Goal: Task Accomplishment & Management: Use online tool/utility

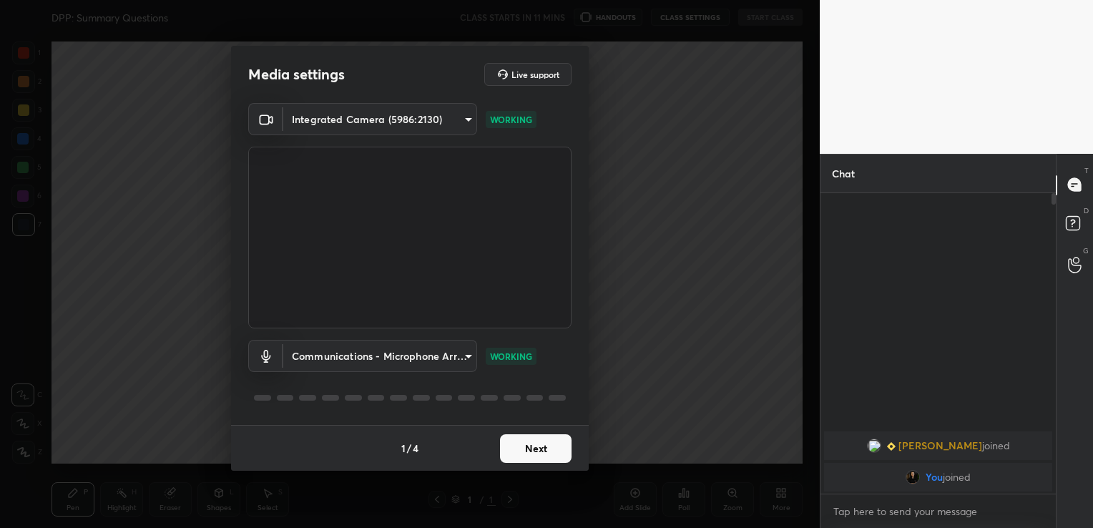
click at [512, 439] on button "Next" at bounding box center [536, 448] width 72 height 29
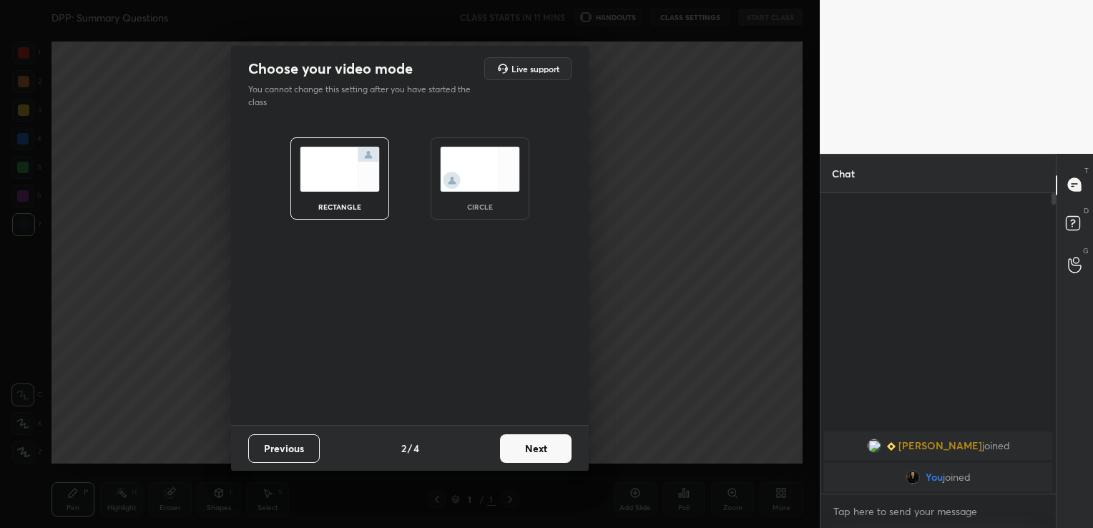
click at [512, 439] on button "Next" at bounding box center [536, 448] width 72 height 29
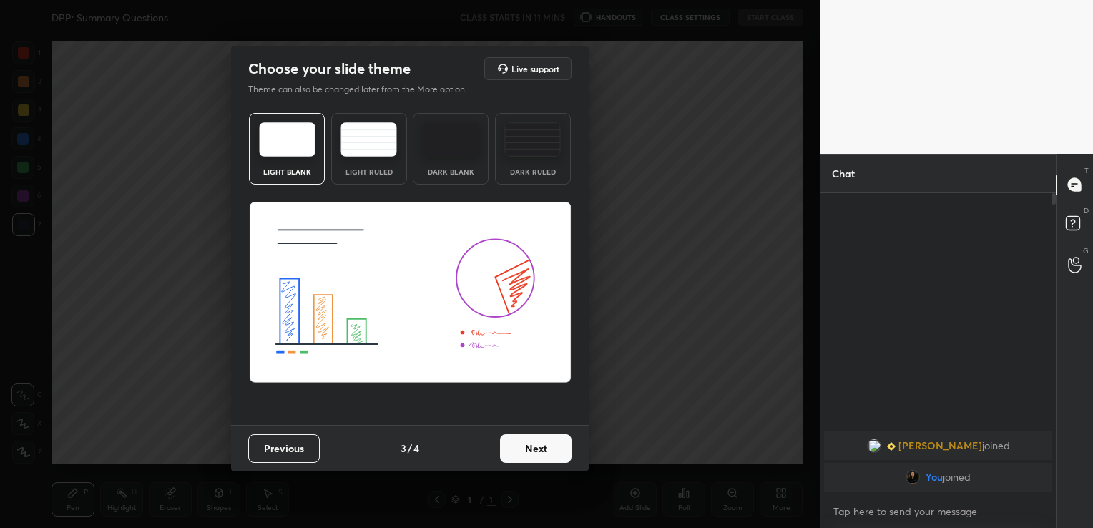
click at [512, 439] on button "Next" at bounding box center [536, 448] width 72 height 29
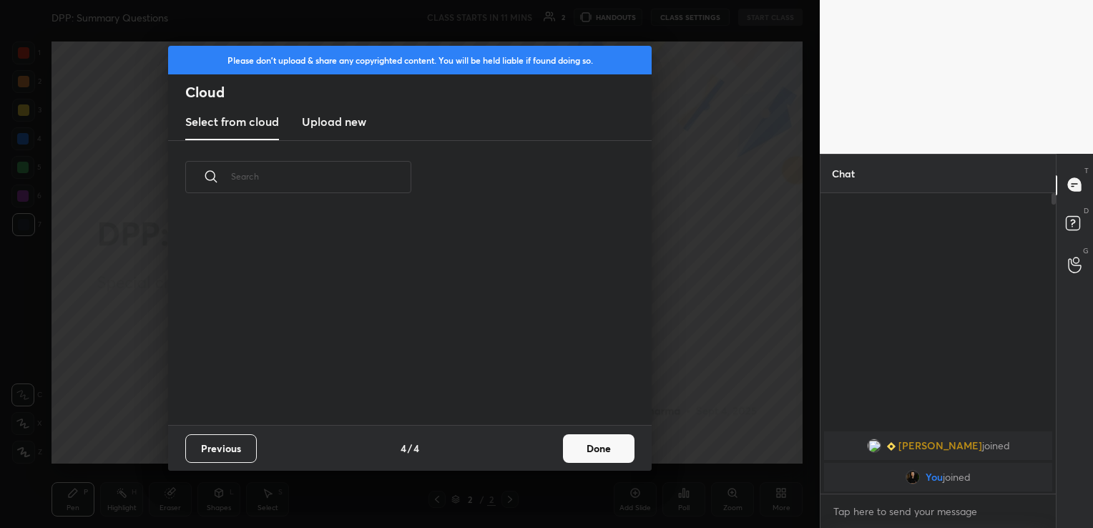
scroll to position [212, 459]
click at [349, 127] on h3 "Upload new" at bounding box center [334, 121] width 64 height 17
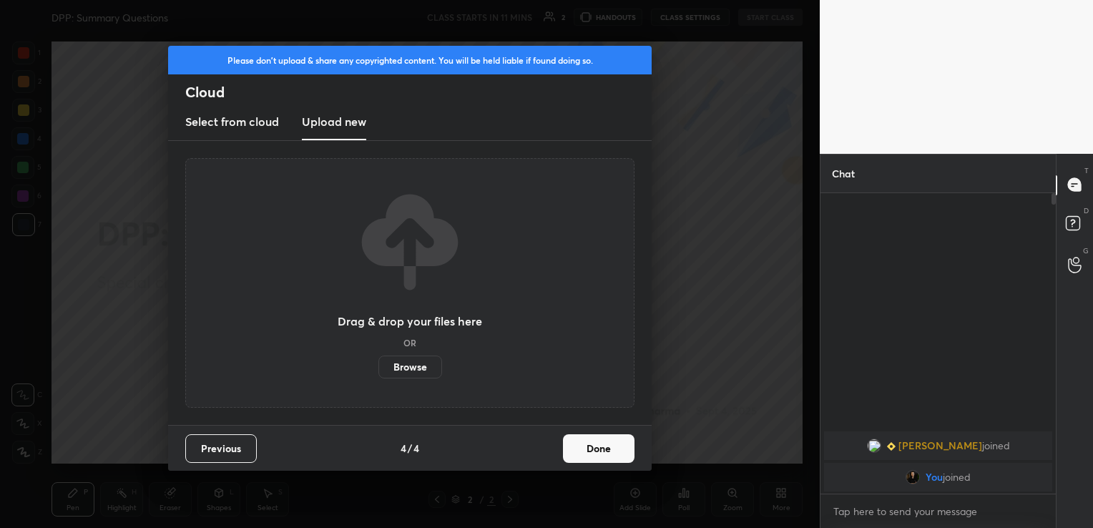
click at [413, 362] on label "Browse" at bounding box center [411, 367] width 64 height 23
click at [379, 362] on input "Browse" at bounding box center [379, 367] width 0 height 23
click at [415, 366] on label "Browse" at bounding box center [411, 367] width 64 height 23
click at [379, 366] on input "Browse" at bounding box center [379, 367] width 0 height 23
click at [618, 447] on button "Done" at bounding box center [599, 448] width 72 height 29
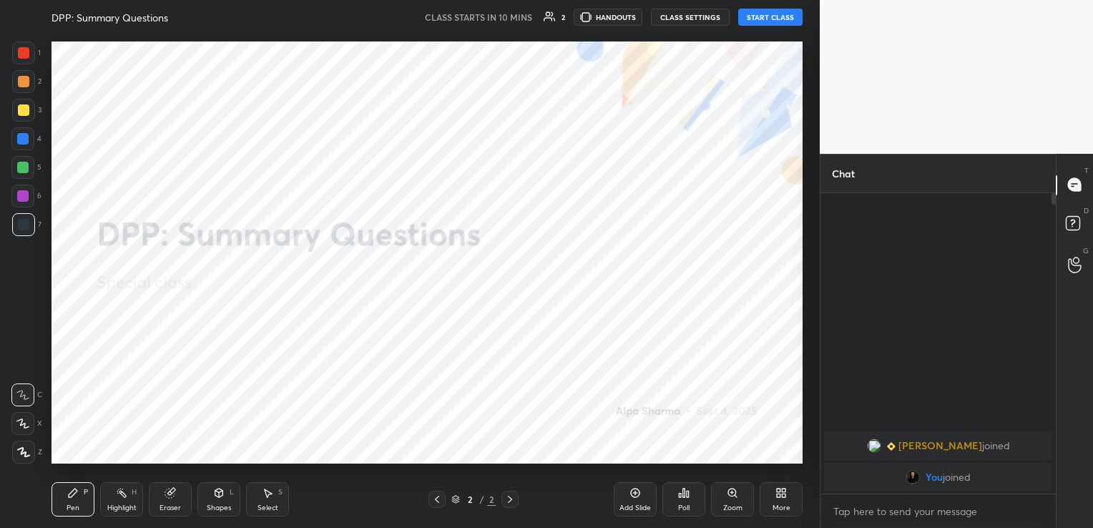
click at [782, 500] on div "More" at bounding box center [781, 499] width 43 height 34
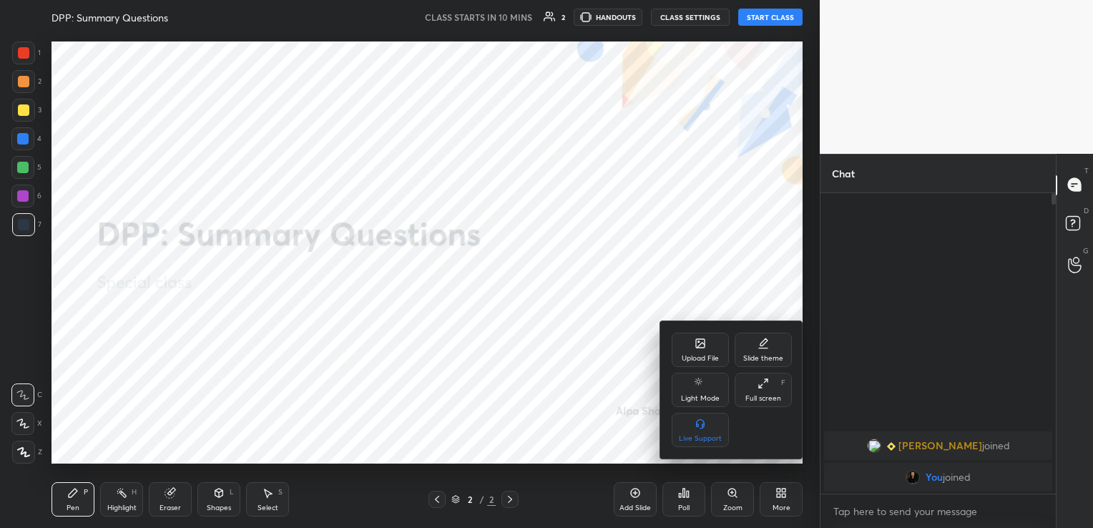
click at [703, 355] on div "Upload File" at bounding box center [700, 358] width 37 height 7
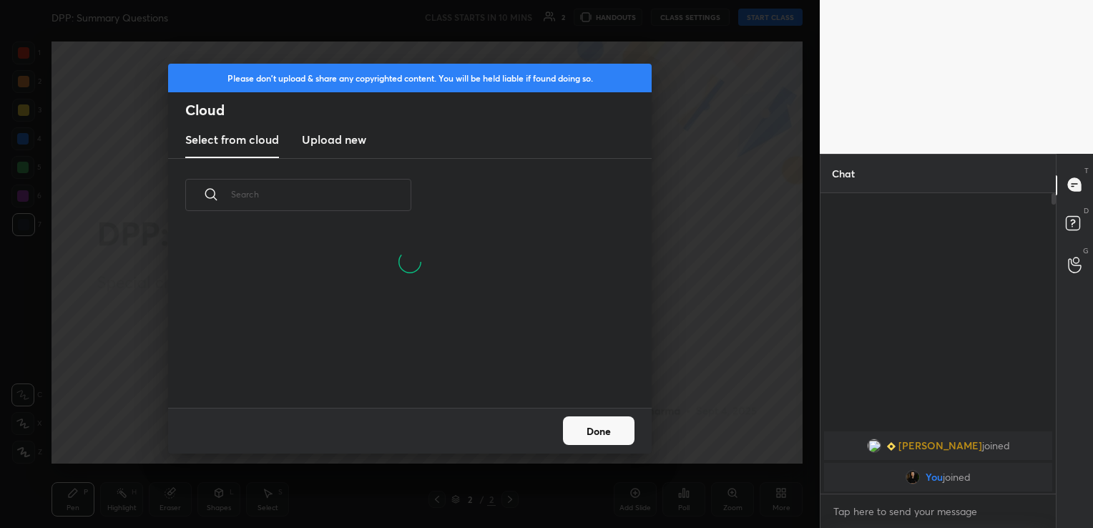
scroll to position [176, 459]
click at [349, 136] on h3 "Upload new" at bounding box center [334, 139] width 64 height 17
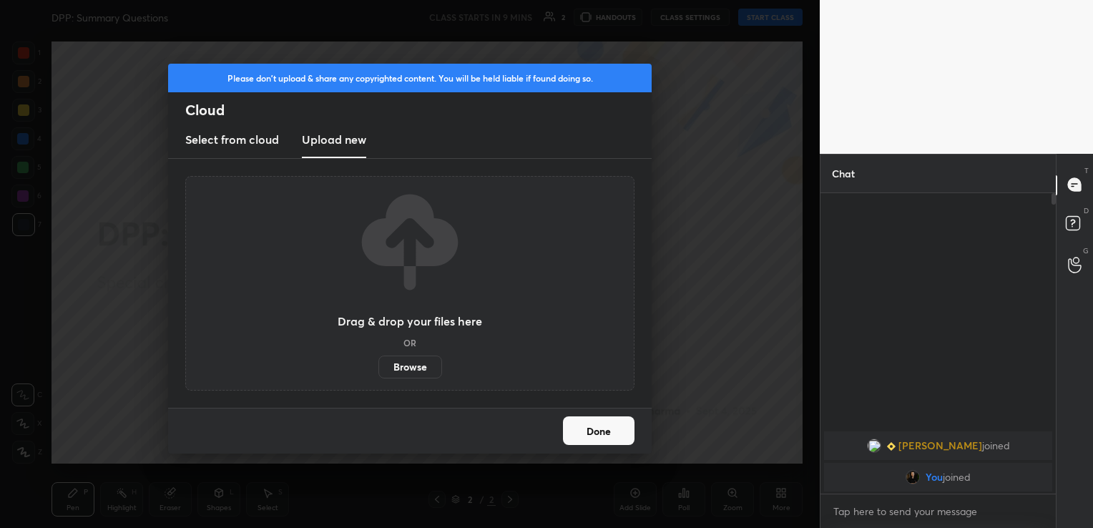
click at [415, 362] on label "Browse" at bounding box center [411, 367] width 64 height 23
click at [379, 362] on input "Browse" at bounding box center [379, 367] width 0 height 23
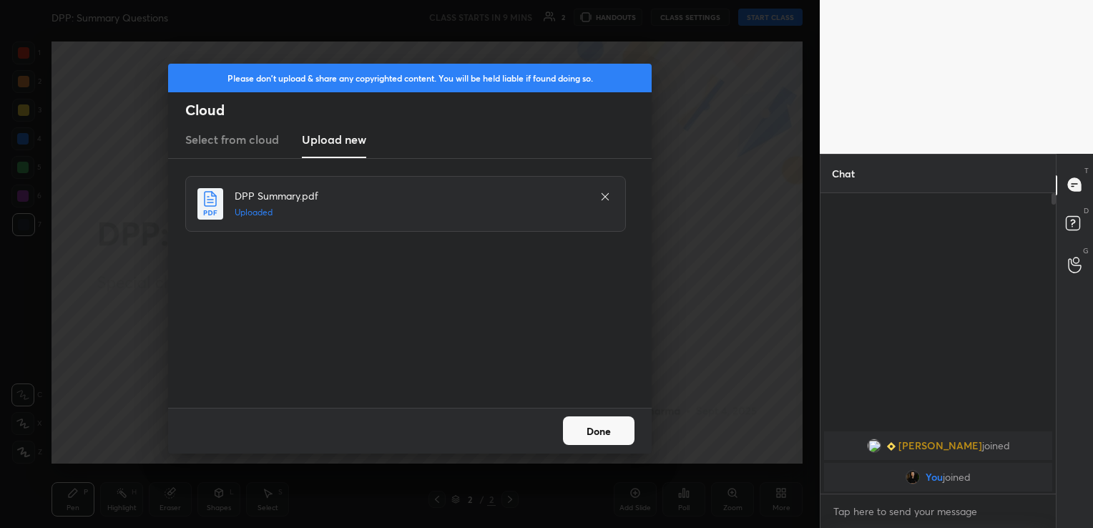
click at [595, 427] on button "Done" at bounding box center [599, 430] width 72 height 29
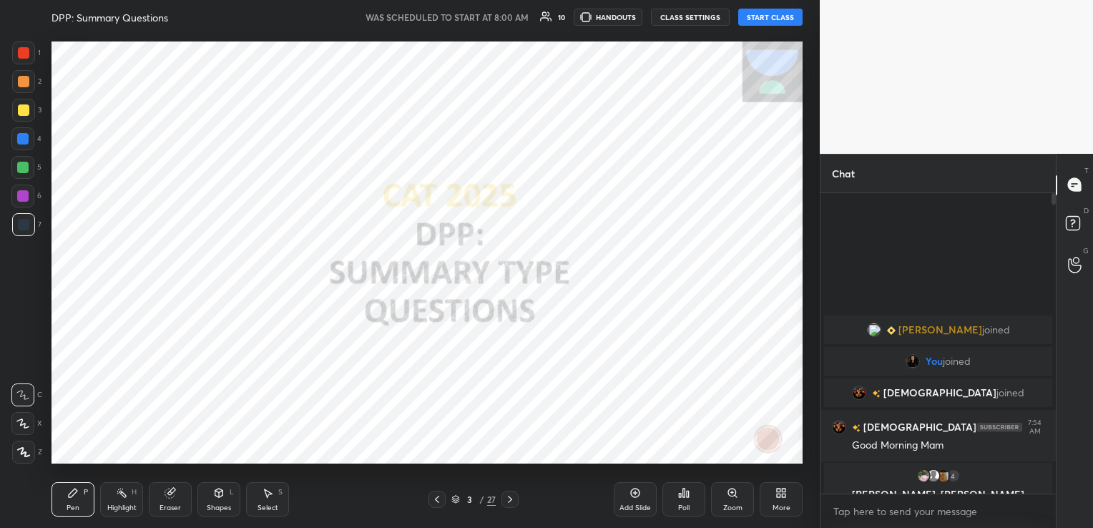
click at [781, 21] on button "START CLASS" at bounding box center [771, 17] width 64 height 17
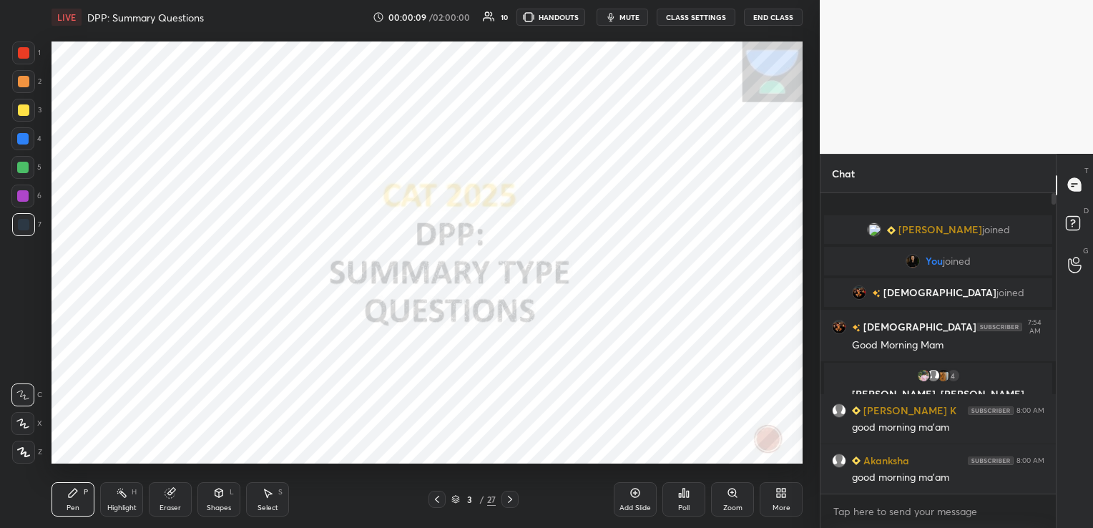
click at [692, 15] on button "CLASS SETTINGS" at bounding box center [696, 17] width 79 height 17
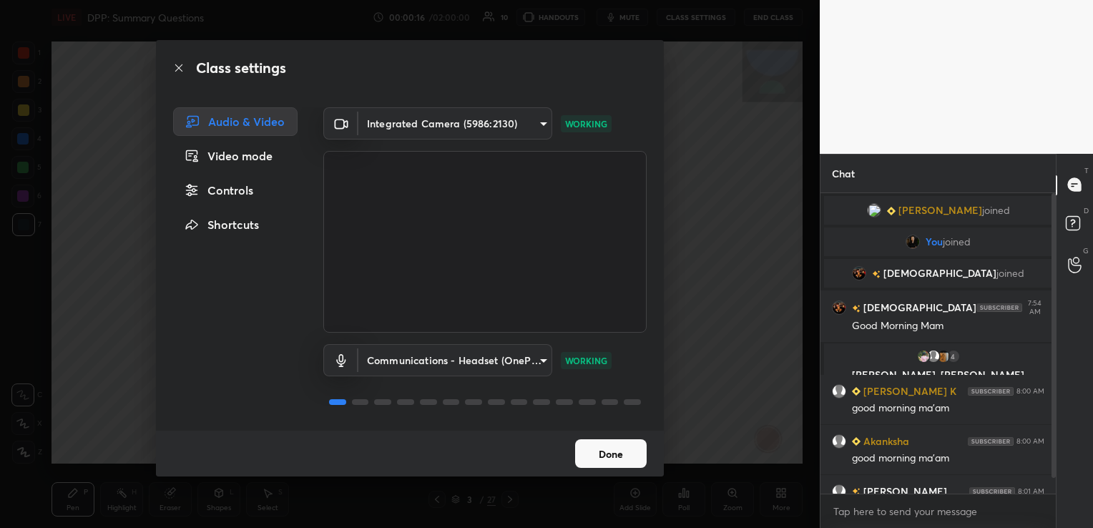
click at [618, 451] on button "Done" at bounding box center [611, 453] width 72 height 29
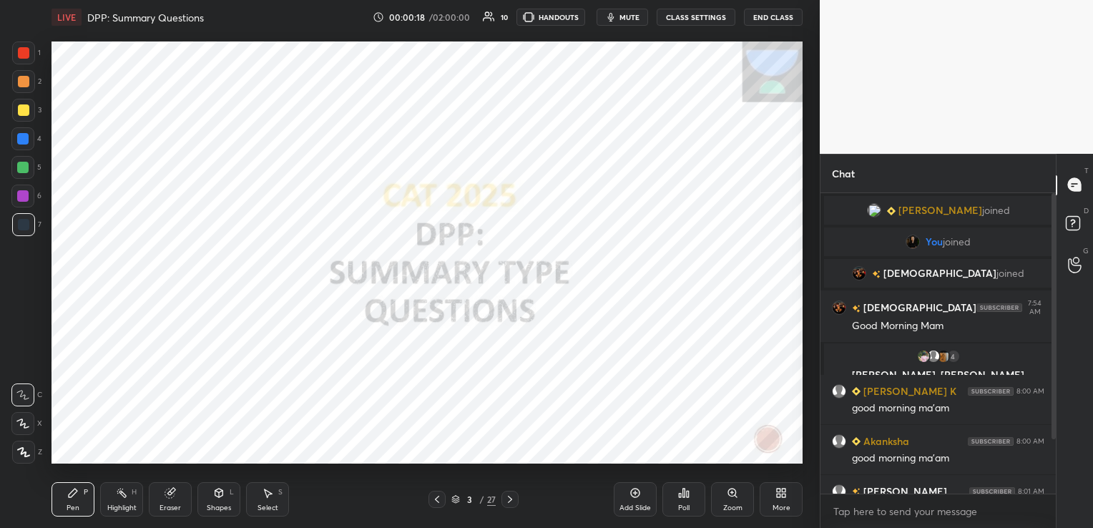
click at [701, 16] on button "CLASS SETTINGS" at bounding box center [696, 17] width 79 height 17
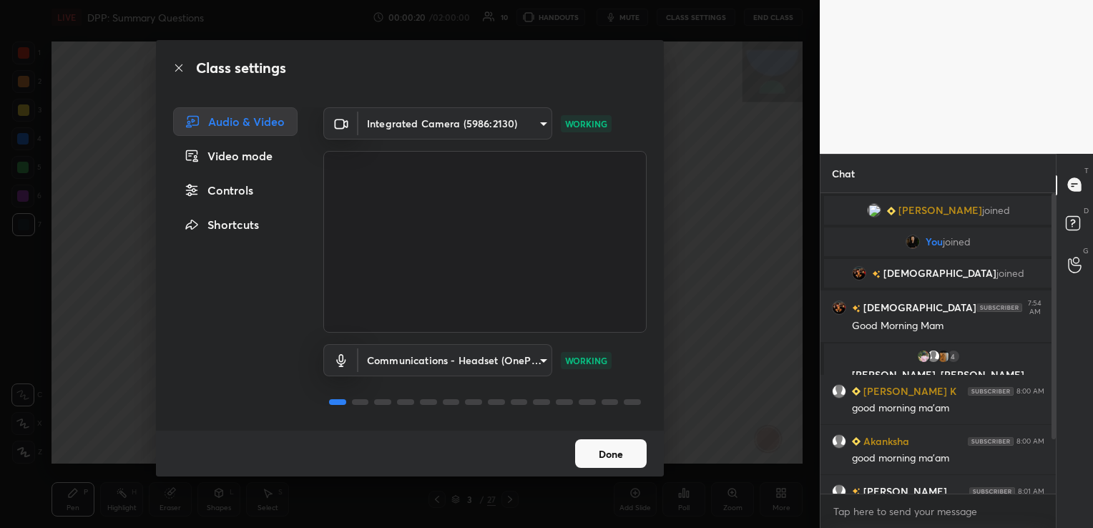
click at [607, 460] on button "Done" at bounding box center [611, 453] width 72 height 29
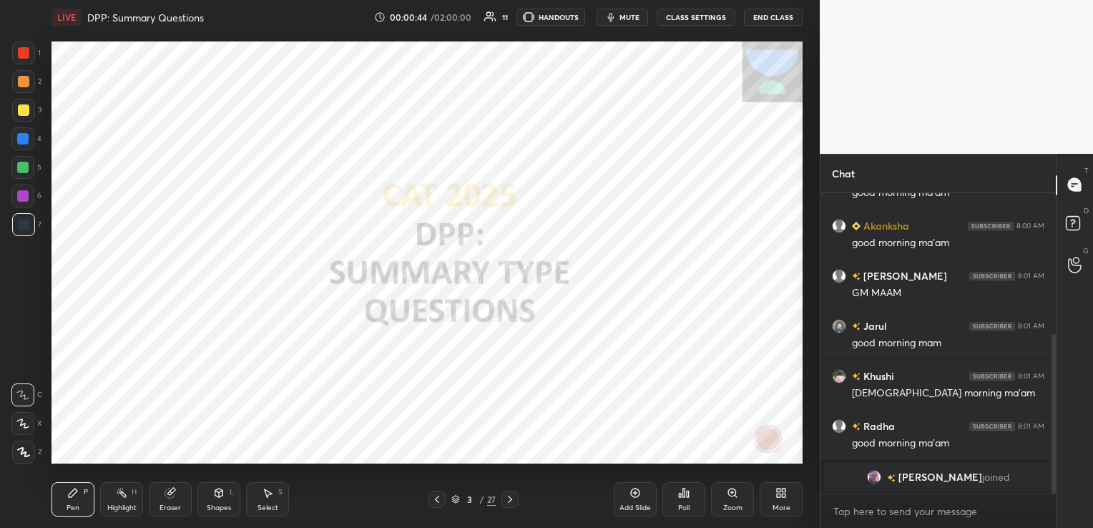
scroll to position [266, 0]
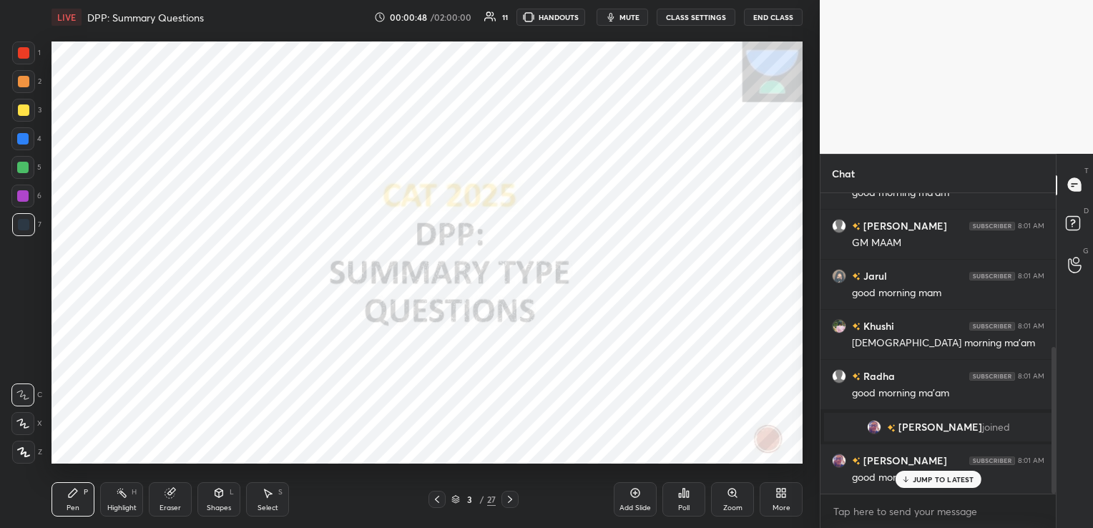
click at [638, 19] on span "mute" at bounding box center [630, 17] width 20 height 10
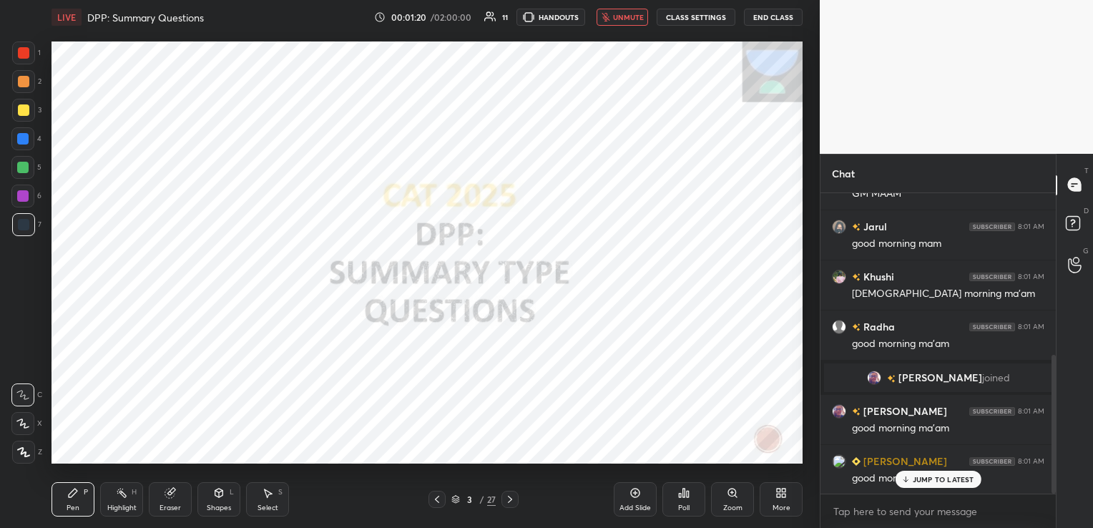
scroll to position [349, 0]
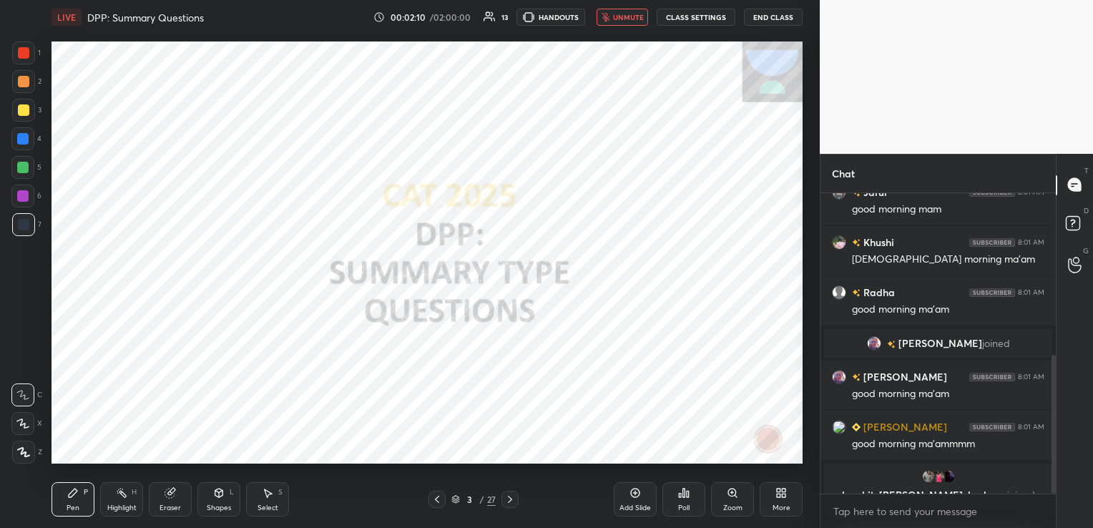
click at [638, 19] on span "unmute" at bounding box center [628, 17] width 31 height 10
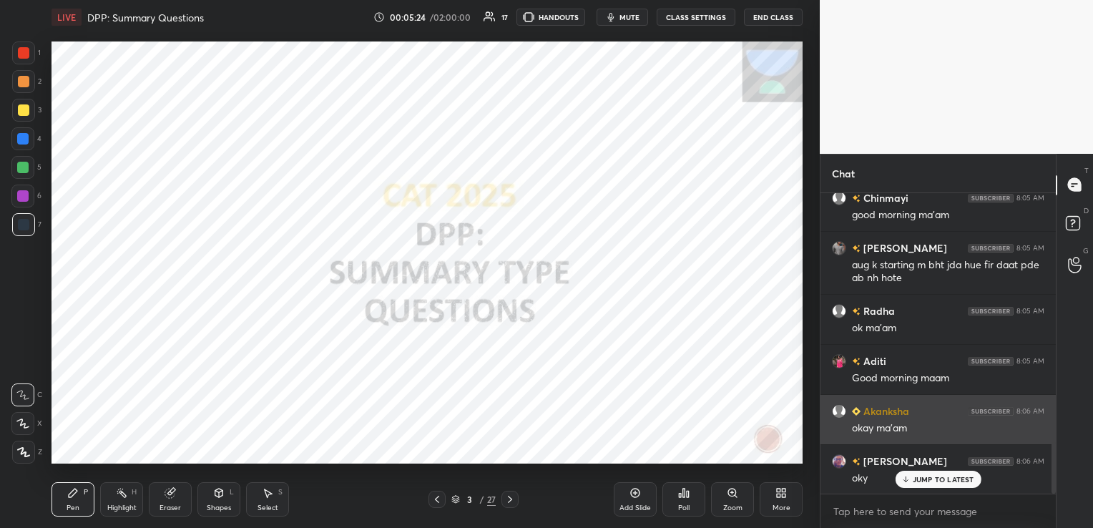
scroll to position [1446, 0]
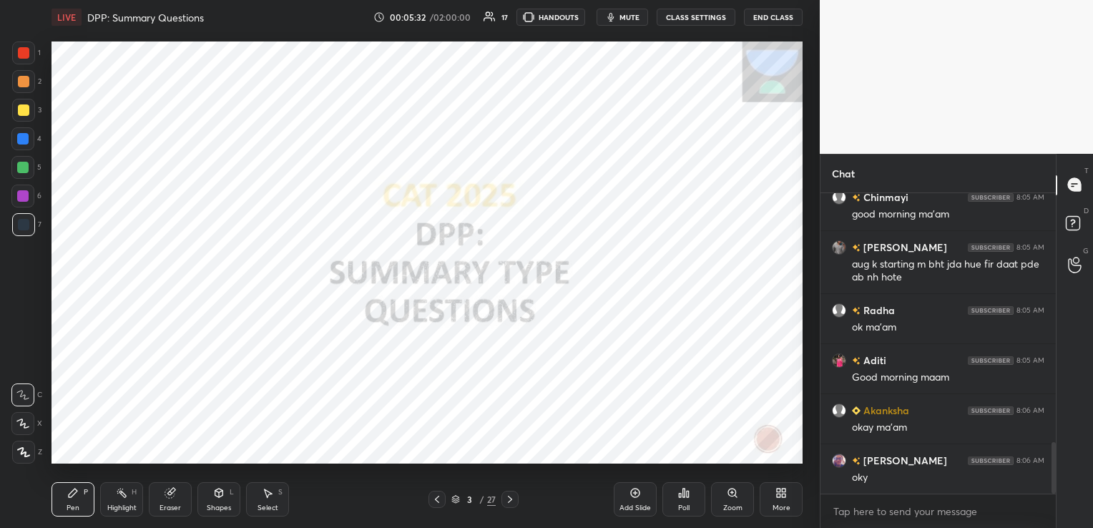
click at [509, 505] on div at bounding box center [510, 499] width 17 height 17
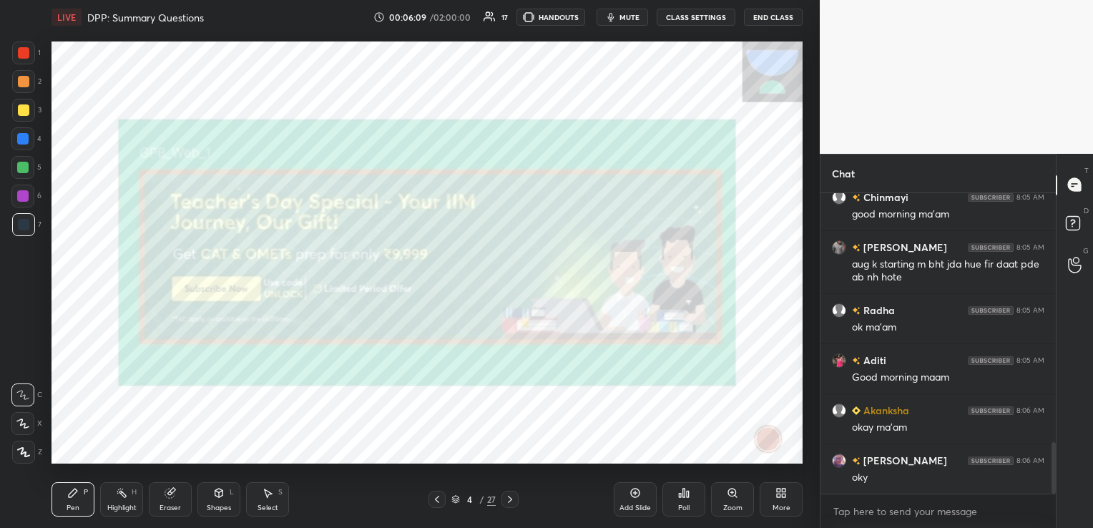
click at [517, 495] on div at bounding box center [510, 499] width 17 height 17
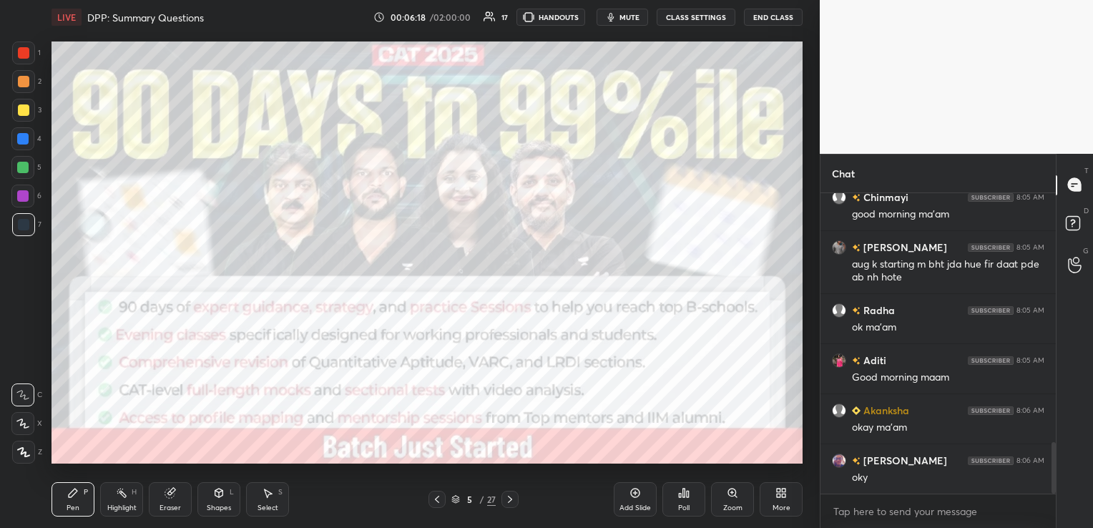
click at [512, 497] on icon at bounding box center [510, 499] width 11 height 11
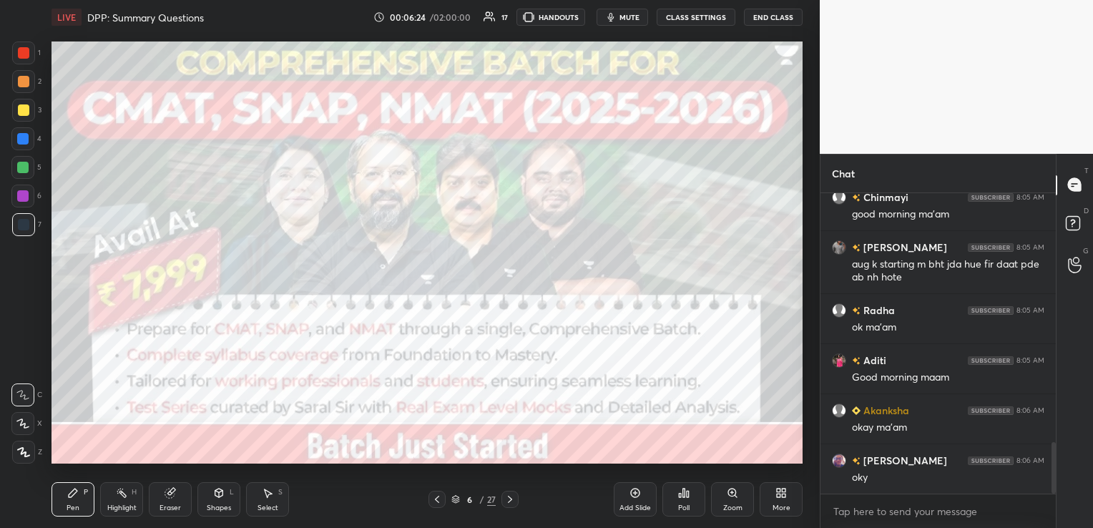
click at [169, 503] on div "Eraser" at bounding box center [170, 499] width 43 height 34
click at [23, 457] on span "Erase all" at bounding box center [22, 452] width 21 height 10
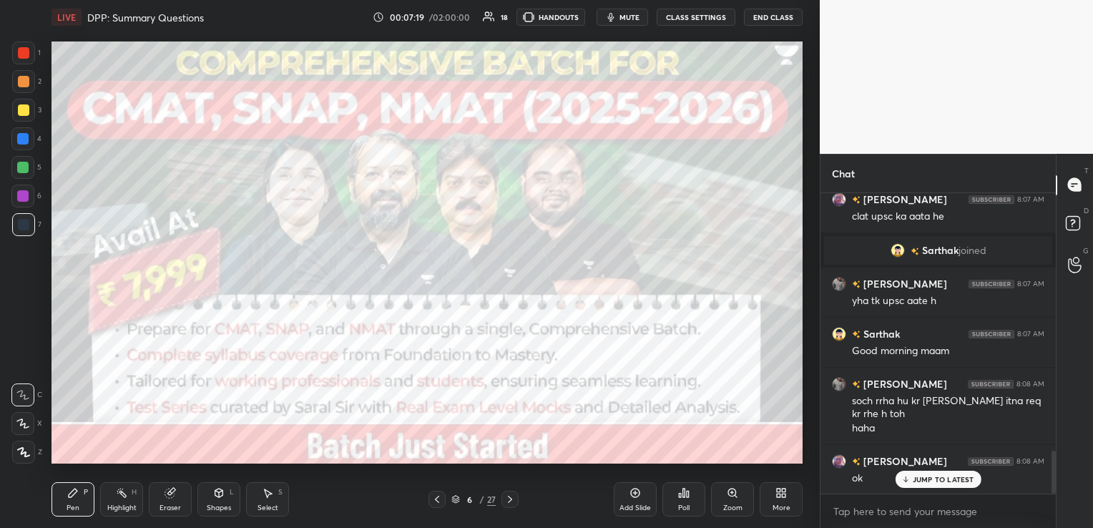
scroll to position [1863, 0]
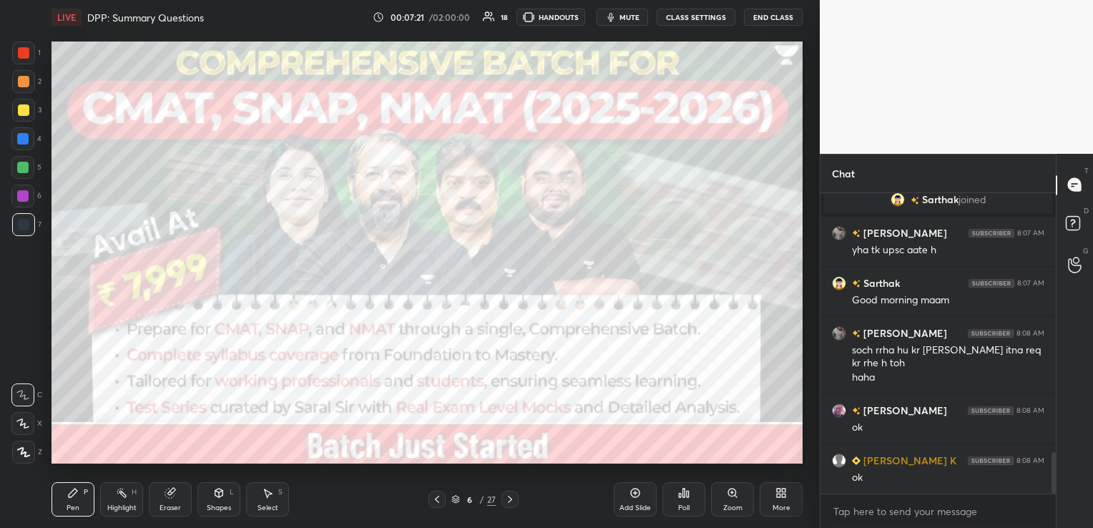
click at [508, 502] on icon at bounding box center [510, 499] width 11 height 11
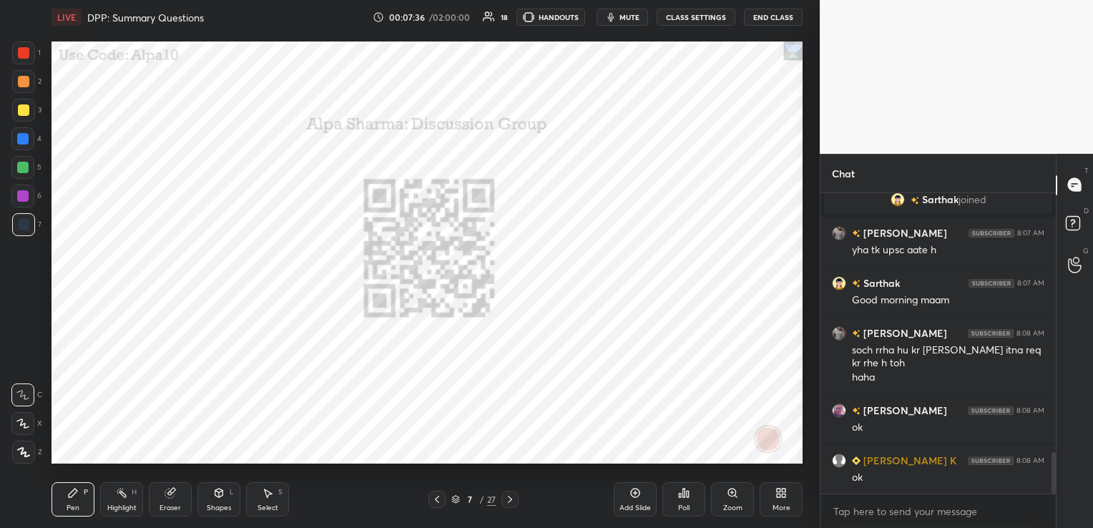
click at [460, 499] on div "7 / 27" at bounding box center [474, 499] width 44 height 13
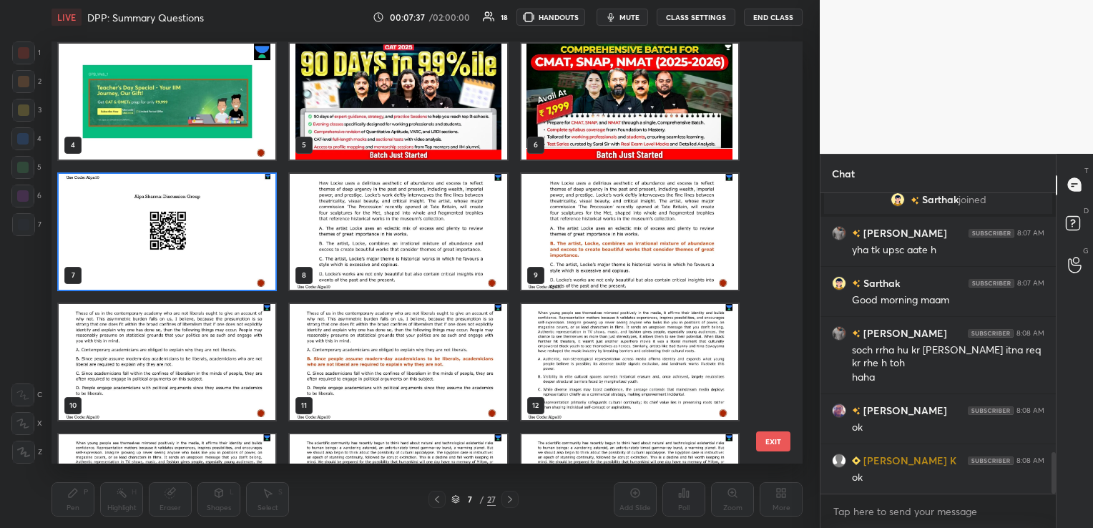
scroll to position [143, 0]
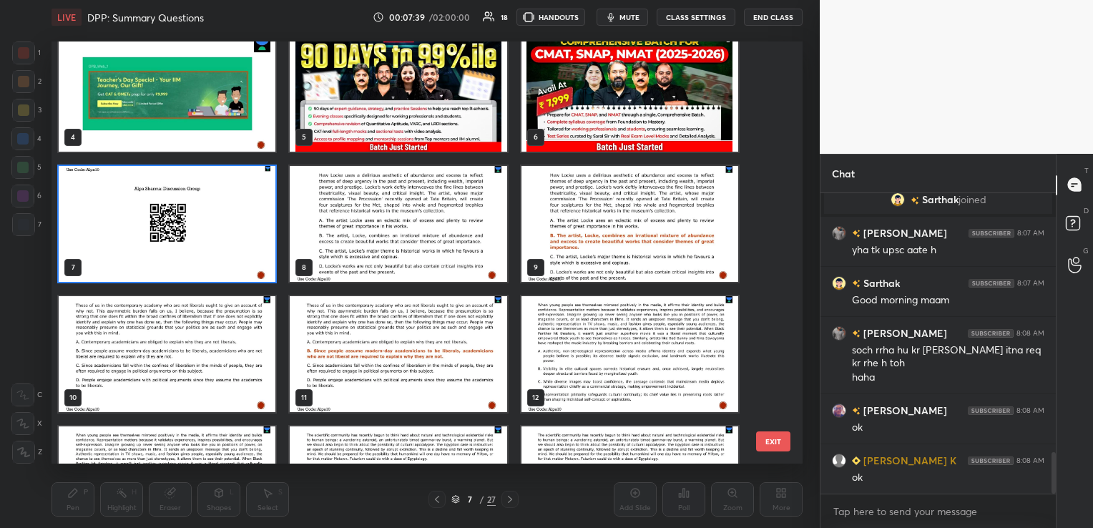
click at [567, 363] on img "grid" at bounding box center [630, 354] width 217 height 116
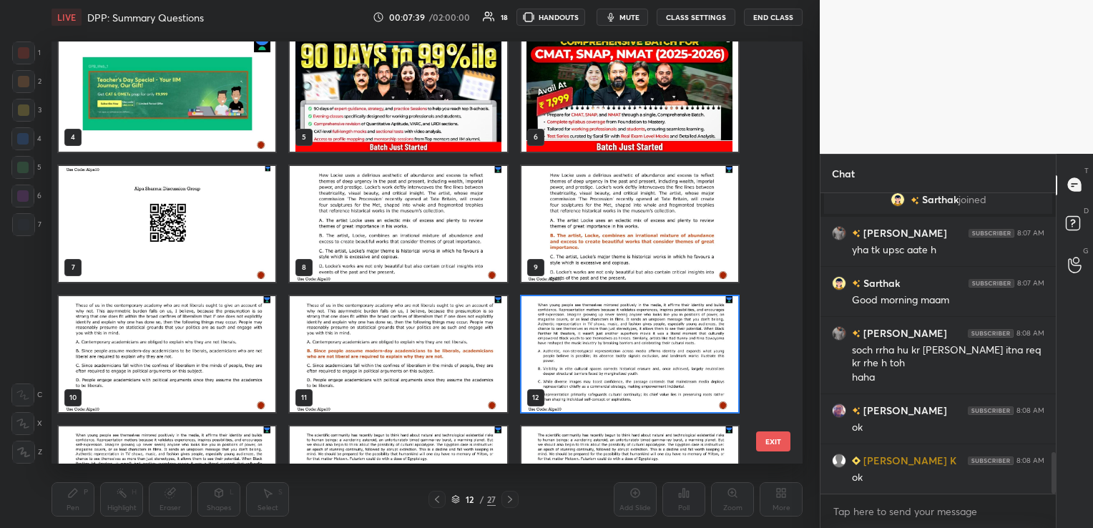
click at [567, 363] on img "grid" at bounding box center [630, 354] width 217 height 116
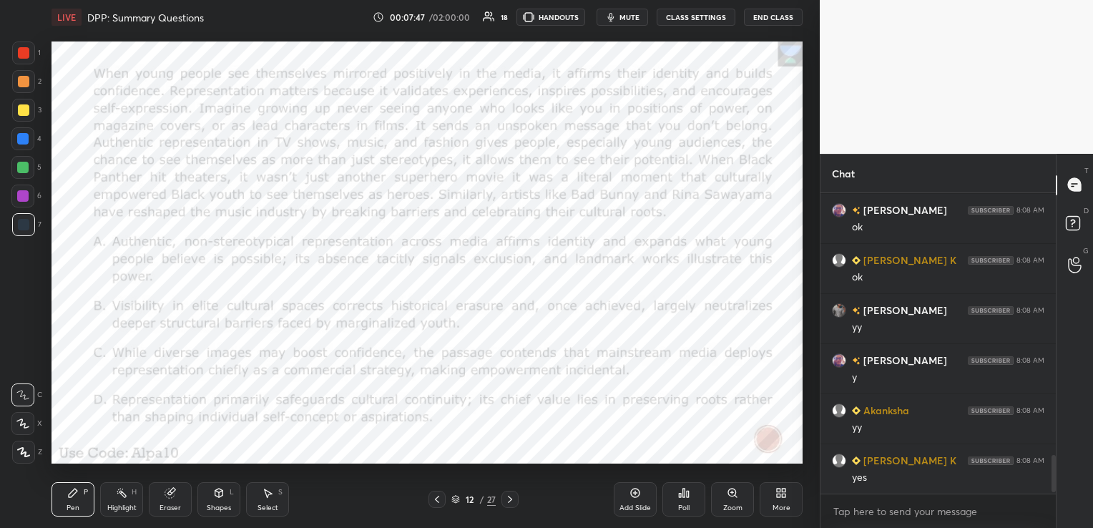
scroll to position [2163, 0]
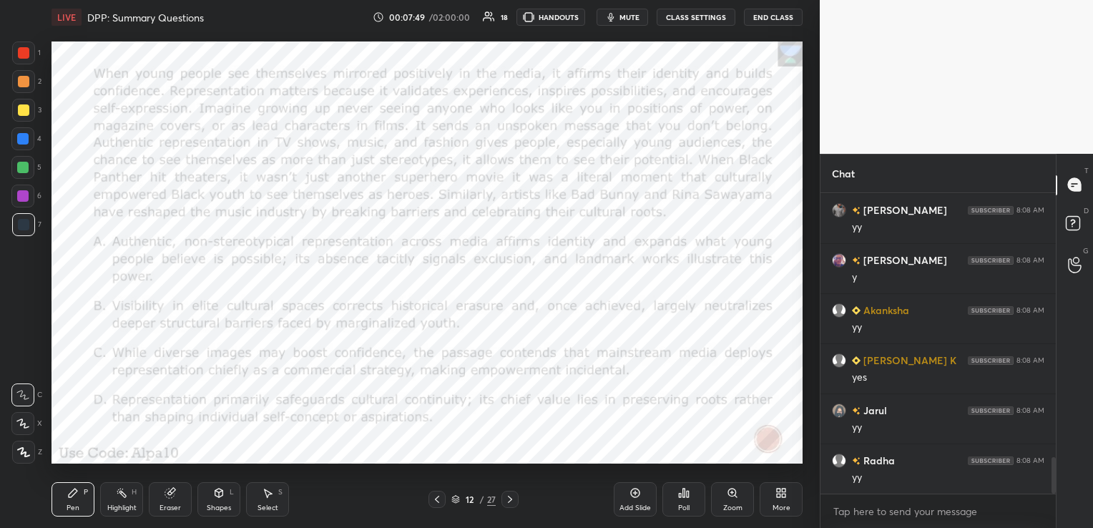
click at [629, 491] on div "Add Slide" at bounding box center [635, 499] width 43 height 34
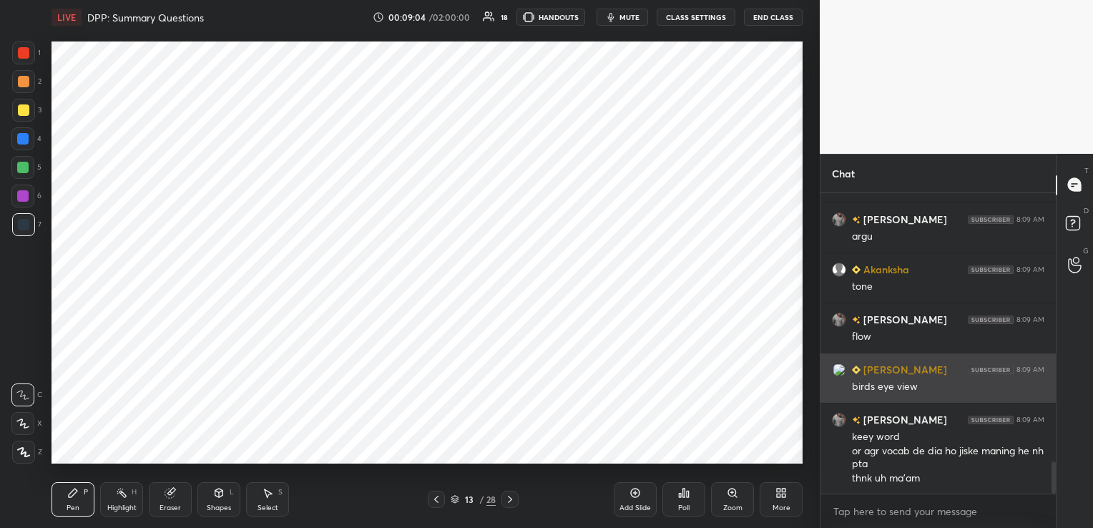
scroll to position [2534, 0]
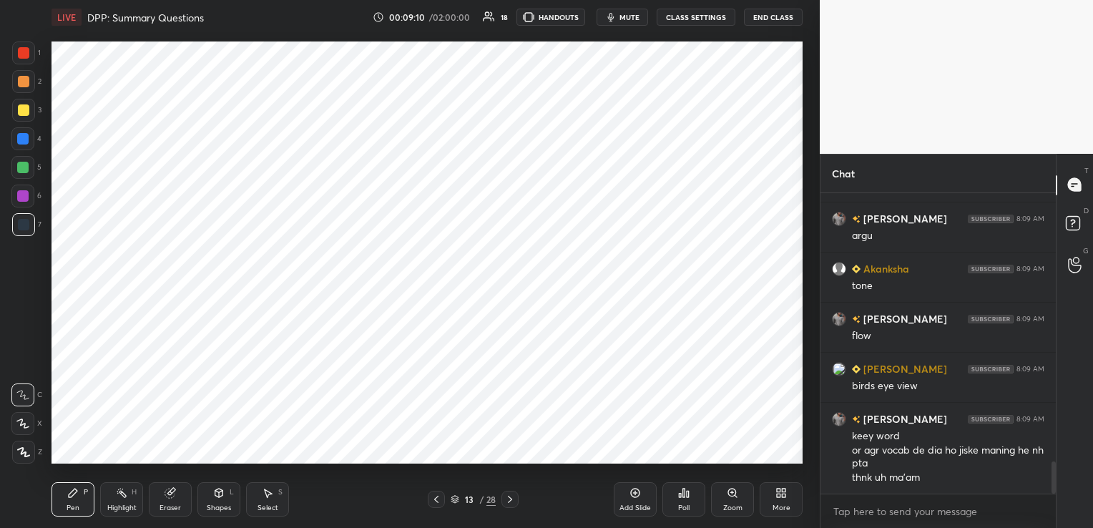
click at [455, 503] on icon at bounding box center [455, 499] width 9 height 9
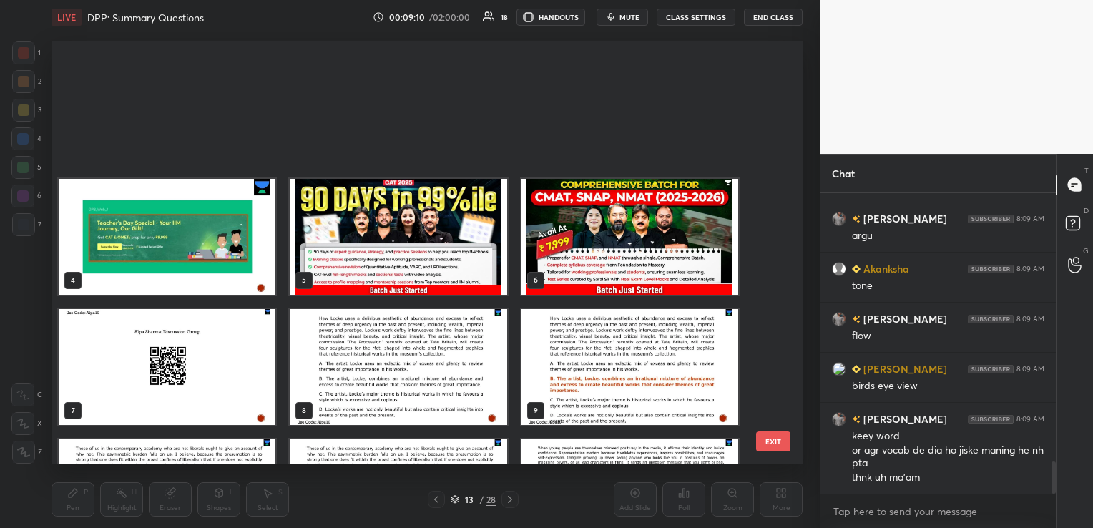
scroll to position [419, 744]
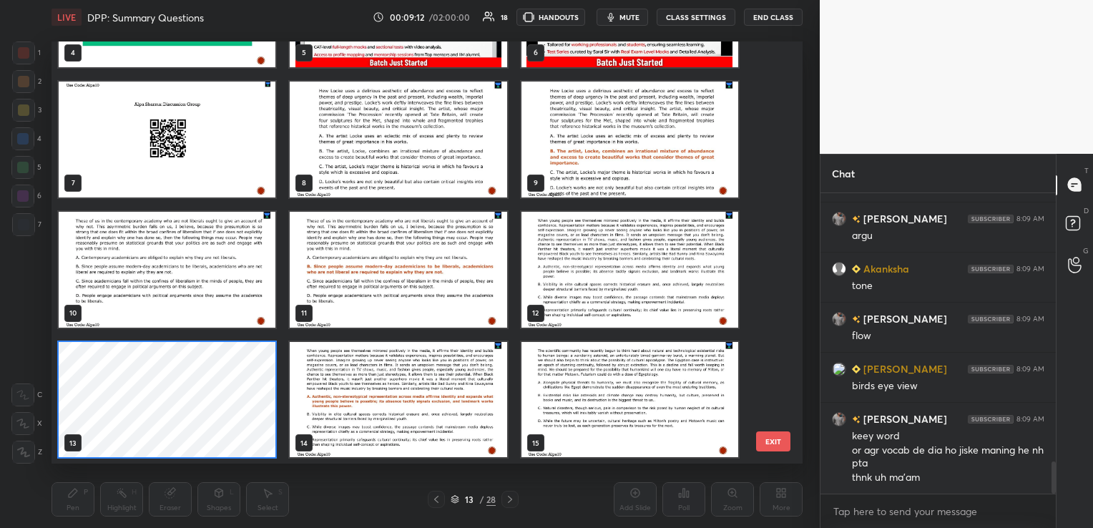
click at [419, 129] on img "grid" at bounding box center [398, 139] width 217 height 116
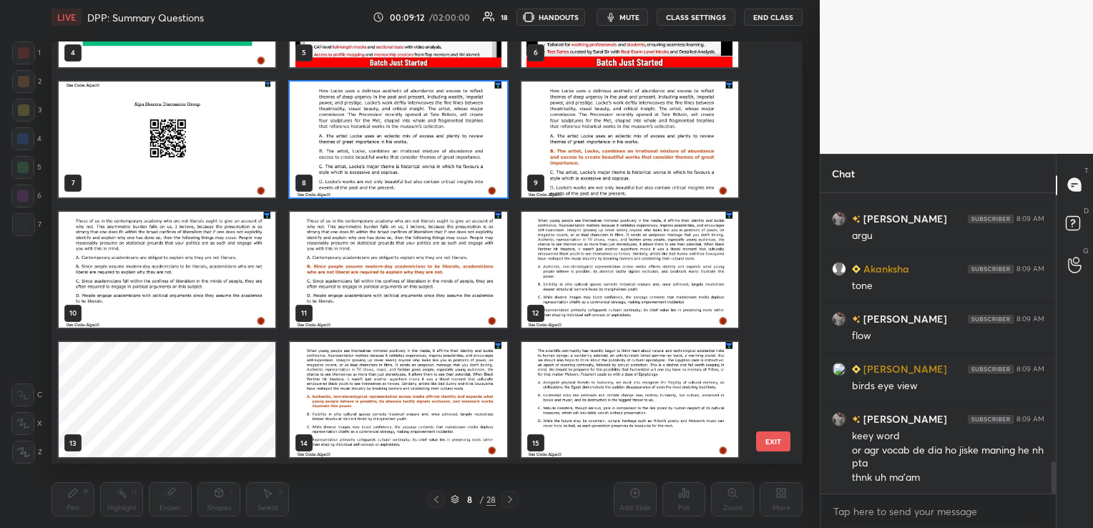
click at [419, 128] on img "grid" at bounding box center [398, 139] width 217 height 116
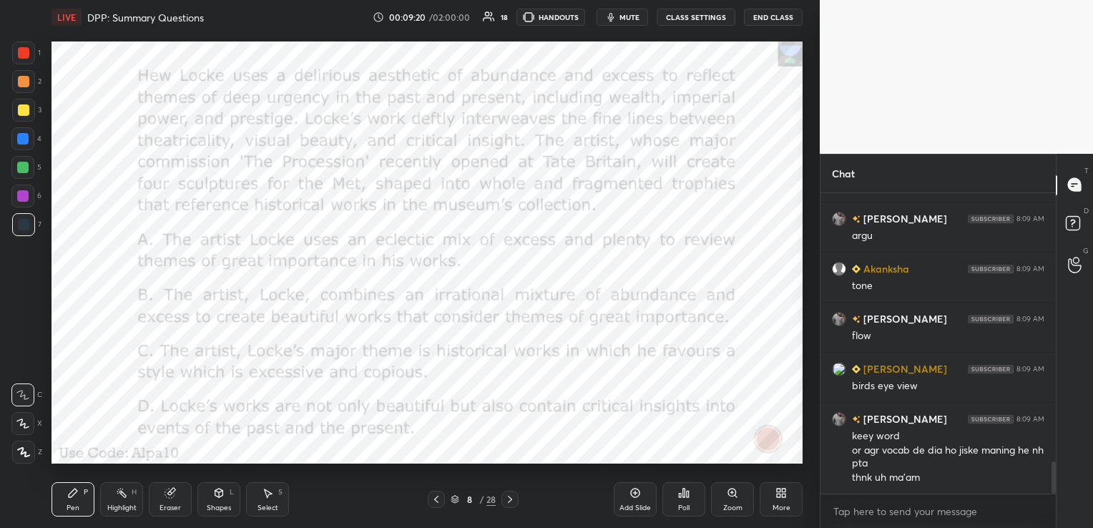
click at [180, 501] on div "Eraser" at bounding box center [170, 499] width 43 height 34
click at [17, 453] on span "Erase all" at bounding box center [22, 452] width 21 height 10
click at [433, 499] on icon at bounding box center [436, 499] width 11 height 11
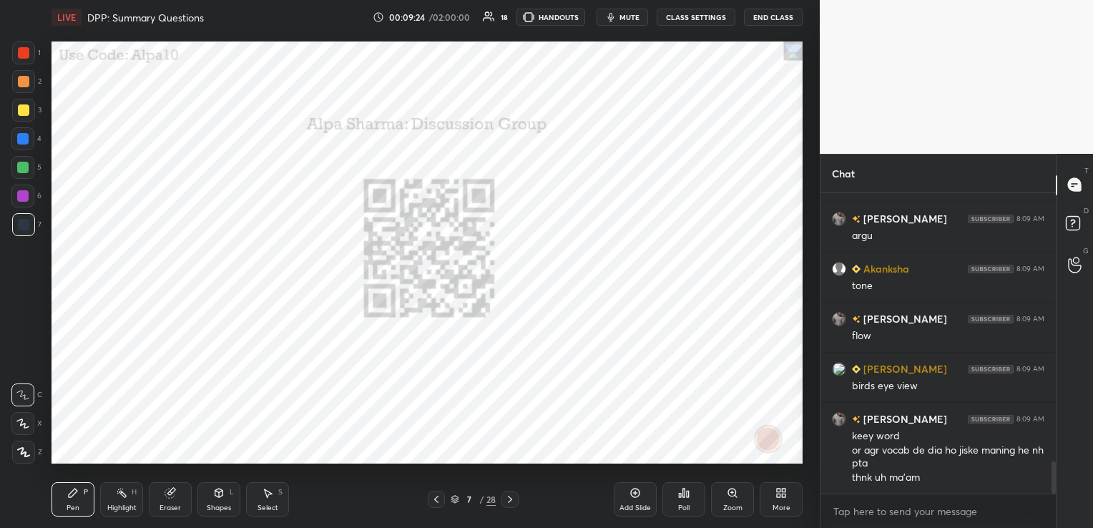
click at [452, 497] on icon at bounding box center [455, 498] width 7 height 4
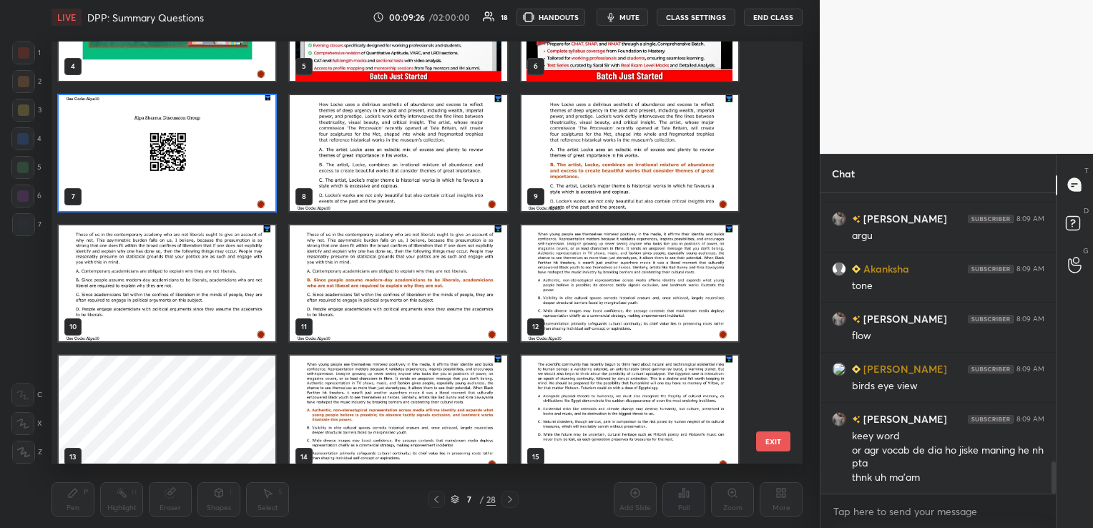
scroll to position [215, 0]
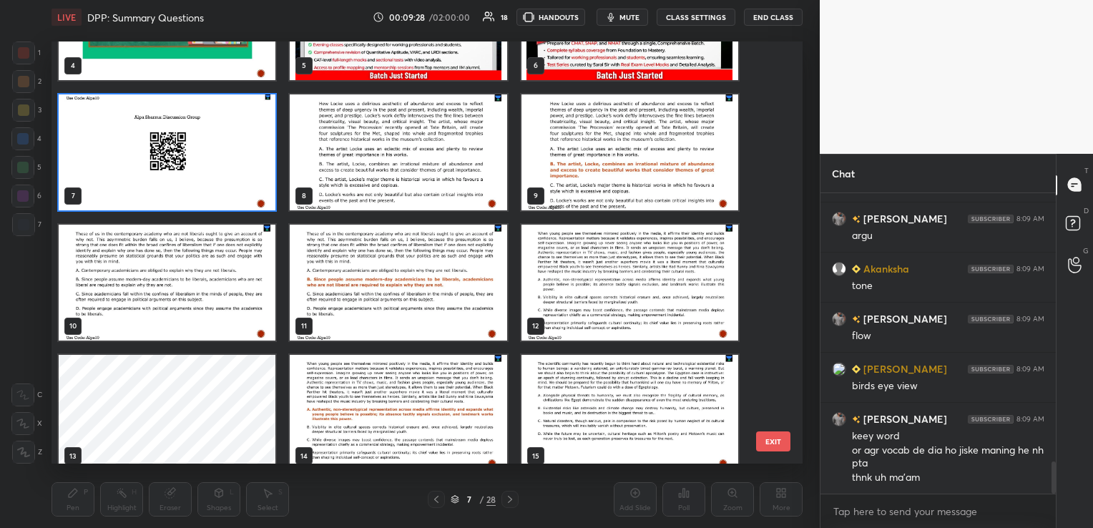
click at [610, 279] on img "grid" at bounding box center [630, 282] width 217 height 116
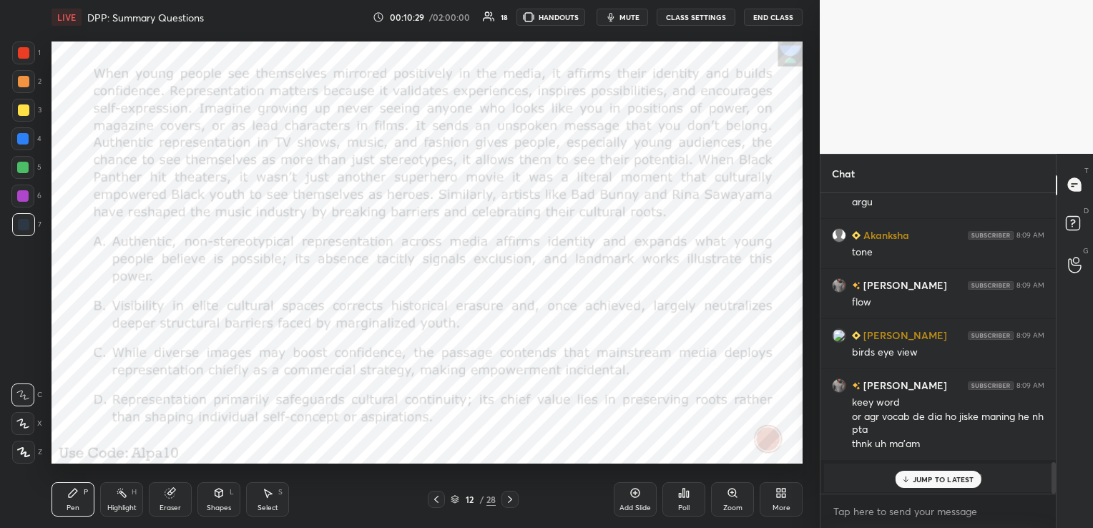
scroll to position [2568, 0]
click at [693, 493] on div "Poll" at bounding box center [684, 499] width 43 height 34
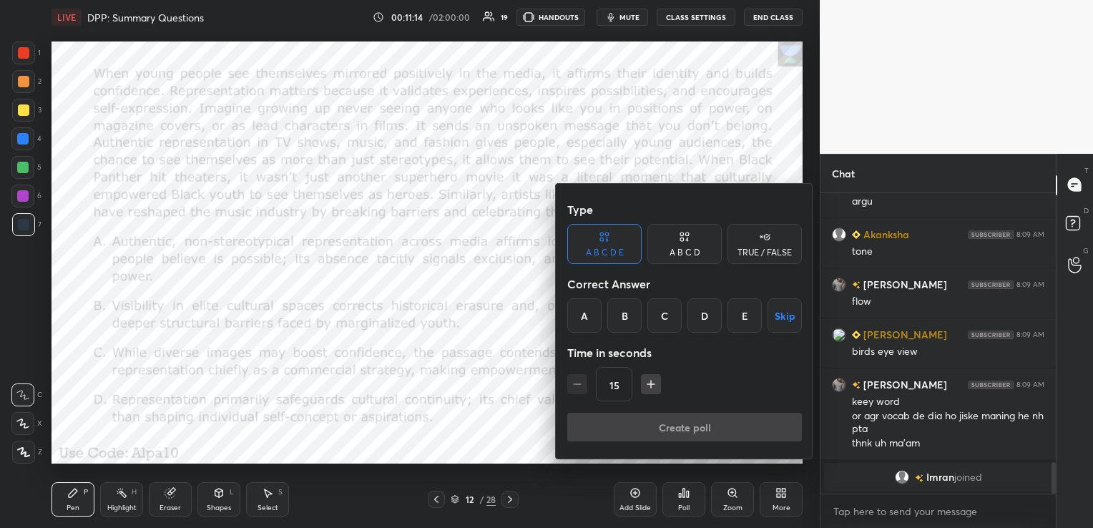
click at [696, 238] on div "A B C D" at bounding box center [685, 244] width 74 height 40
click at [594, 320] on div "A" at bounding box center [588, 315] width 42 height 34
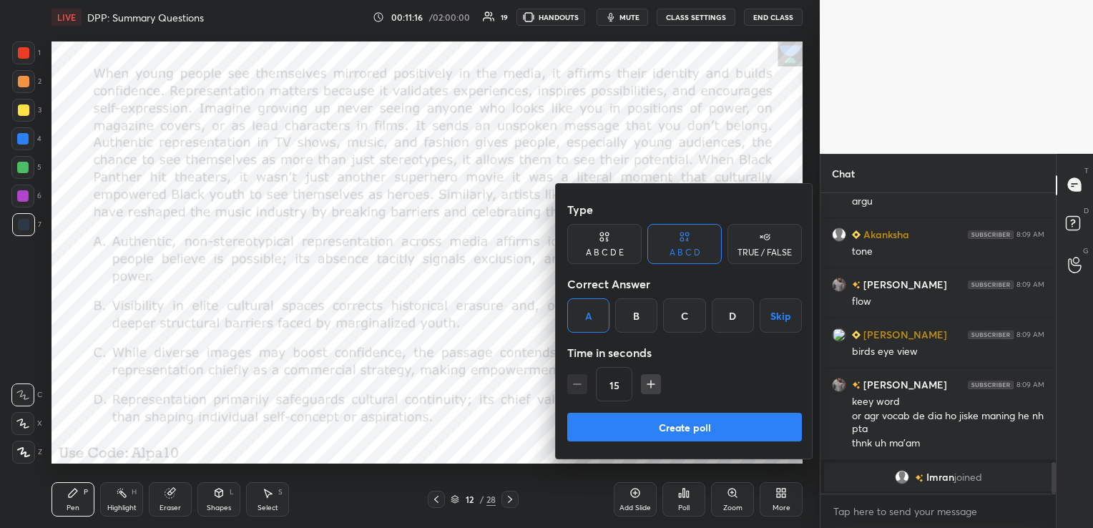
click at [653, 385] on icon "button" at bounding box center [651, 384] width 14 height 14
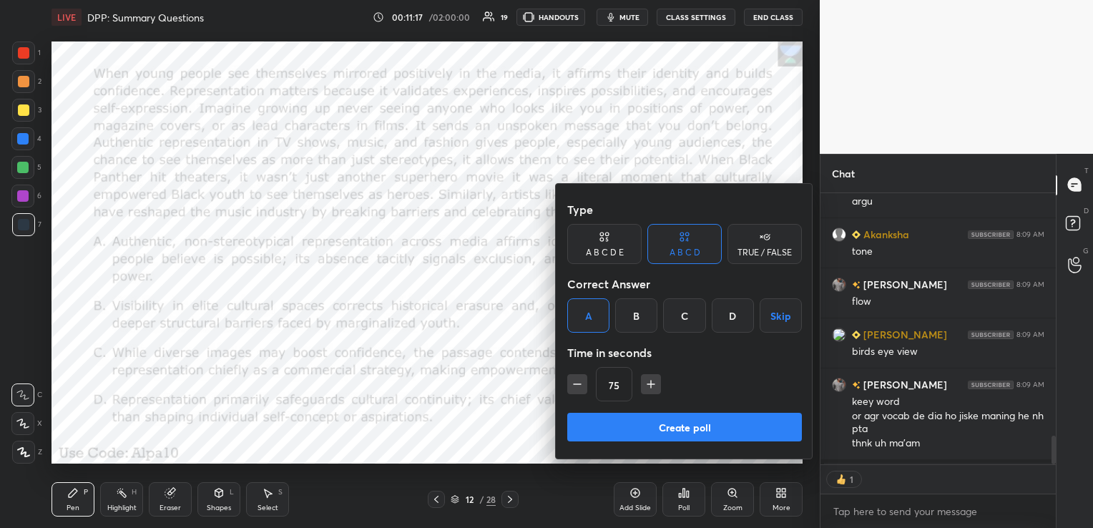
click at [653, 385] on icon "button" at bounding box center [651, 384] width 14 height 14
click at [651, 385] on icon "button" at bounding box center [658, 384] width 14 height 14
type input "120"
click at [668, 421] on button "Create poll" at bounding box center [684, 427] width 235 height 29
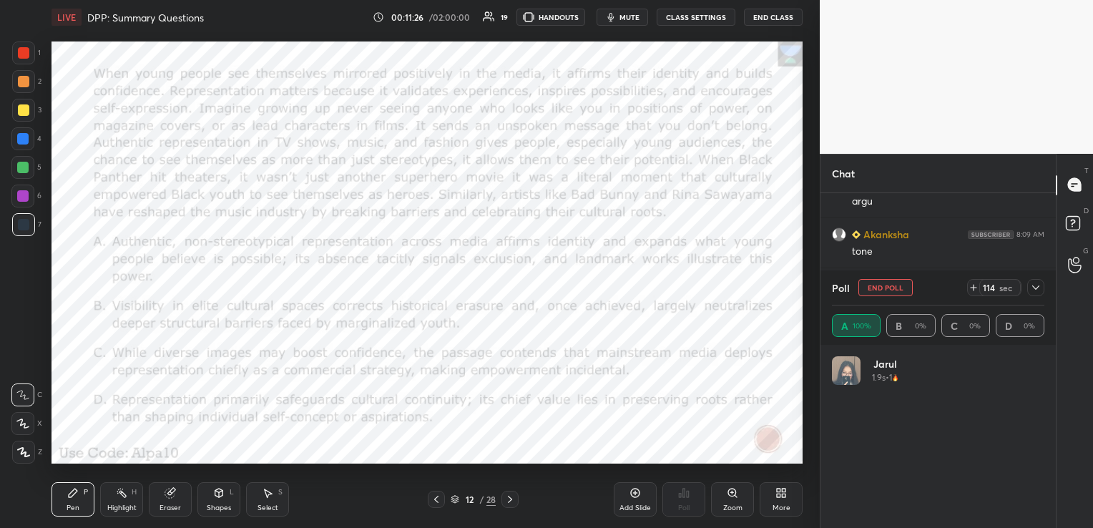
scroll to position [2643, 0]
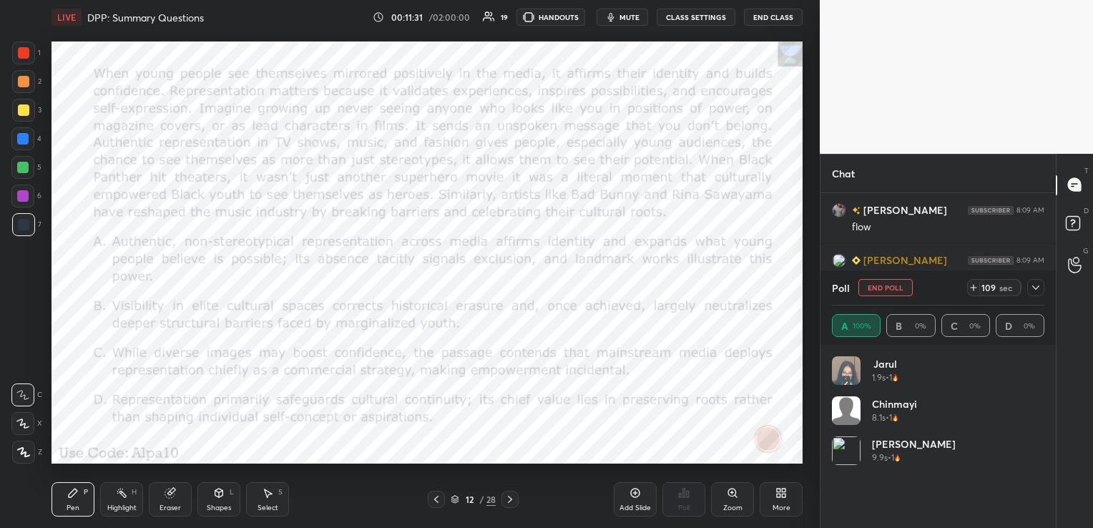
click at [1038, 286] on icon at bounding box center [1036, 287] width 11 height 11
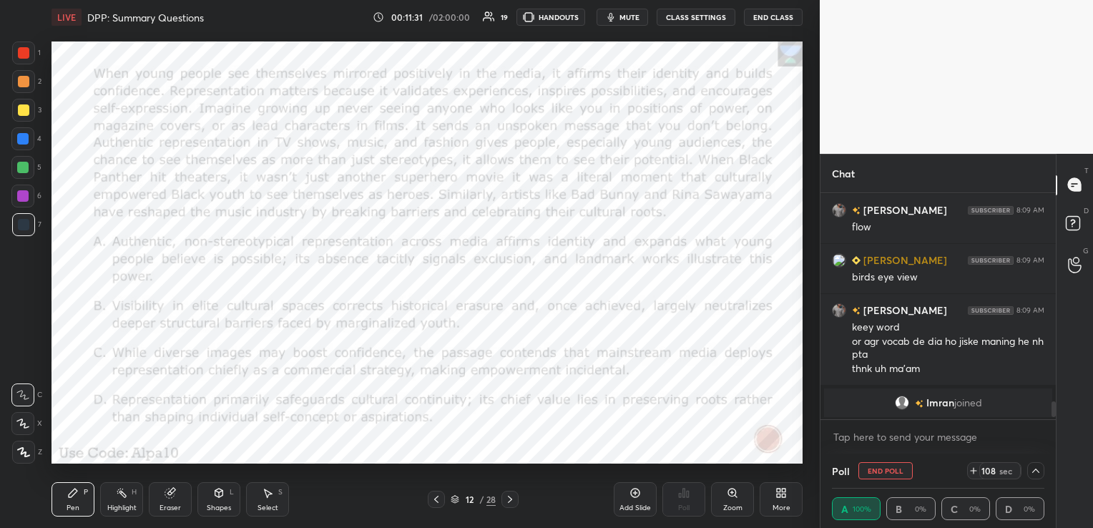
scroll to position [0, 4]
click at [1037, 465] on icon at bounding box center [1036, 470] width 11 height 11
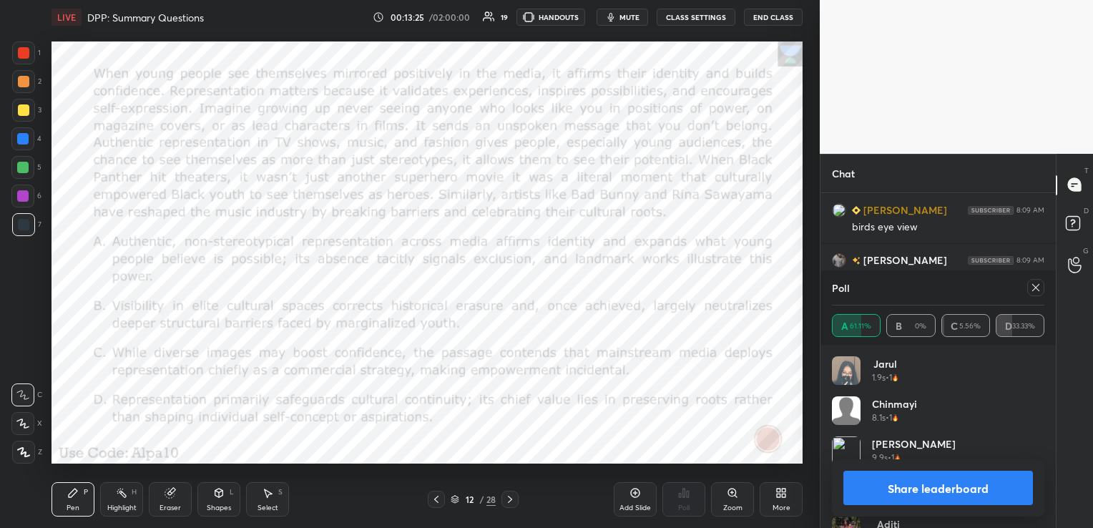
scroll to position [2424, 0]
click at [1033, 290] on icon at bounding box center [1036, 287] width 11 height 11
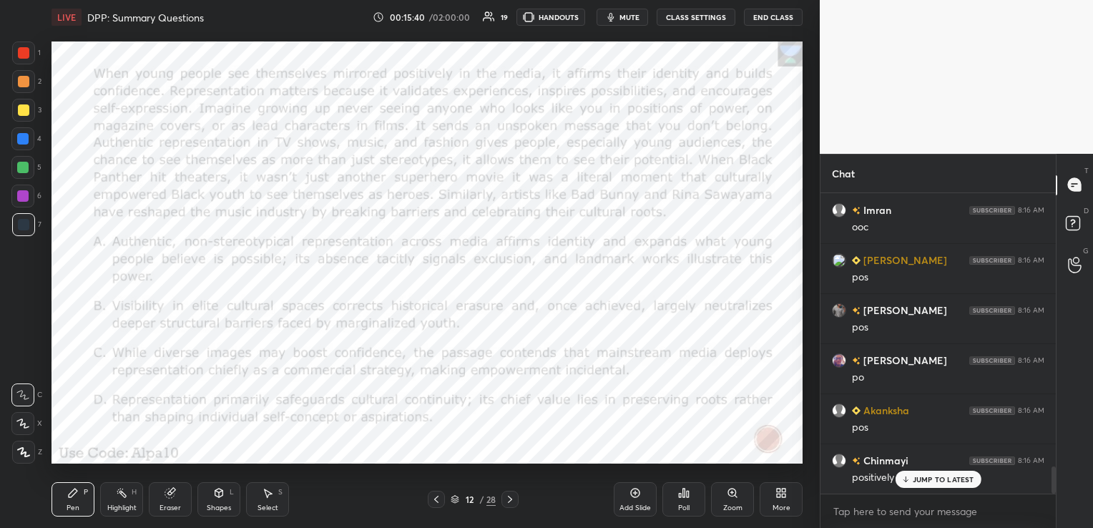
scroll to position [3029, 0]
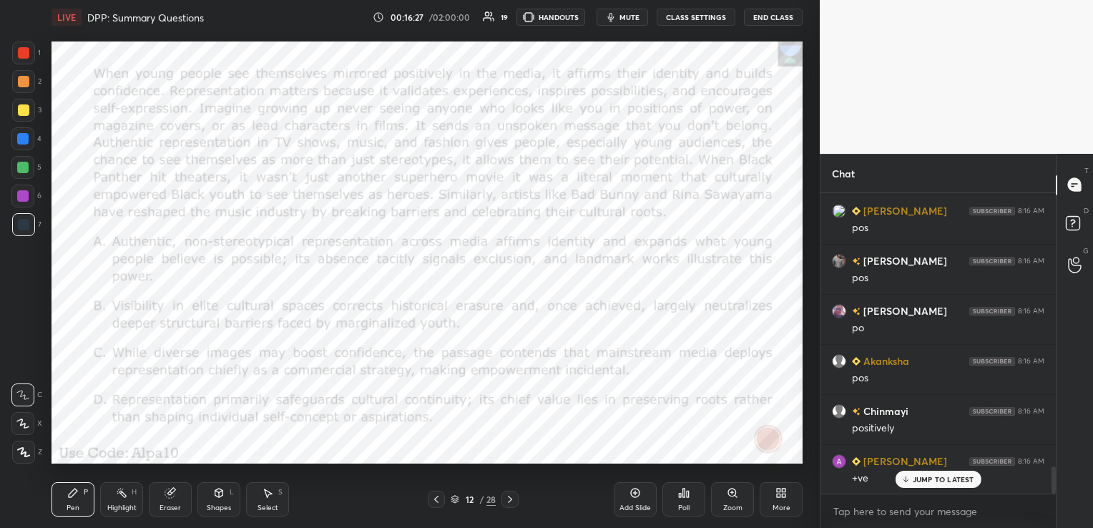
click at [168, 497] on icon at bounding box center [169, 493] width 9 height 9
click at [25, 455] on span "Erase all" at bounding box center [22, 452] width 21 height 10
click at [515, 502] on icon at bounding box center [510, 499] width 11 height 11
click at [184, 497] on div "Eraser" at bounding box center [170, 499] width 43 height 34
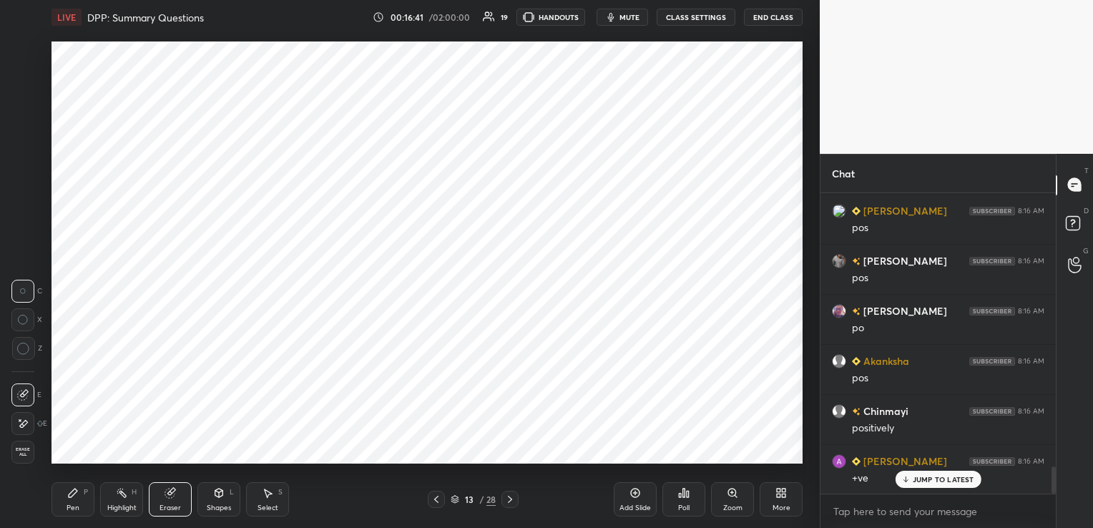
click at [20, 459] on div "Erase all" at bounding box center [22, 452] width 23 height 23
click at [507, 500] on icon at bounding box center [510, 499] width 11 height 11
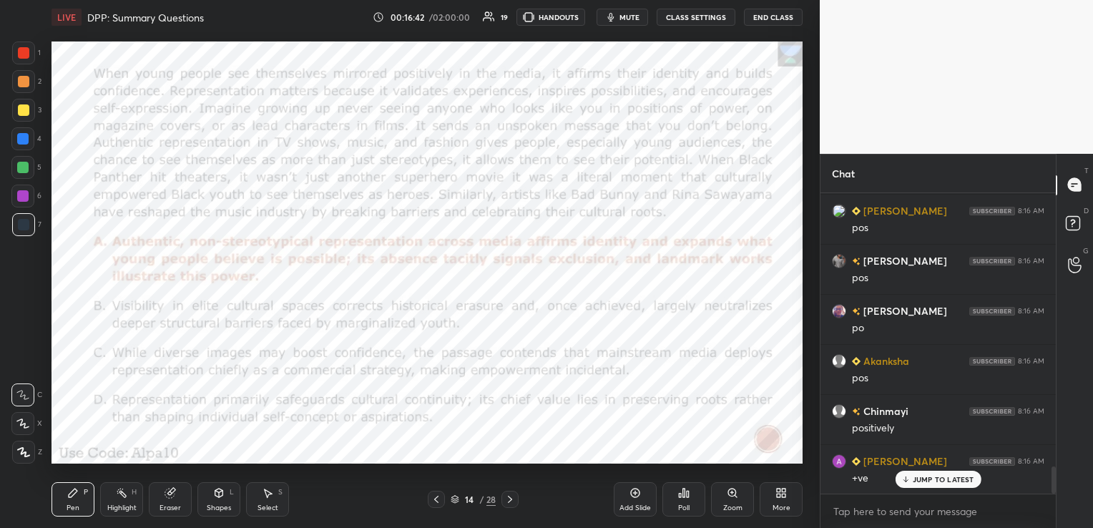
click at [507, 500] on icon at bounding box center [510, 499] width 11 height 11
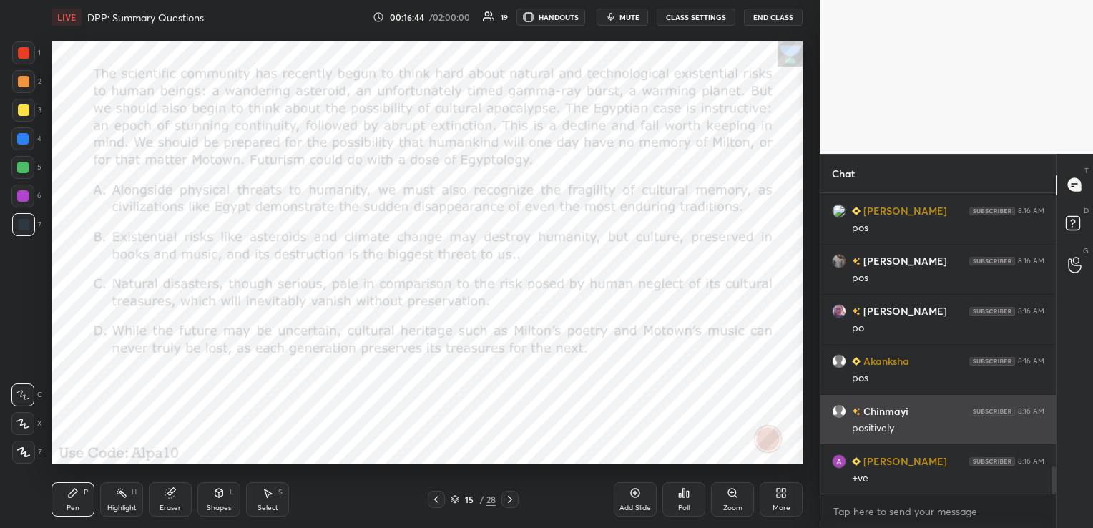
scroll to position [3029, 0]
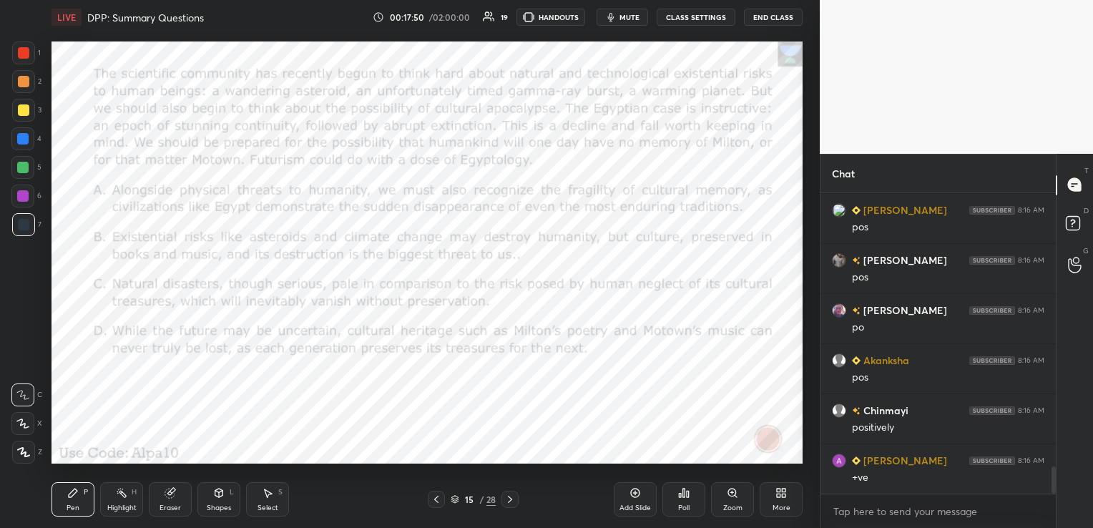
click at [681, 500] on div "Poll" at bounding box center [684, 499] width 43 height 34
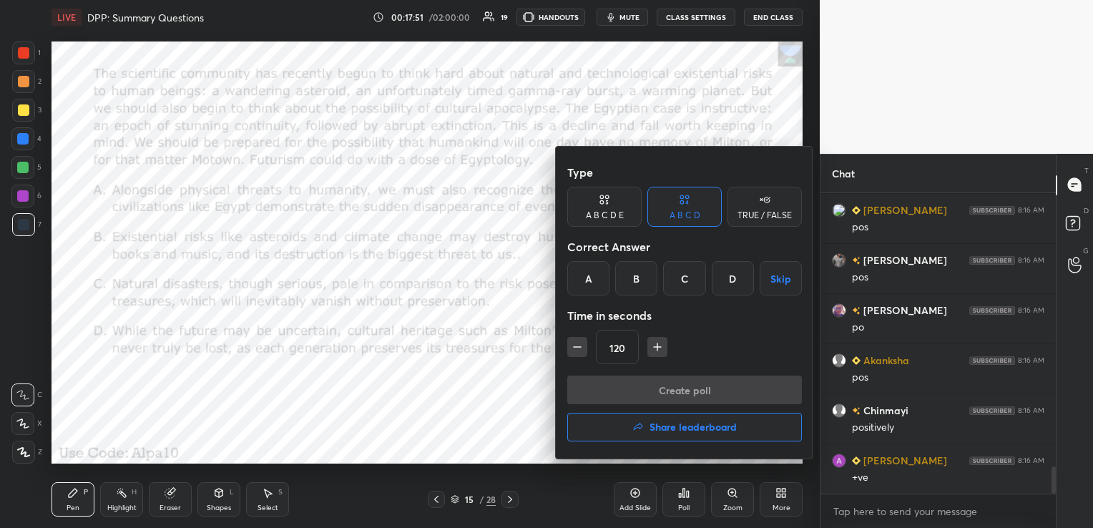
click at [495, 384] on div at bounding box center [546, 264] width 1093 height 528
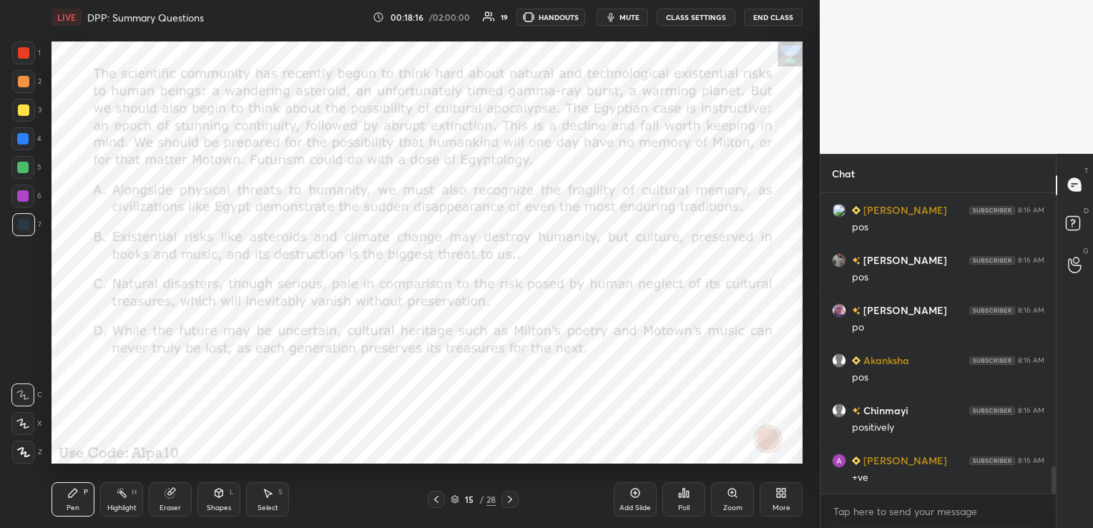
click at [696, 492] on div "Poll" at bounding box center [684, 499] width 43 height 34
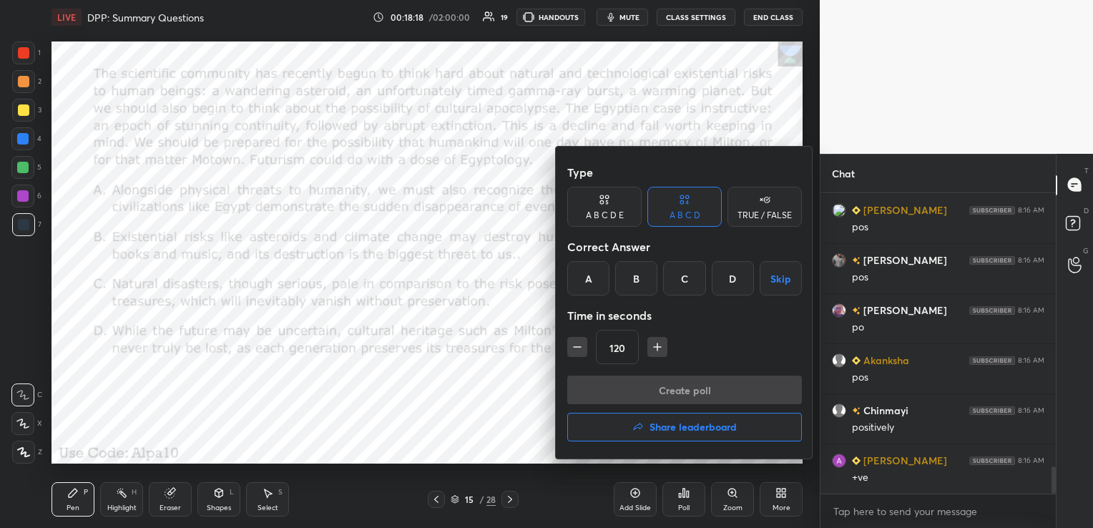
click at [598, 283] on div "A" at bounding box center [588, 278] width 42 height 34
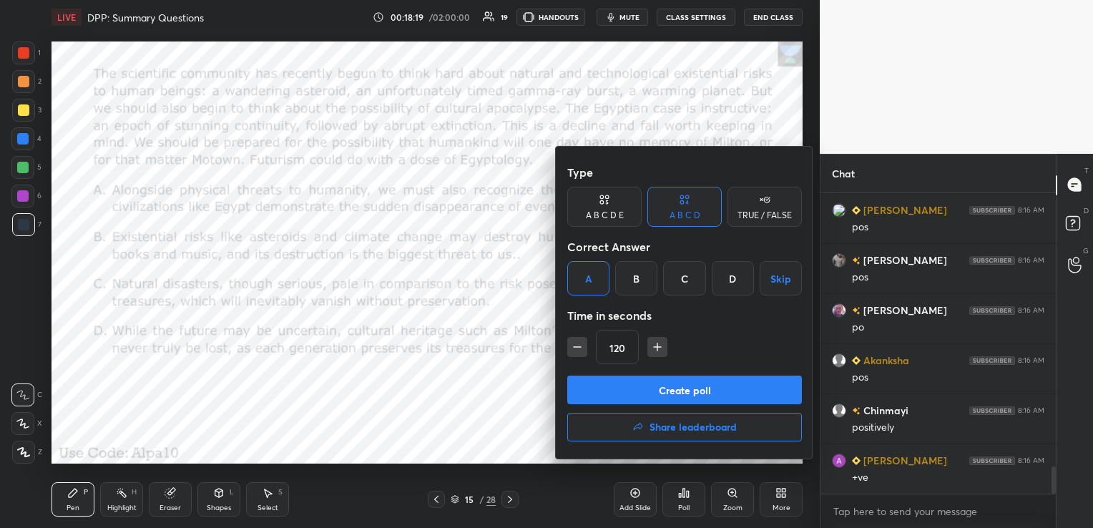
click at [667, 388] on button "Create poll" at bounding box center [684, 390] width 235 height 29
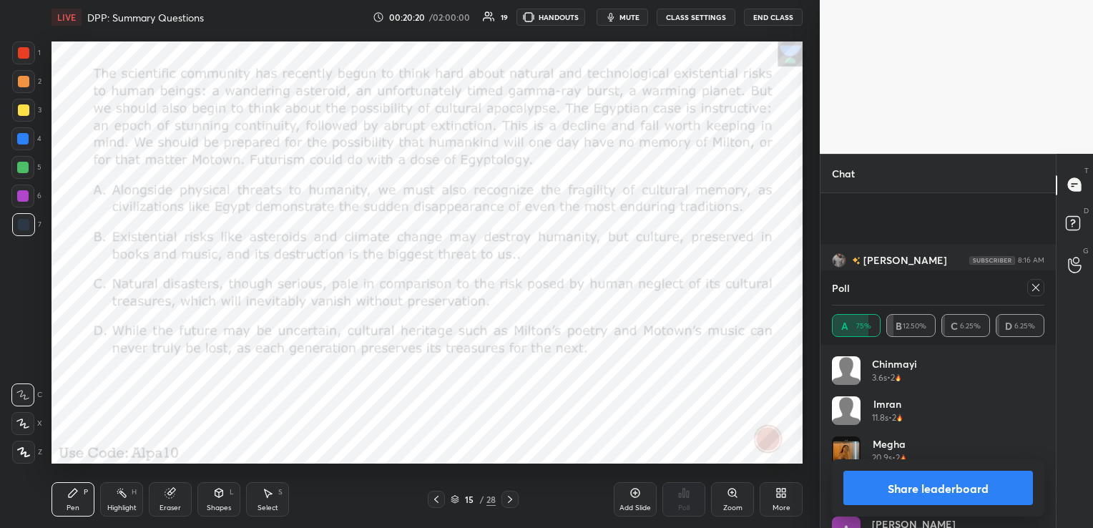
scroll to position [3154, 0]
click at [1039, 290] on icon at bounding box center [1036, 287] width 11 height 11
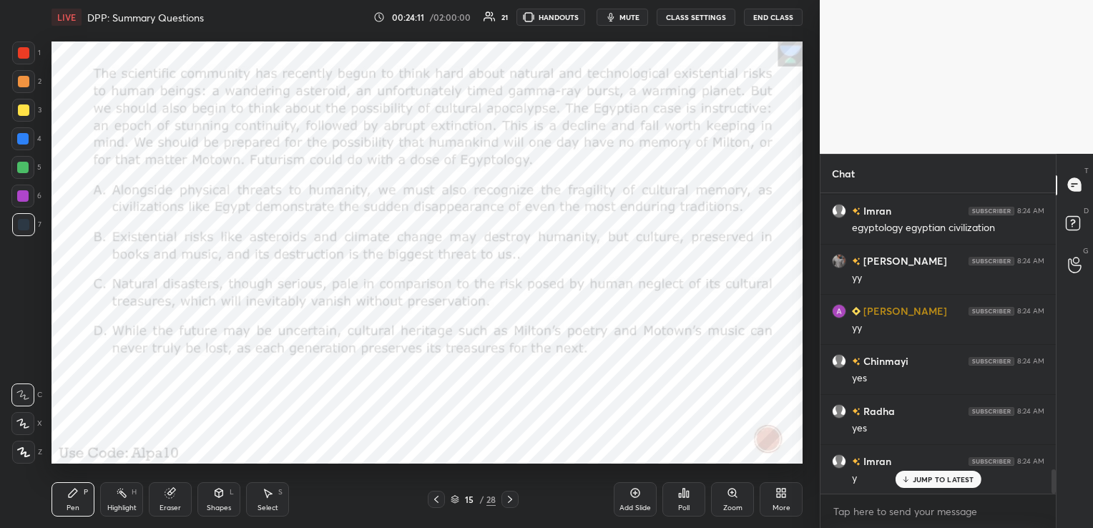
scroll to position [3520, 0]
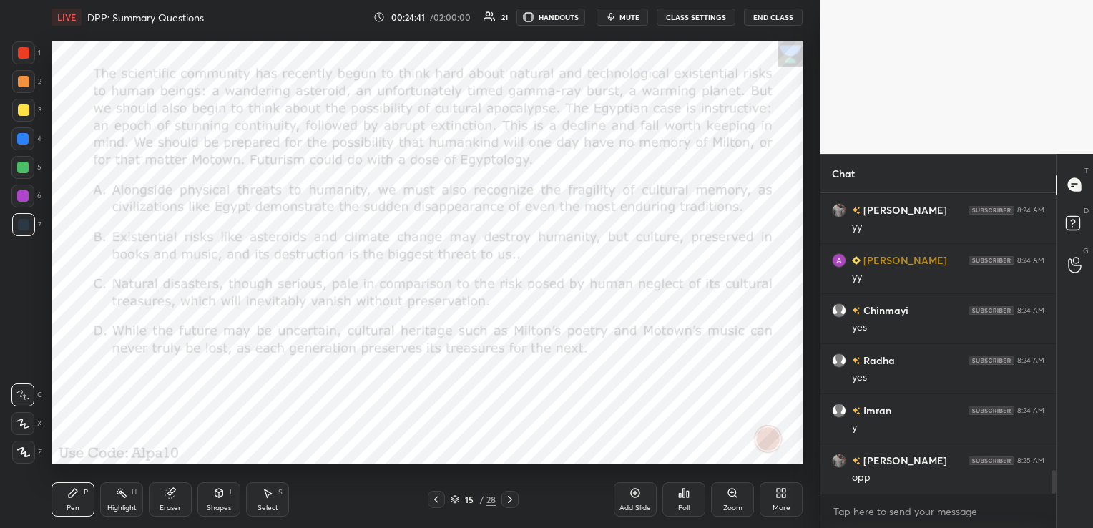
click at [175, 497] on icon at bounding box center [170, 492] width 11 height 11
click at [29, 454] on span "Erase all" at bounding box center [22, 452] width 21 height 10
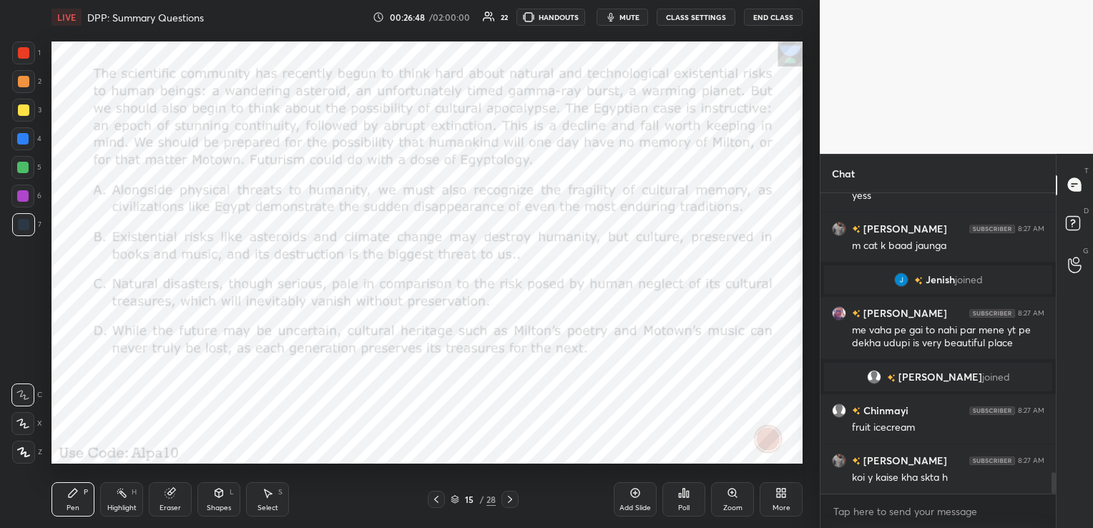
scroll to position [3910, 0]
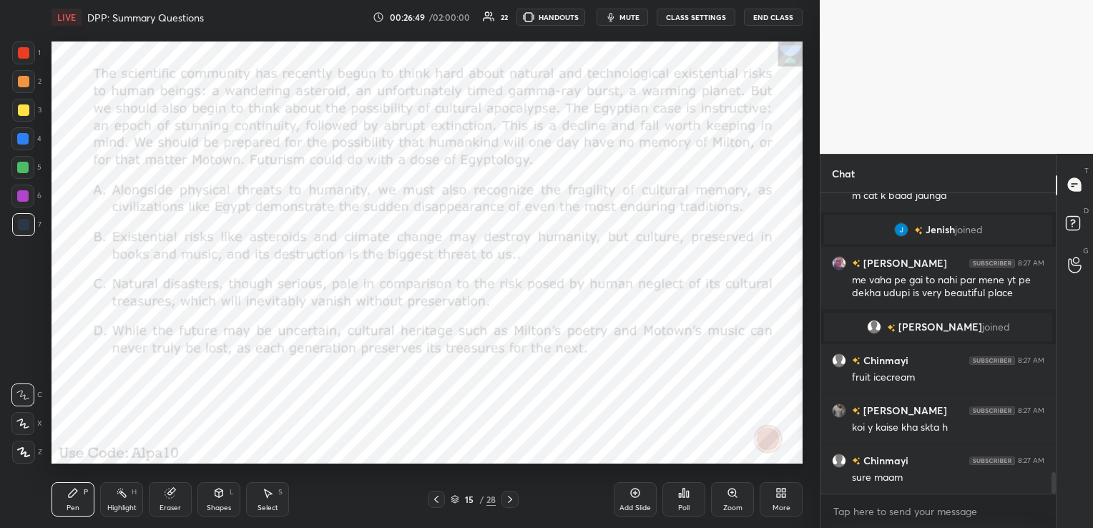
click at [180, 509] on div "Eraser" at bounding box center [170, 508] width 21 height 7
click at [26, 459] on div "Erase all" at bounding box center [22, 452] width 23 height 23
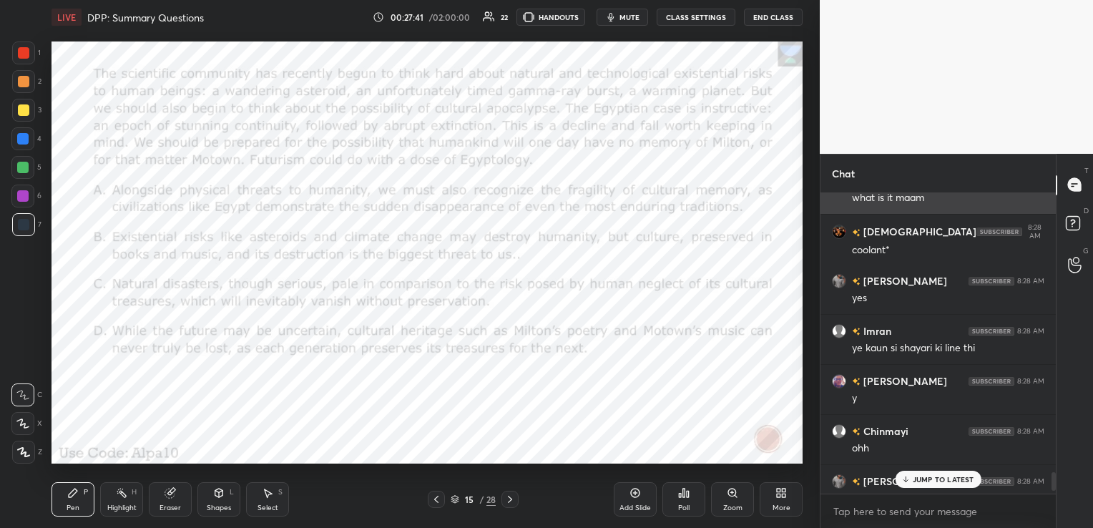
scroll to position [4724, 0]
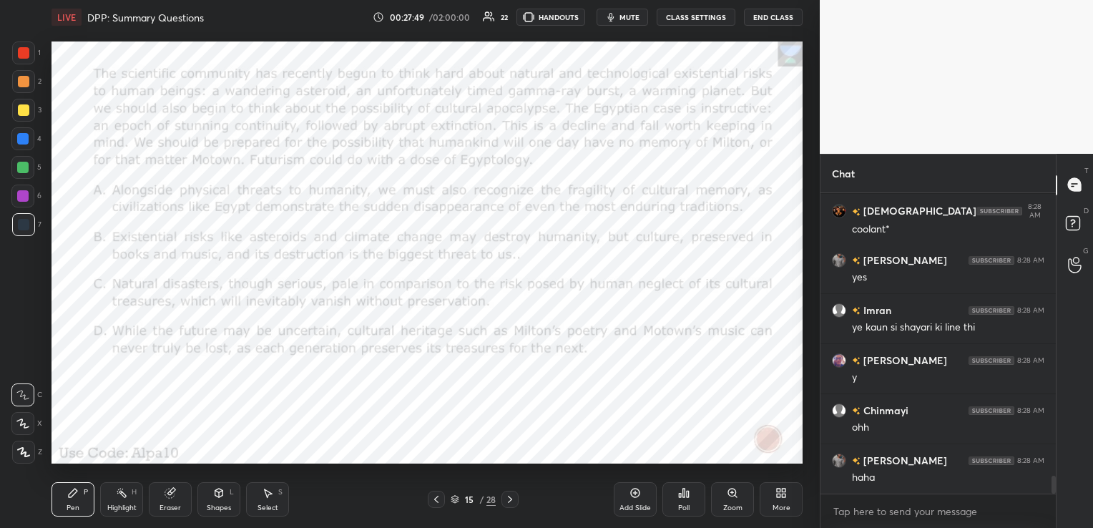
click at [458, 497] on icon at bounding box center [455, 499] width 9 height 9
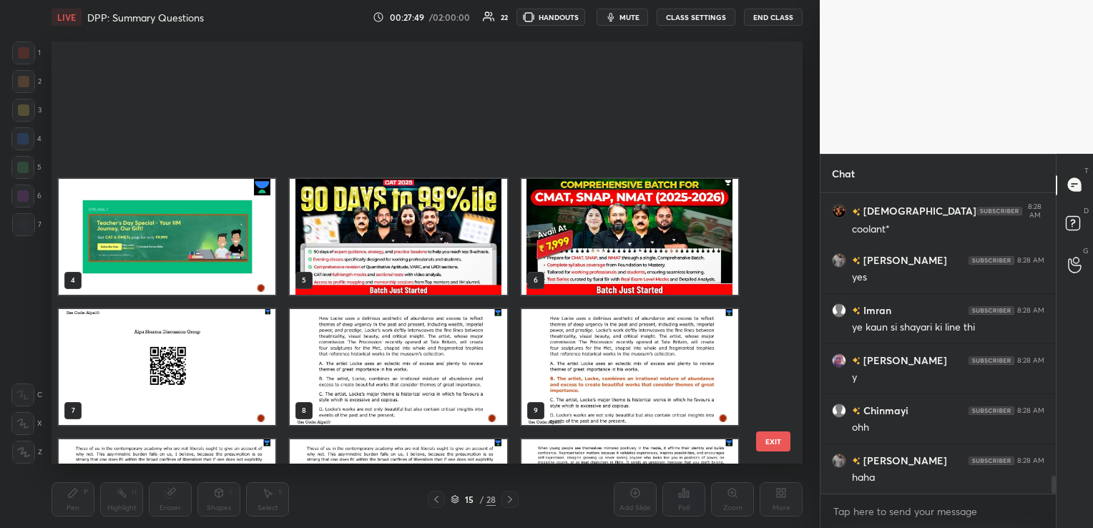
scroll to position [419, 744]
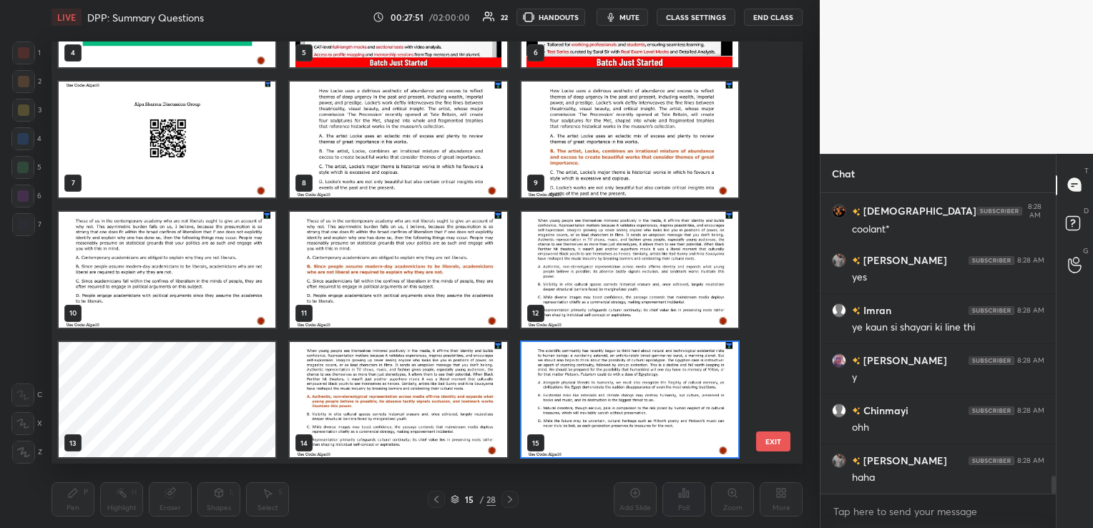
click at [440, 150] on img "grid" at bounding box center [398, 139] width 217 height 116
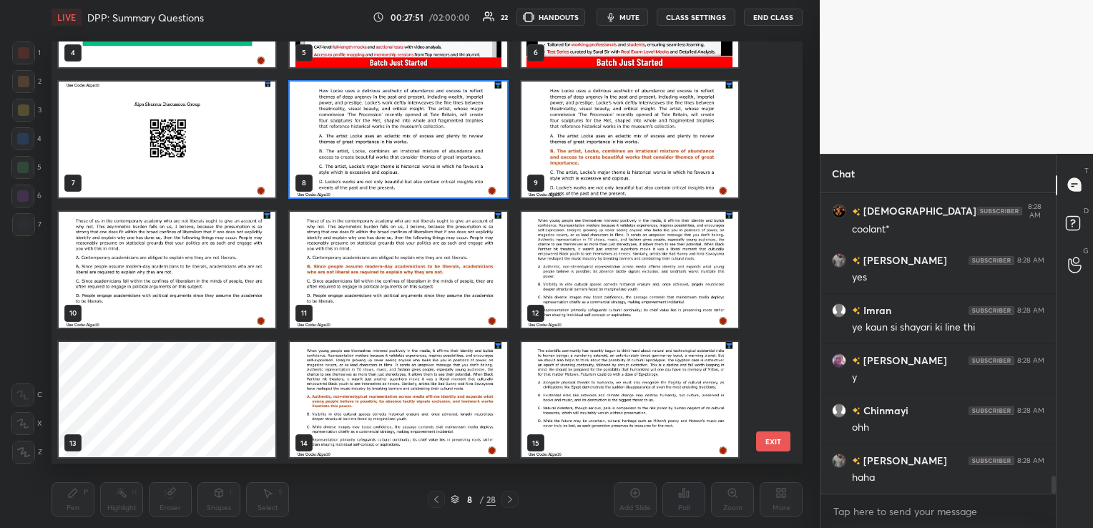
click at [440, 150] on img "grid" at bounding box center [398, 139] width 217 height 116
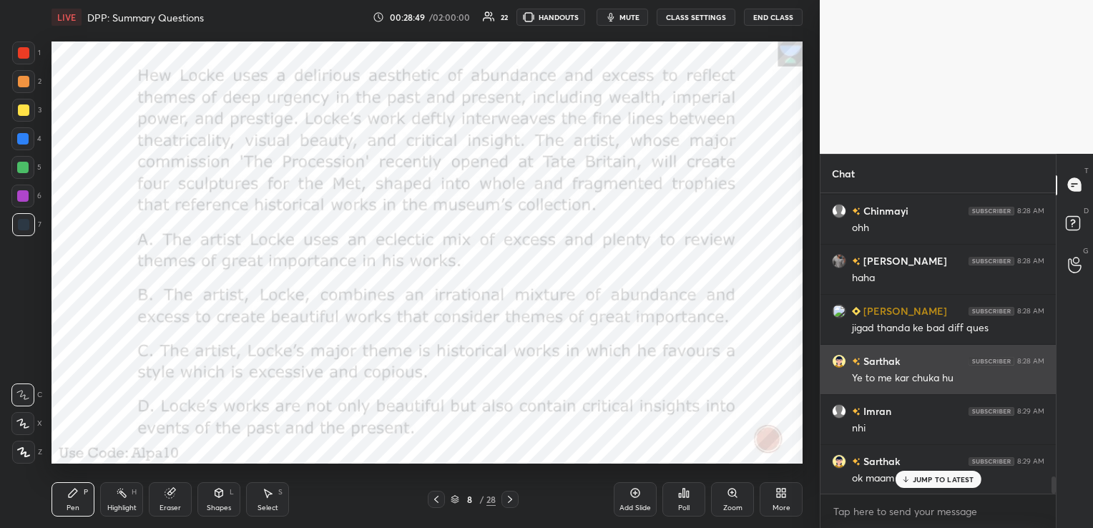
scroll to position [4924, 0]
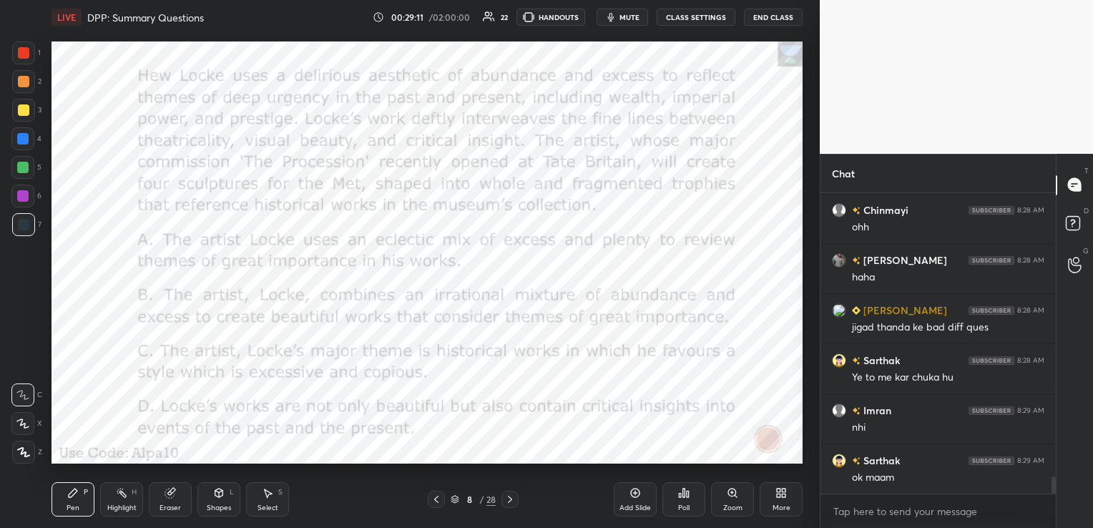
click at [696, 501] on div "Poll" at bounding box center [684, 499] width 43 height 34
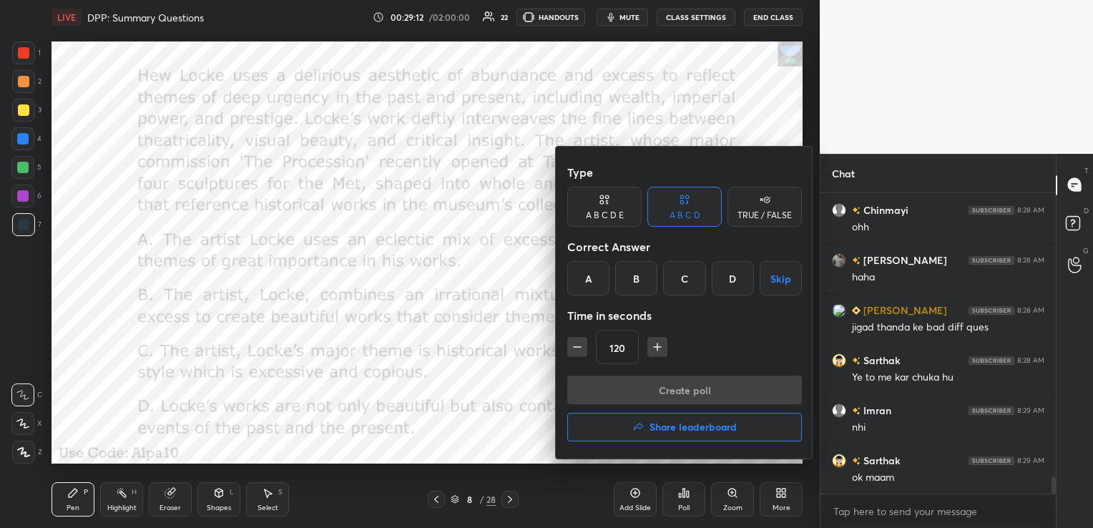
click at [652, 278] on div "B" at bounding box center [636, 278] width 42 height 34
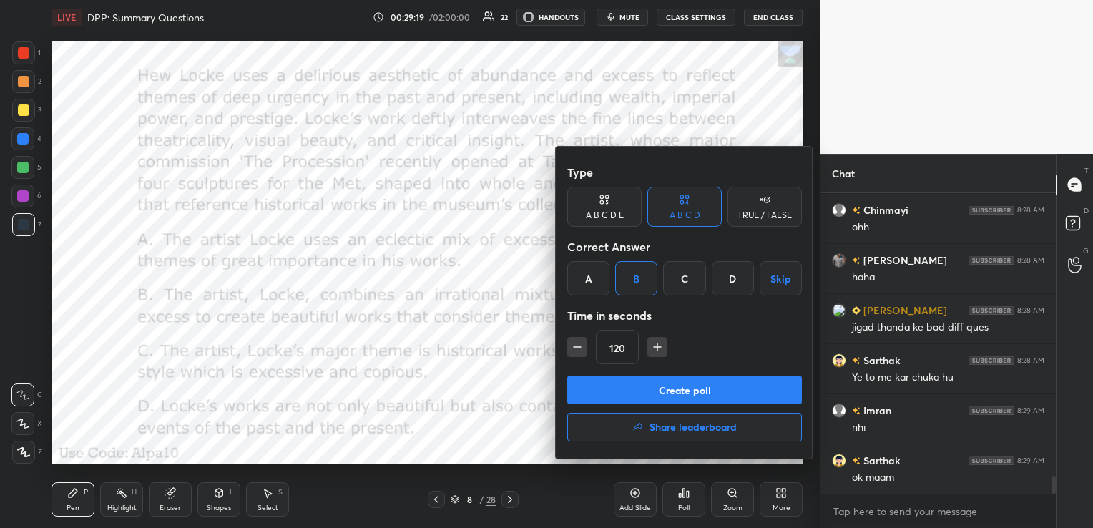
click at [698, 392] on button "Create poll" at bounding box center [684, 390] width 235 height 29
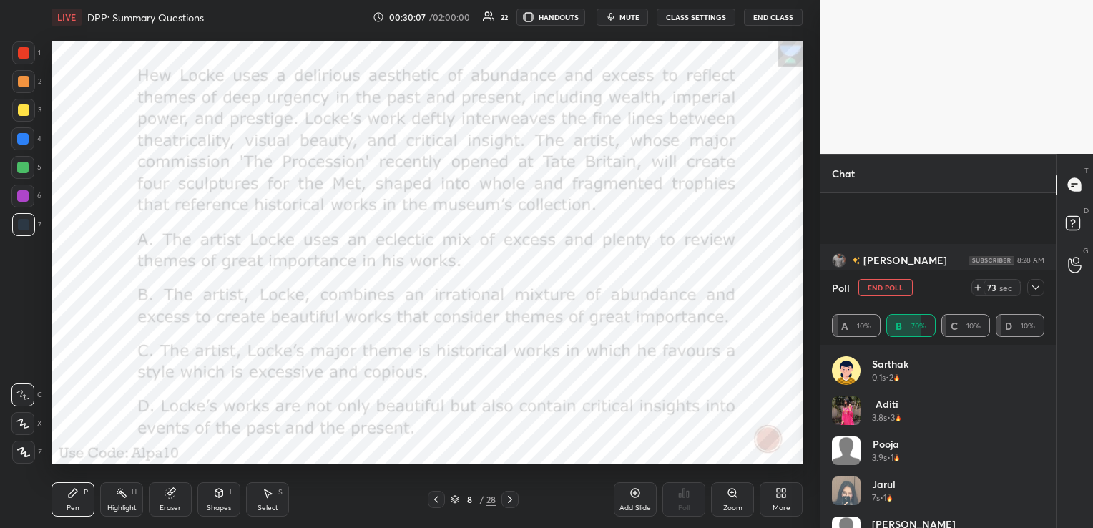
scroll to position [5049, 0]
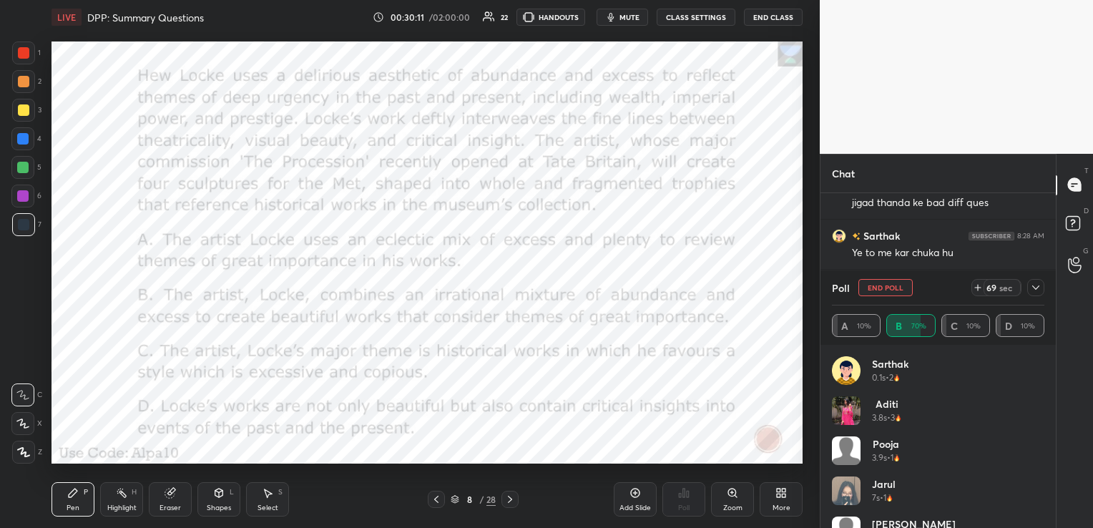
click at [1033, 288] on icon at bounding box center [1036, 287] width 11 height 11
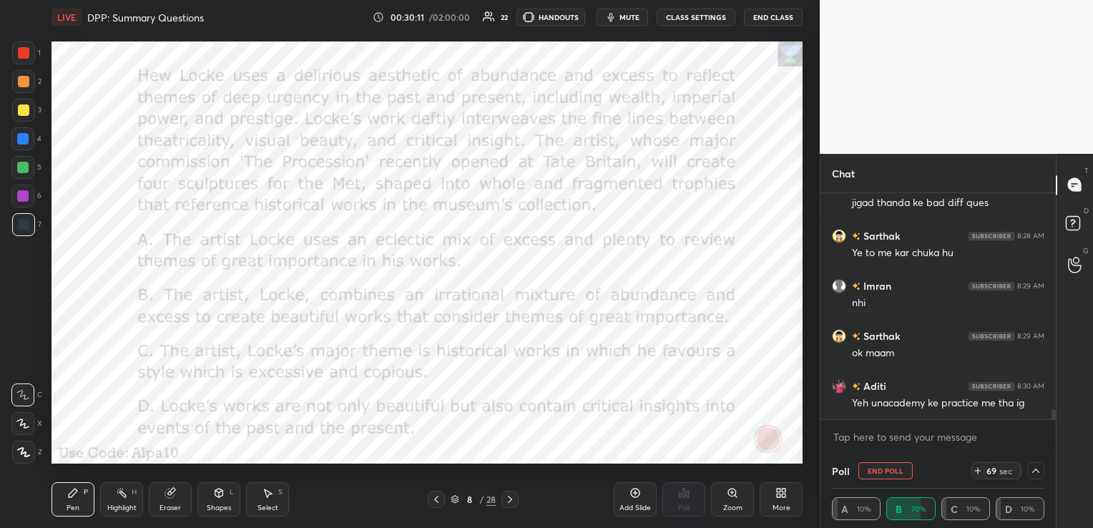
scroll to position [0, 4]
click at [1038, 465] on icon at bounding box center [1036, 470] width 11 height 11
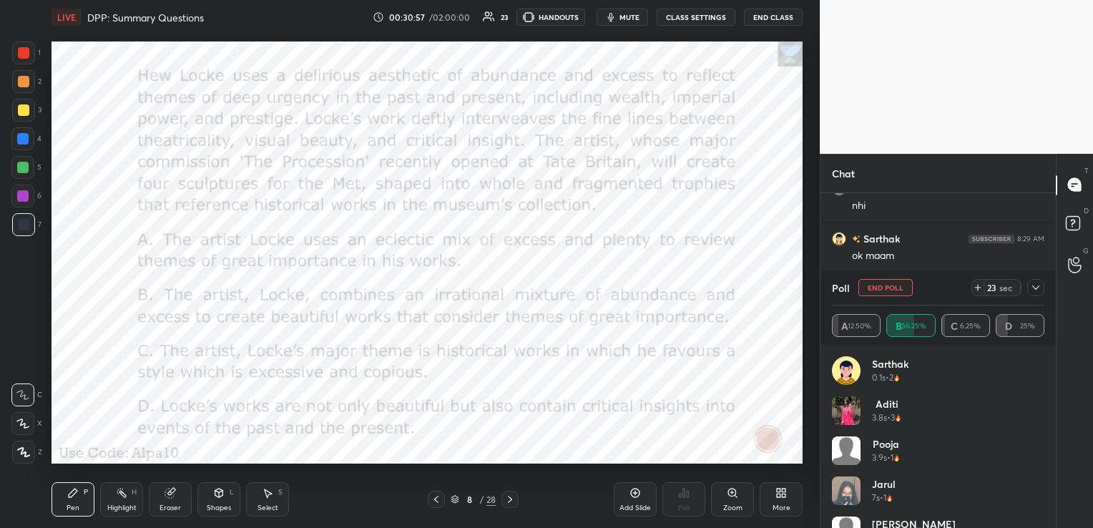
scroll to position [4778, 0]
click at [1035, 289] on icon at bounding box center [1036, 287] width 11 height 11
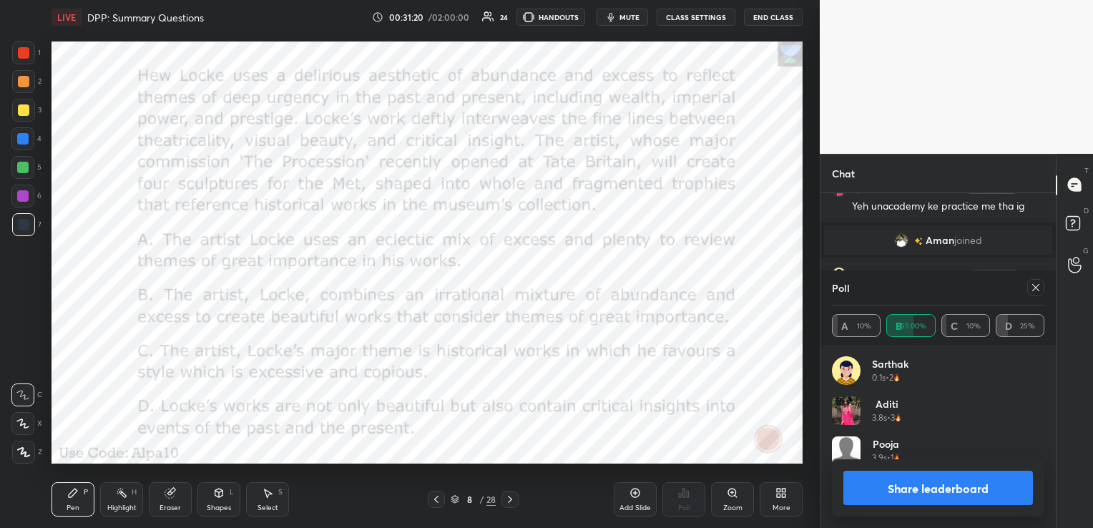
scroll to position [4878, 0]
click at [1038, 286] on icon at bounding box center [1036, 287] width 7 height 7
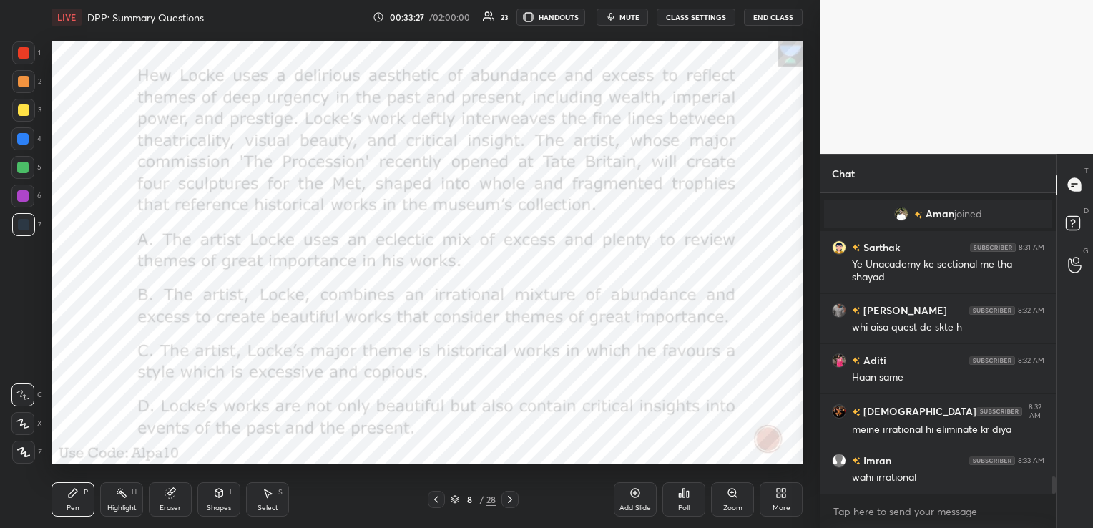
scroll to position [4954, 0]
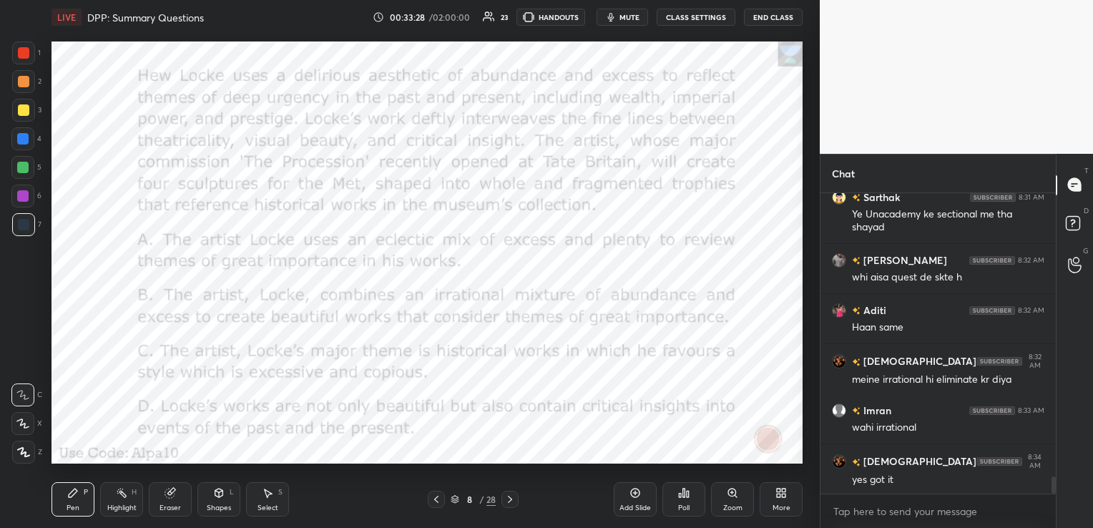
click at [177, 495] on div "Eraser" at bounding box center [170, 499] width 43 height 34
click at [25, 454] on span "Erase all" at bounding box center [22, 452] width 21 height 10
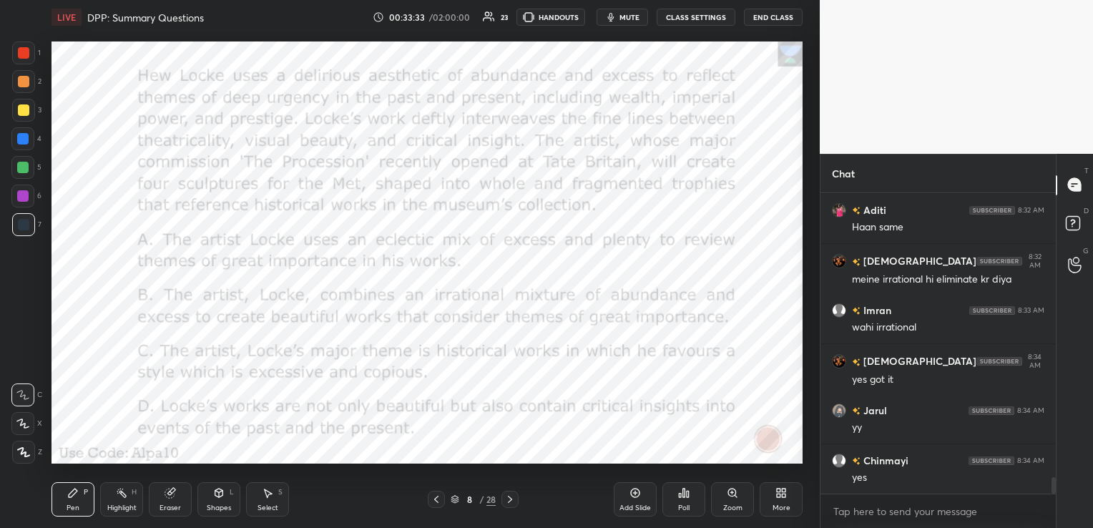
scroll to position [5155, 0]
click at [454, 500] on icon at bounding box center [455, 498] width 7 height 4
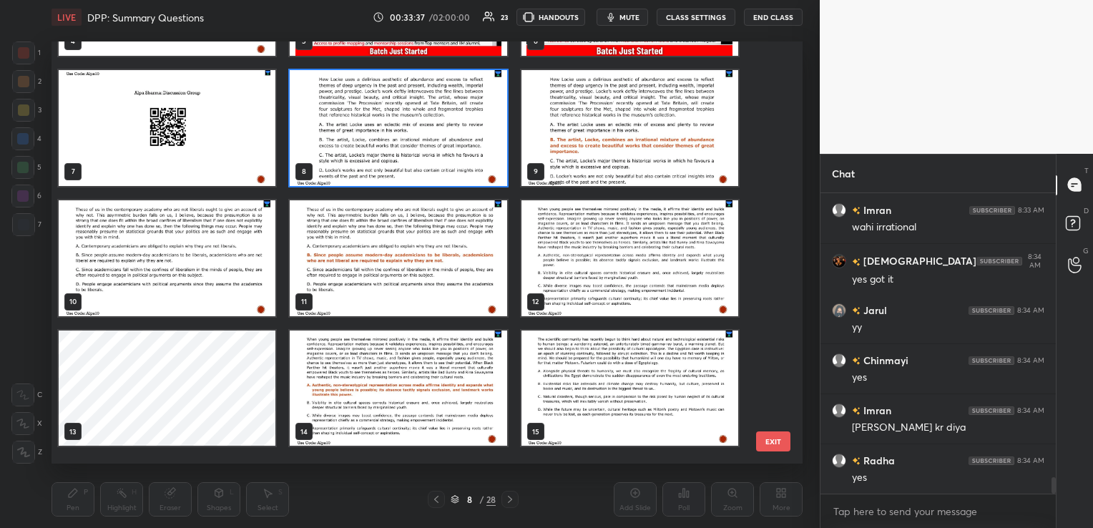
scroll to position [215, 0]
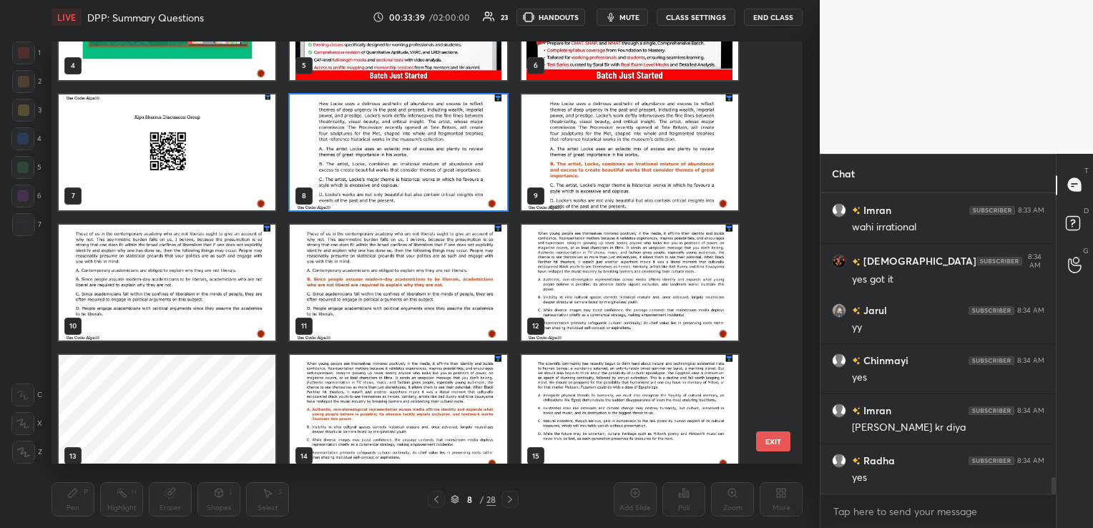
click at [198, 268] on img "grid" at bounding box center [167, 282] width 217 height 116
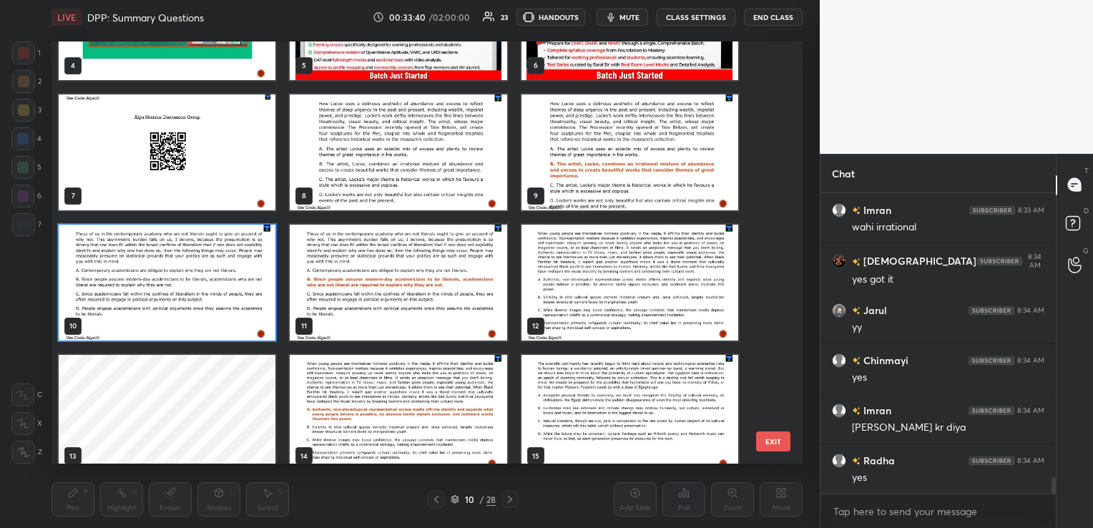
click at [198, 268] on img "grid" at bounding box center [167, 282] width 217 height 116
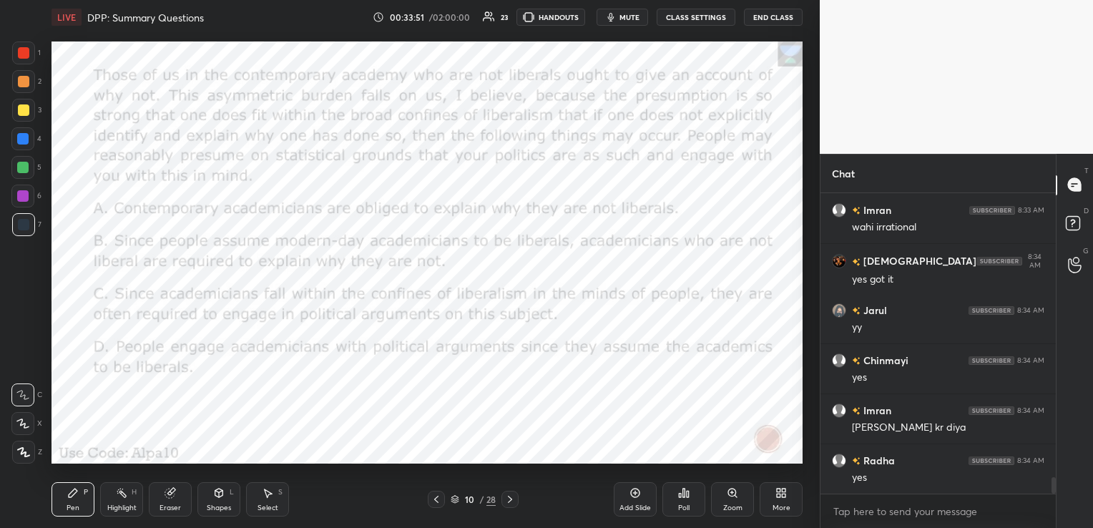
click at [454, 500] on icon at bounding box center [455, 498] width 7 height 4
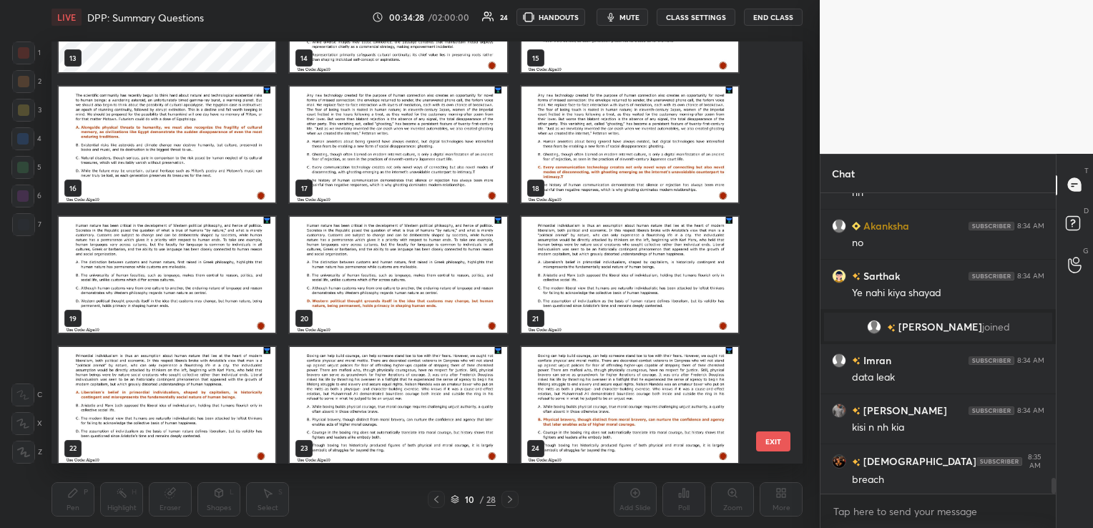
scroll to position [598, 0]
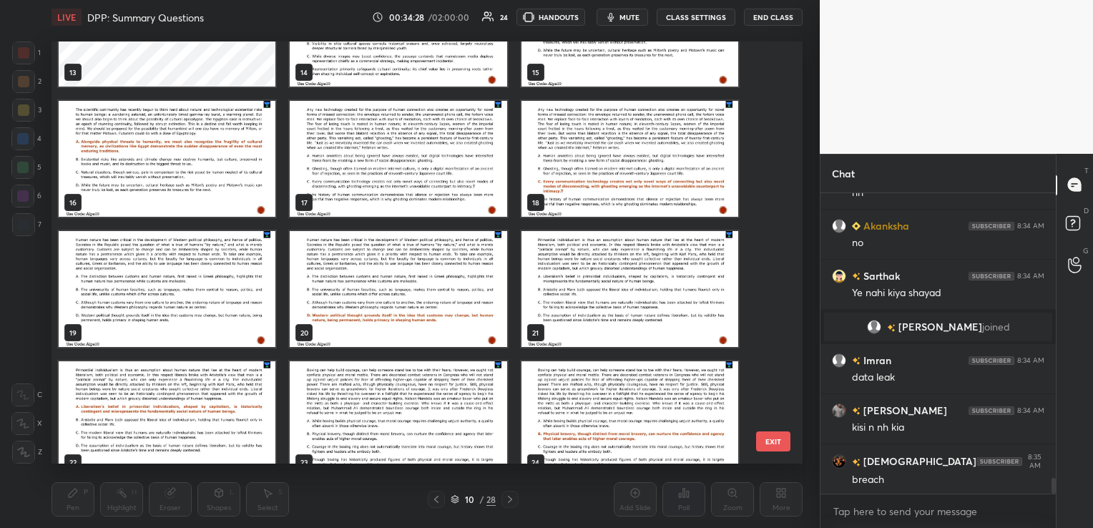
click at [398, 207] on img "grid" at bounding box center [398, 159] width 217 height 116
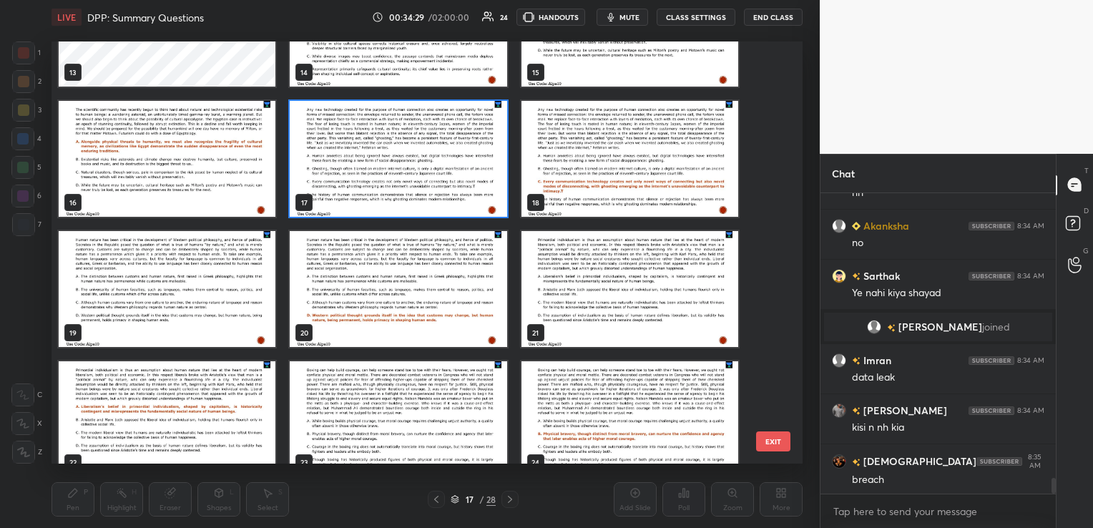
click at [398, 207] on img "grid" at bounding box center [398, 159] width 217 height 116
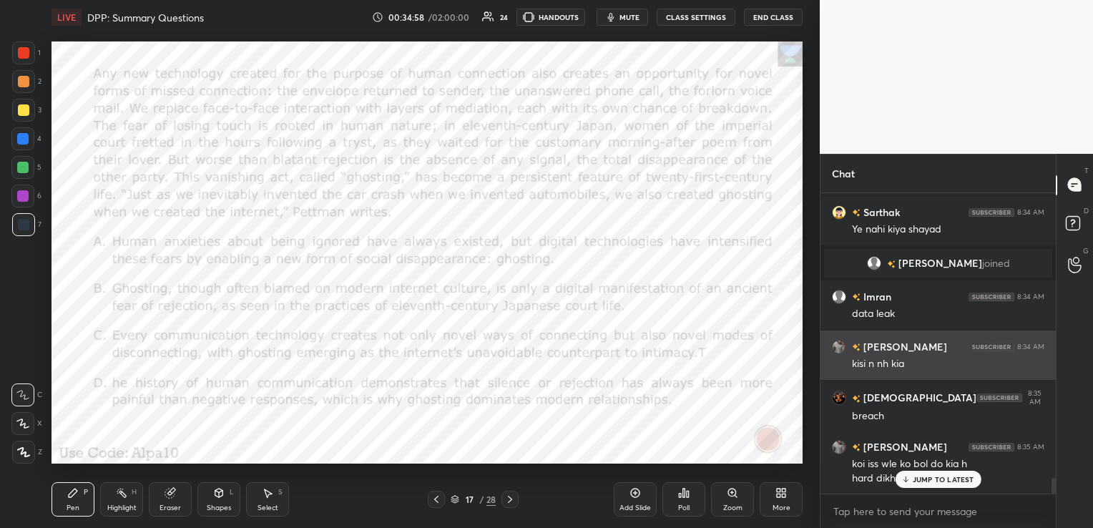
scroll to position [5554, 0]
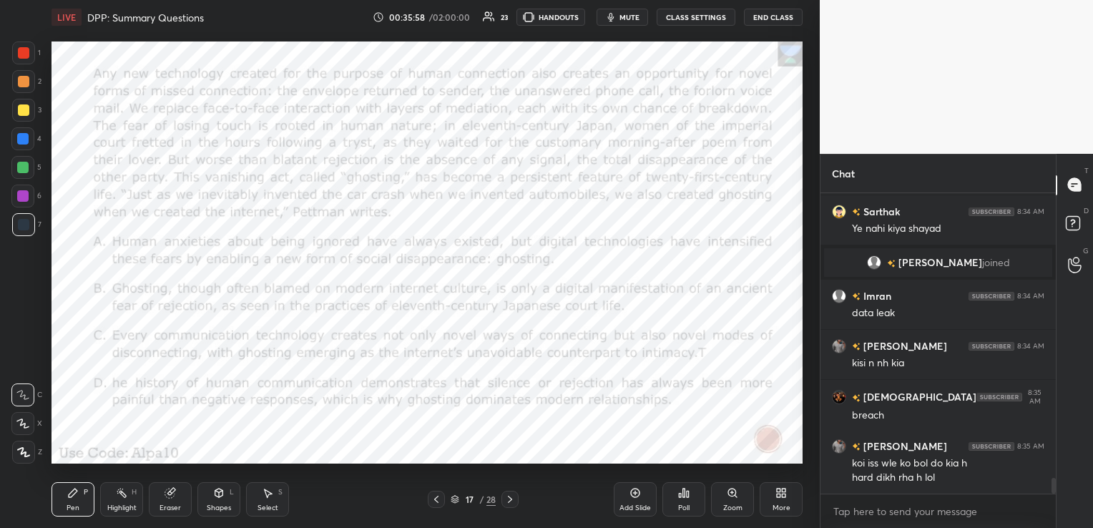
click at [693, 500] on div "Poll" at bounding box center [684, 499] width 43 height 34
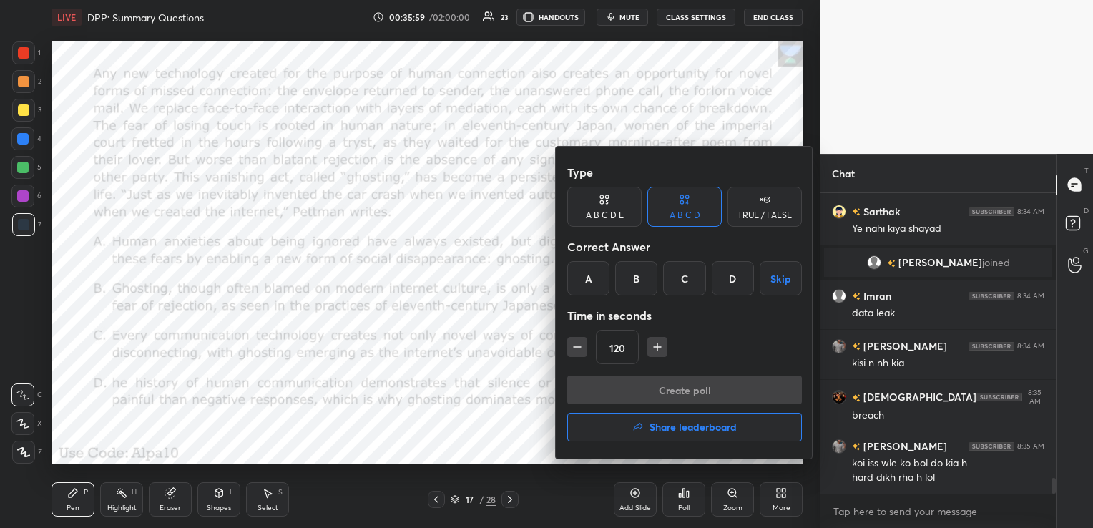
click at [697, 271] on div "C" at bounding box center [684, 278] width 42 height 34
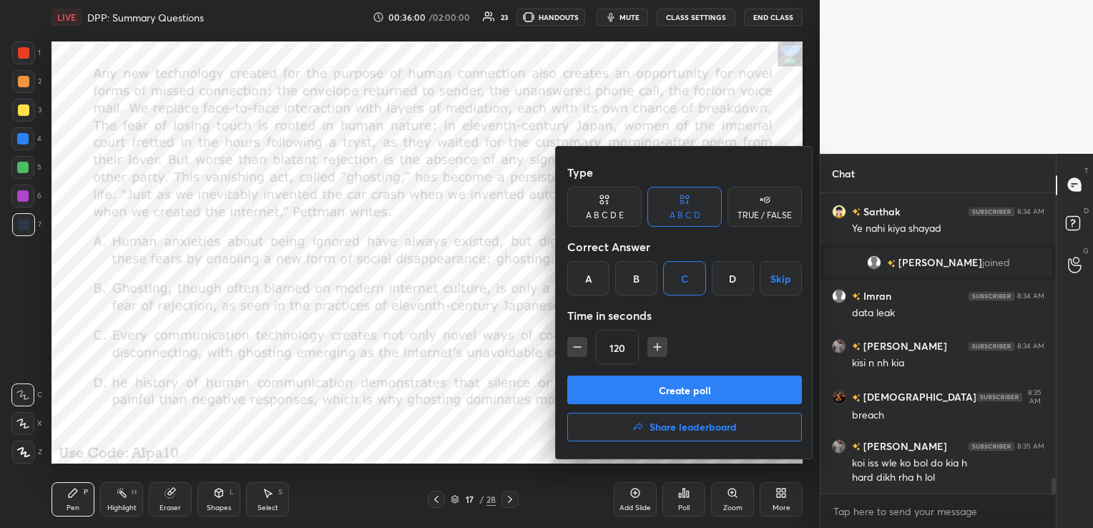
click at [708, 380] on button "Create poll" at bounding box center [684, 390] width 235 height 29
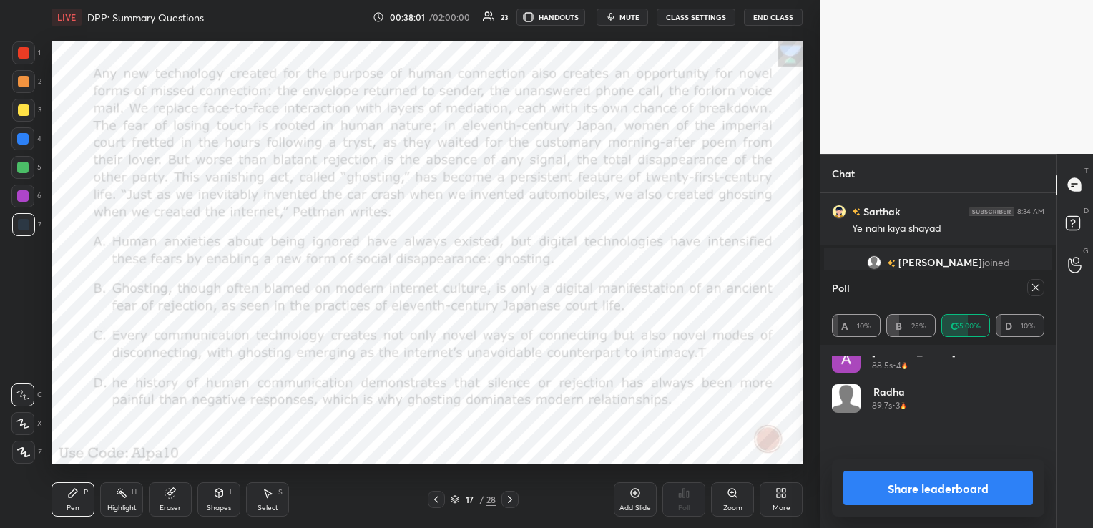
scroll to position [0, 0]
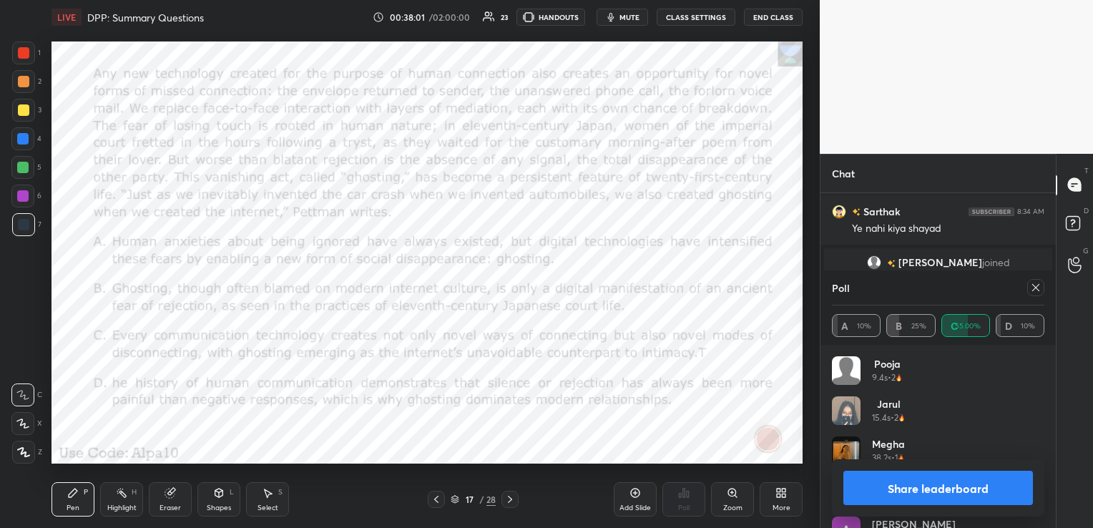
click at [1036, 285] on icon at bounding box center [1036, 287] width 11 height 11
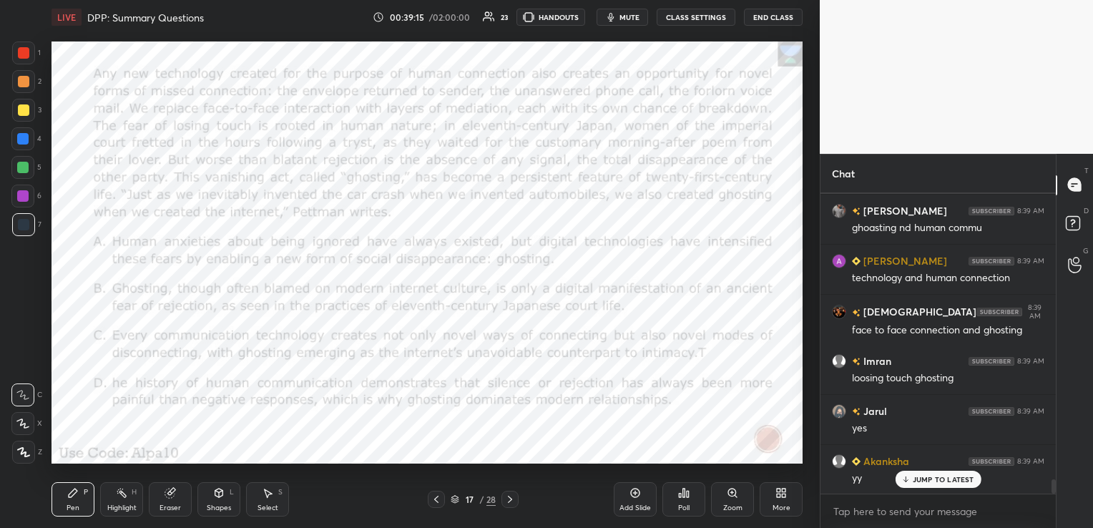
scroll to position [5968, 0]
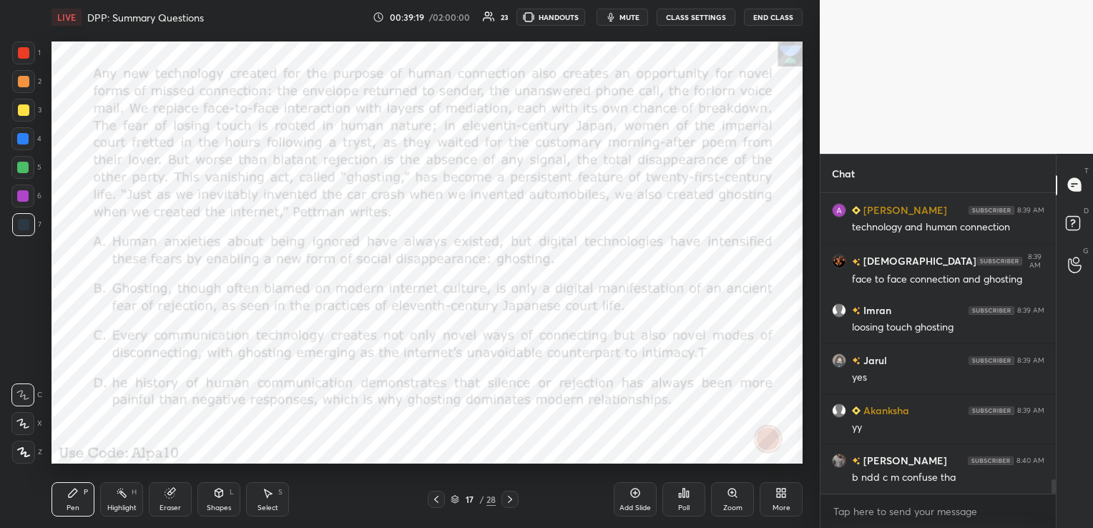
click at [630, 17] on span "mute" at bounding box center [630, 17] width 20 height 10
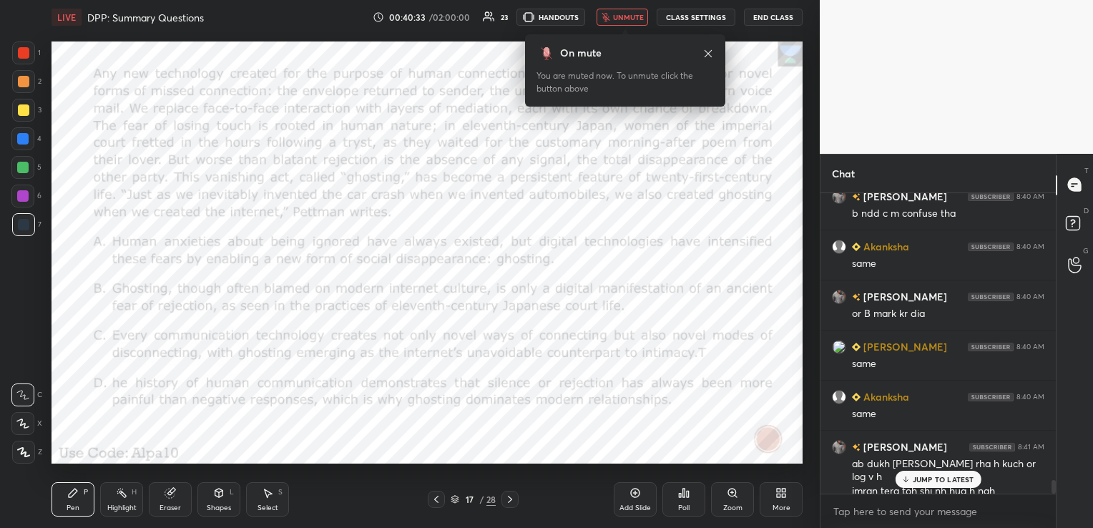
scroll to position [6283, 0]
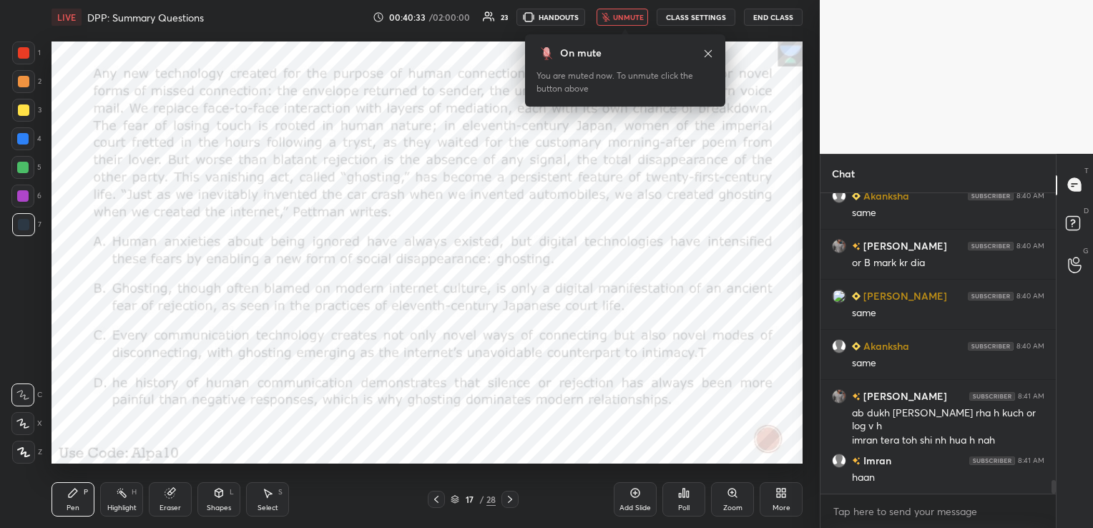
click at [630, 17] on span "unmute" at bounding box center [628, 17] width 31 height 10
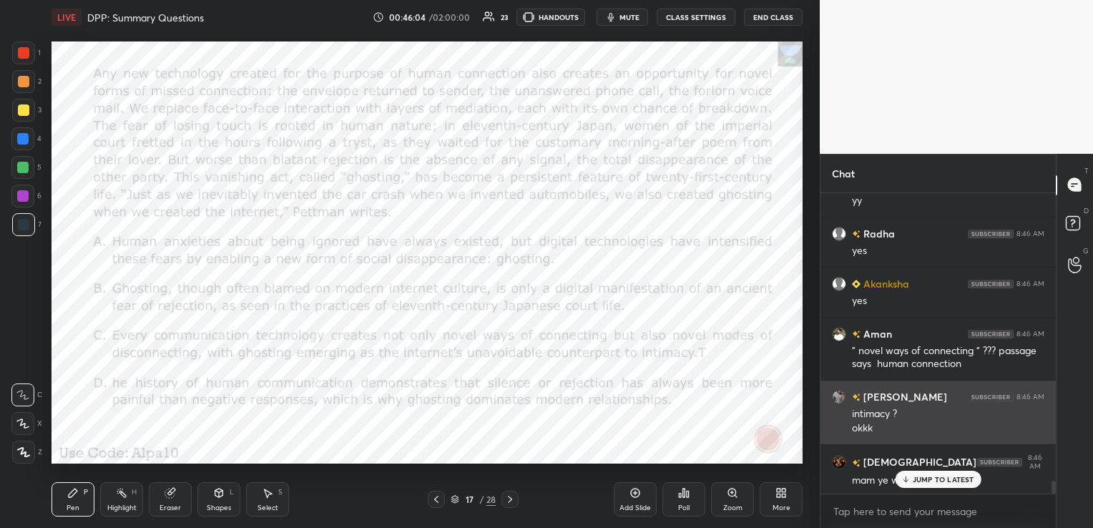
scroll to position [6908, 0]
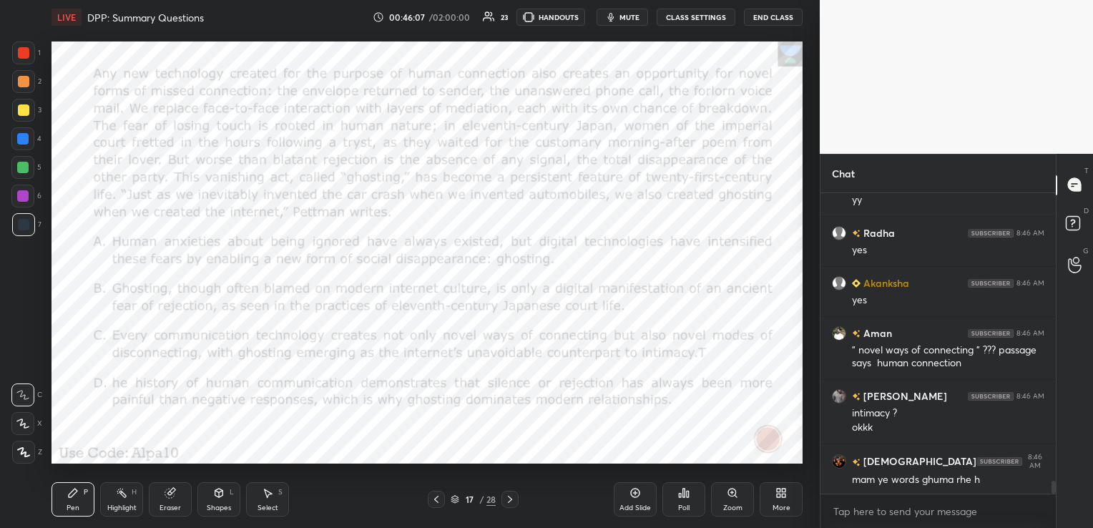
click at [172, 491] on icon at bounding box center [171, 491] width 8 height 7
click at [26, 451] on span "Erase all" at bounding box center [22, 452] width 21 height 10
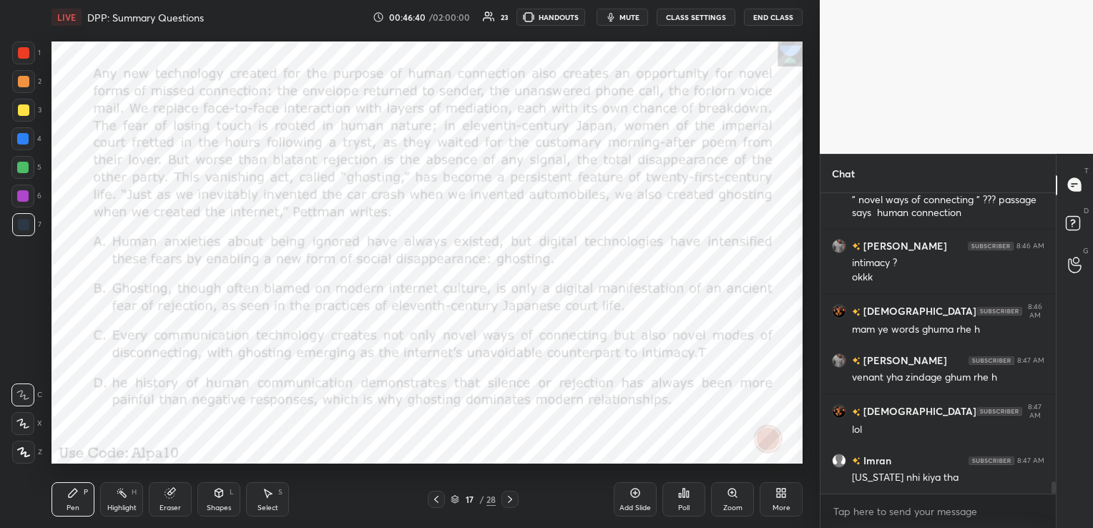
click at [457, 499] on icon at bounding box center [455, 498] width 7 height 4
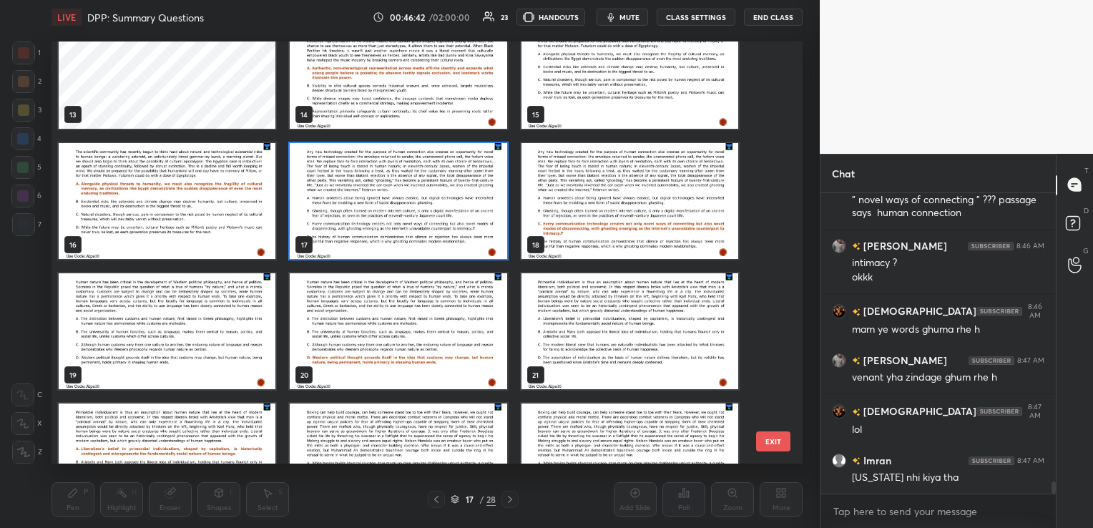
scroll to position [573, 0]
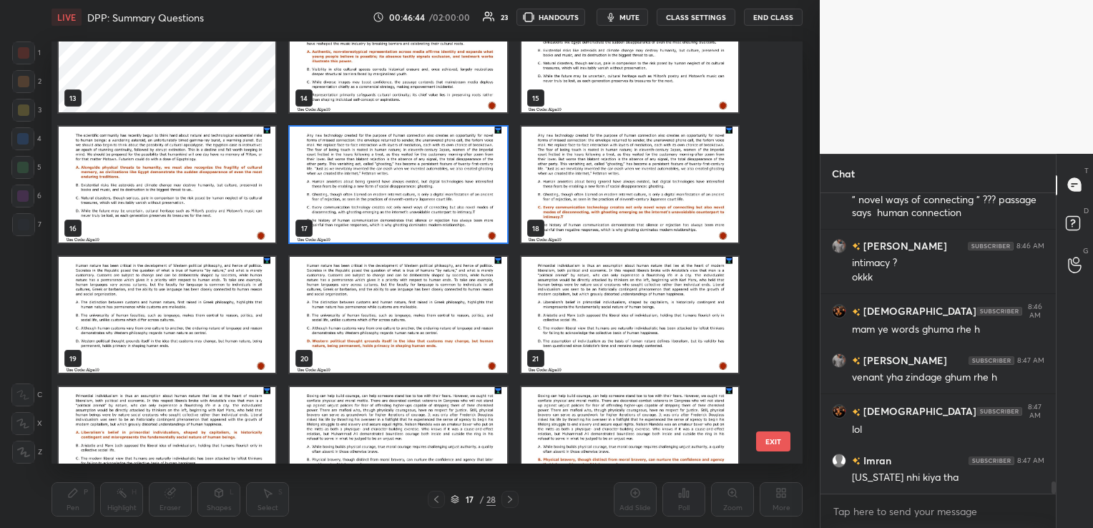
click at [581, 302] on img "grid" at bounding box center [630, 315] width 217 height 116
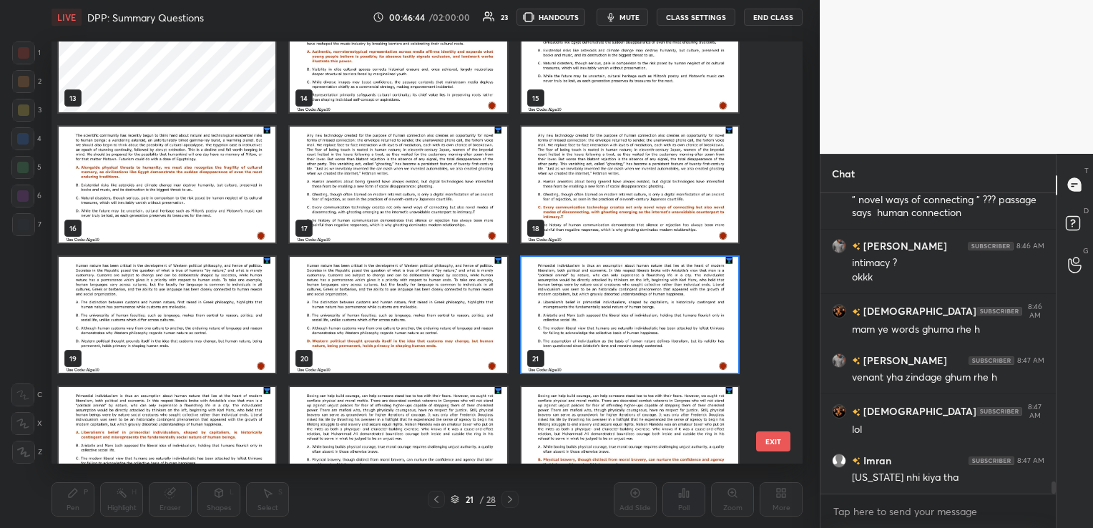
click at [581, 302] on img "grid" at bounding box center [630, 315] width 217 height 116
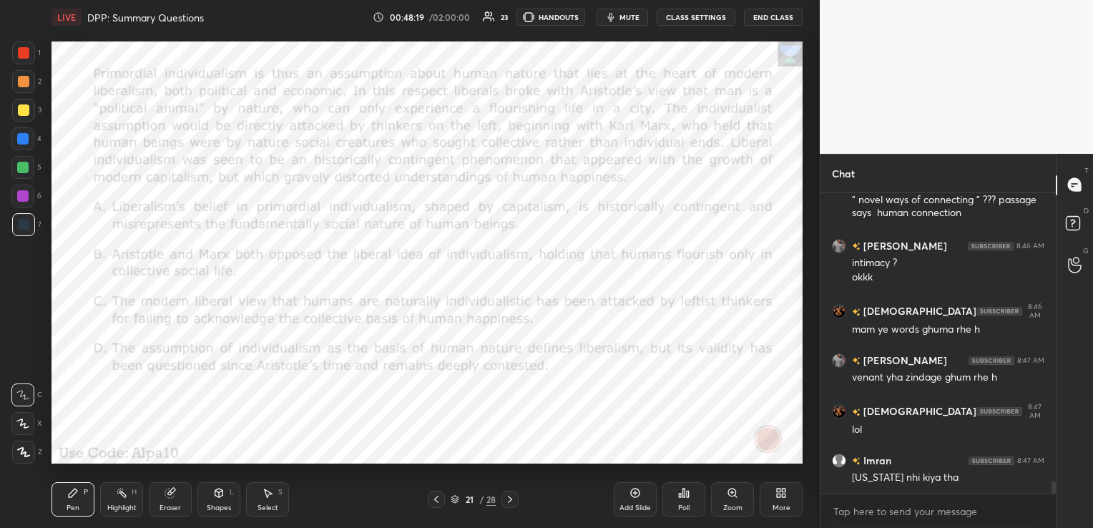
click at [695, 503] on div "Poll" at bounding box center [684, 499] width 43 height 34
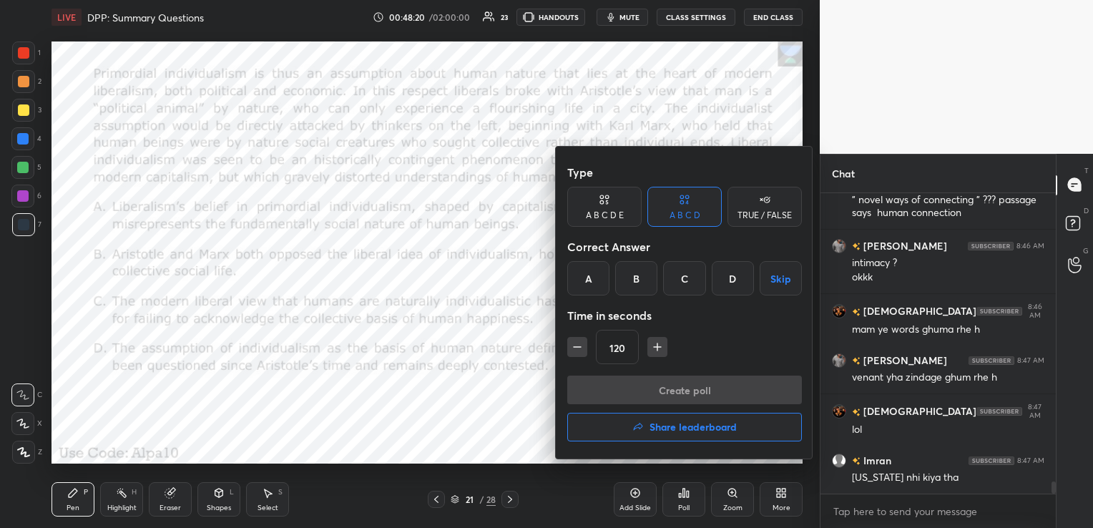
click at [598, 287] on div "A" at bounding box center [588, 278] width 42 height 34
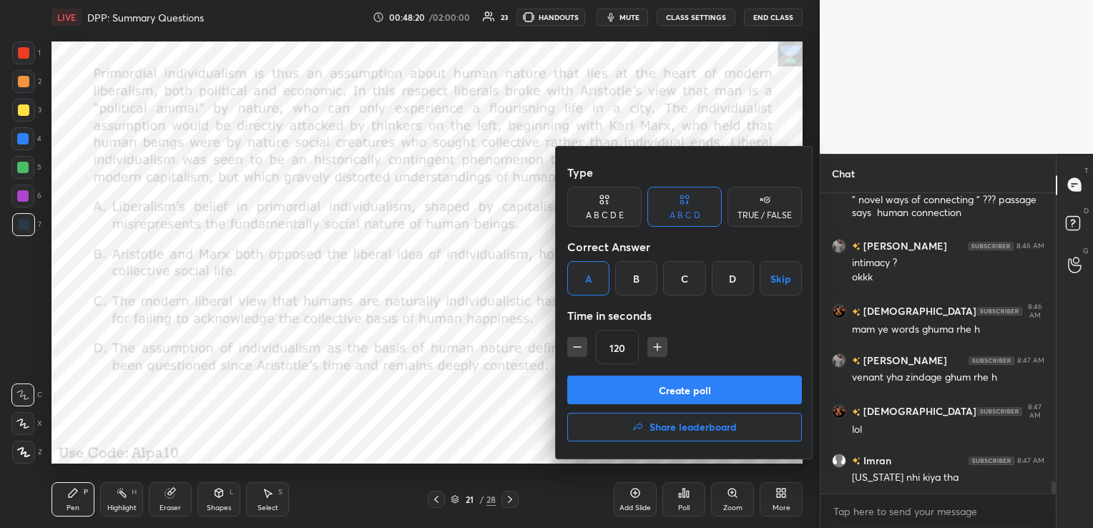
click at [625, 391] on button "Create poll" at bounding box center [684, 390] width 235 height 29
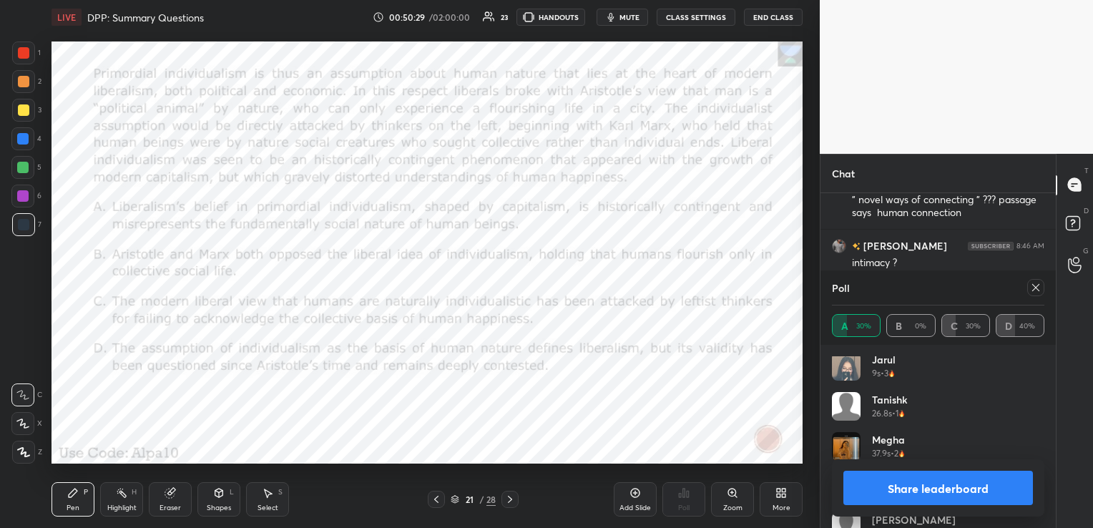
scroll to position [69, 0]
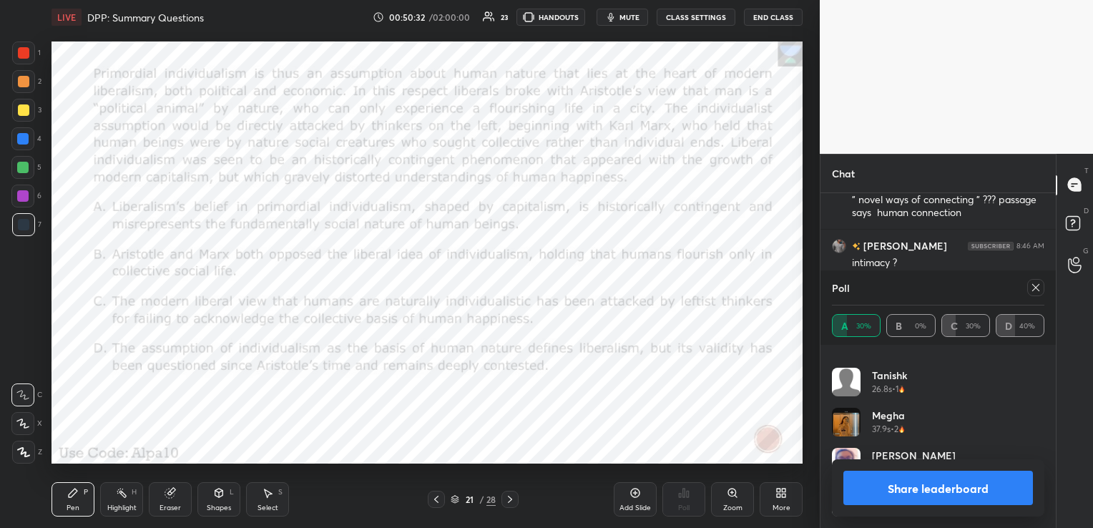
click at [1039, 292] on icon at bounding box center [1036, 287] width 11 height 11
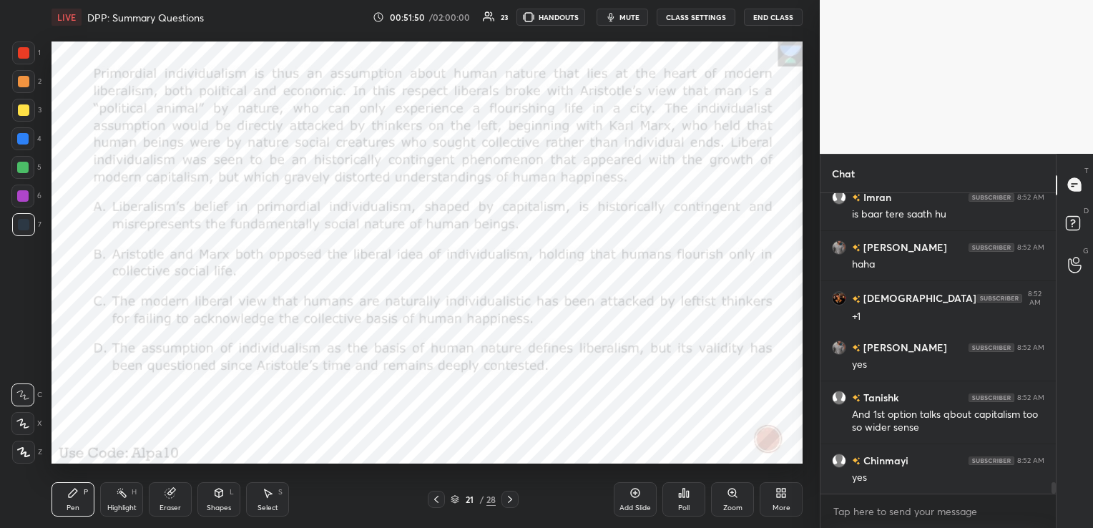
scroll to position [7665, 0]
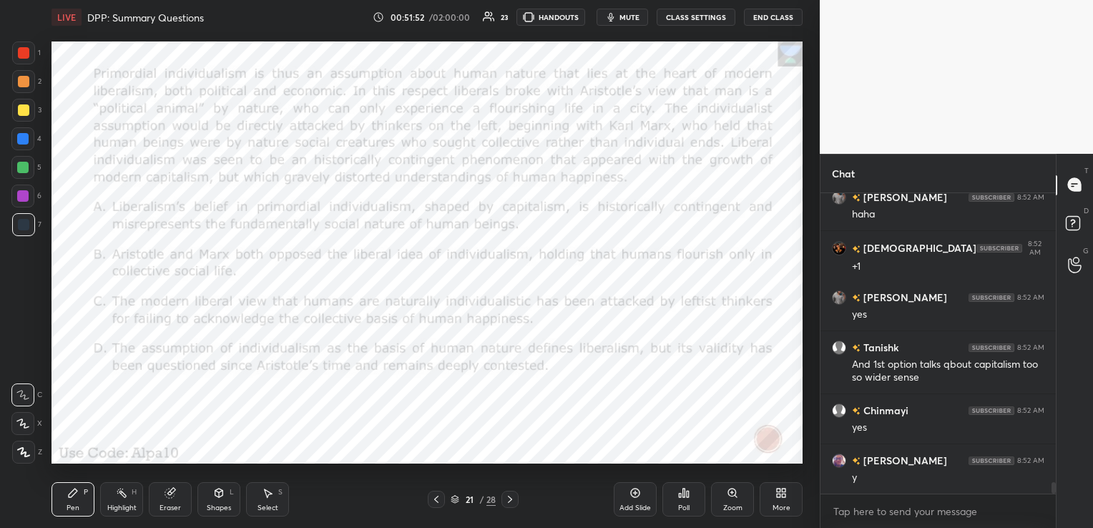
click at [172, 505] on div "Eraser" at bounding box center [170, 508] width 21 height 7
click at [27, 449] on span "Erase all" at bounding box center [22, 452] width 21 height 10
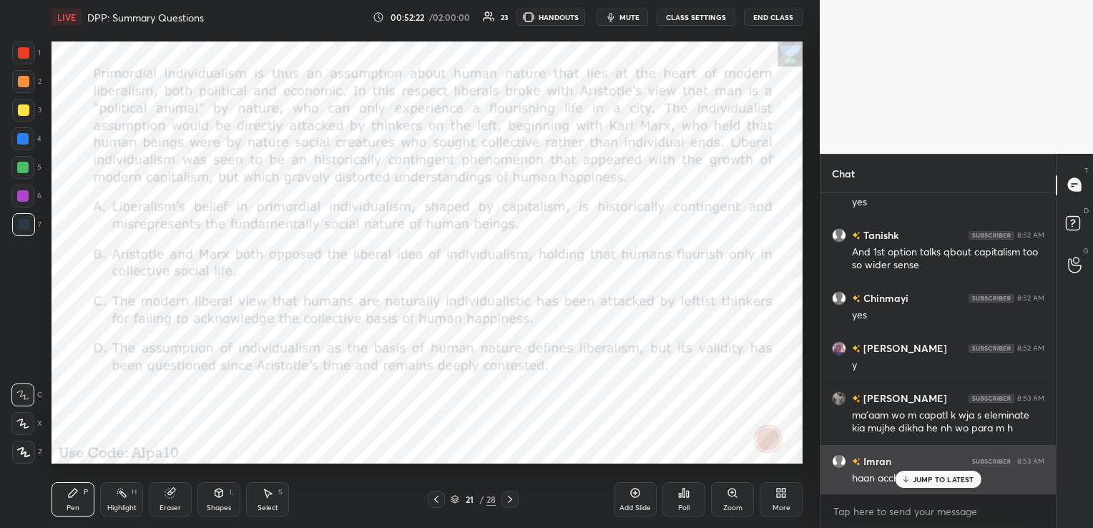
scroll to position [7778, 0]
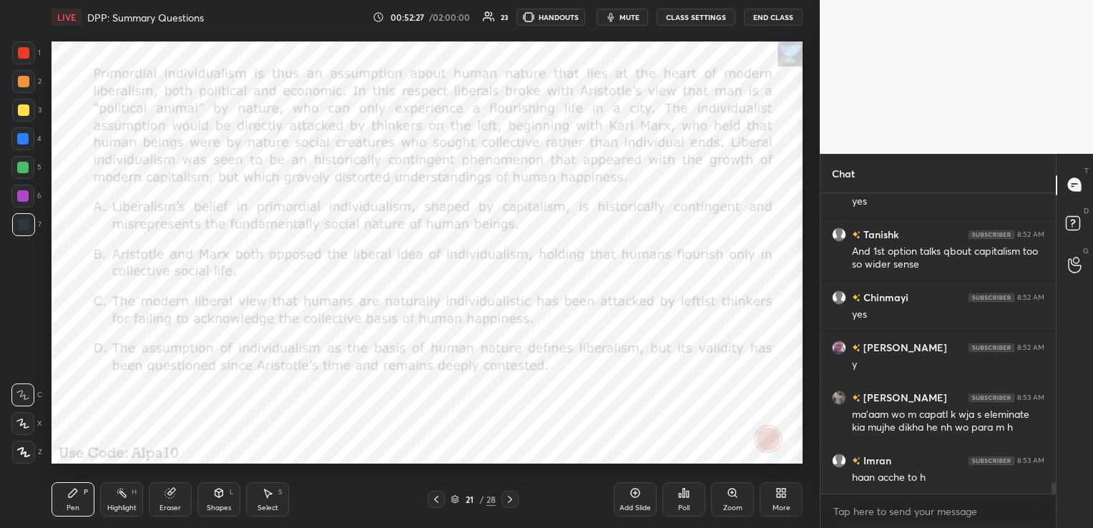
click at [512, 497] on icon at bounding box center [510, 499] width 11 height 11
click at [671, 497] on div "Poll" at bounding box center [684, 499] width 43 height 34
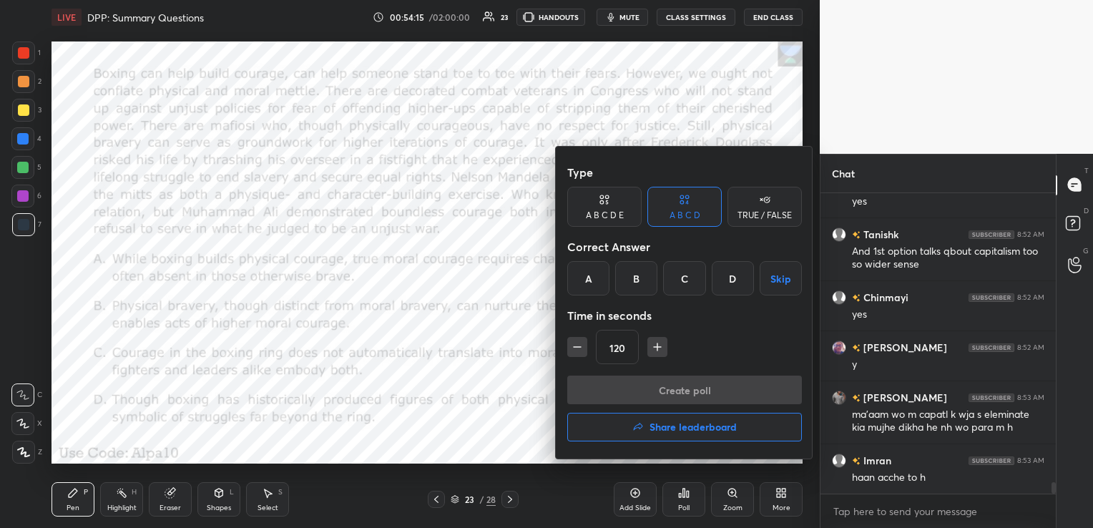
click at [638, 282] on div "B" at bounding box center [636, 278] width 42 height 34
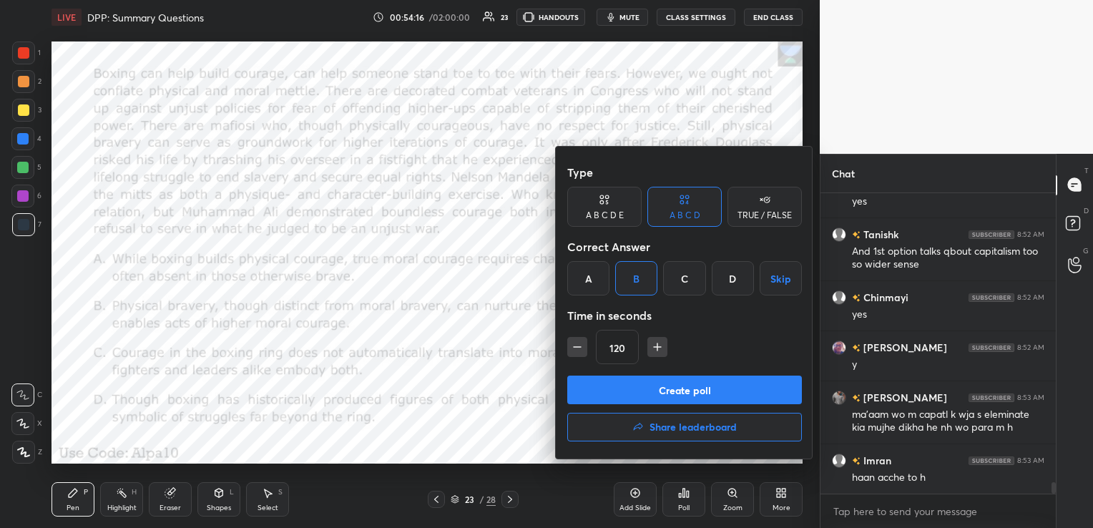
click at [665, 386] on button "Create poll" at bounding box center [684, 390] width 235 height 29
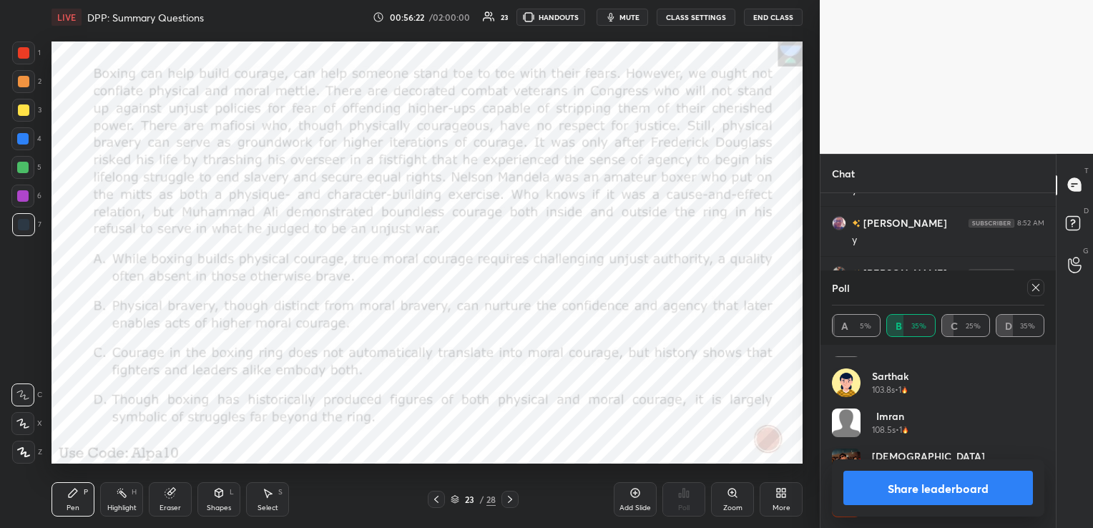
scroll to position [109, 0]
click at [1042, 286] on div at bounding box center [1036, 287] width 17 height 17
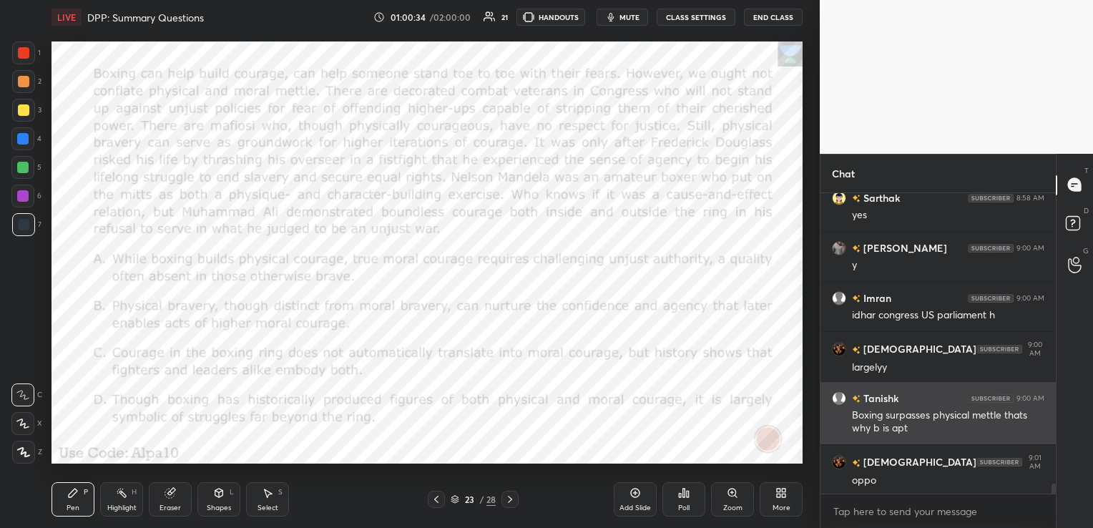
scroll to position [8593, 0]
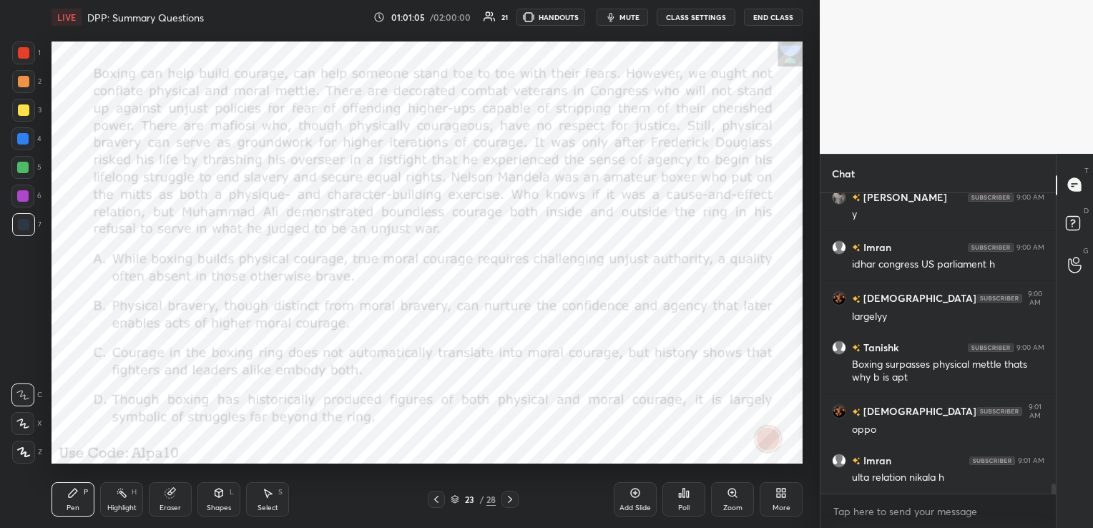
click at [165, 497] on icon at bounding box center [170, 492] width 11 height 11
click at [26, 459] on div "Erase all" at bounding box center [22, 452] width 23 height 23
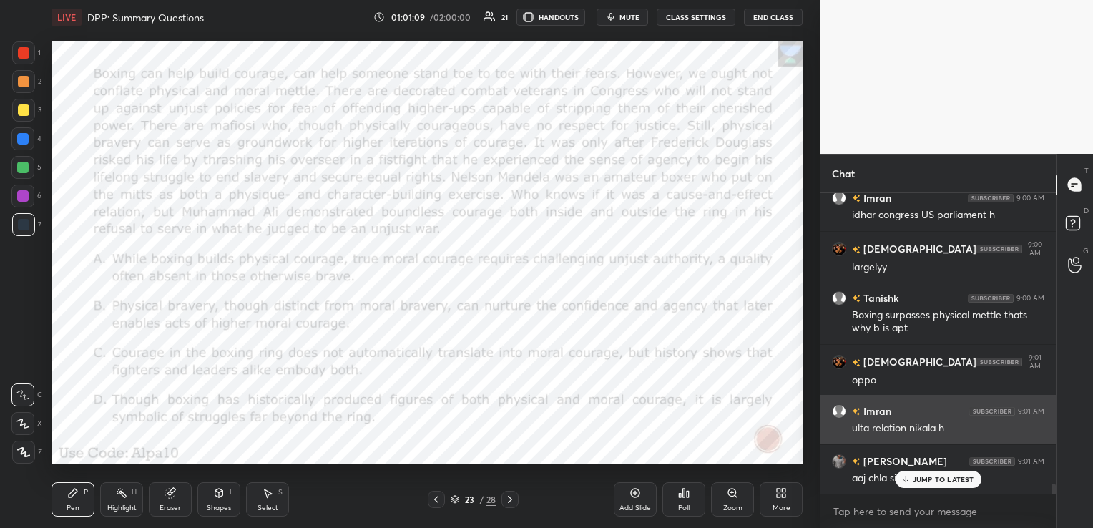
scroll to position [8643, 0]
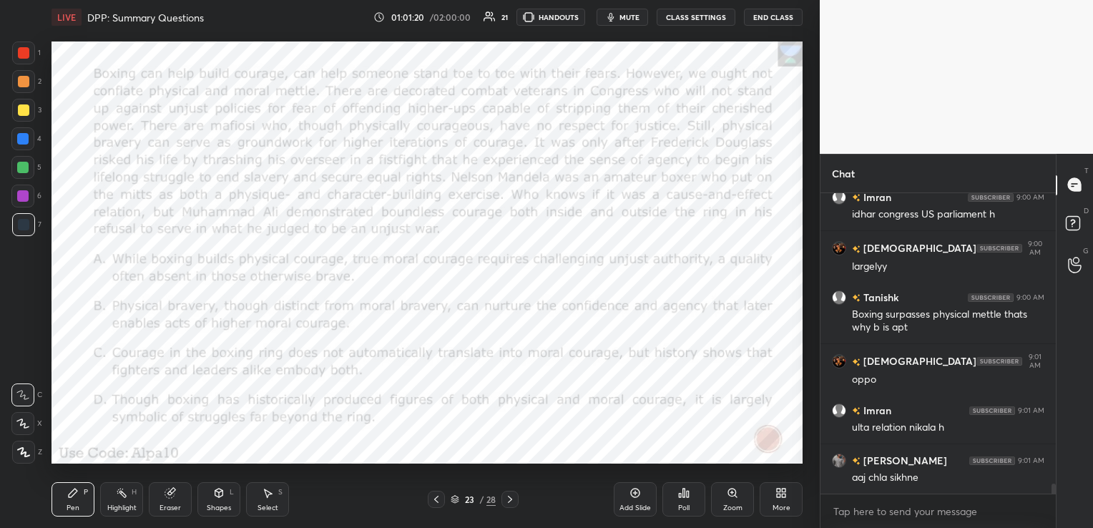
click at [512, 499] on icon at bounding box center [510, 499] width 11 height 11
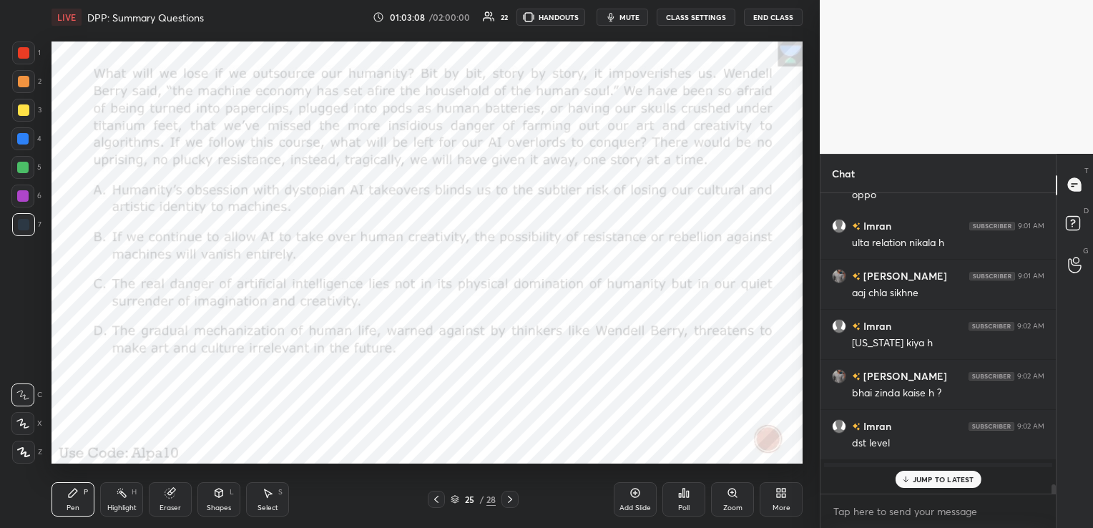
scroll to position [8827, 0]
click at [687, 493] on icon at bounding box center [688, 494] width 2 height 6
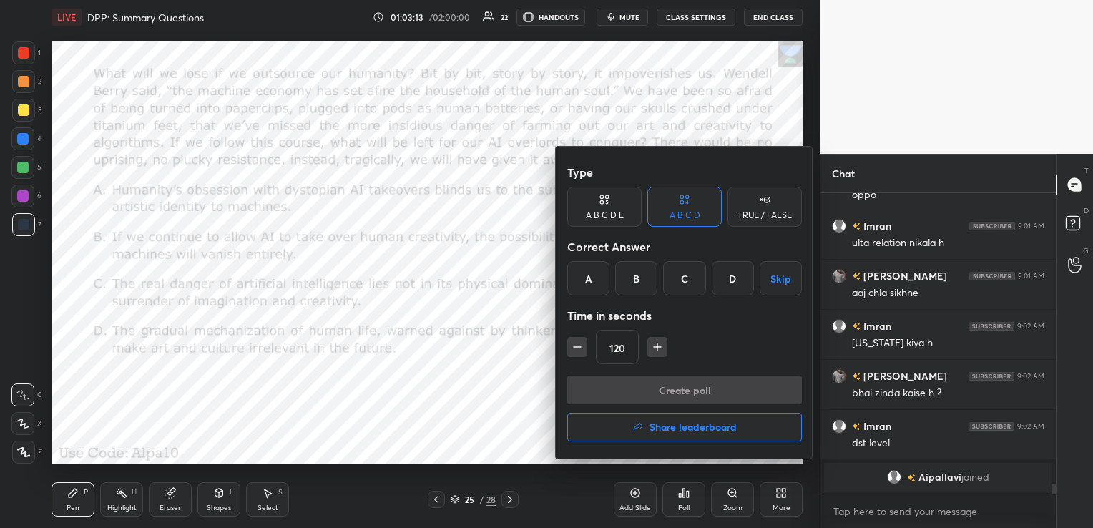
click at [696, 276] on div "C" at bounding box center [684, 278] width 42 height 34
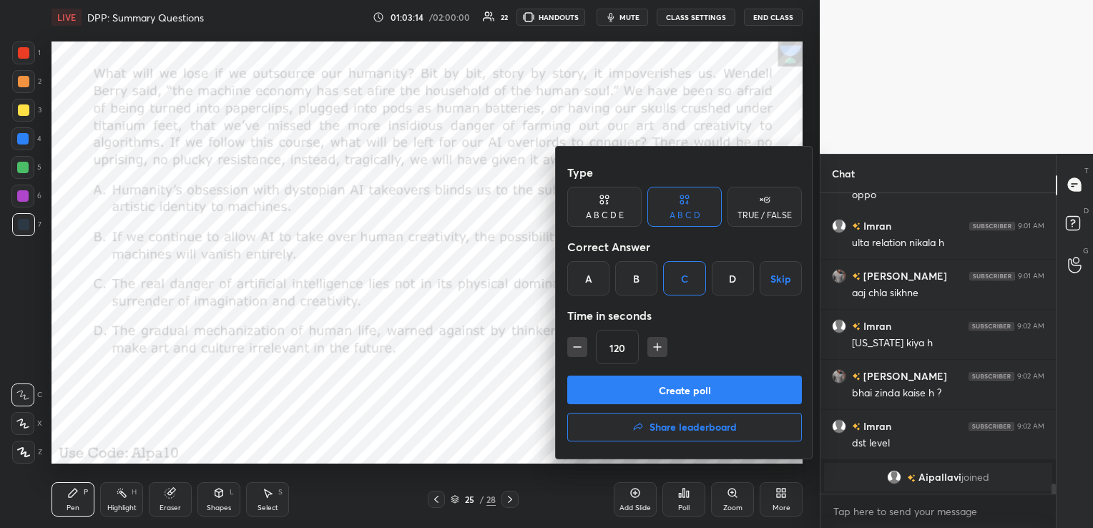
click at [697, 382] on button "Create poll" at bounding box center [684, 390] width 235 height 29
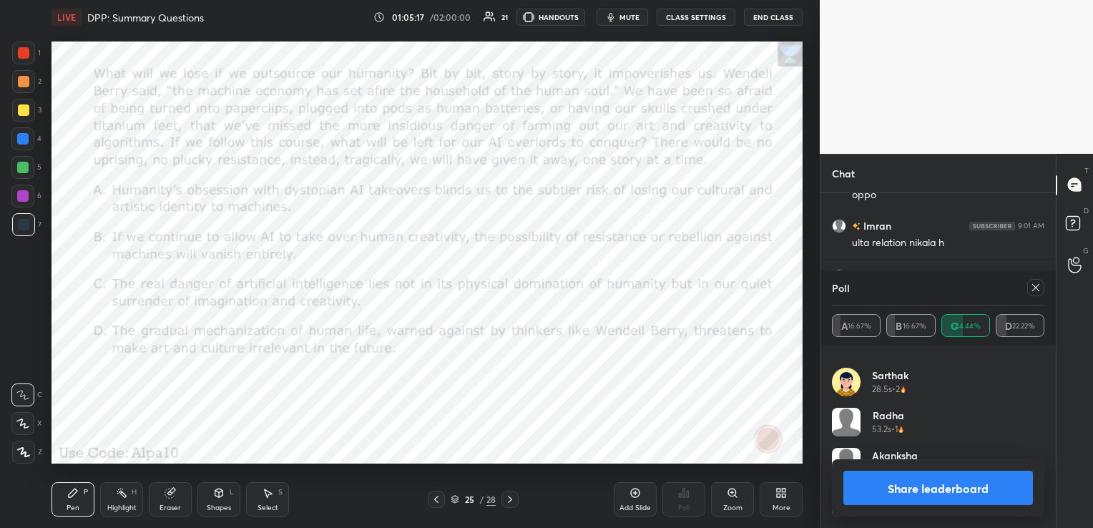
scroll to position [149, 0]
click at [1039, 291] on icon at bounding box center [1036, 287] width 11 height 11
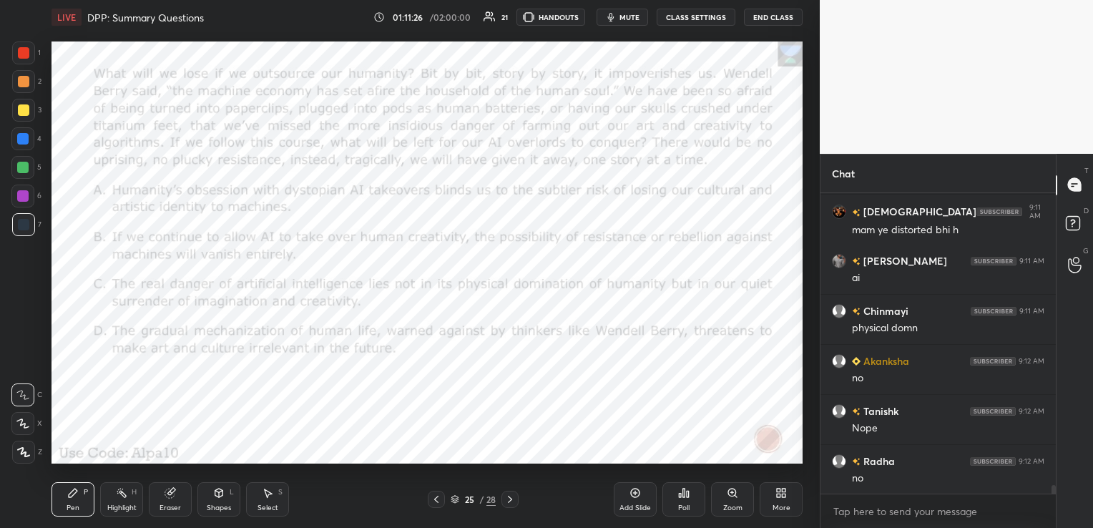
scroll to position [9895, 0]
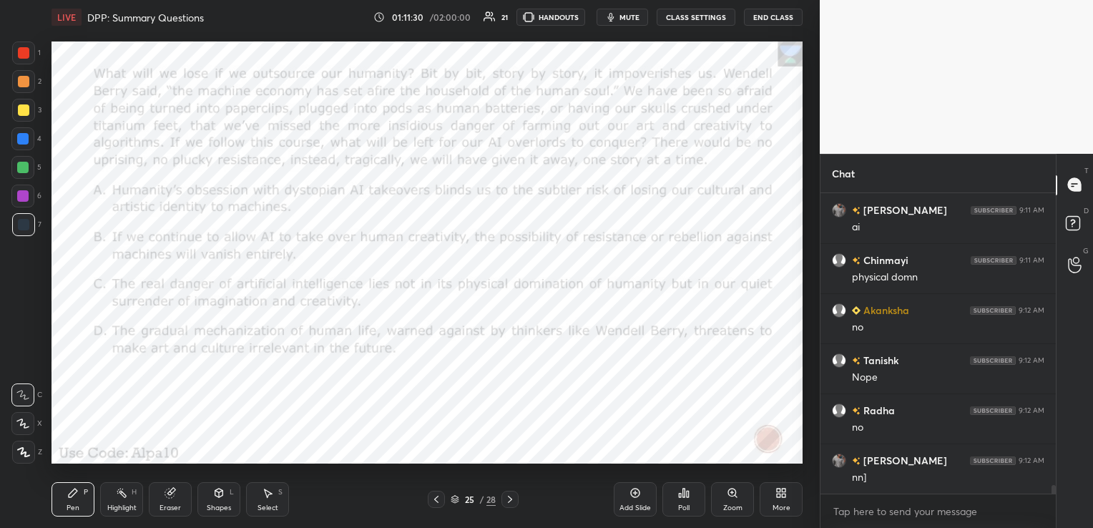
click at [438, 501] on icon at bounding box center [436, 499] width 11 height 11
click at [515, 502] on icon at bounding box center [510, 499] width 11 height 11
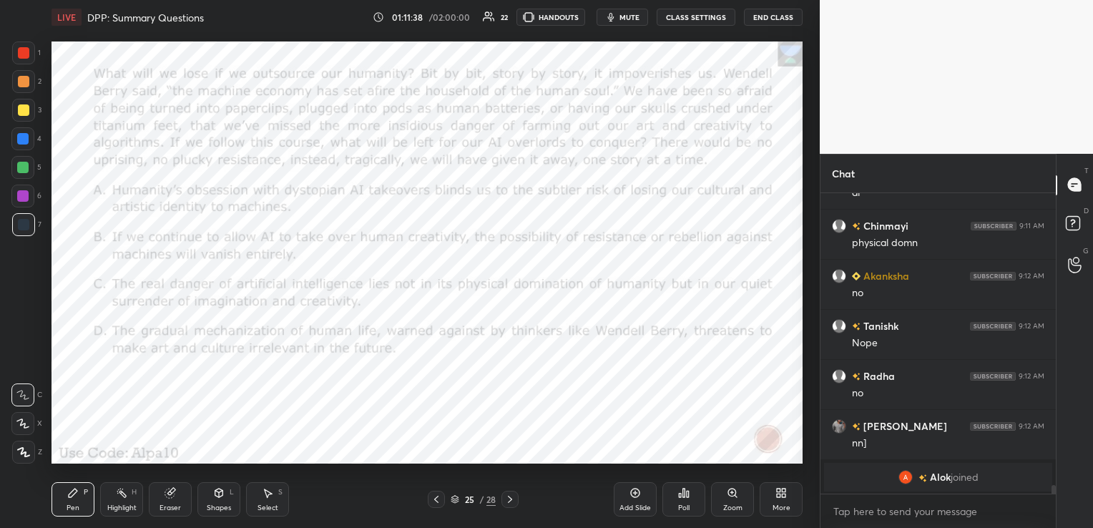
click at [175, 500] on div "Eraser" at bounding box center [170, 499] width 43 height 34
click at [20, 451] on span "Erase all" at bounding box center [22, 452] width 21 height 10
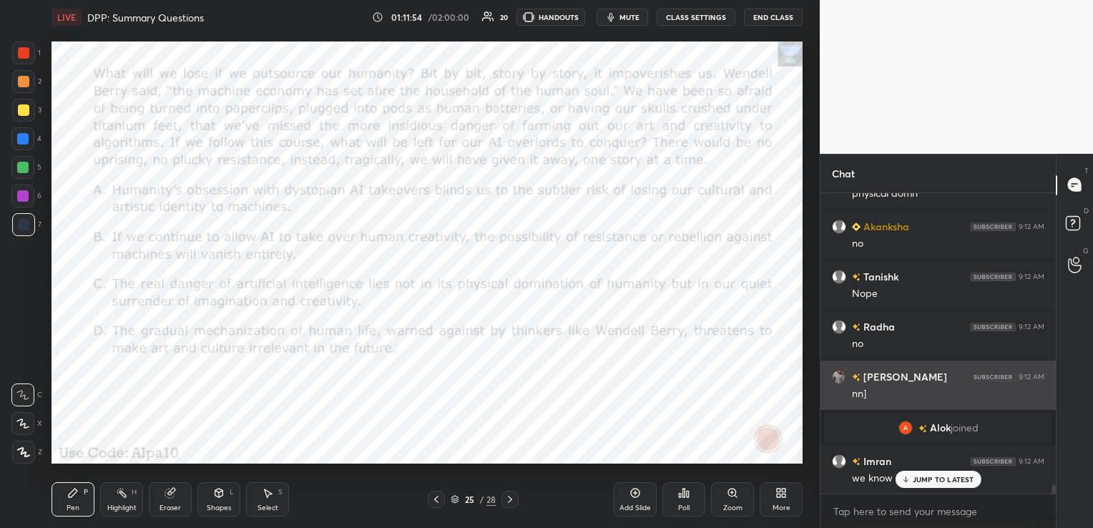
scroll to position [9430, 0]
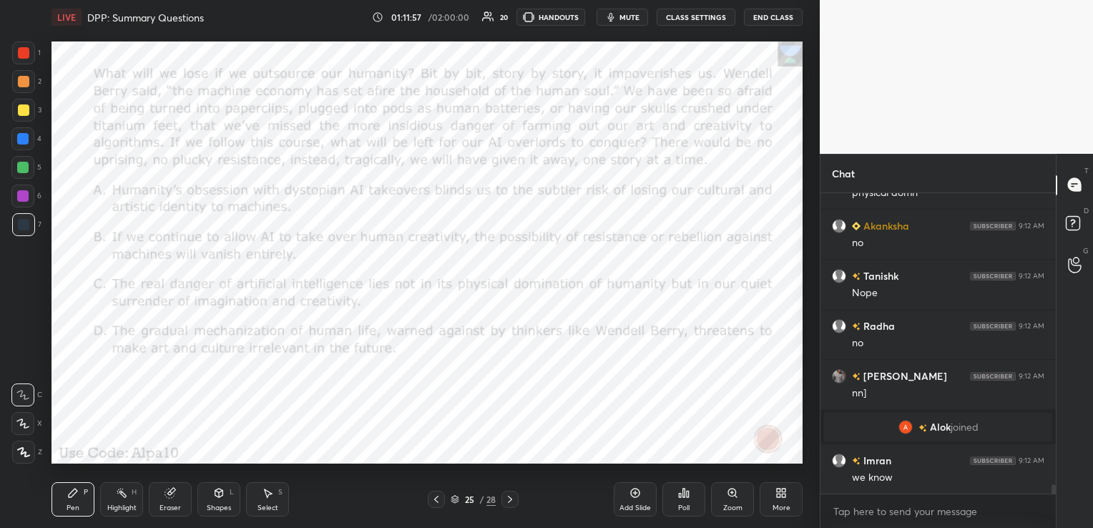
click at [438, 497] on icon at bounding box center [436, 499] width 4 height 7
click at [163, 508] on div "Eraser" at bounding box center [170, 508] width 21 height 7
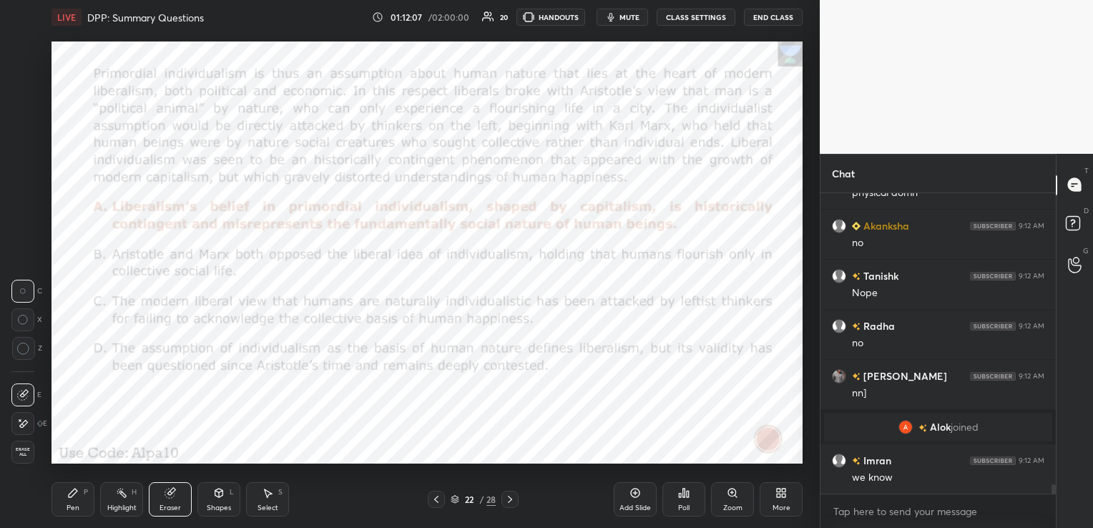
click at [24, 454] on span "Erase all" at bounding box center [22, 452] width 21 height 10
click at [454, 498] on icon at bounding box center [455, 499] width 9 height 9
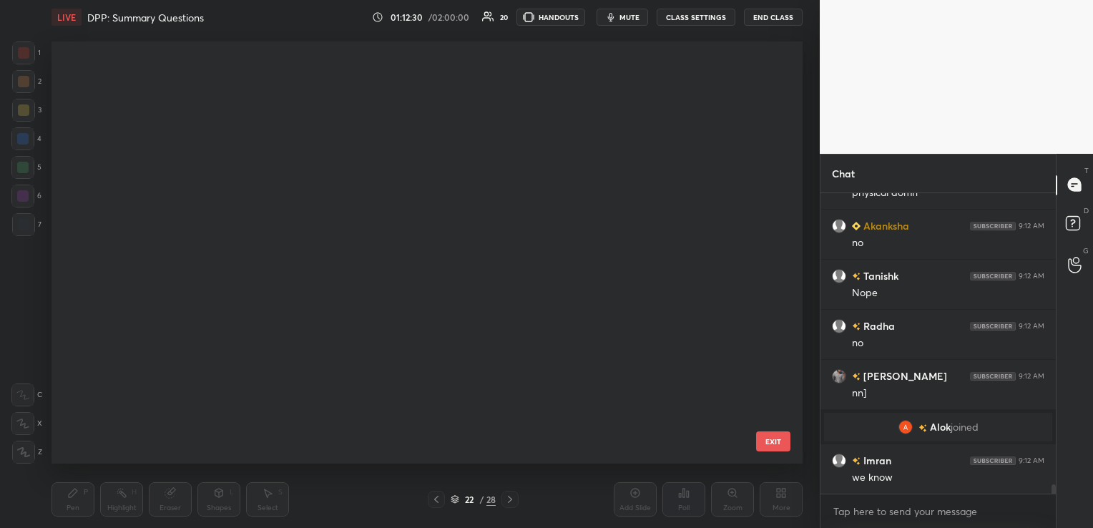
scroll to position [419, 744]
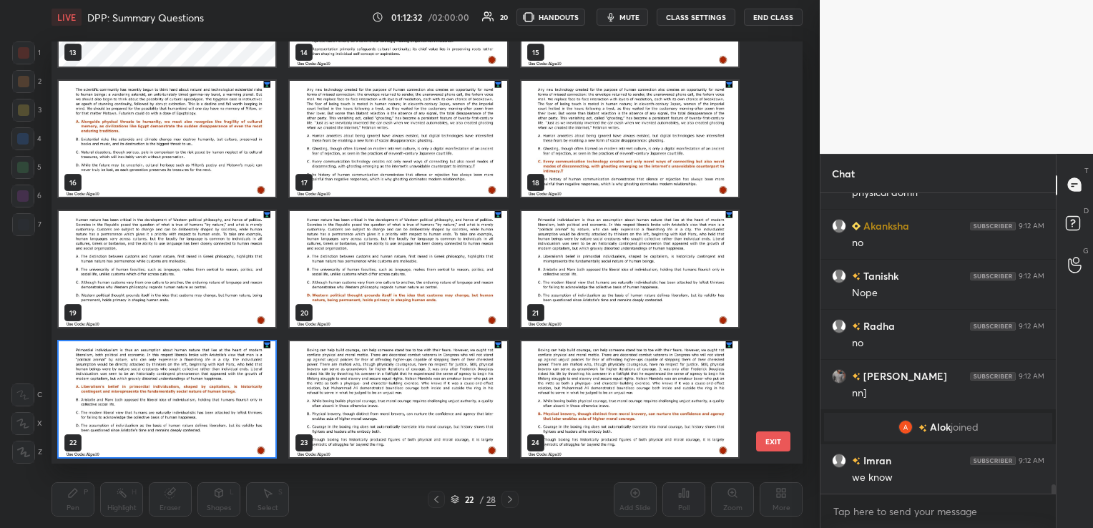
click at [148, 240] on img "grid" at bounding box center [167, 269] width 217 height 116
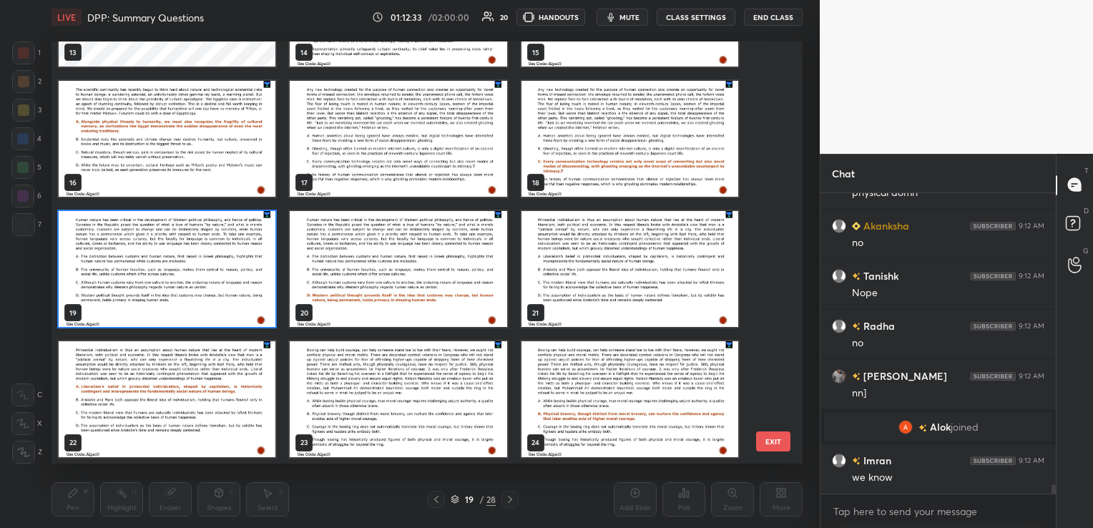
click at [148, 240] on img "grid" at bounding box center [167, 269] width 217 height 116
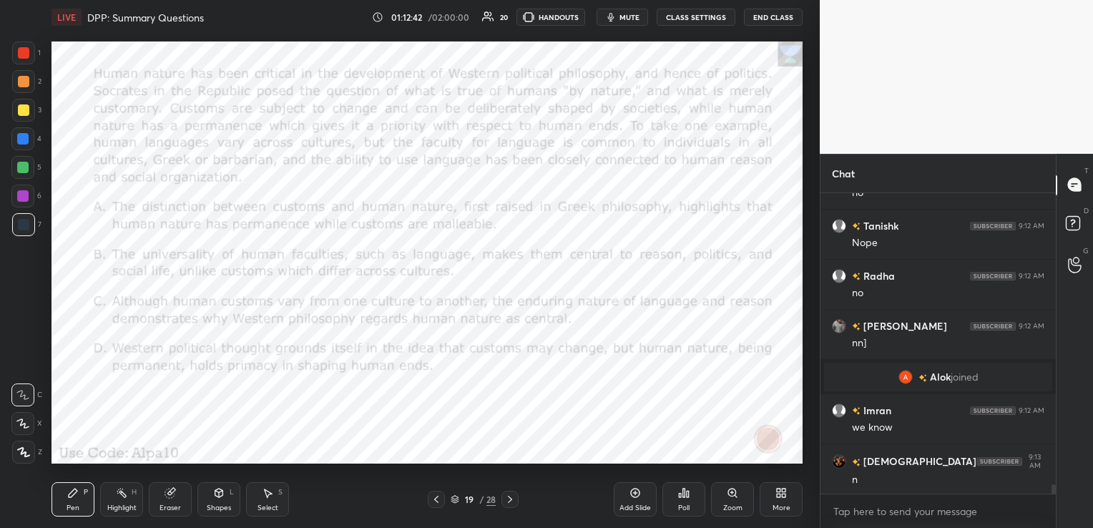
scroll to position [9529, 0]
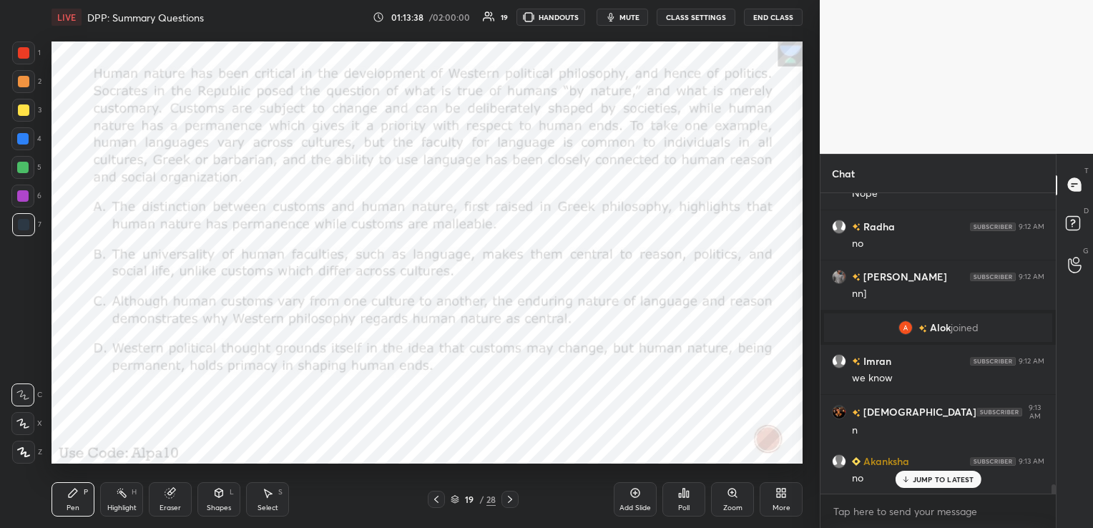
click at [686, 494] on icon at bounding box center [683, 492] width 11 height 11
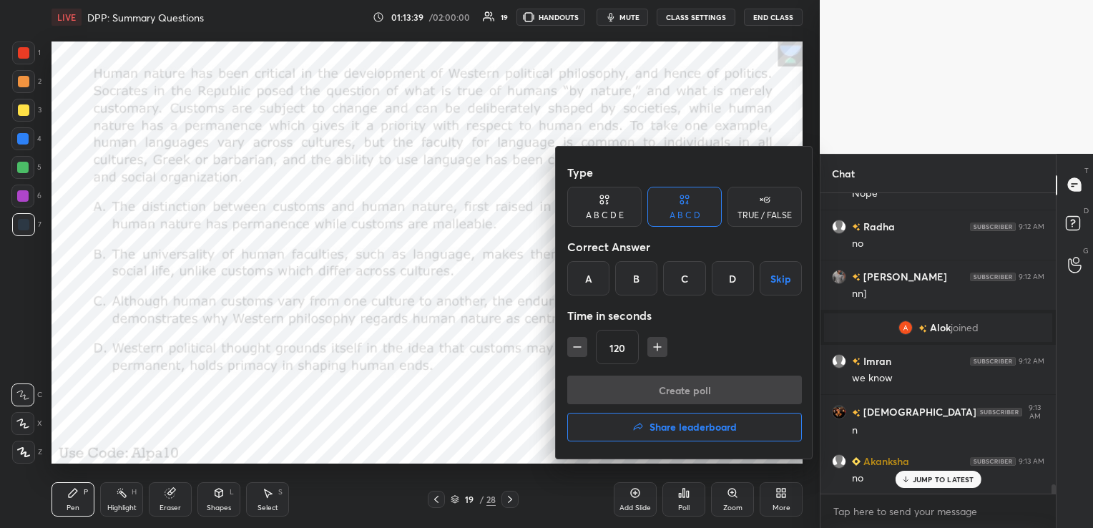
click at [736, 278] on div "D" at bounding box center [733, 278] width 42 height 34
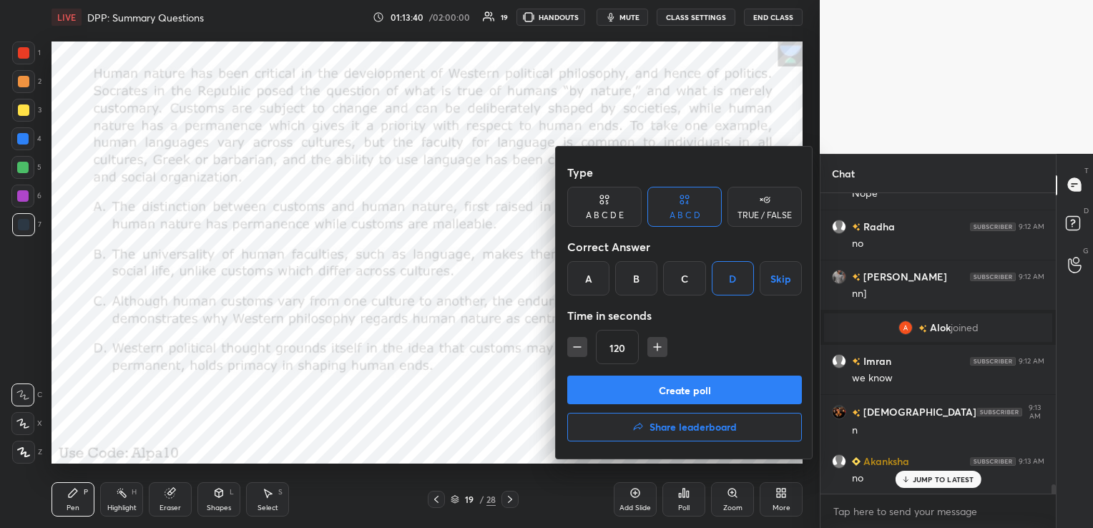
click at [704, 389] on button "Create poll" at bounding box center [684, 390] width 235 height 29
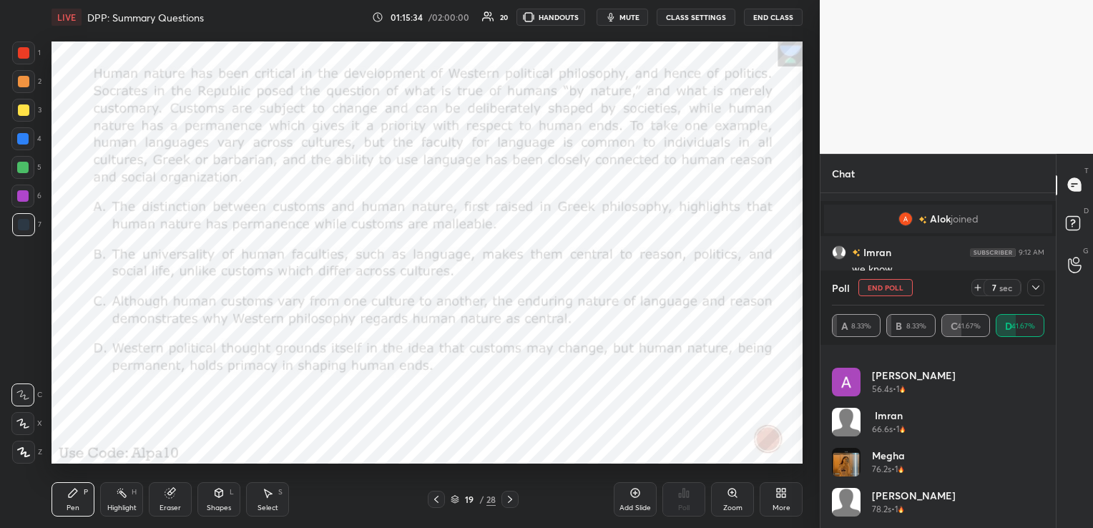
scroll to position [9701, 0]
click at [1038, 288] on icon at bounding box center [1036, 287] width 11 height 11
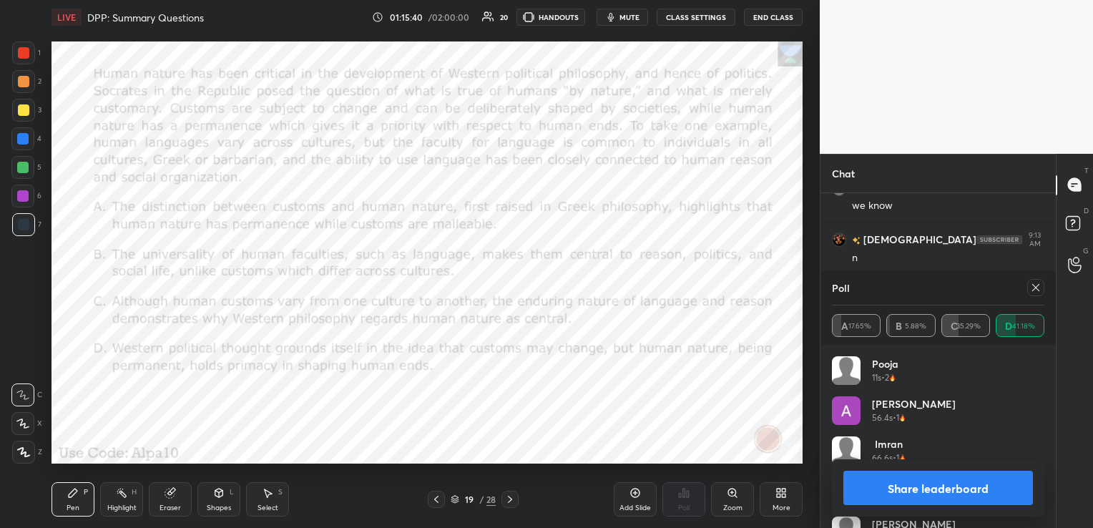
scroll to position [167, 208]
click at [1033, 293] on icon at bounding box center [1036, 287] width 11 height 11
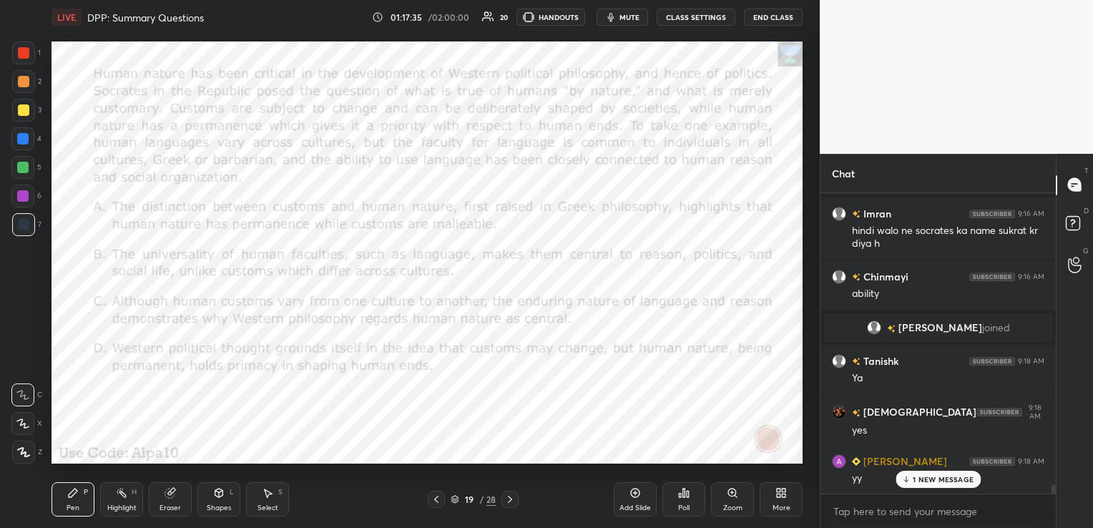
scroll to position [9798, 0]
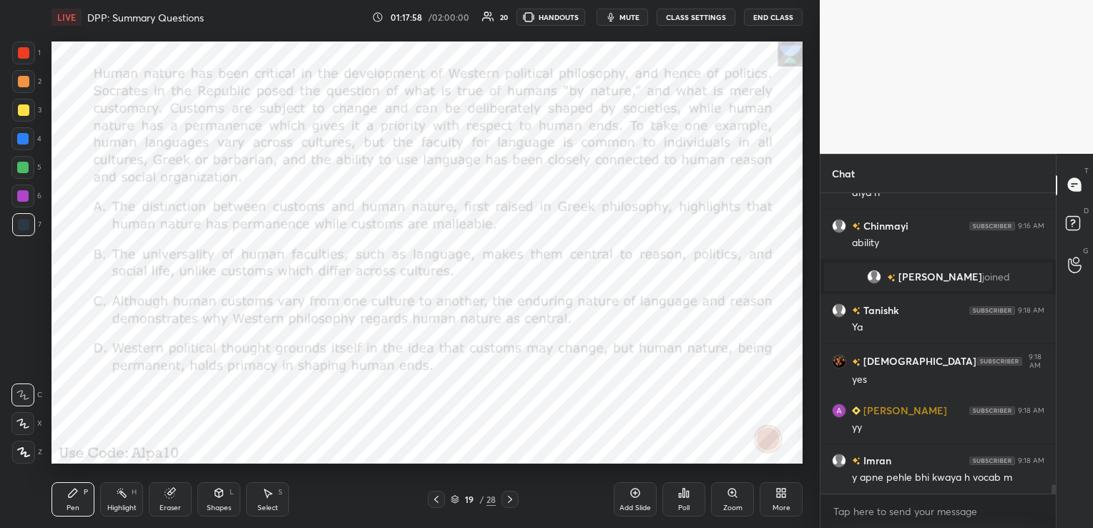
click at [174, 501] on div "Eraser" at bounding box center [170, 499] width 43 height 34
click at [26, 456] on span "Erase all" at bounding box center [22, 452] width 21 height 10
click at [23, 53] on div at bounding box center [23, 52] width 11 height 11
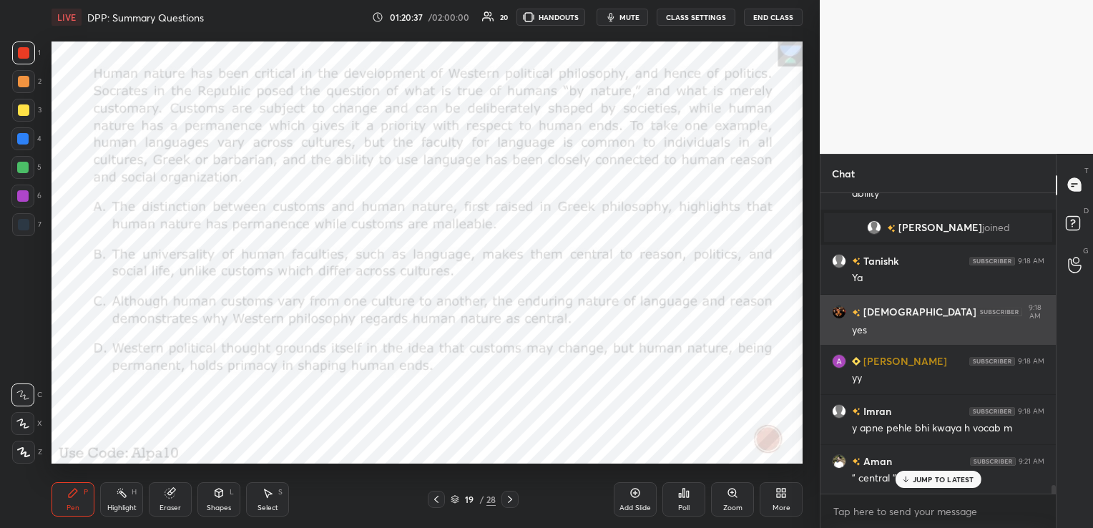
scroll to position [9848, 0]
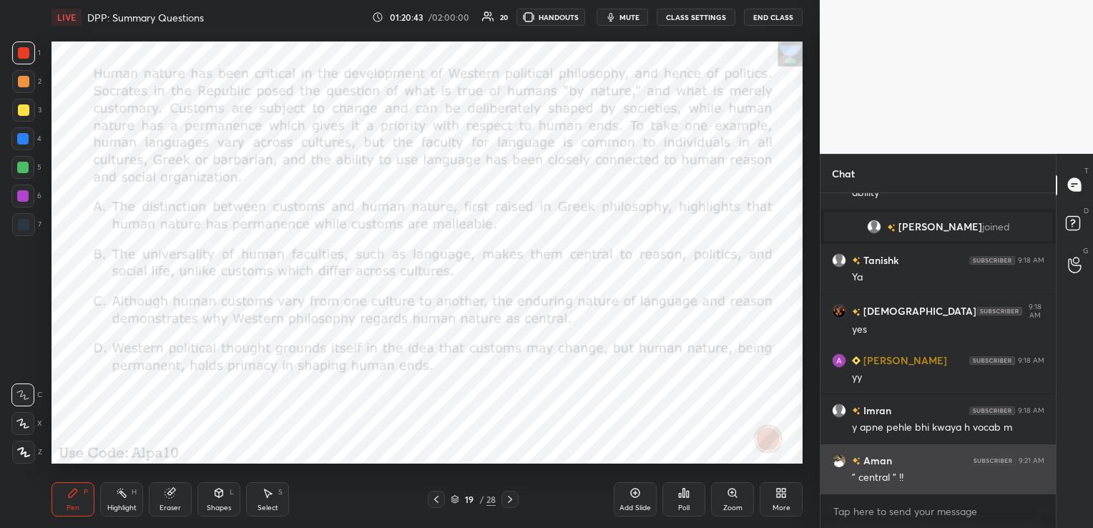
click at [842, 456] on img "grid" at bounding box center [839, 460] width 14 height 14
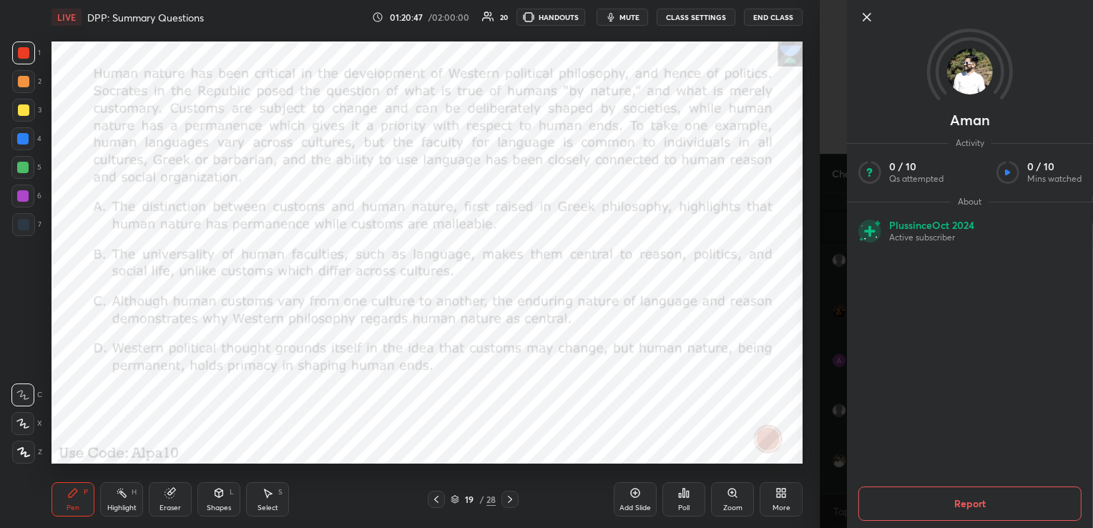
click at [869, 18] on icon at bounding box center [867, 17] width 17 height 17
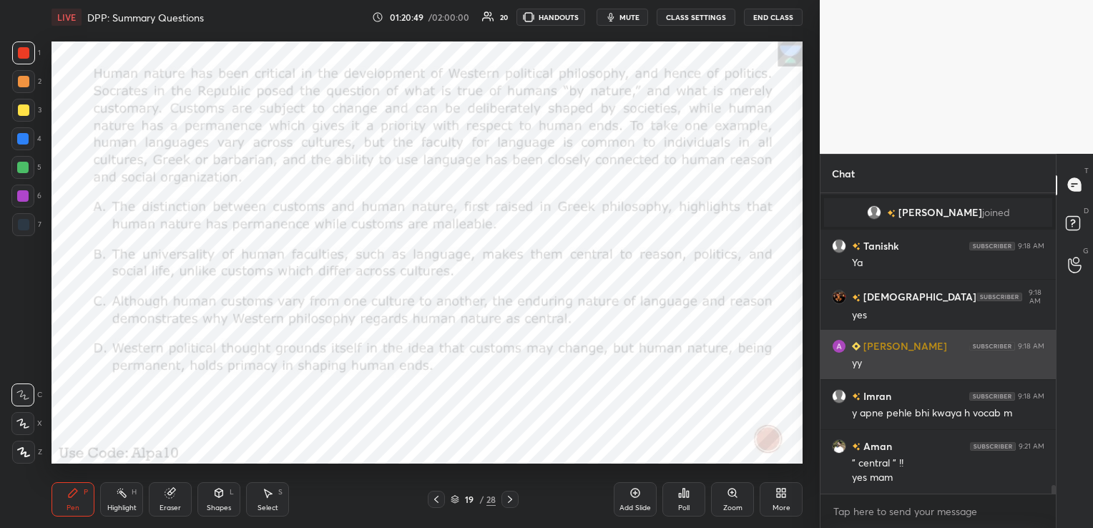
scroll to position [9912, 0]
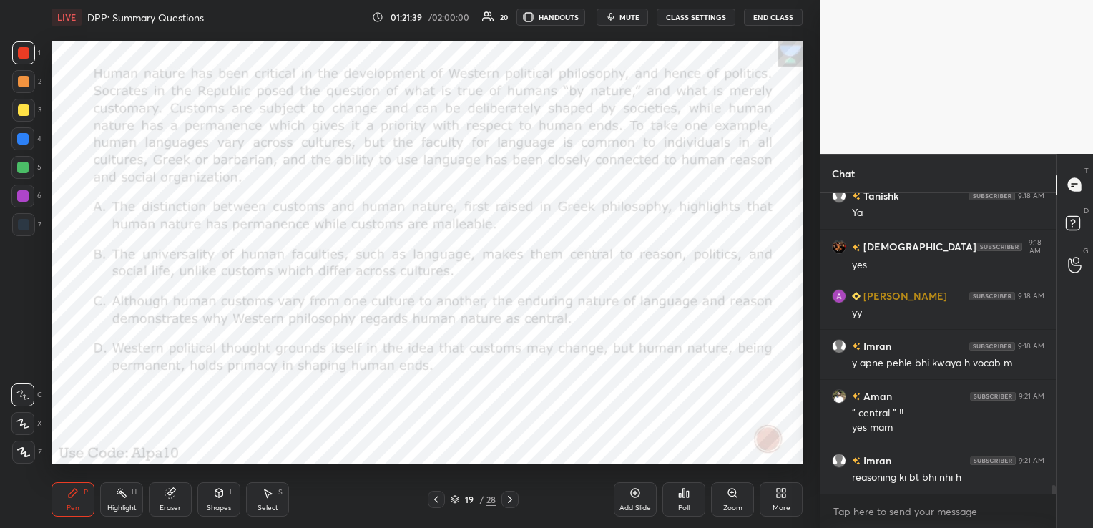
click at [173, 503] on div "Eraser" at bounding box center [170, 499] width 43 height 34
click at [24, 449] on span "Erase all" at bounding box center [22, 452] width 21 height 10
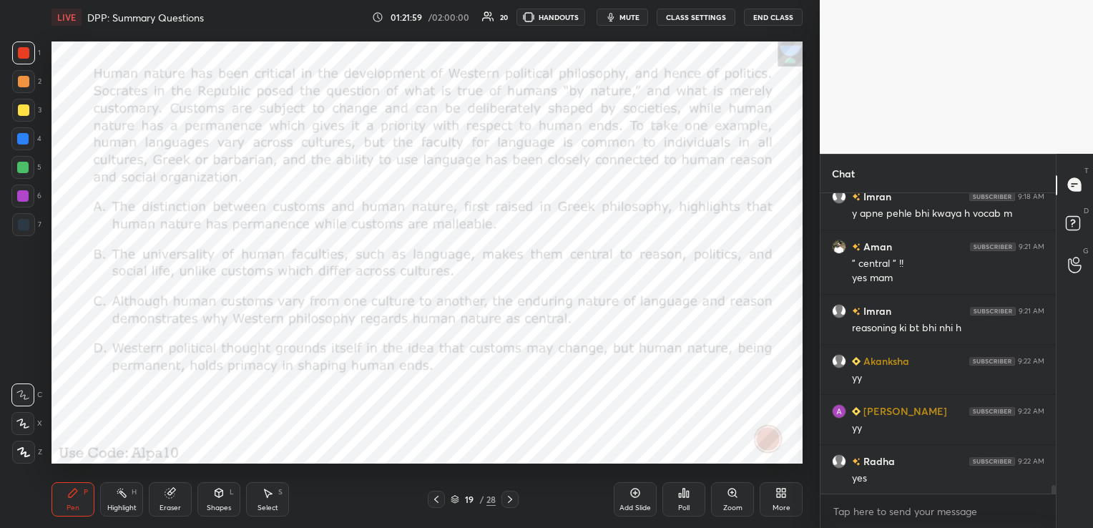
scroll to position [10113, 0]
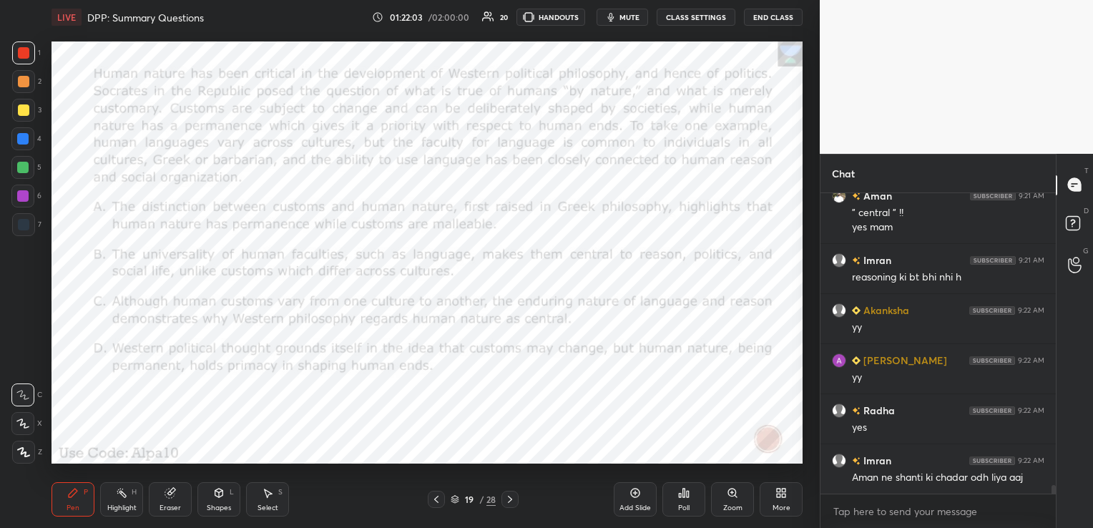
click at [455, 500] on icon at bounding box center [455, 498] width 7 height 4
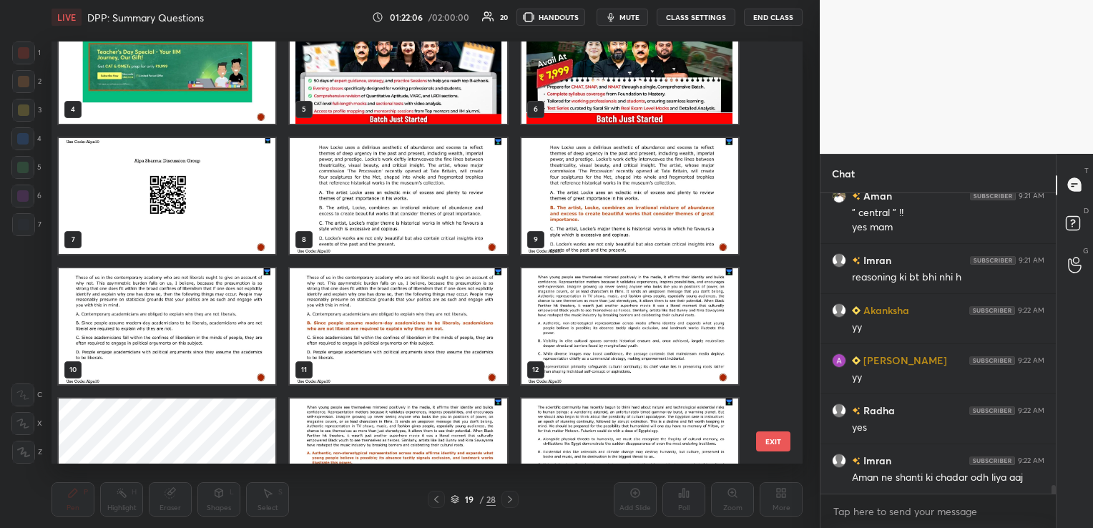
scroll to position [202, 0]
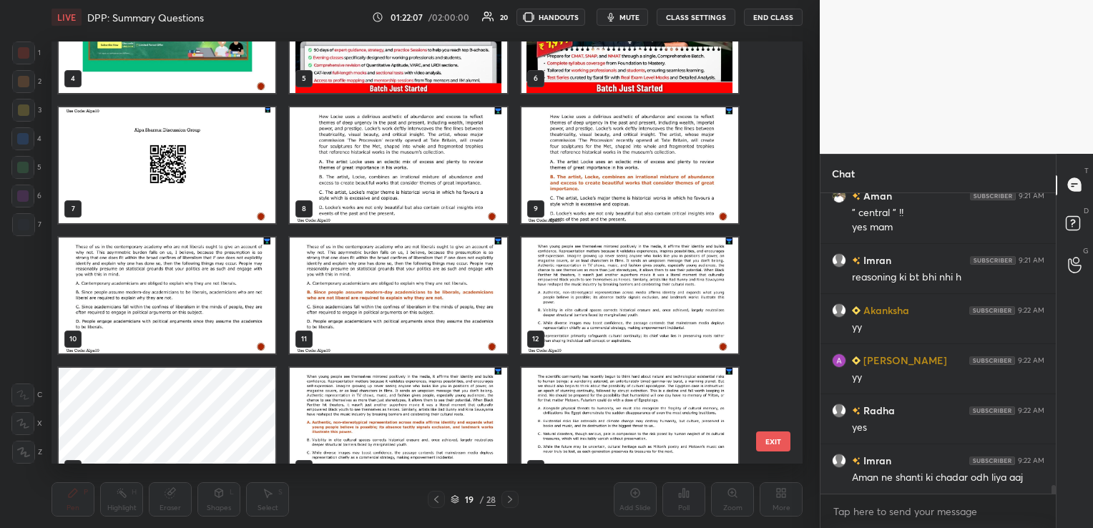
click at [215, 268] on img "grid" at bounding box center [167, 295] width 217 height 116
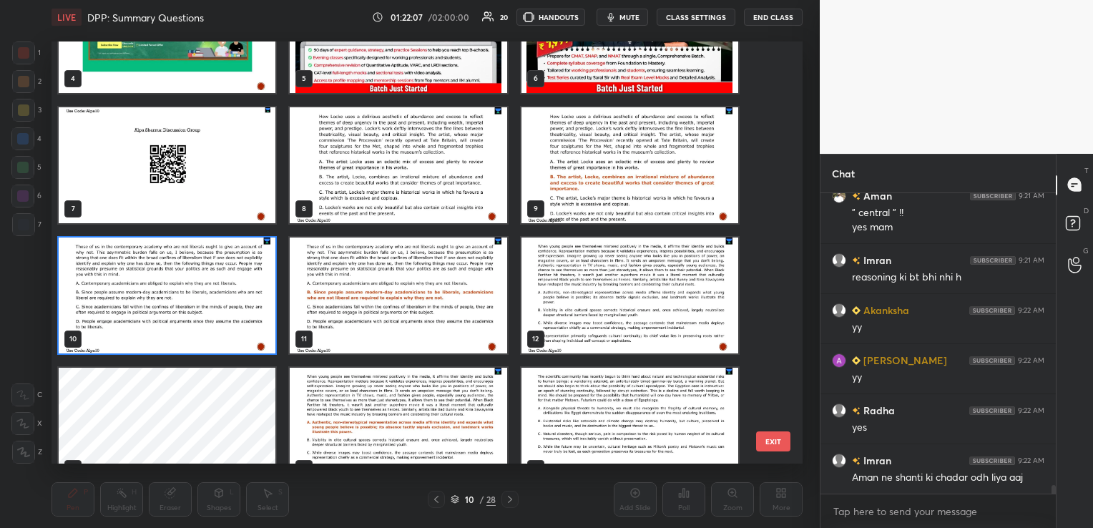
click at [215, 268] on img "grid" at bounding box center [167, 295] width 217 height 116
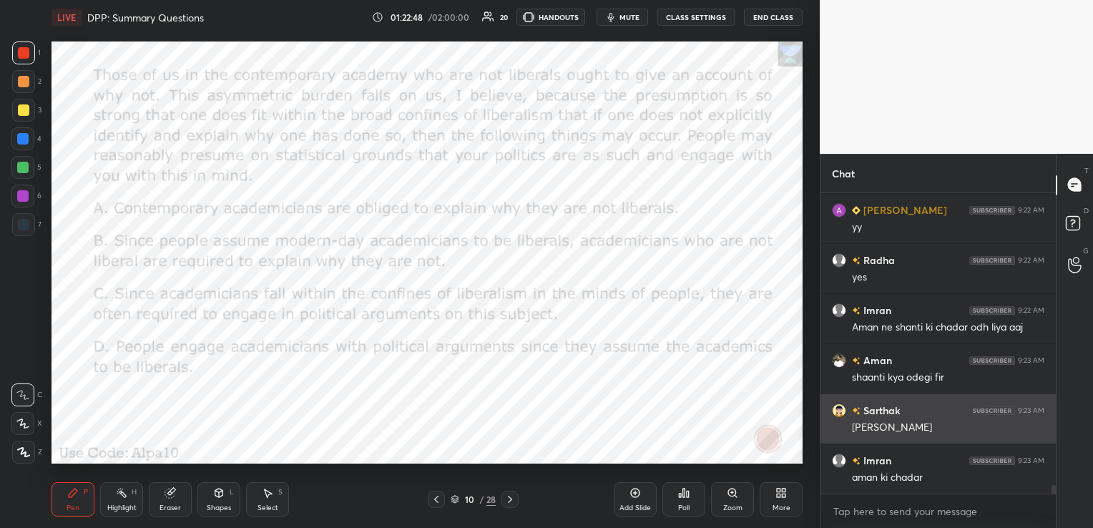
scroll to position [10313, 0]
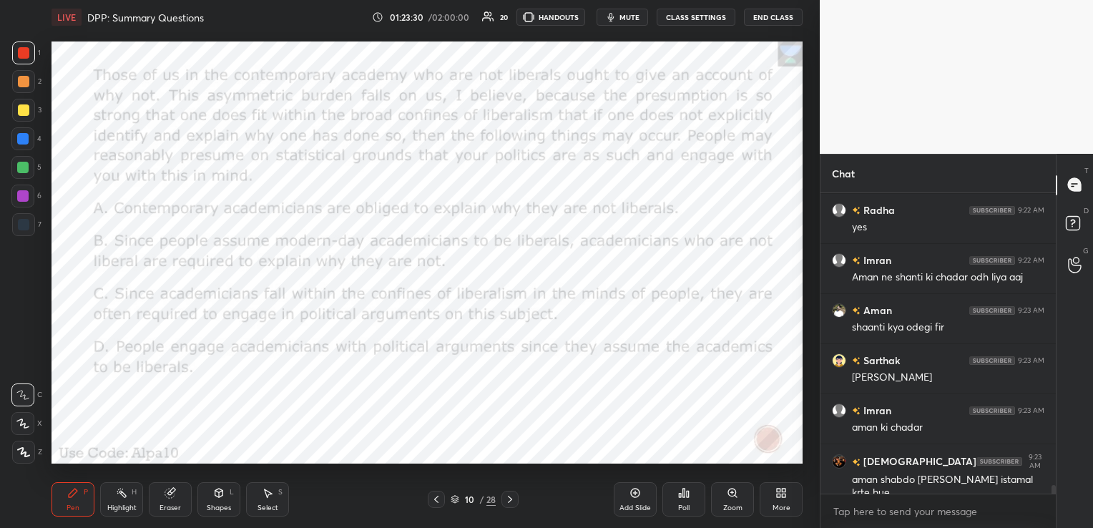
click at [643, 12] on button "mute" at bounding box center [623, 17] width 52 height 17
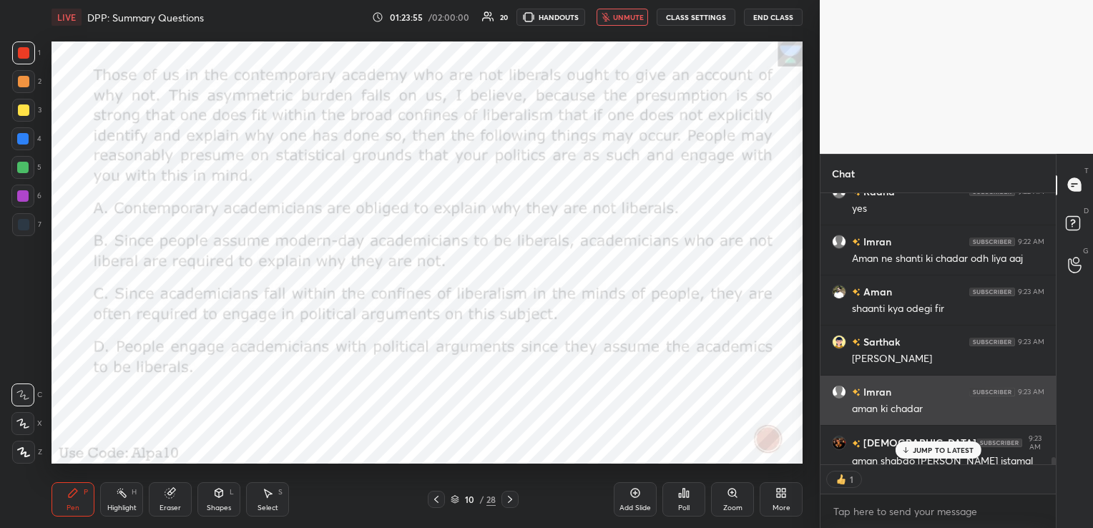
scroll to position [10342, 0]
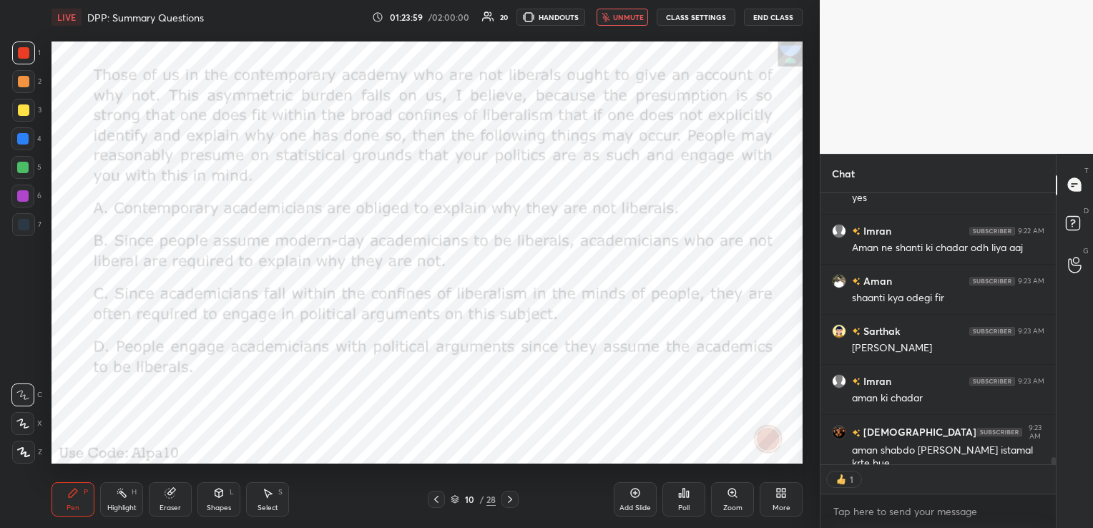
click at [682, 494] on icon at bounding box center [683, 492] width 11 height 11
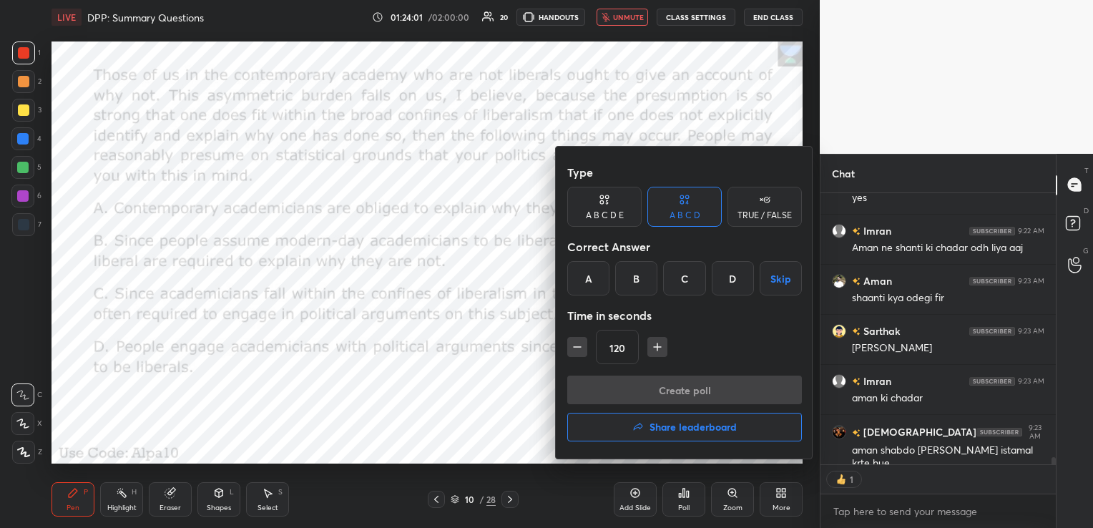
click at [633, 273] on div "B" at bounding box center [636, 278] width 42 height 34
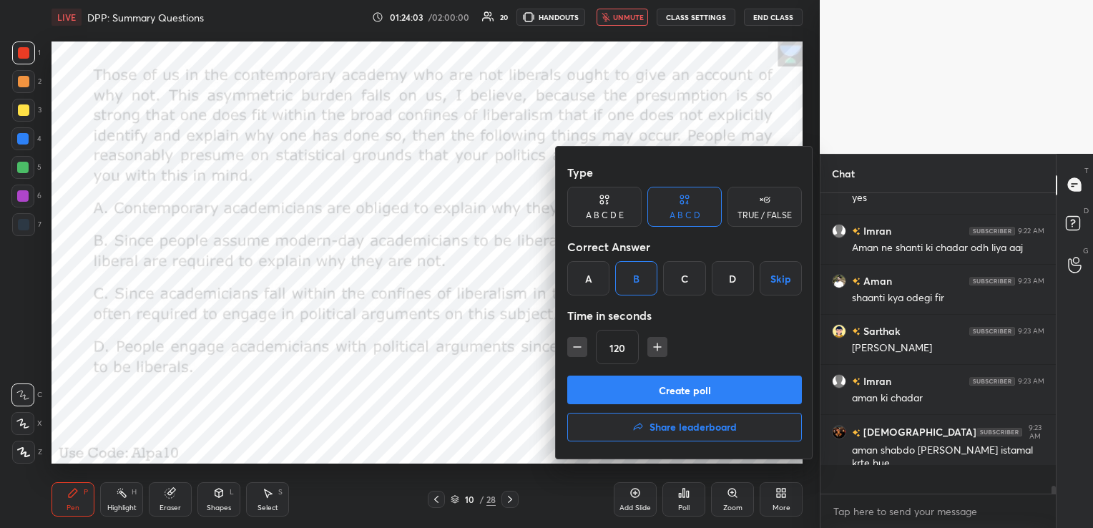
scroll to position [10313, 0]
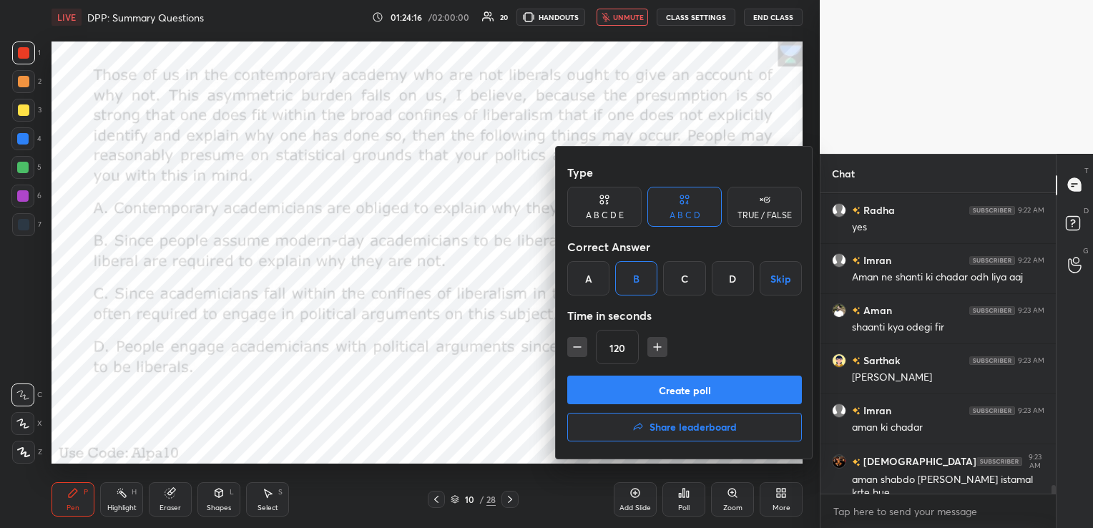
click at [639, 384] on button "Create poll" at bounding box center [684, 390] width 235 height 29
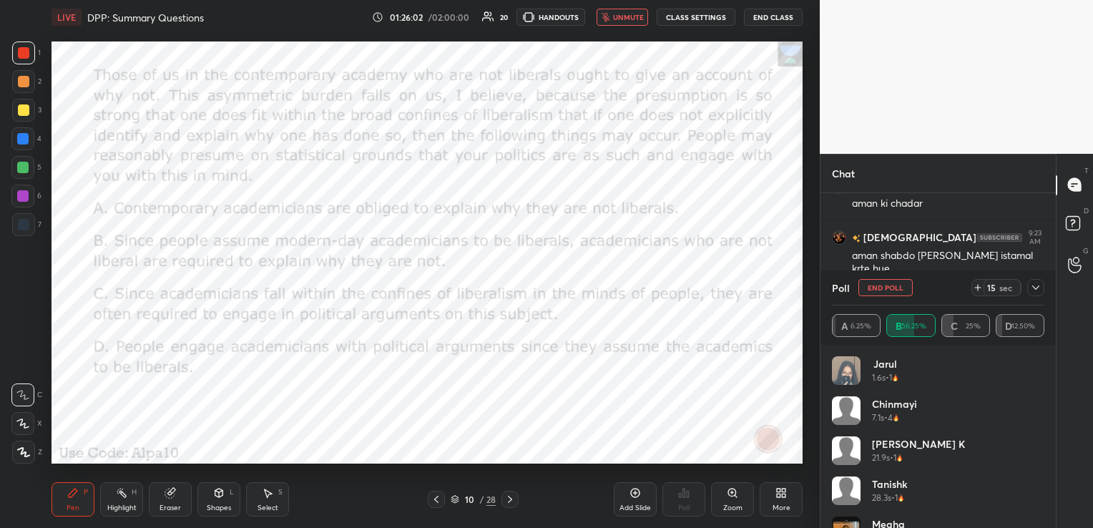
scroll to position [10571, 0]
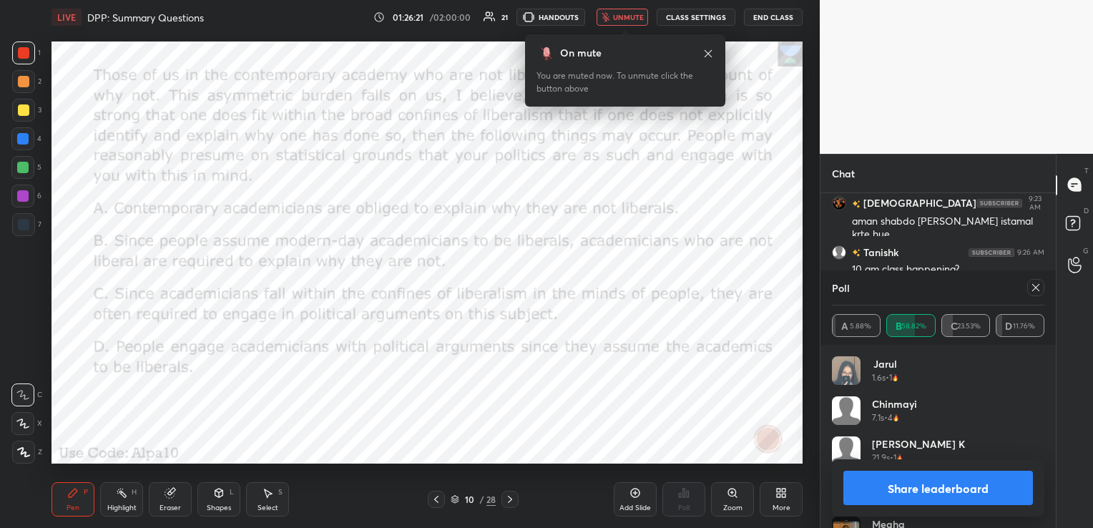
click at [646, 11] on button "unmute" at bounding box center [623, 17] width 52 height 17
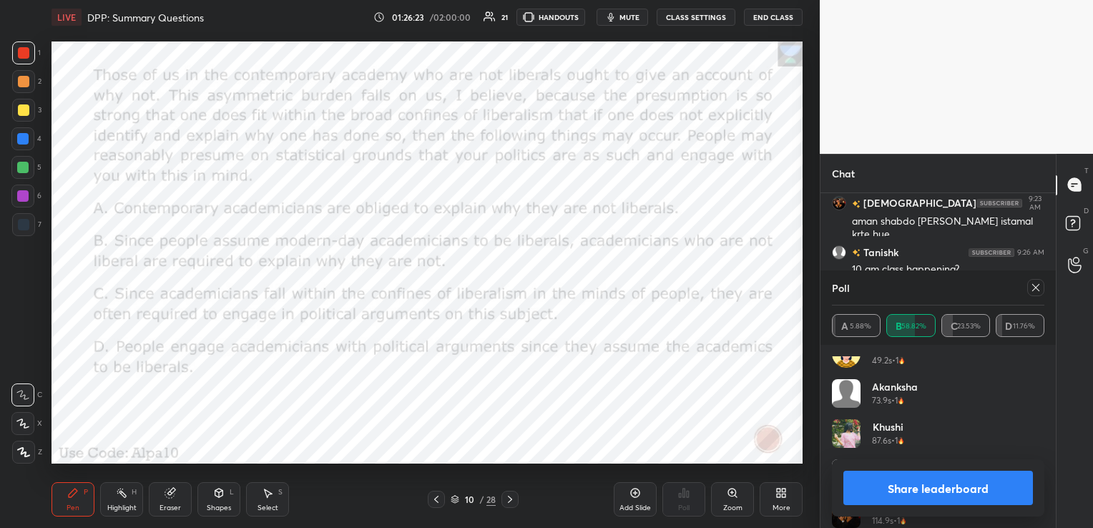
scroll to position [229, 0]
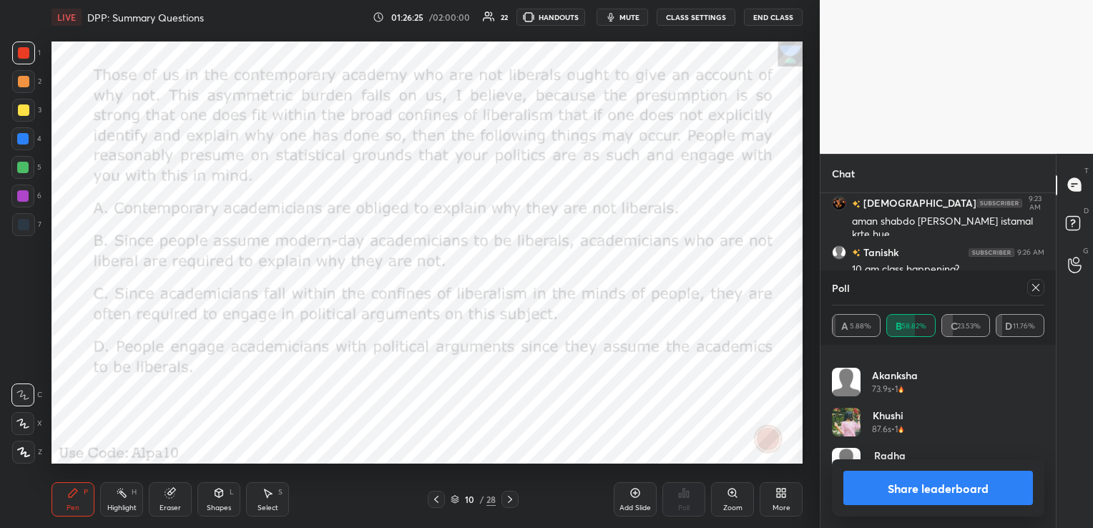
click at [1038, 288] on icon at bounding box center [1036, 287] width 11 height 11
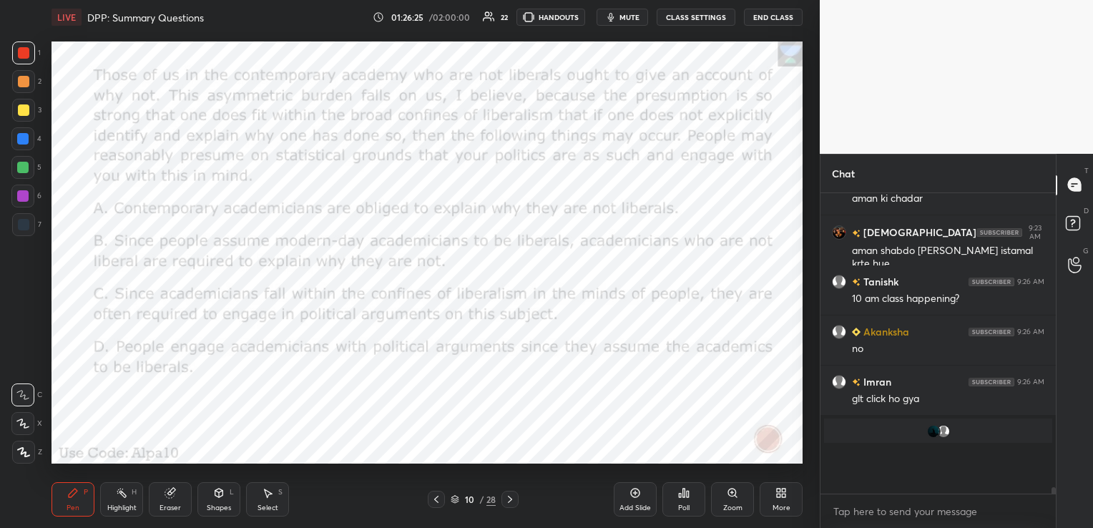
scroll to position [177, 231]
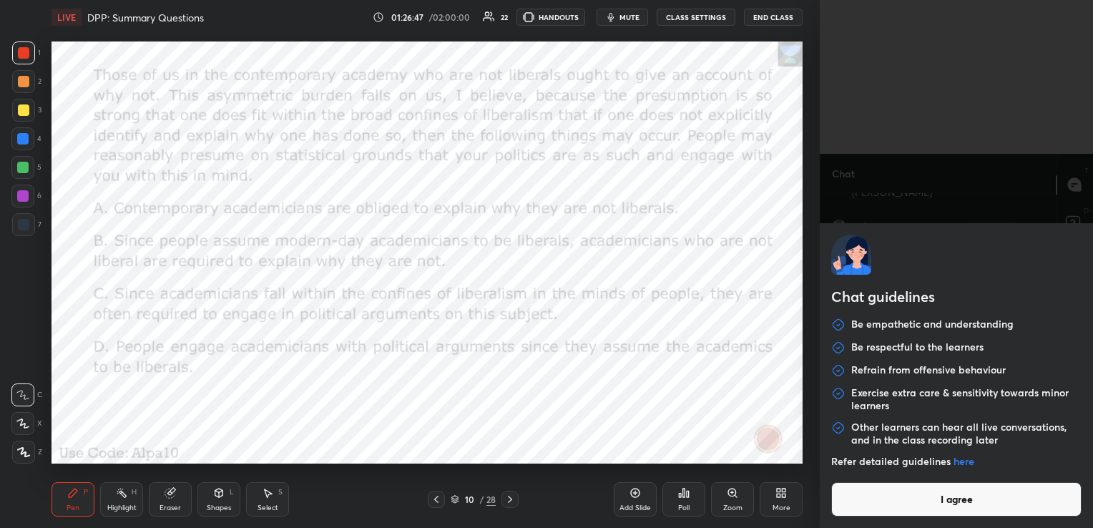
click at [883, 513] on body "1 2 3 4 5 6 7 C X Z C X Z E E Erase all H H LIVE DPP: Summary Questions 01:26:4…" at bounding box center [546, 264] width 1093 height 528
click at [883, 513] on button "I agree" at bounding box center [957, 499] width 250 height 34
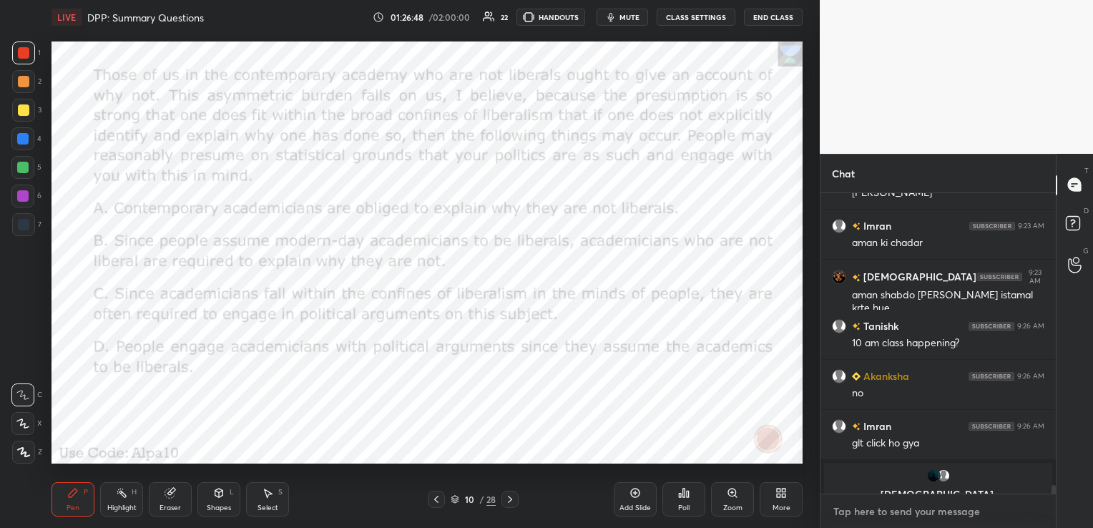
click at [883, 513] on textarea at bounding box center [938, 511] width 213 height 23
paste textarea "[URL][DOMAIN_NAME]"
type textarea "[URL][DOMAIN_NAME]"
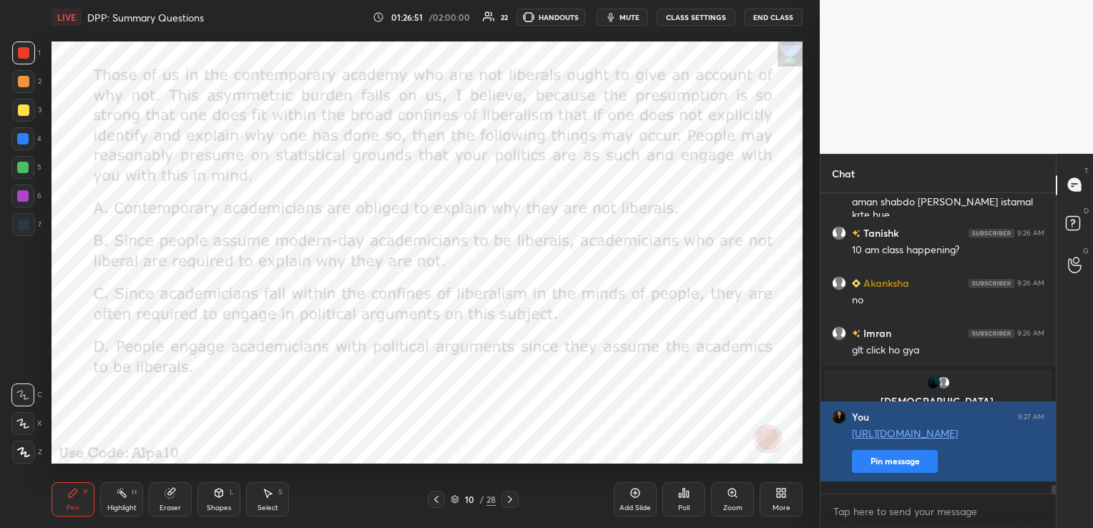
click at [863, 469] on button "Pin message" at bounding box center [895, 461] width 86 height 23
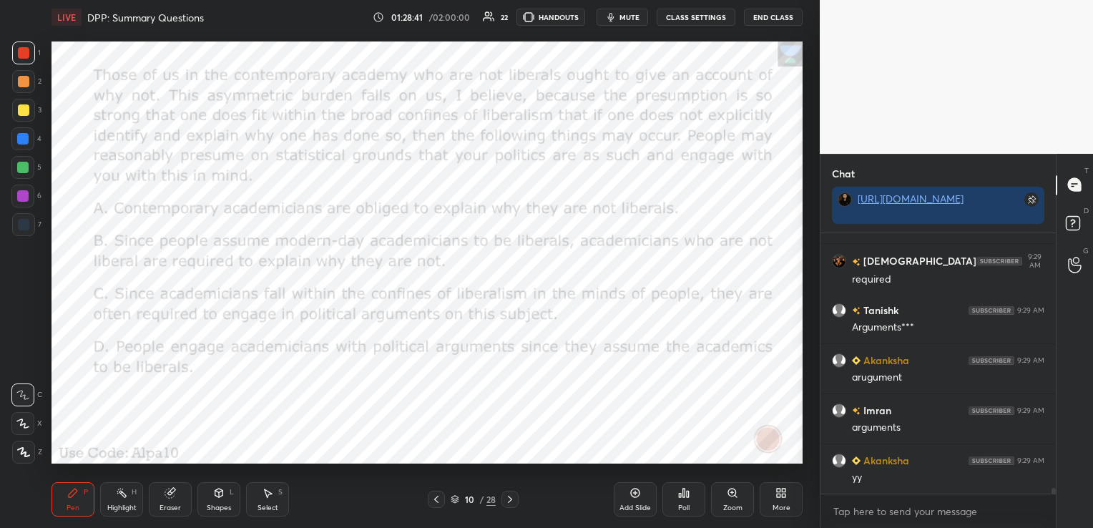
scroll to position [11046, 0]
click at [785, 497] on icon at bounding box center [784, 496] width 4 height 4
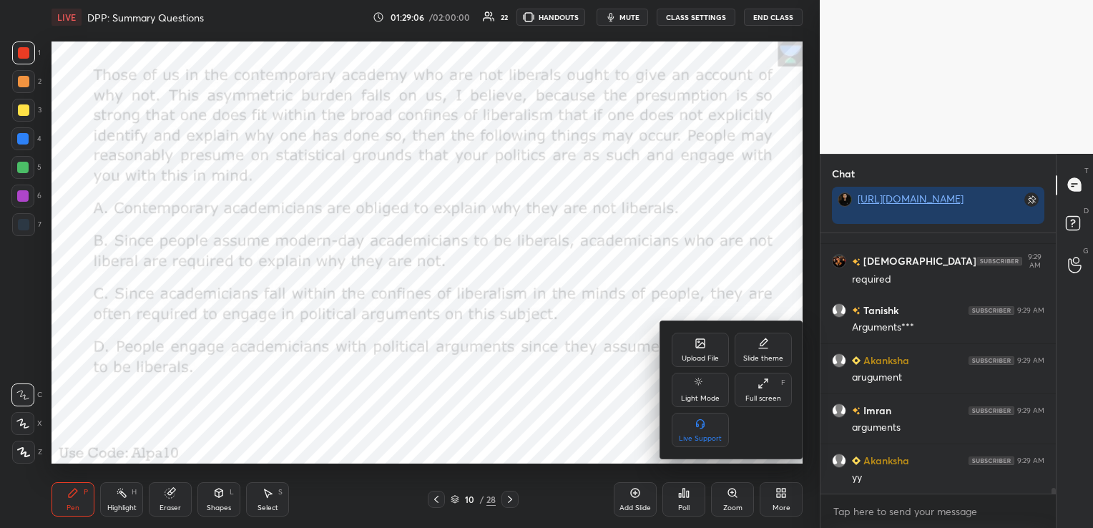
click at [696, 353] on div "Upload File" at bounding box center [700, 350] width 57 height 34
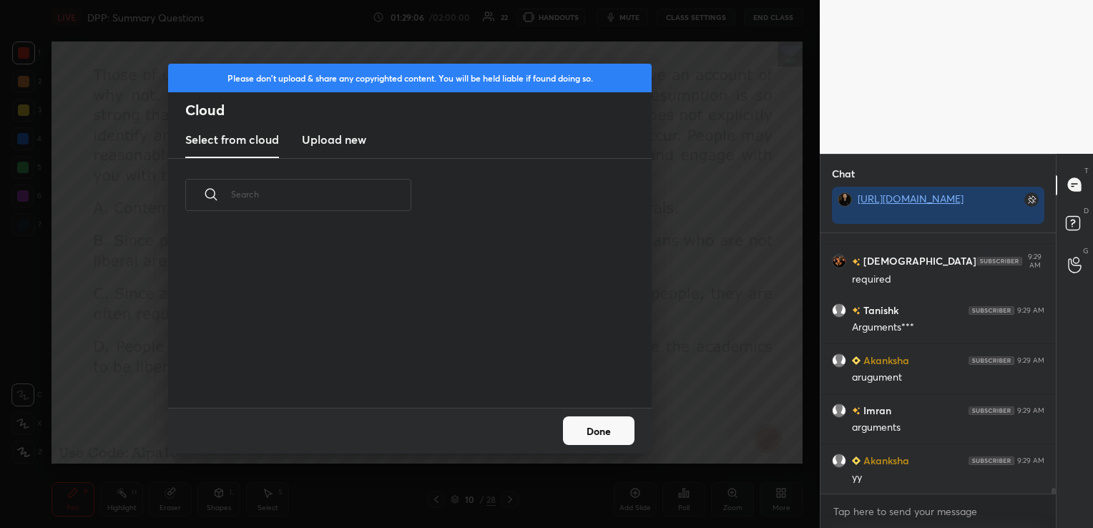
scroll to position [4, 7]
click at [339, 145] on h3 "Upload new" at bounding box center [334, 139] width 64 height 17
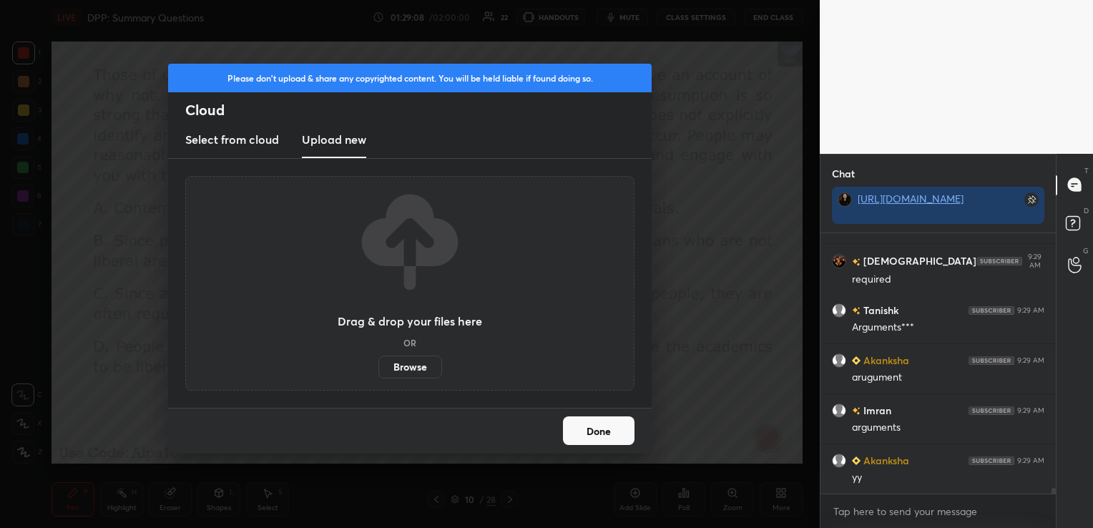
click at [409, 370] on label "Browse" at bounding box center [411, 367] width 64 height 23
click at [379, 370] on input "Browse" at bounding box center [379, 367] width 0 height 23
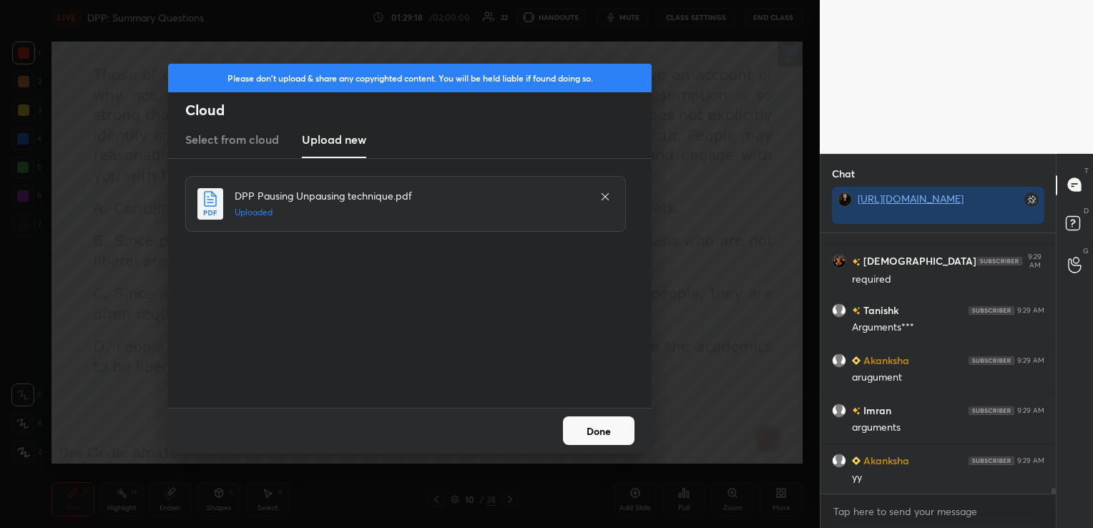
click at [609, 429] on button "Done" at bounding box center [599, 430] width 72 height 29
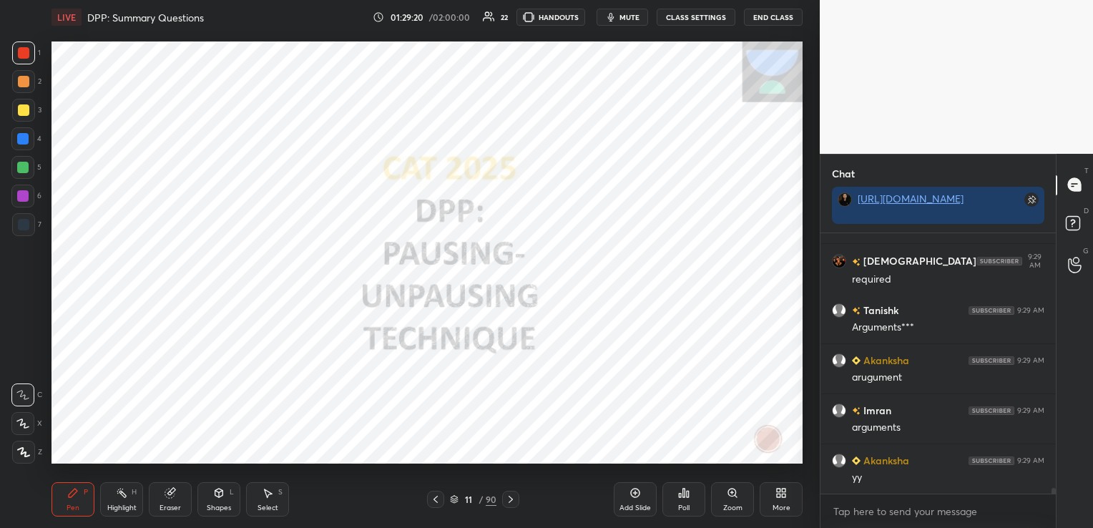
click at [438, 492] on div at bounding box center [435, 499] width 17 height 17
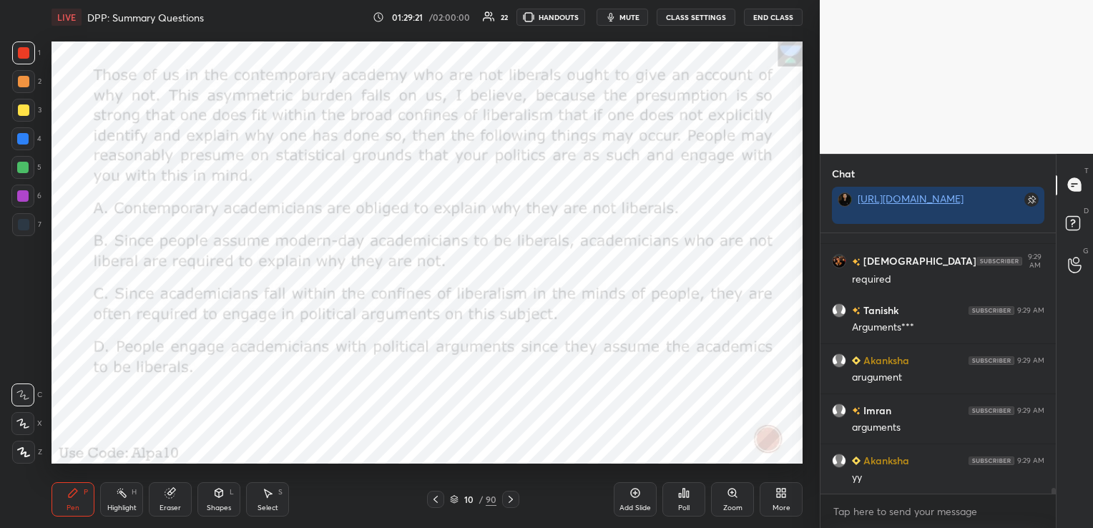
click at [452, 501] on icon at bounding box center [454, 499] width 9 height 9
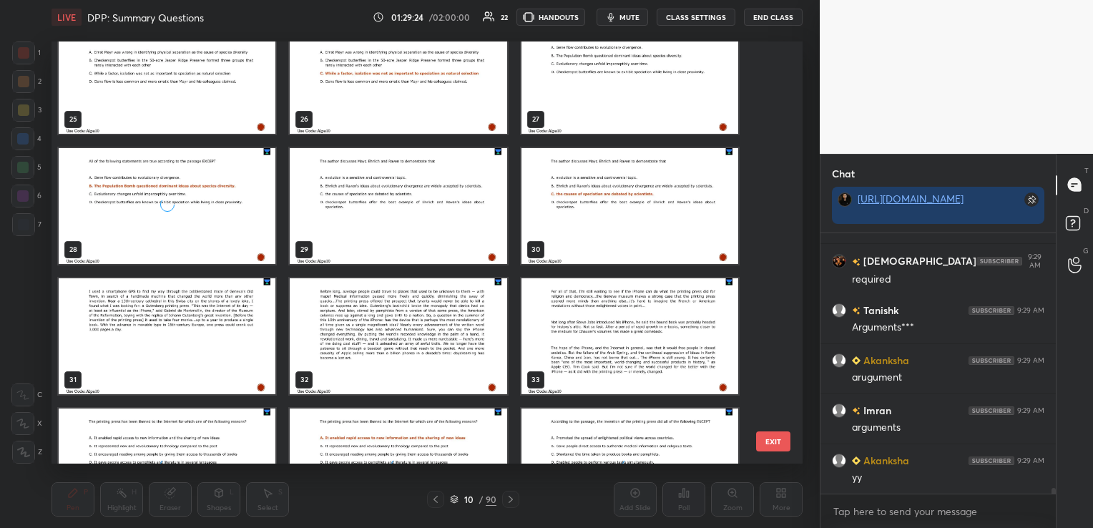
scroll to position [1099, 0]
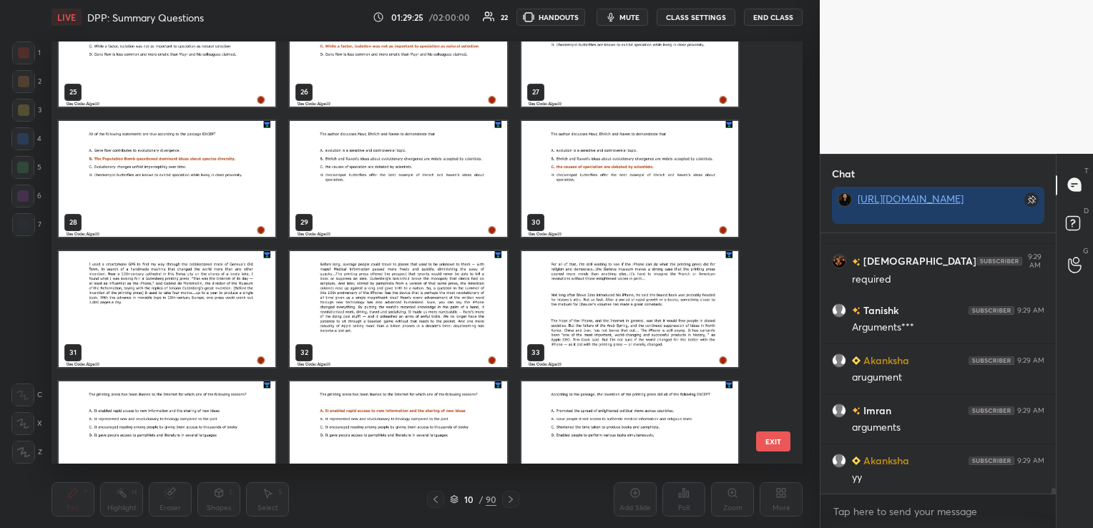
click at [145, 280] on img "grid" at bounding box center [167, 308] width 217 height 116
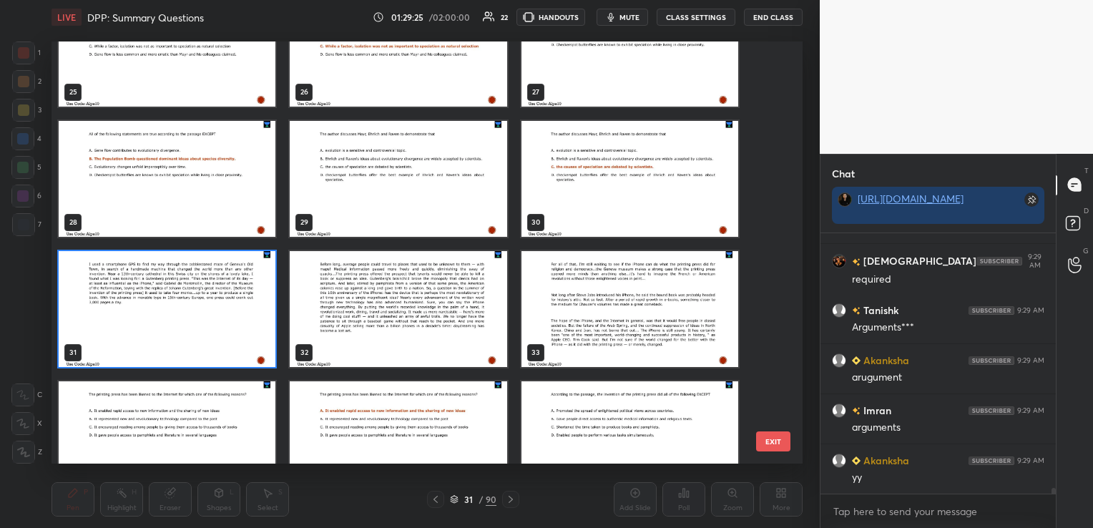
click at [145, 280] on img "grid" at bounding box center [167, 308] width 217 height 116
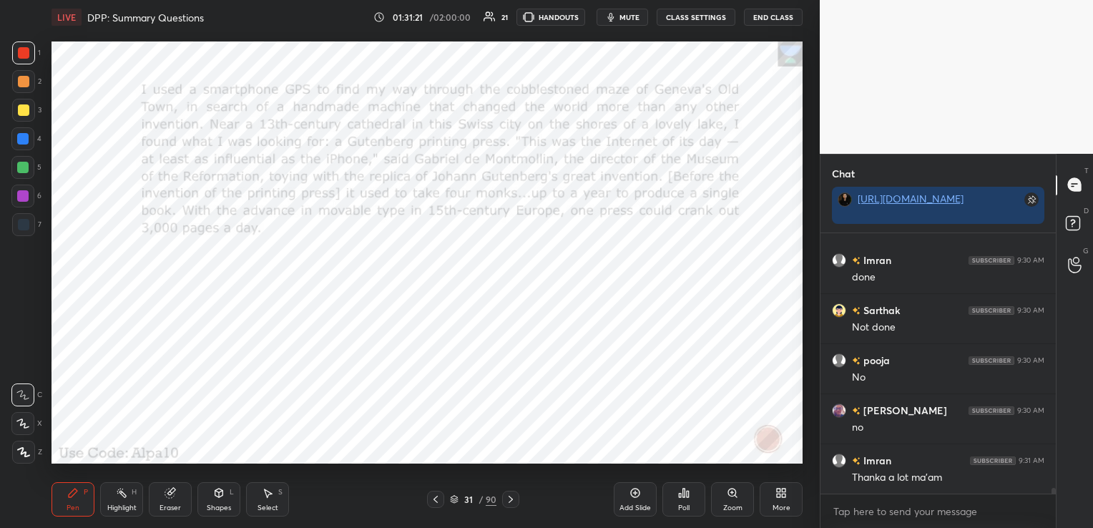
scroll to position [11447, 0]
click at [870, 505] on textarea at bounding box center [938, 511] width 213 height 23
paste textarea "[URL][DOMAIN_NAME]"
type textarea "[URL][DOMAIN_NAME]"
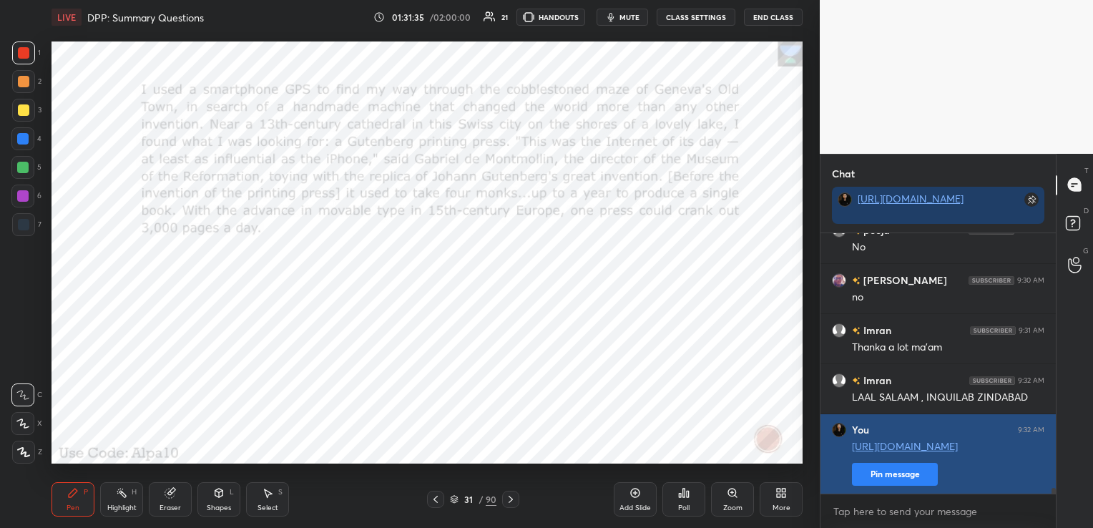
click at [925, 474] on button "Pin message" at bounding box center [895, 474] width 86 height 23
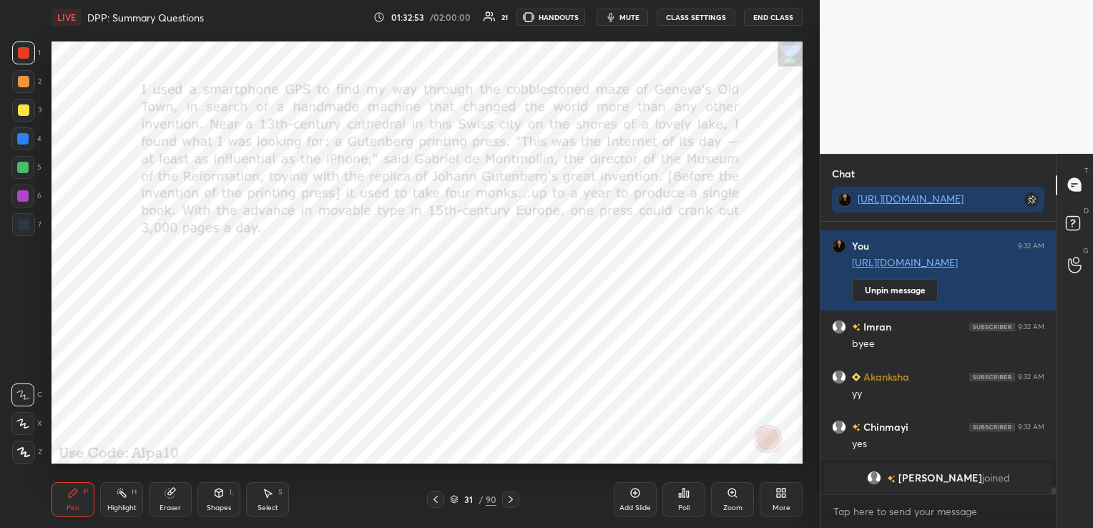
scroll to position [11700, 0]
click at [512, 498] on icon at bounding box center [510, 499] width 11 height 11
click at [511, 501] on icon at bounding box center [511, 499] width 4 height 7
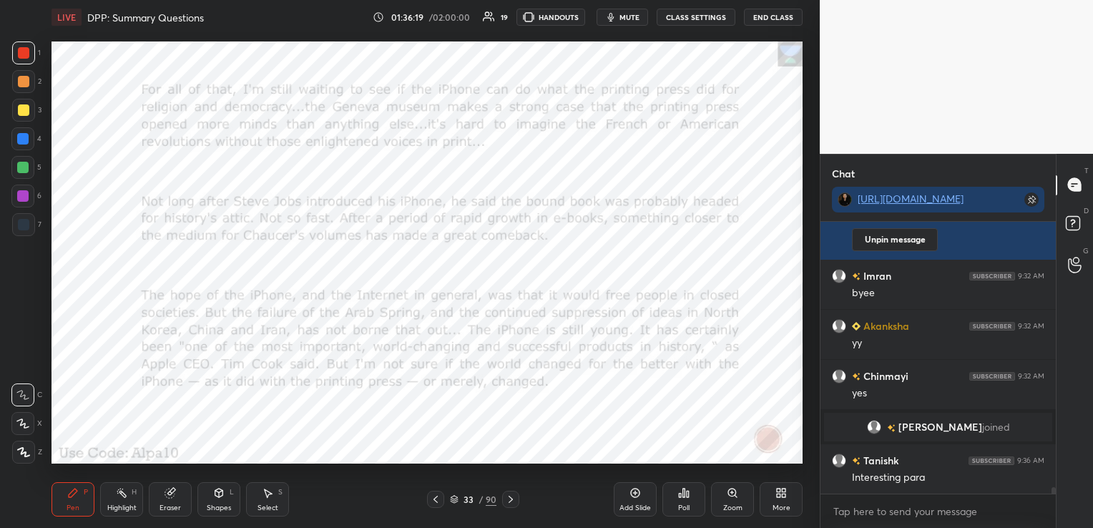
click at [510, 501] on icon at bounding box center [510, 499] width 11 height 11
click at [433, 504] on icon at bounding box center [435, 499] width 11 height 11
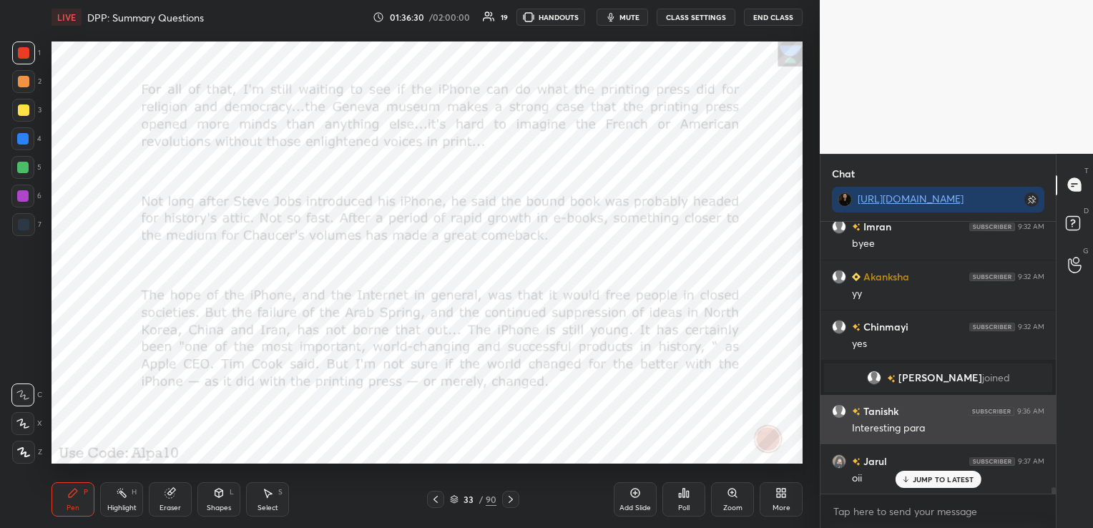
scroll to position [11414, 0]
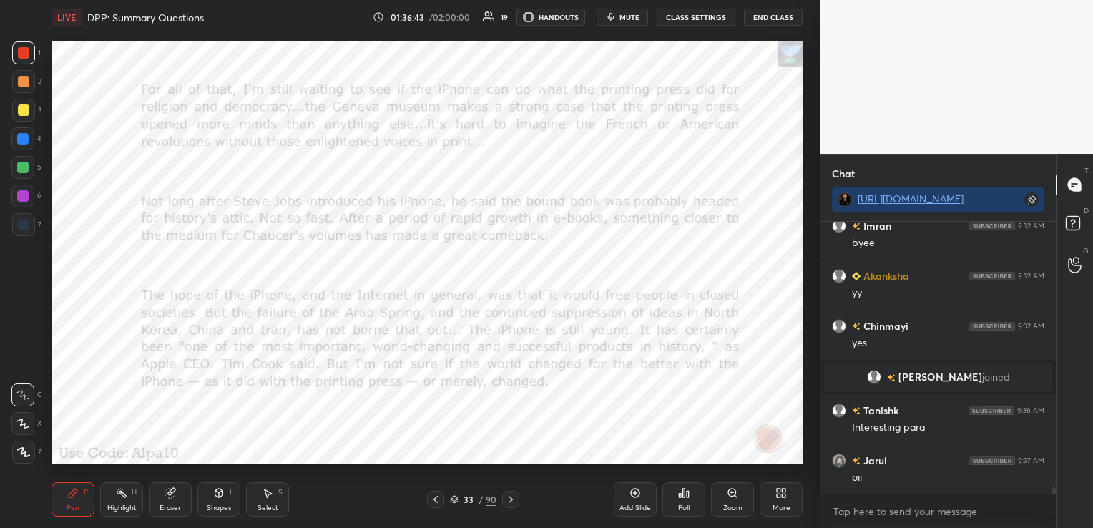
click at [632, 19] on span "mute" at bounding box center [630, 17] width 20 height 10
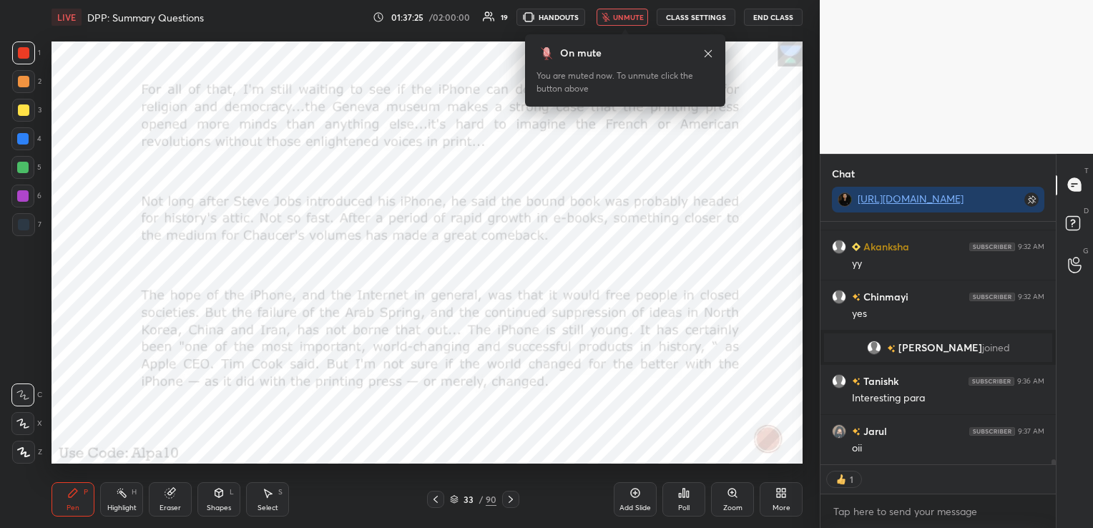
scroll to position [4, 4]
click at [627, 13] on span "unmute" at bounding box center [628, 17] width 31 height 10
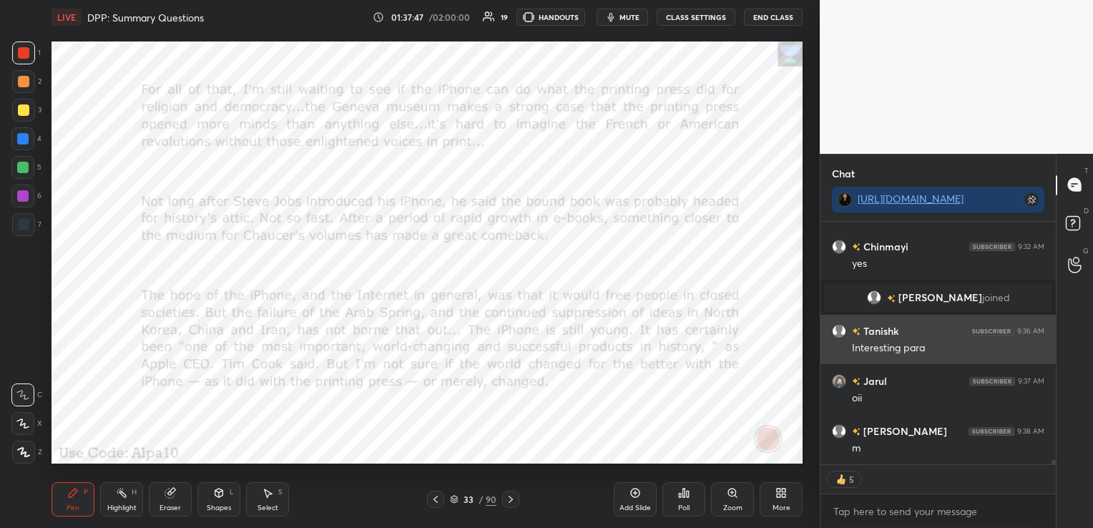
scroll to position [11543, 0]
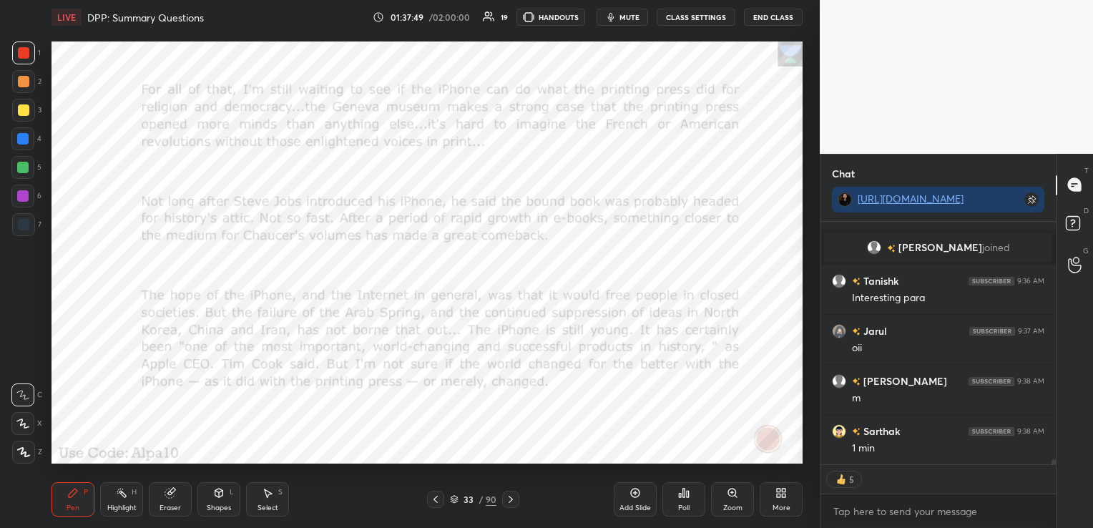
click at [630, 13] on span "mute" at bounding box center [630, 17] width 20 height 10
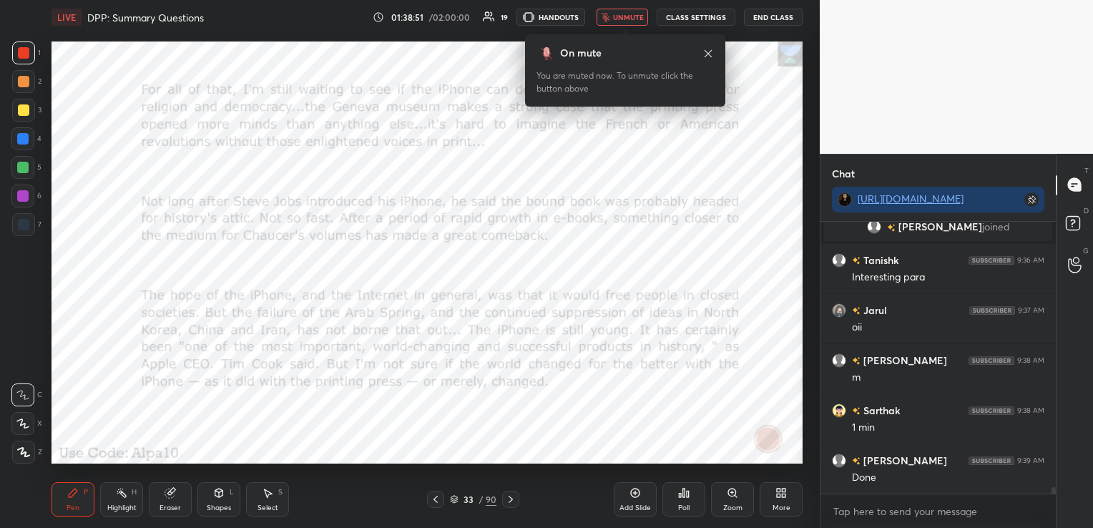
scroll to position [11613, 0]
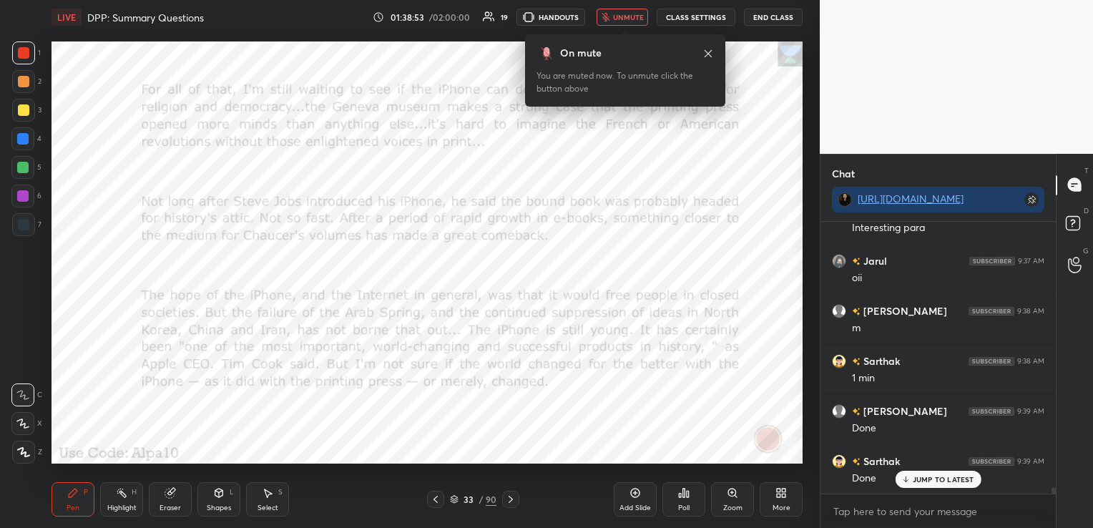
click at [613, 6] on div "LIVE DPP: Summary Questions 01:38:53 / 02:00:00 19 HANDOUTS unmute CLASS SETTIN…" at bounding box center [427, 17] width 751 height 34
click at [620, 11] on button "unmute" at bounding box center [623, 17] width 52 height 17
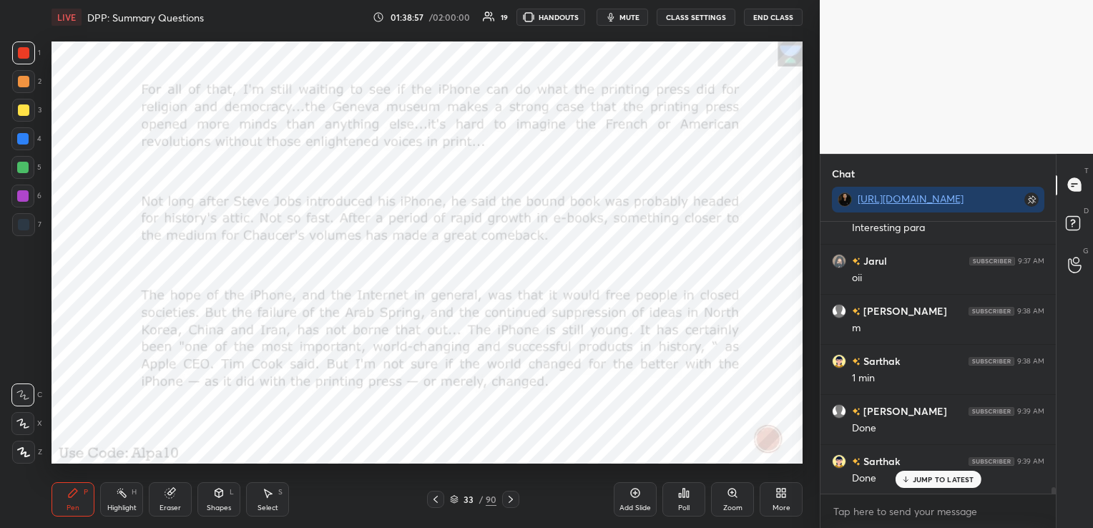
click at [512, 502] on icon at bounding box center [510, 499] width 11 height 11
click at [686, 492] on icon at bounding box center [683, 492] width 11 height 11
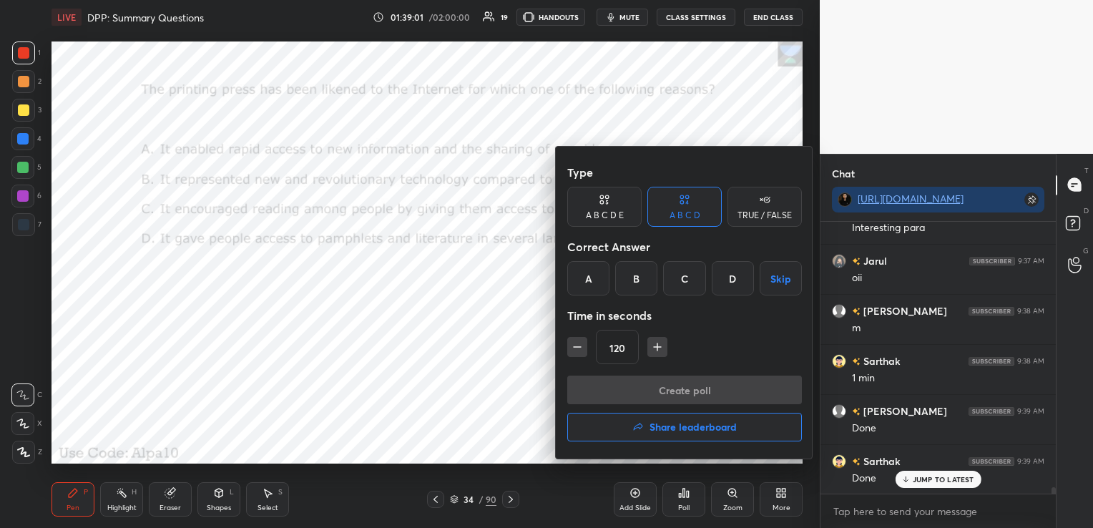
click at [590, 276] on div "A" at bounding box center [588, 278] width 42 height 34
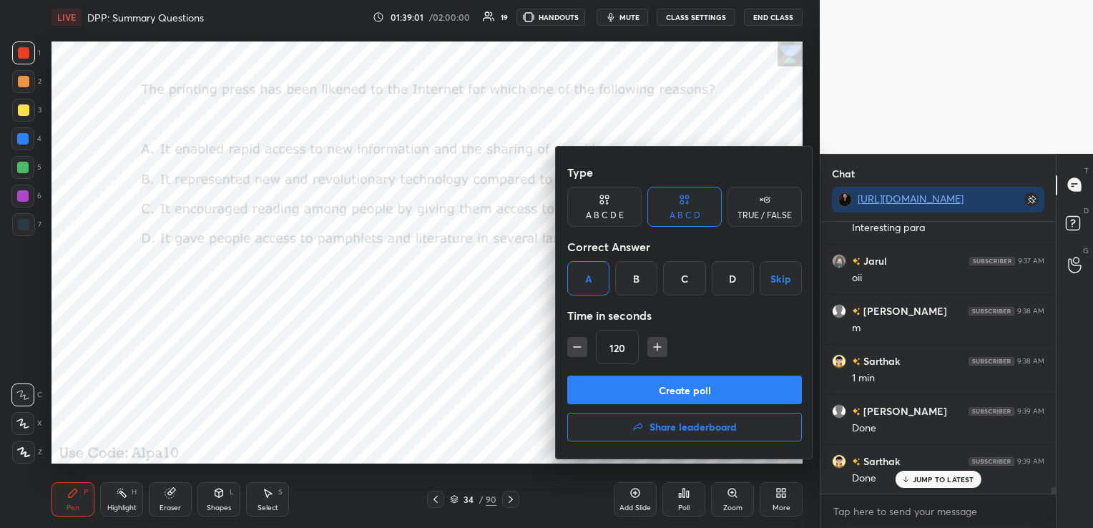
click at [574, 351] on icon "button" at bounding box center [577, 347] width 14 height 14
type input "60"
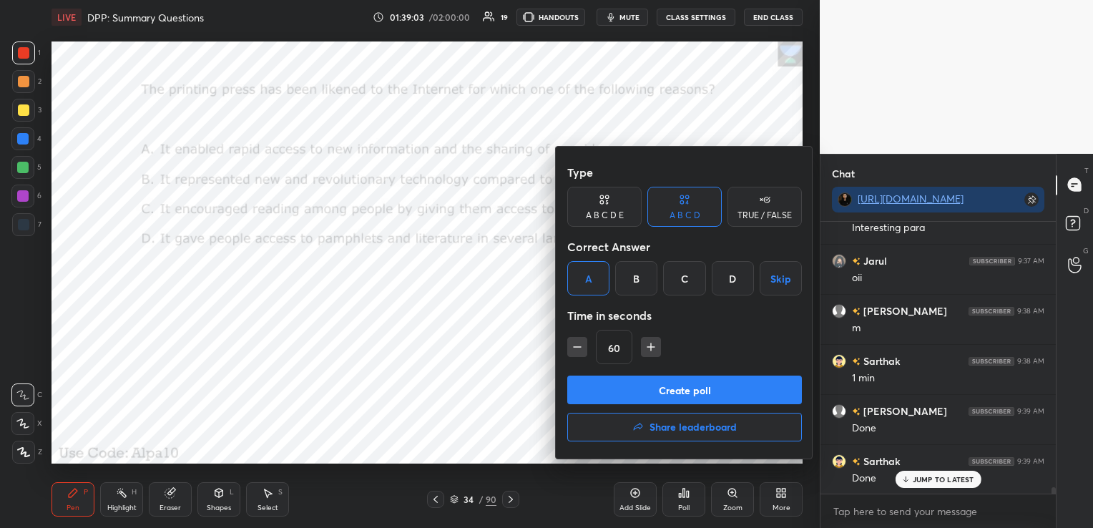
click at [588, 390] on button "Create poll" at bounding box center [684, 390] width 235 height 29
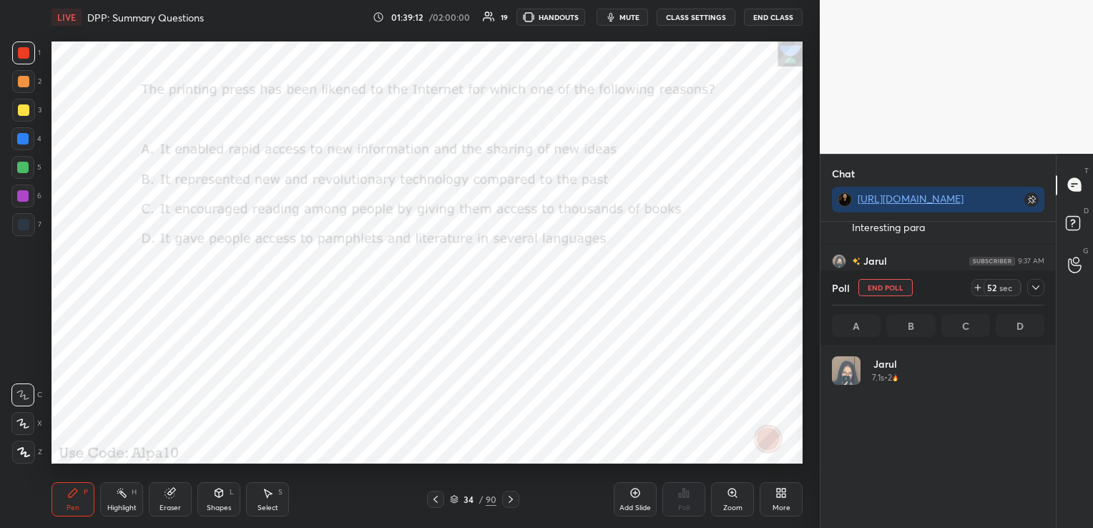
scroll to position [167, 208]
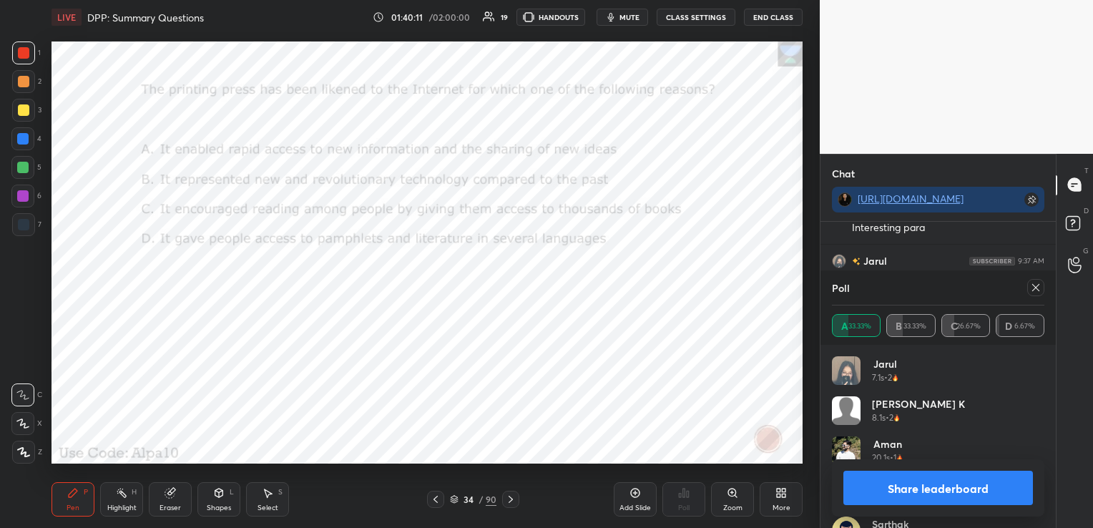
click at [1036, 284] on icon at bounding box center [1036, 287] width 11 height 11
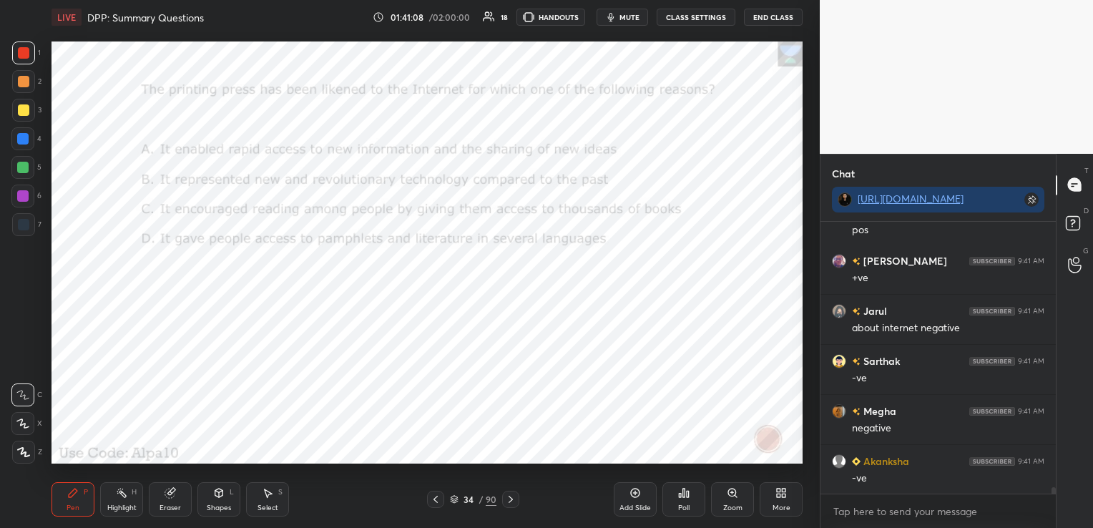
scroll to position [11965, 0]
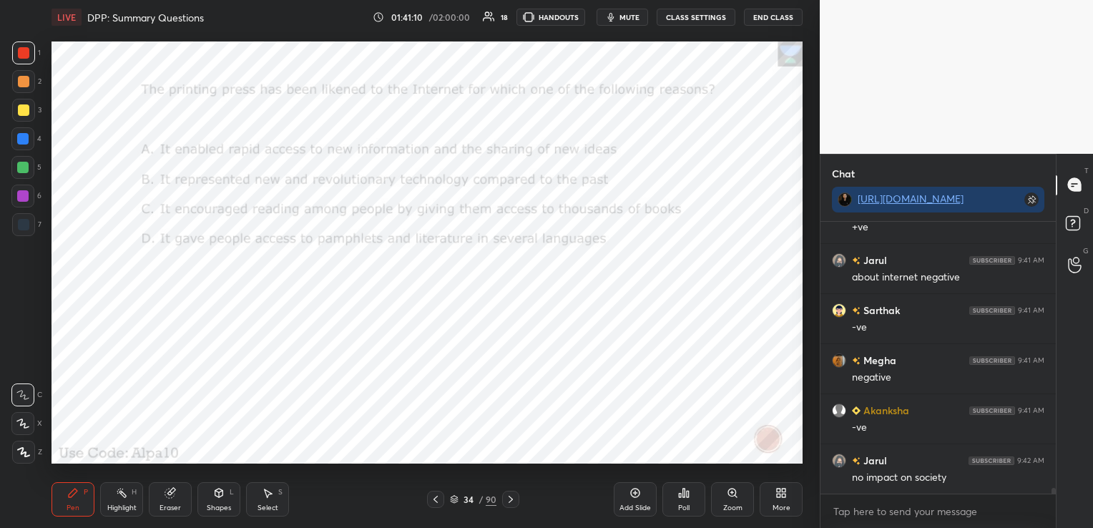
click at [438, 497] on icon at bounding box center [435, 499] width 11 height 11
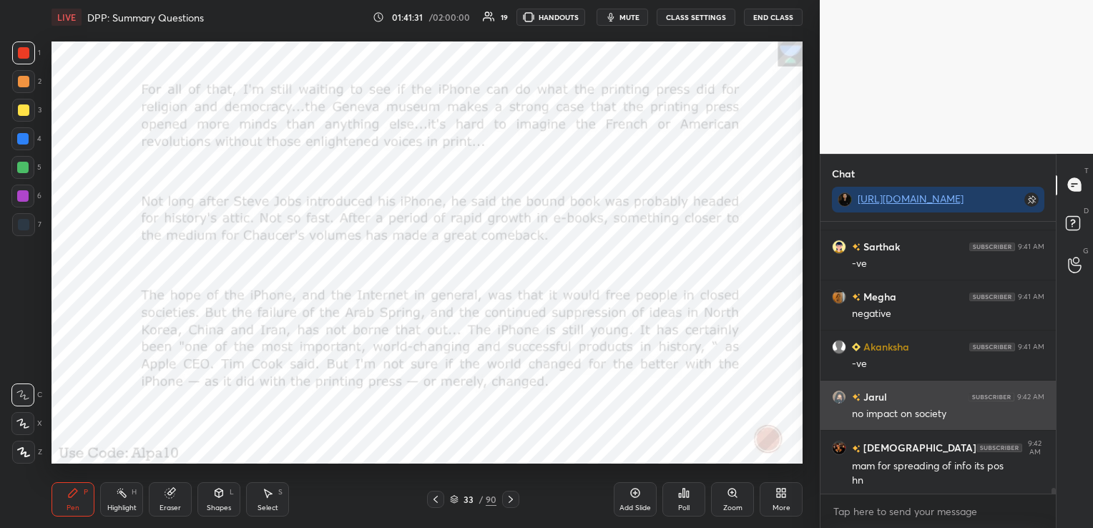
scroll to position [12079, 0]
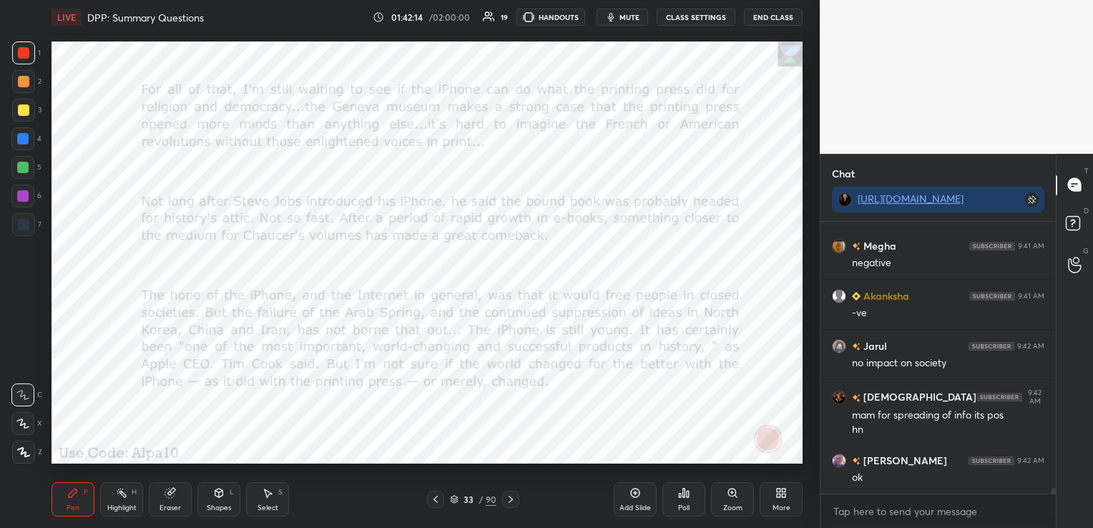
click at [515, 502] on icon at bounding box center [510, 499] width 11 height 11
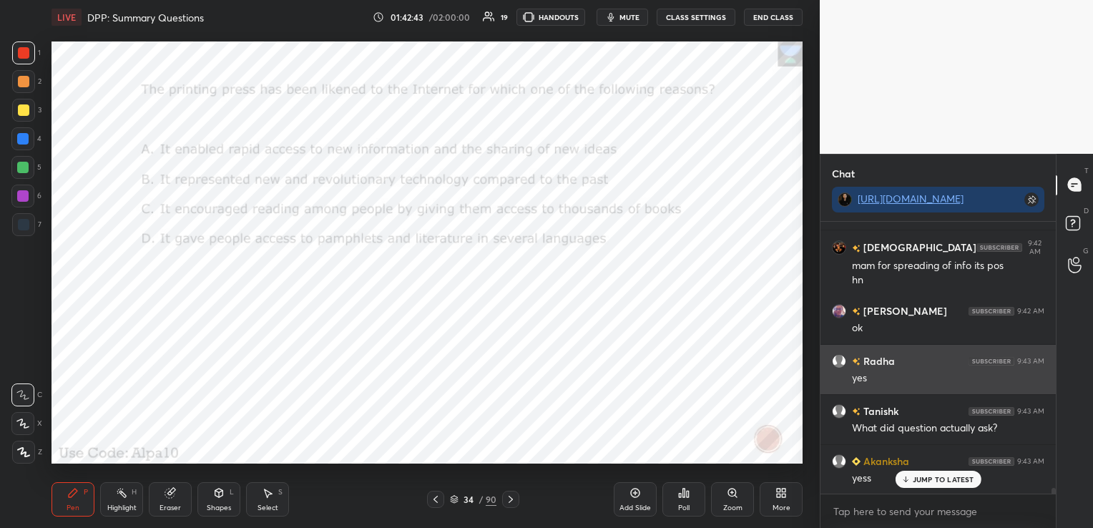
scroll to position [12229, 0]
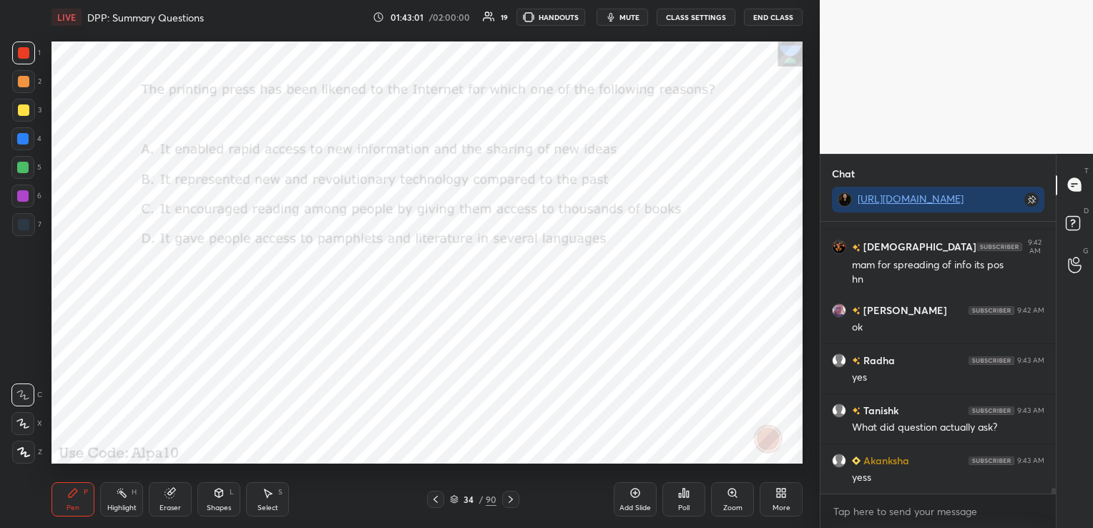
click at [440, 502] on icon at bounding box center [435, 499] width 11 height 11
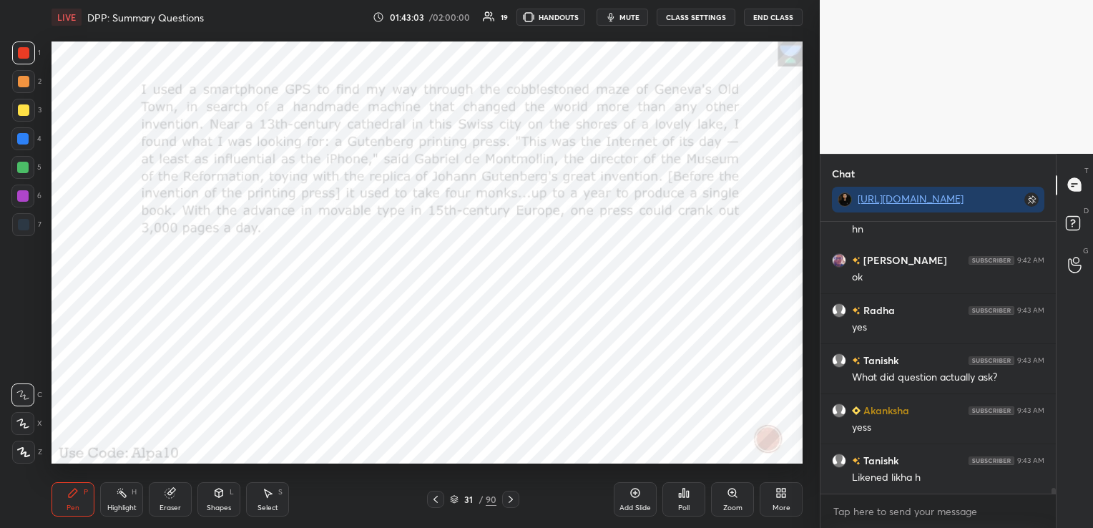
click at [440, 502] on icon at bounding box center [435, 499] width 11 height 11
click at [515, 500] on icon at bounding box center [510, 499] width 11 height 11
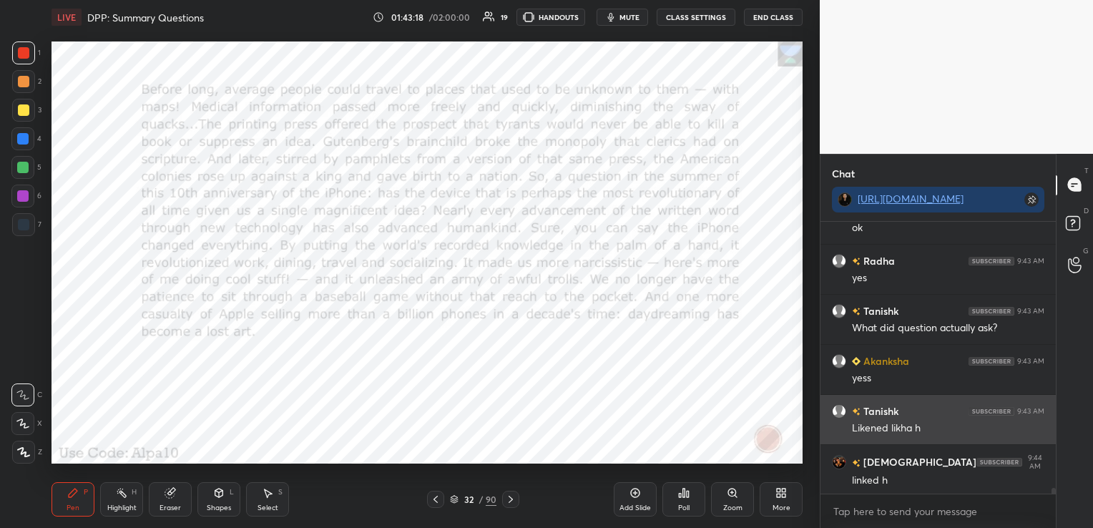
scroll to position [12330, 0]
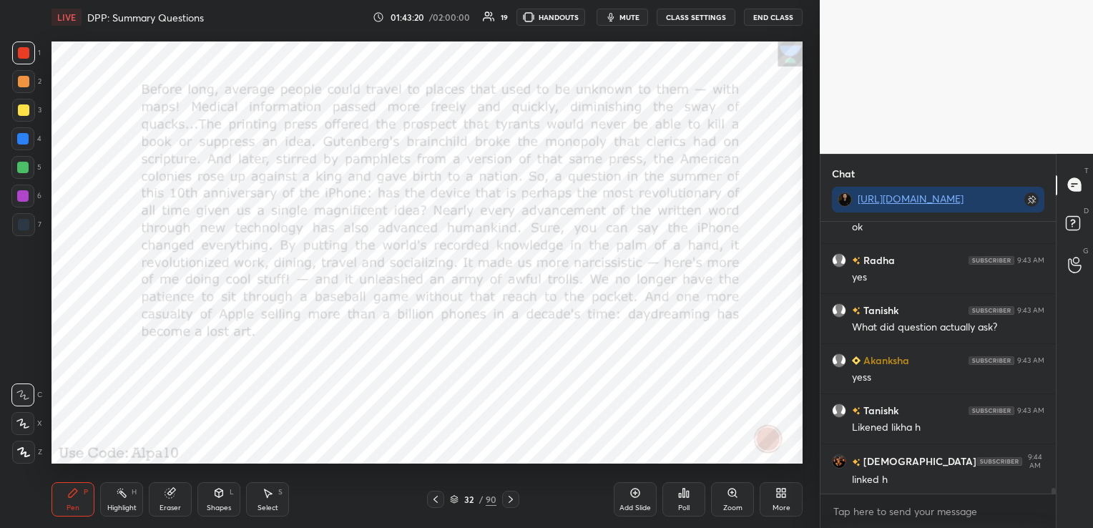
click at [510, 498] on icon at bounding box center [511, 499] width 4 height 7
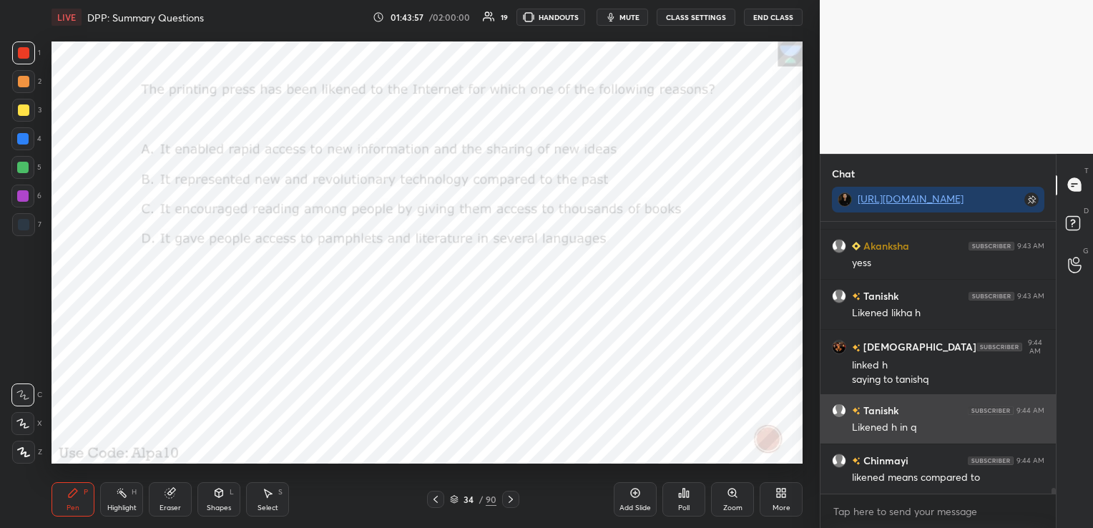
scroll to position [12494, 0]
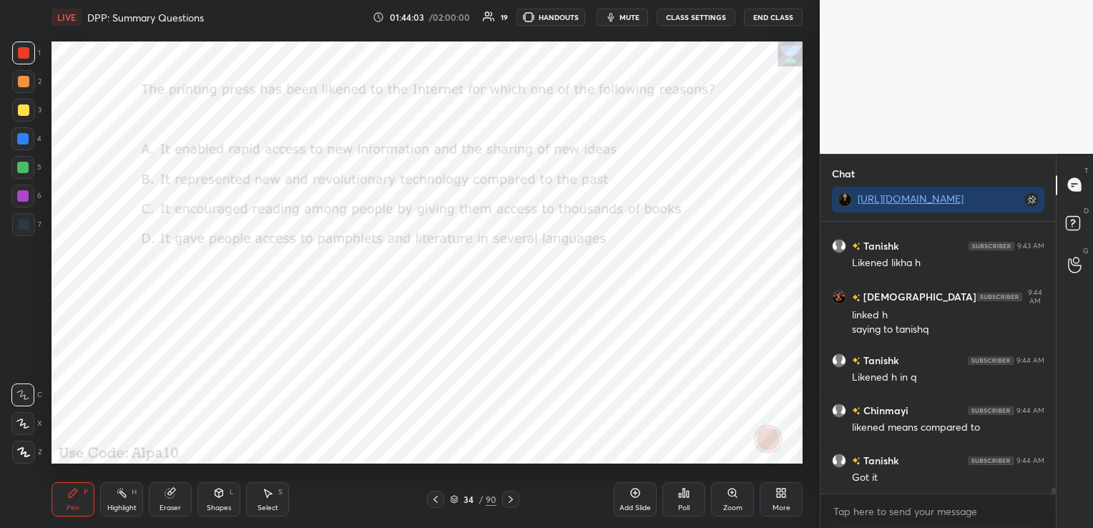
click at [181, 499] on div "Eraser" at bounding box center [170, 499] width 43 height 34
click at [29, 451] on span "Erase all" at bounding box center [22, 452] width 21 height 10
click at [510, 498] on icon at bounding box center [510, 499] width 11 height 11
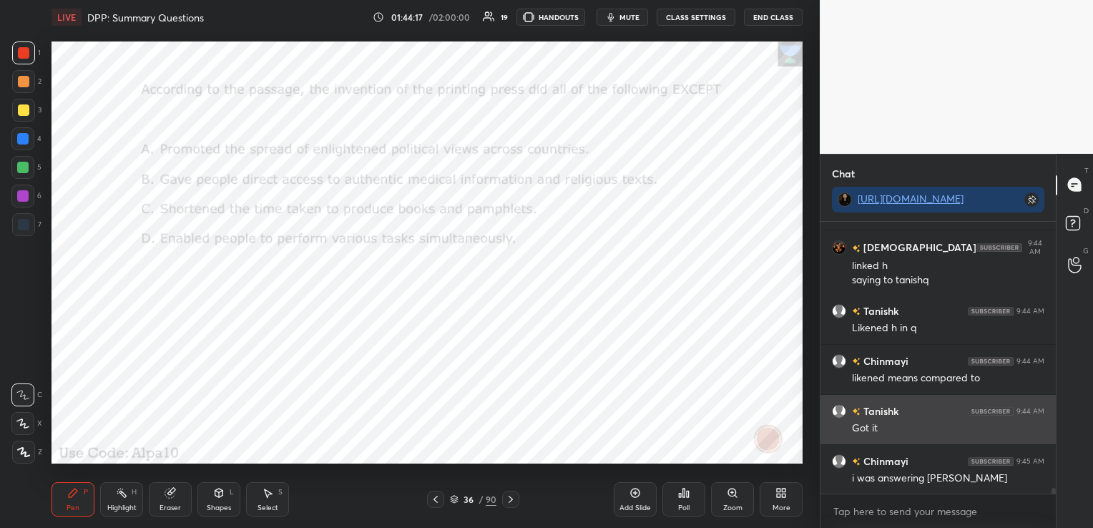
scroll to position [12544, 0]
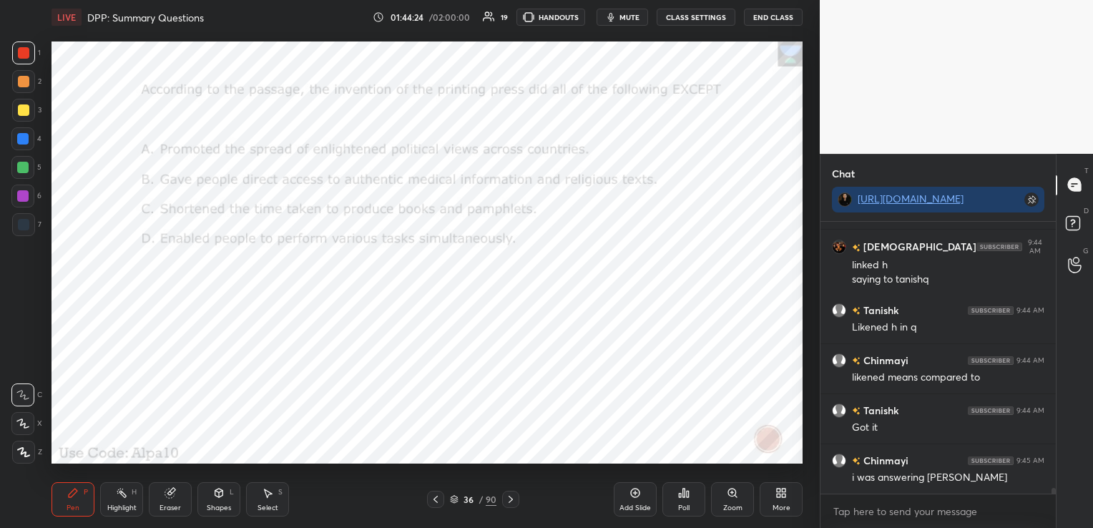
click at [685, 500] on div "Poll" at bounding box center [684, 499] width 43 height 34
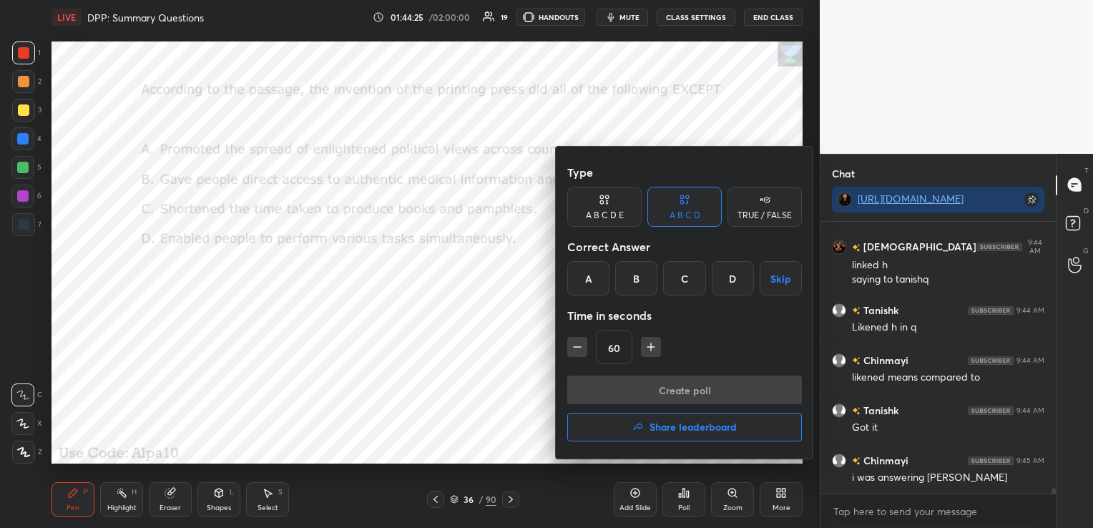
click at [733, 278] on div "D" at bounding box center [733, 278] width 42 height 34
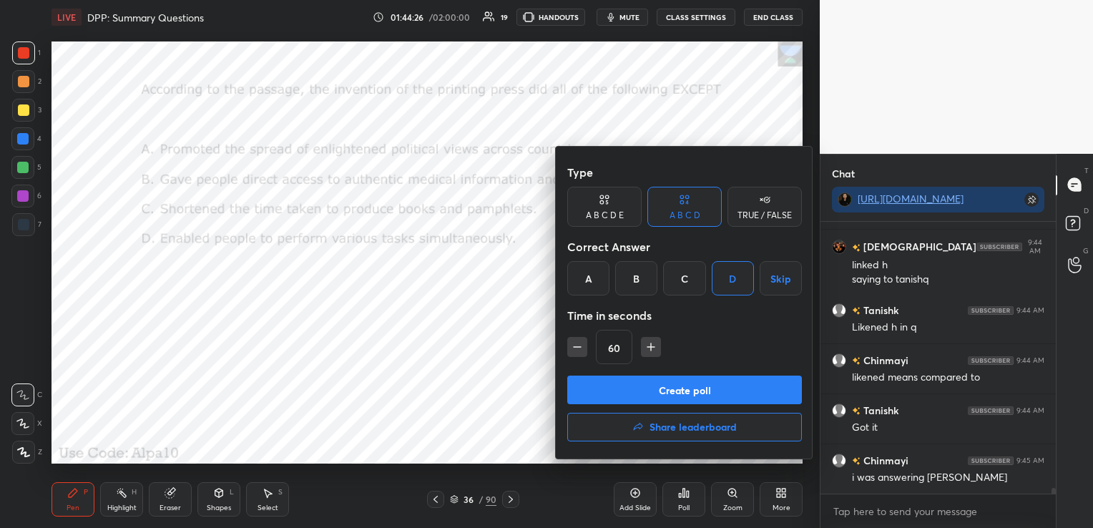
click at [695, 392] on button "Create poll" at bounding box center [684, 390] width 235 height 29
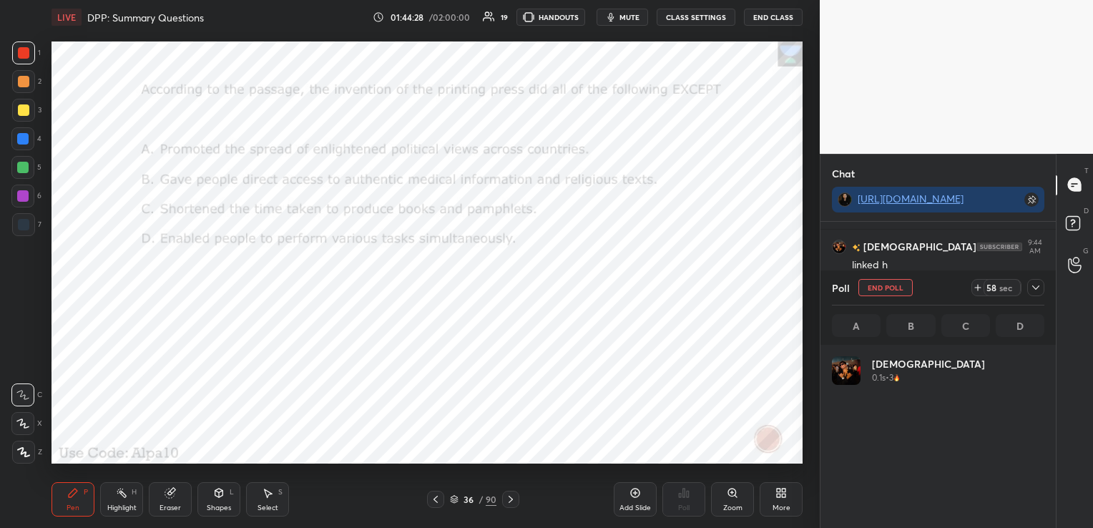
scroll to position [167, 208]
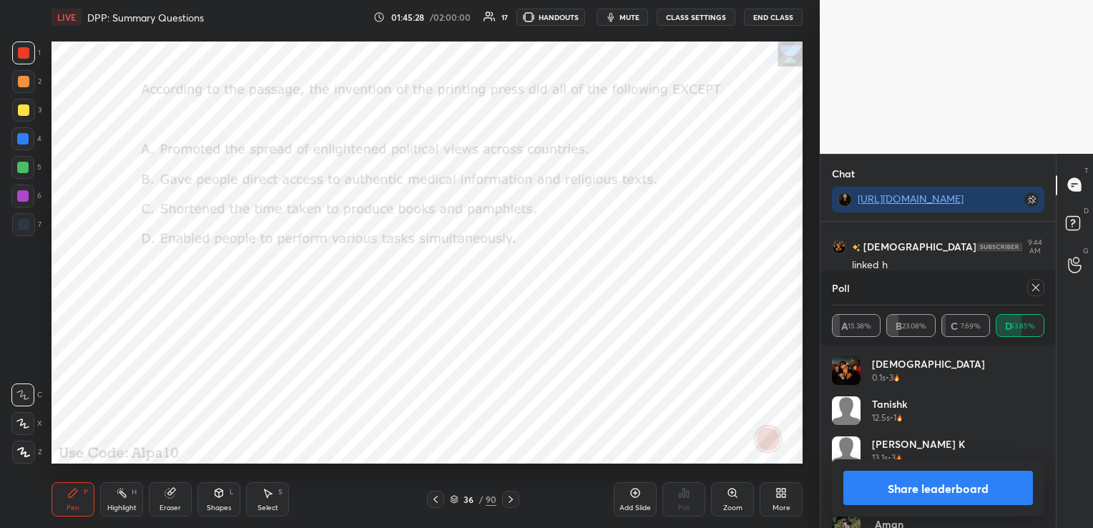
click at [1041, 291] on icon at bounding box center [1036, 287] width 11 height 11
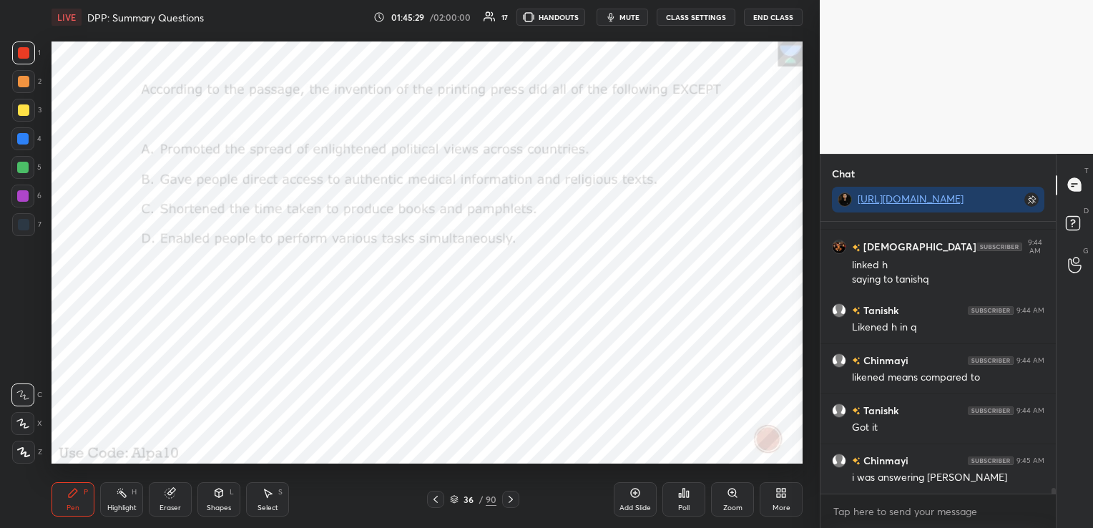
scroll to position [4, 4]
click at [452, 495] on div "36 / 90" at bounding box center [473, 499] width 47 height 13
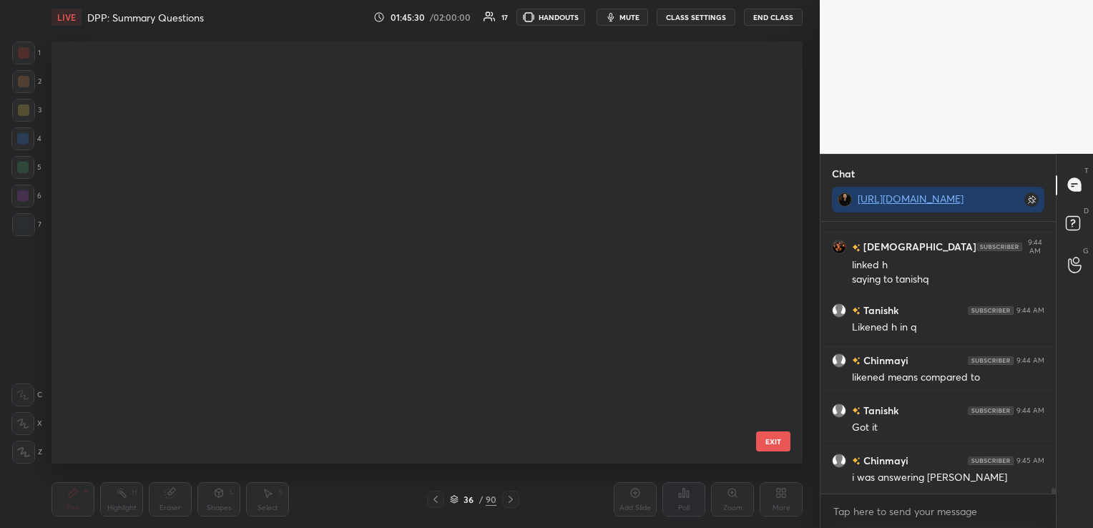
scroll to position [419, 744]
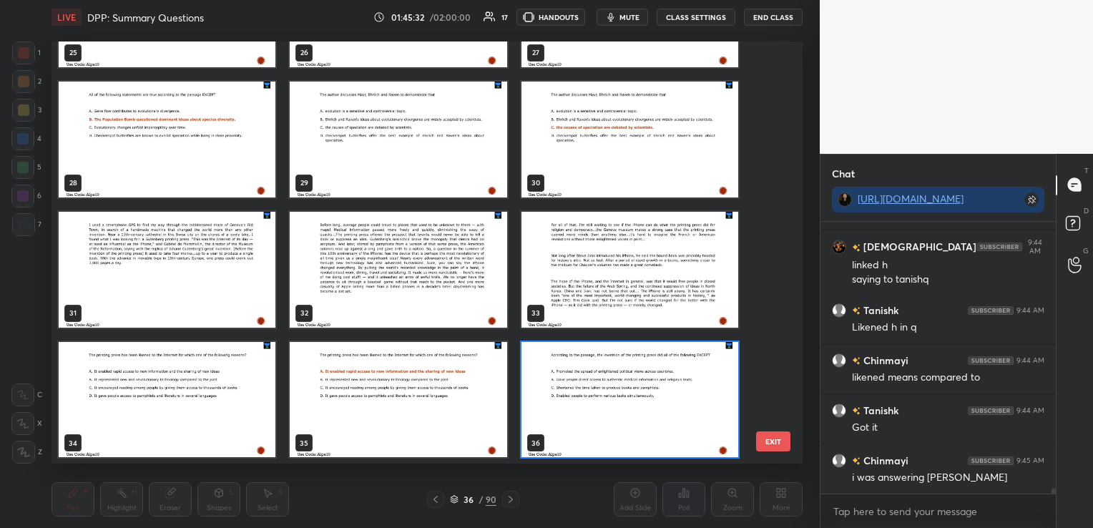
click at [300, 239] on img "grid" at bounding box center [398, 269] width 217 height 116
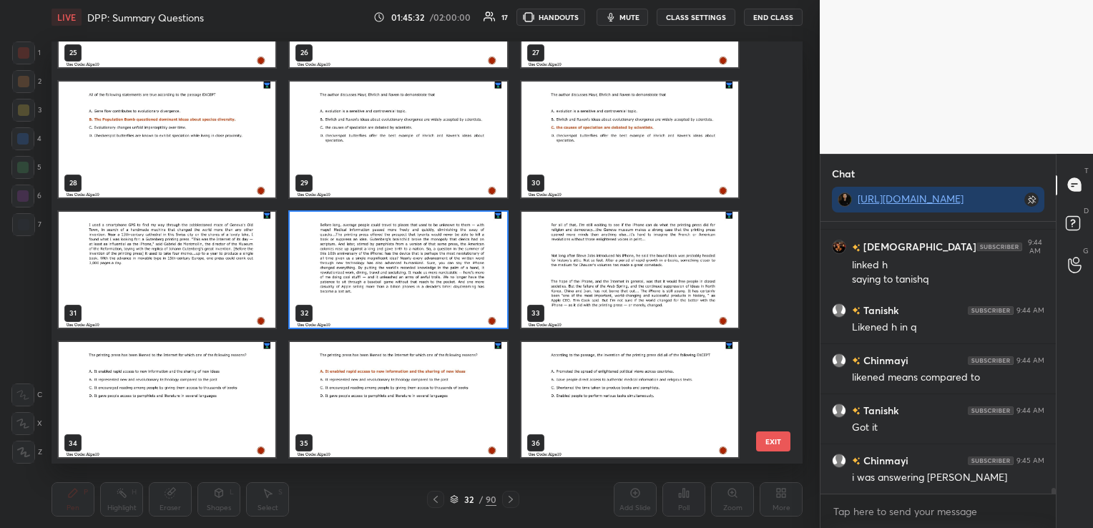
click at [300, 239] on img "grid" at bounding box center [398, 269] width 217 height 116
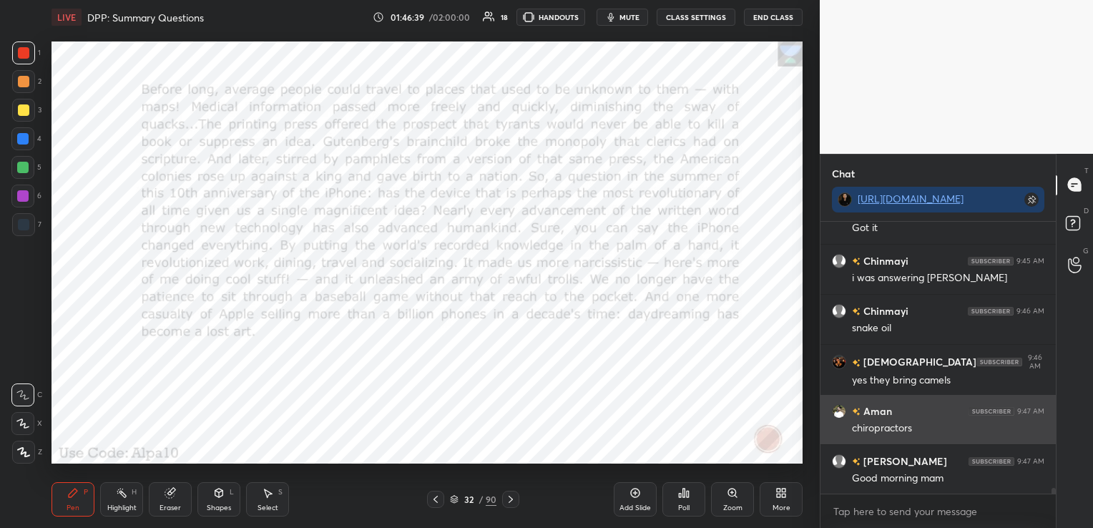
scroll to position [12745, 0]
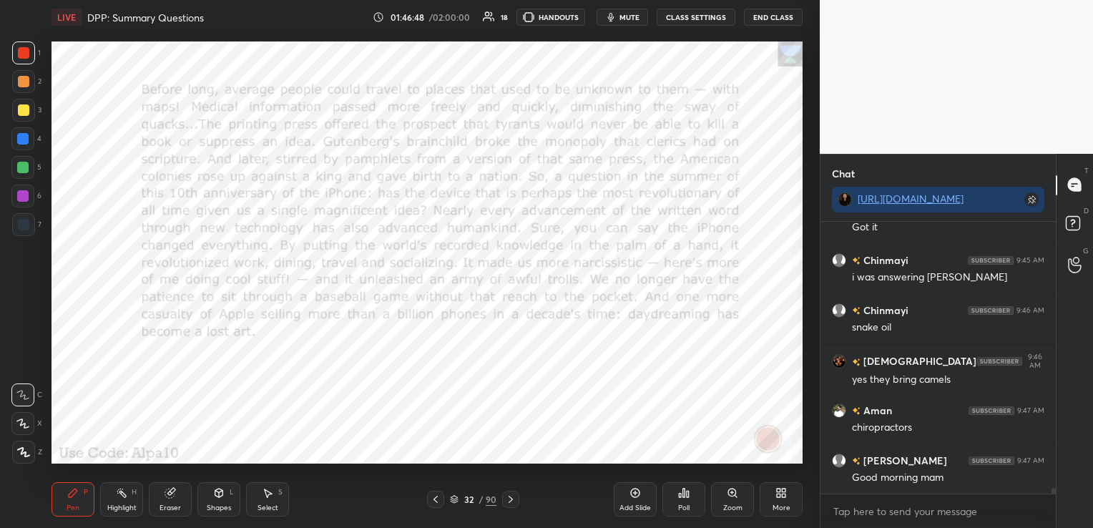
click at [174, 497] on icon at bounding box center [170, 492] width 11 height 11
click at [23, 457] on span "Erase all" at bounding box center [22, 452] width 21 height 10
click at [507, 497] on icon at bounding box center [510, 499] width 11 height 11
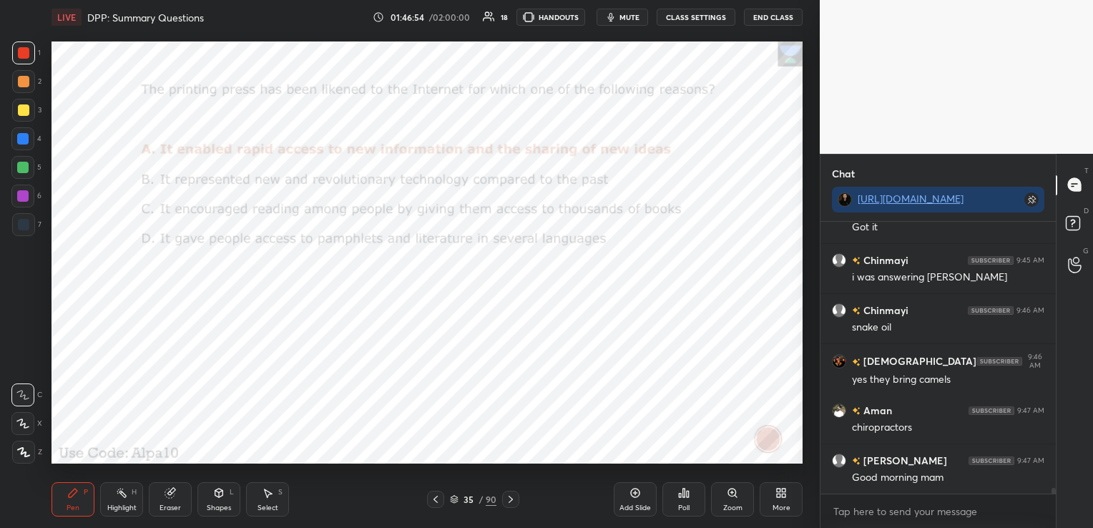
click at [507, 497] on icon at bounding box center [510, 499] width 11 height 11
click at [681, 493] on icon at bounding box center [683, 492] width 11 height 11
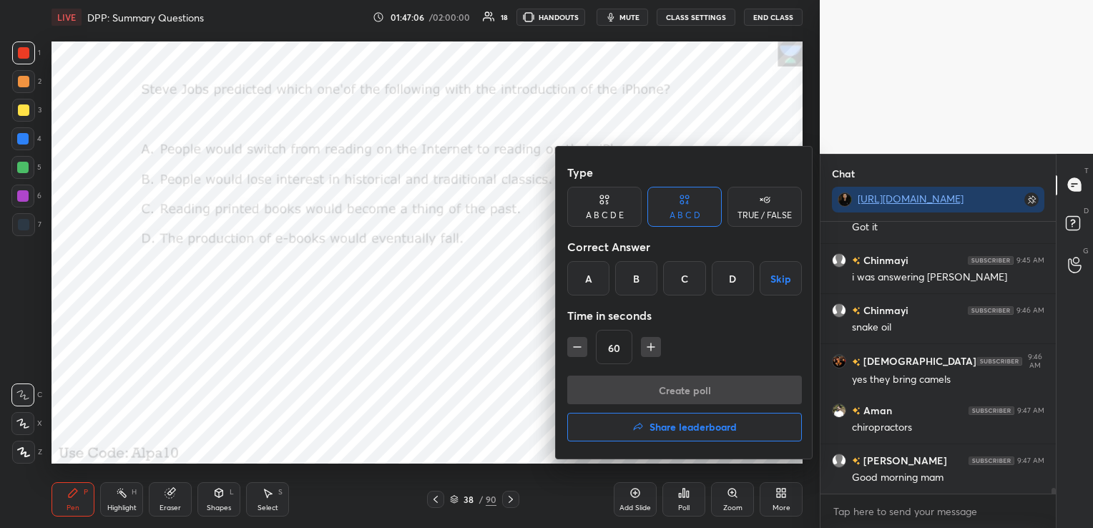
click at [687, 285] on div "C" at bounding box center [684, 278] width 42 height 34
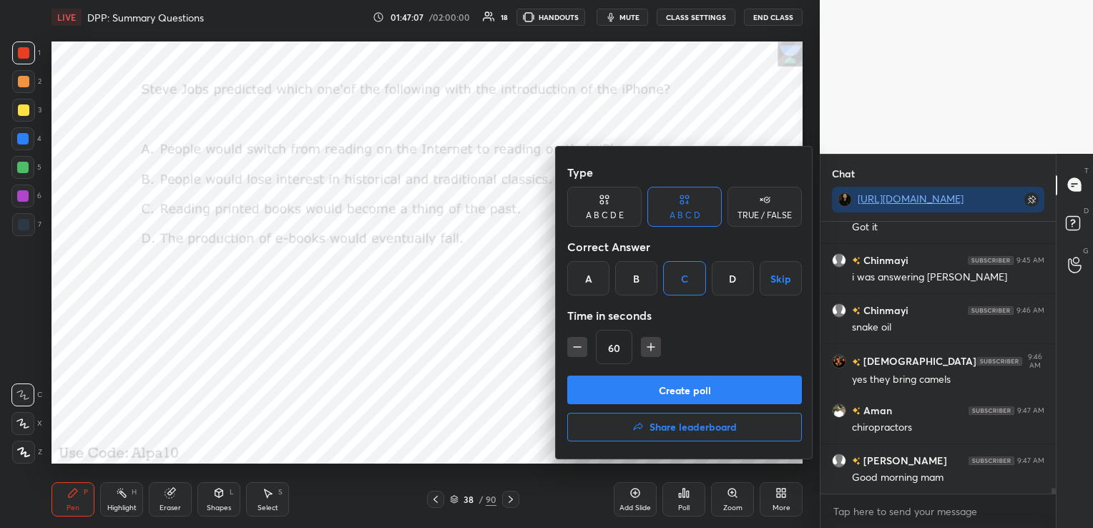
click at [687, 388] on button "Create poll" at bounding box center [684, 390] width 235 height 29
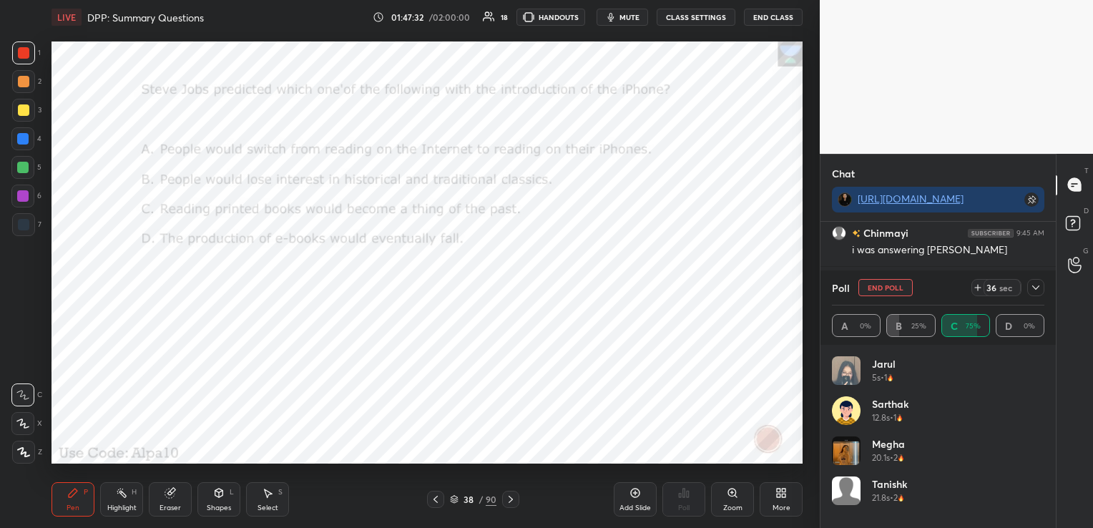
scroll to position [12896, 0]
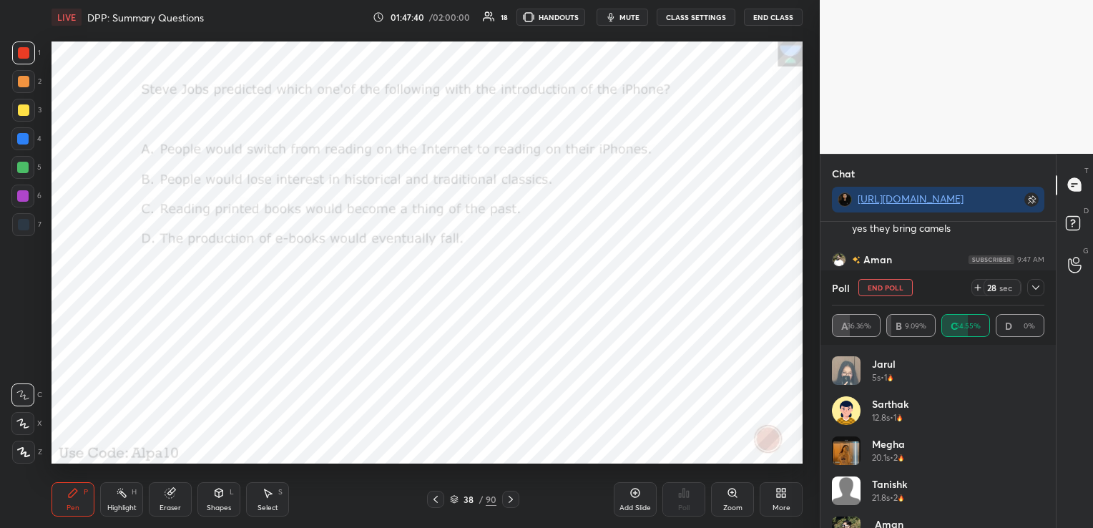
click at [887, 291] on button "End Poll" at bounding box center [886, 287] width 54 height 17
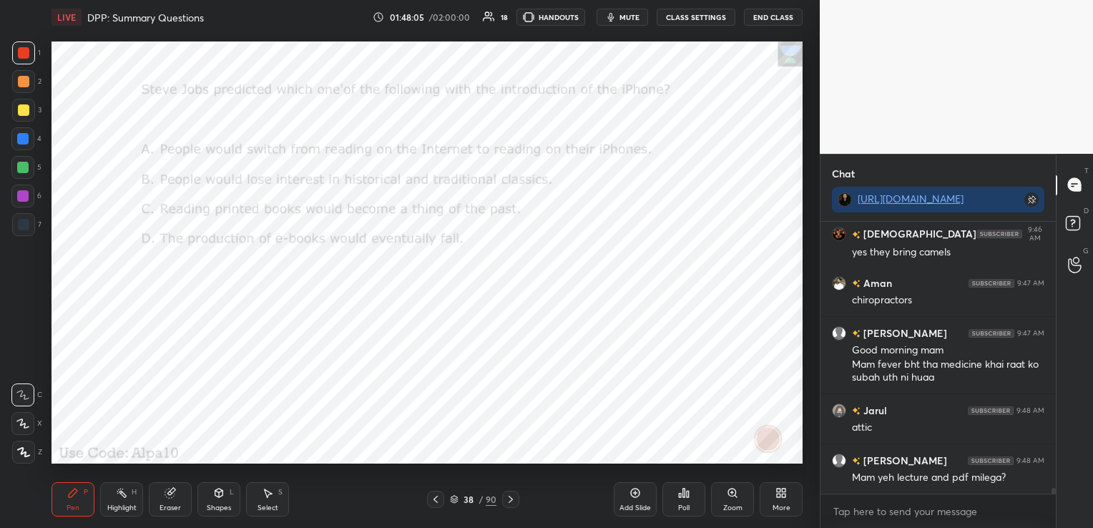
scroll to position [12886, 0]
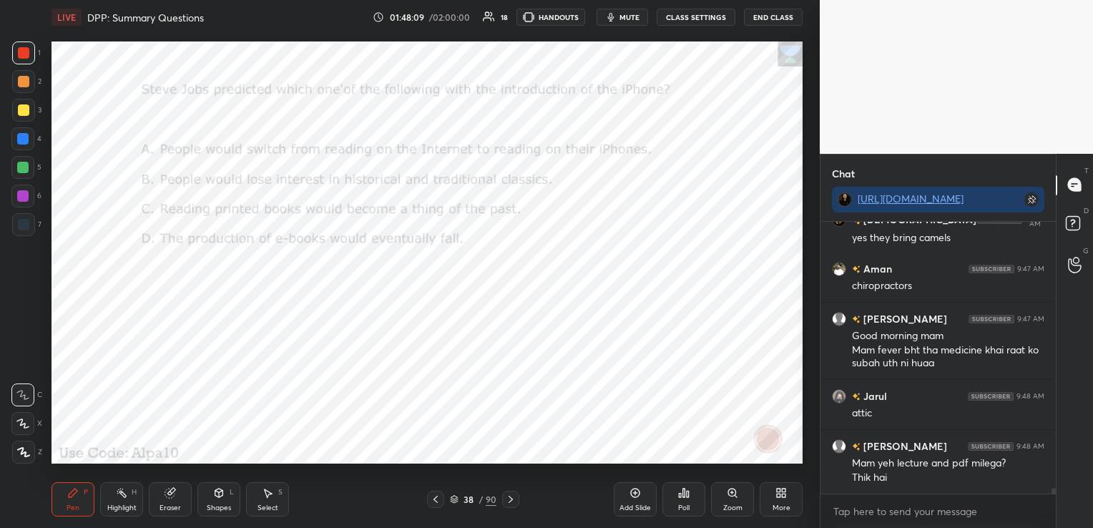
click at [438, 497] on icon at bounding box center [436, 499] width 4 height 7
click at [438, 496] on icon at bounding box center [435, 499] width 11 height 11
click at [437, 495] on icon at bounding box center [435, 499] width 11 height 11
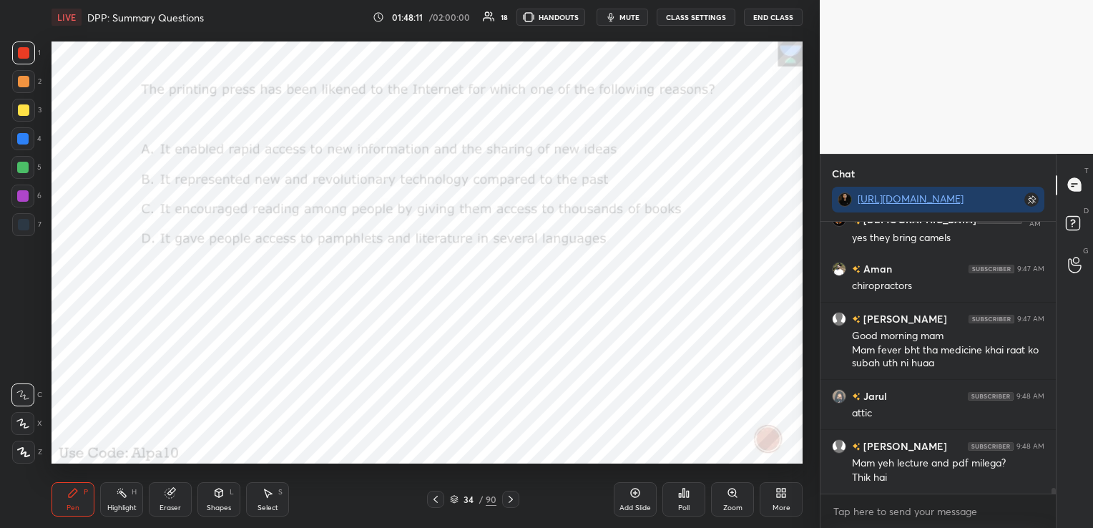
click at [435, 495] on icon at bounding box center [435, 499] width 11 height 11
click at [512, 497] on icon at bounding box center [510, 499] width 11 height 11
click at [177, 506] on div "Eraser" at bounding box center [170, 508] width 21 height 7
click at [30, 455] on span "Erase all" at bounding box center [22, 452] width 21 height 10
click at [511, 497] on icon at bounding box center [510, 499] width 11 height 11
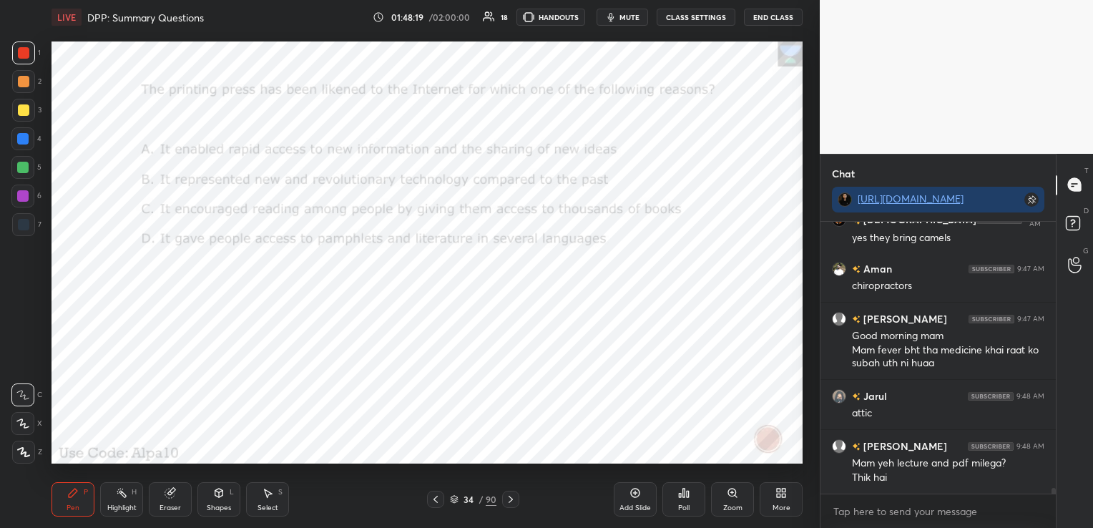
click at [511, 497] on icon at bounding box center [510, 499] width 11 height 11
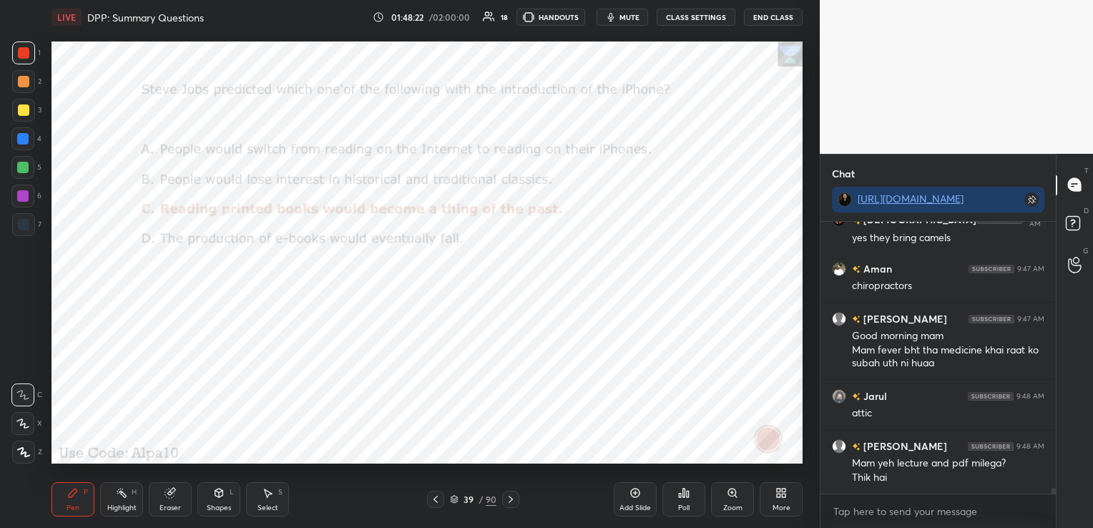
click at [511, 497] on icon at bounding box center [510, 499] width 11 height 11
click at [678, 492] on div "Poll" at bounding box center [684, 499] width 43 height 34
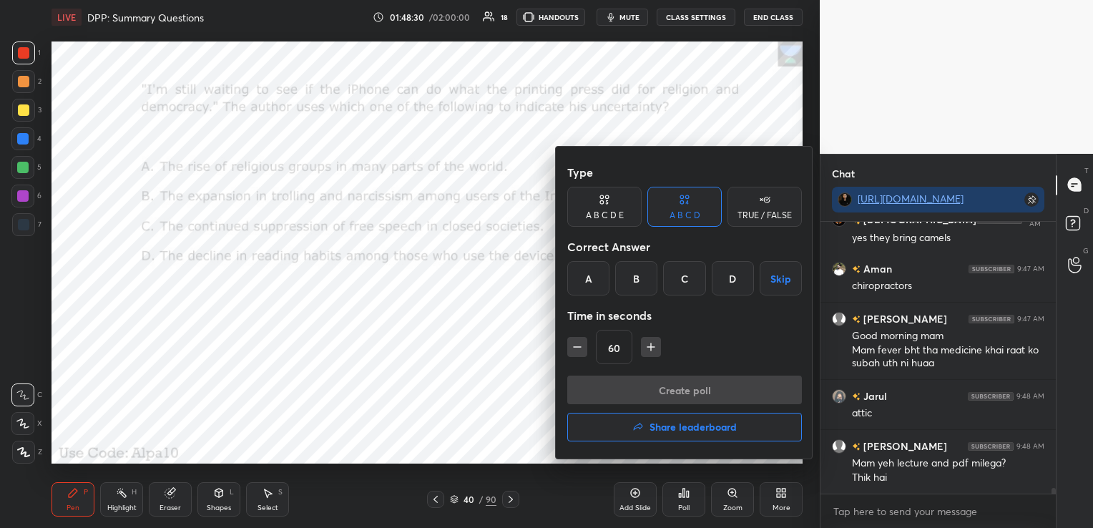
click at [688, 276] on div "C" at bounding box center [684, 278] width 42 height 34
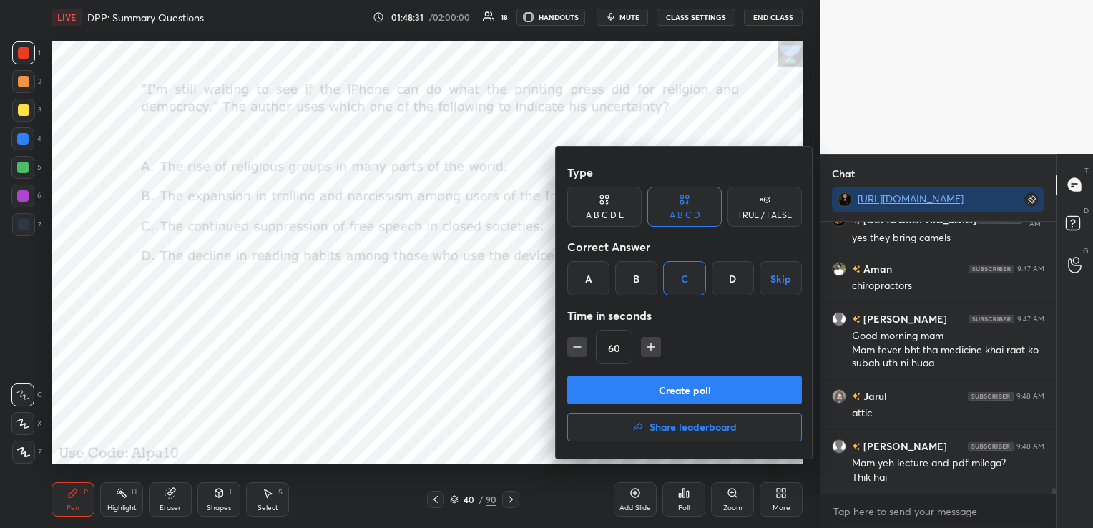
click at [656, 389] on button "Create poll" at bounding box center [684, 390] width 235 height 29
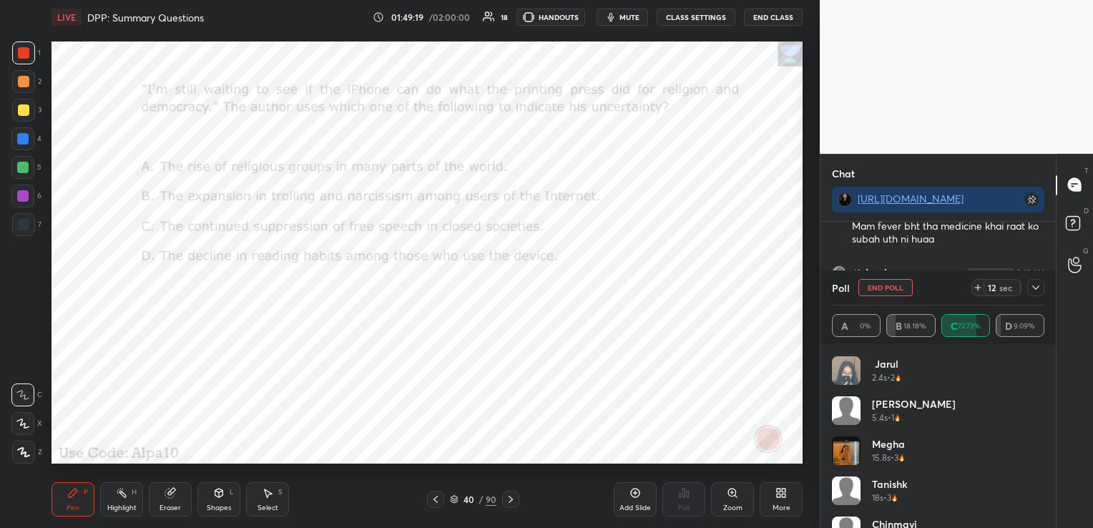
scroll to position [13061, 0]
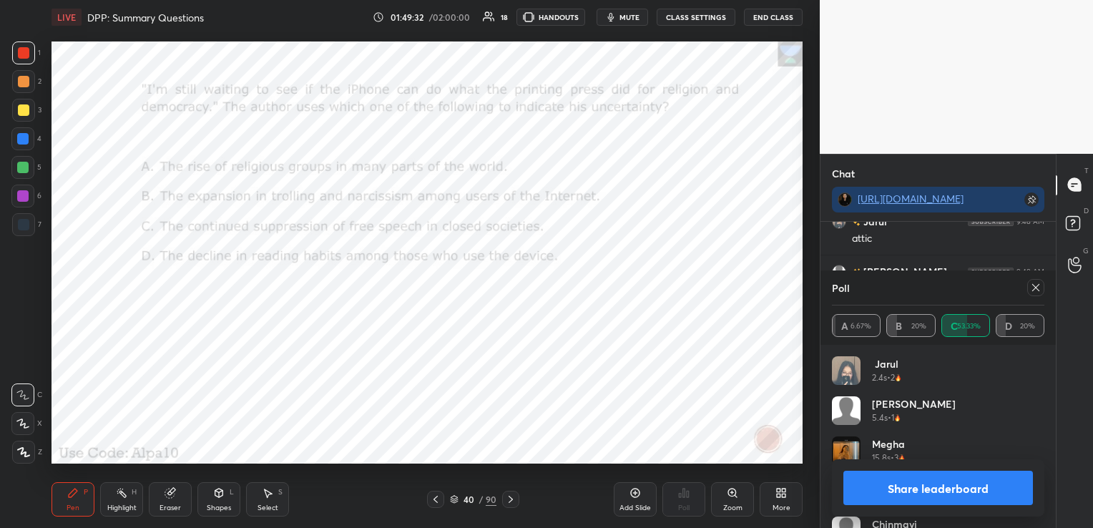
click at [1038, 292] on icon at bounding box center [1036, 287] width 11 height 11
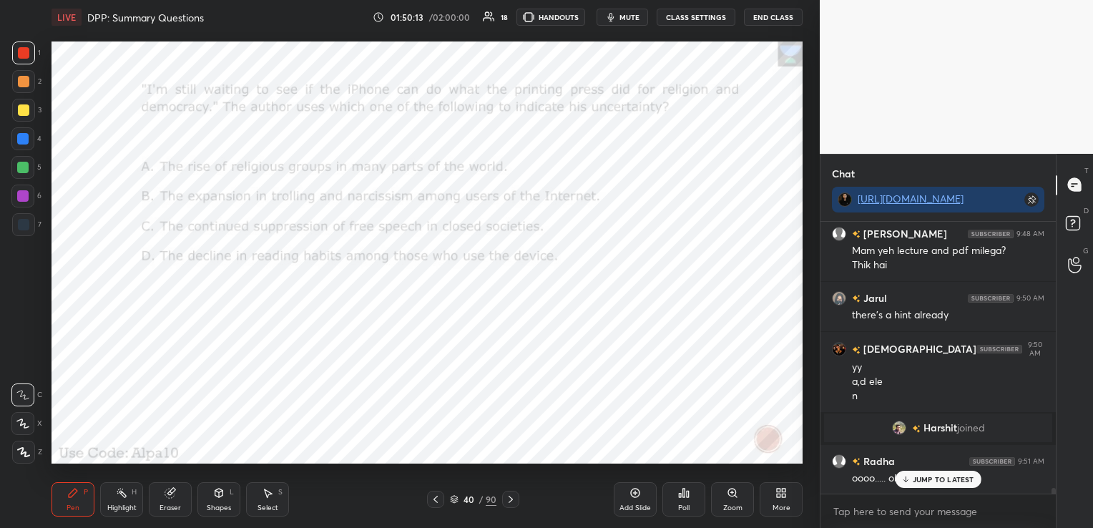
scroll to position [12613, 0]
click at [174, 492] on icon at bounding box center [171, 491] width 8 height 7
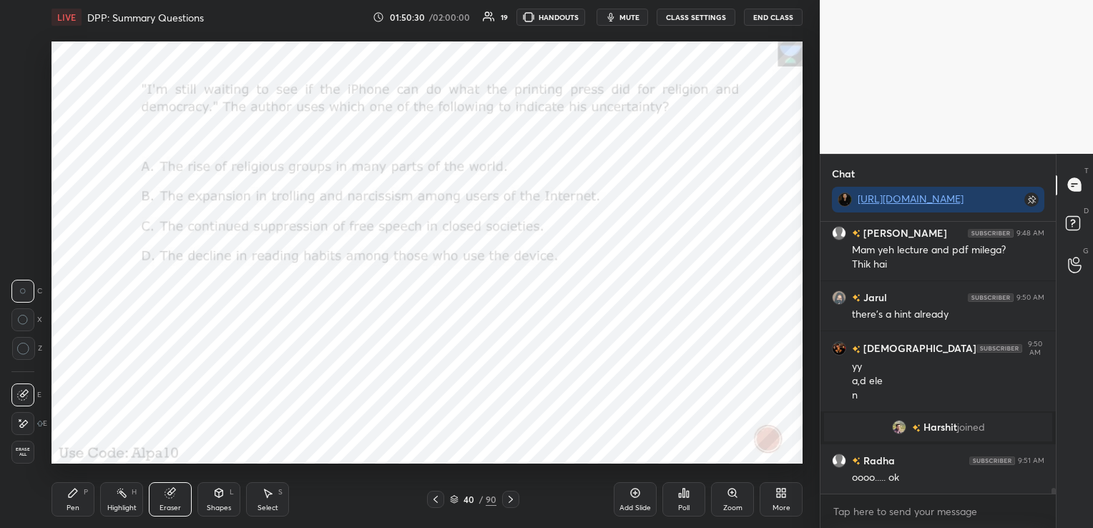
click at [26, 449] on span "Erase all" at bounding box center [22, 452] width 21 height 10
click at [510, 497] on icon at bounding box center [511, 499] width 4 height 7
click at [698, 512] on div "Poll" at bounding box center [684, 499] width 43 height 34
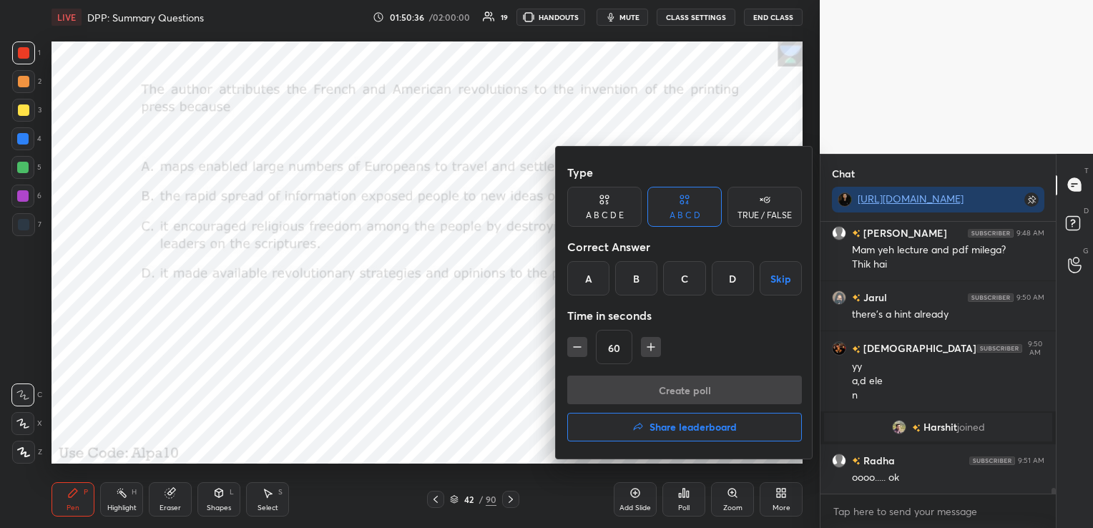
click at [650, 277] on div "B" at bounding box center [636, 278] width 42 height 34
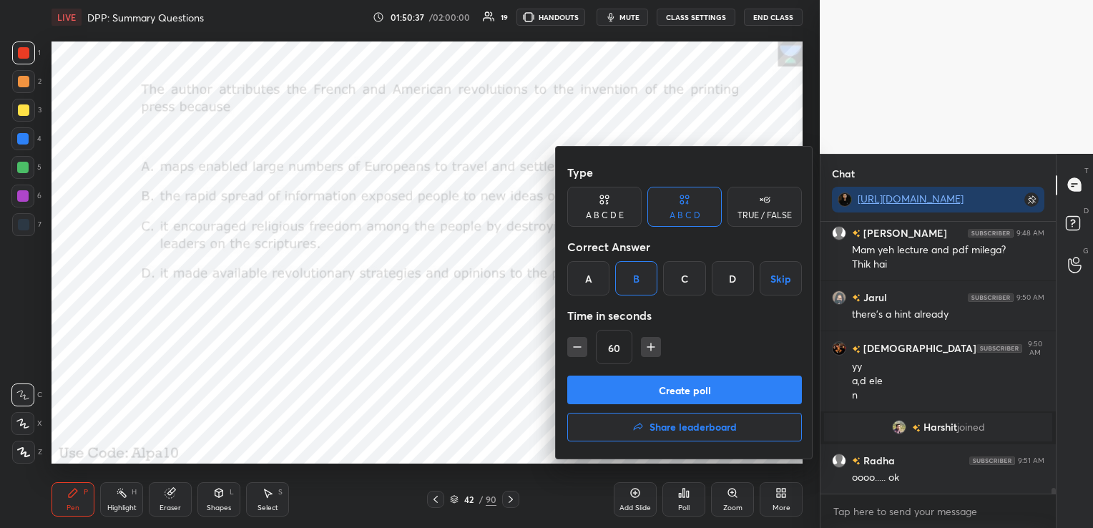
click at [658, 379] on button "Create poll" at bounding box center [684, 390] width 235 height 29
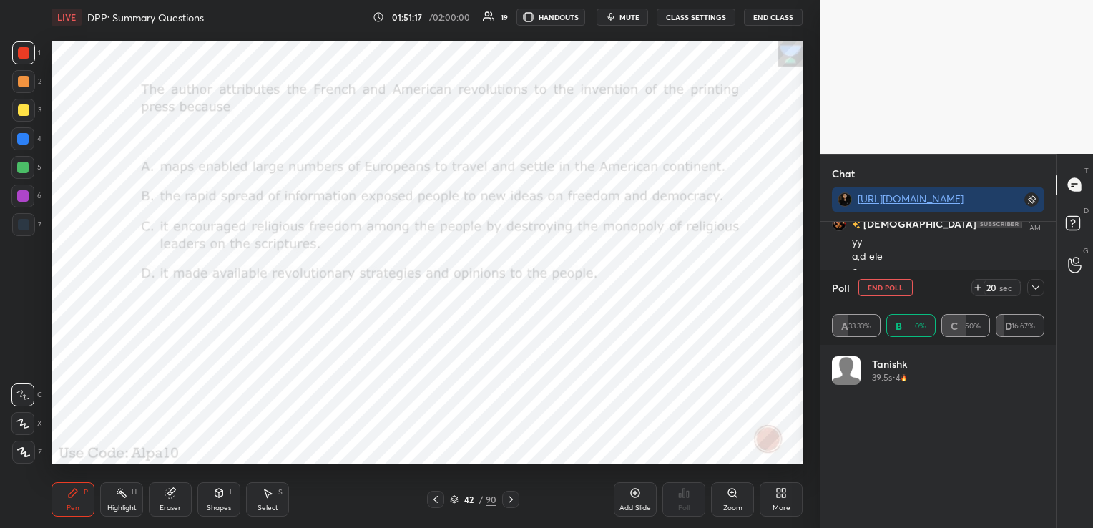
scroll to position [167, 208]
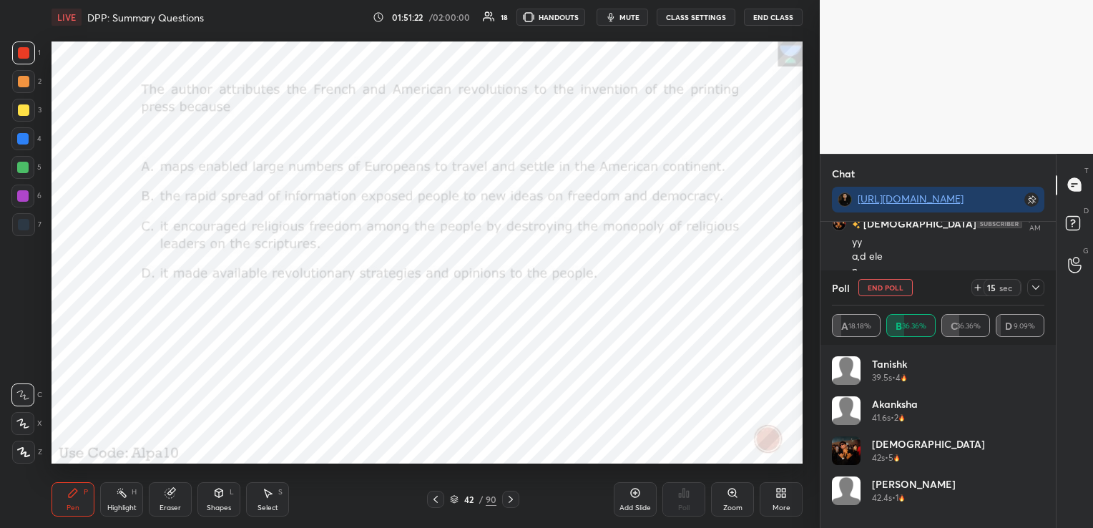
click at [872, 290] on button "End Poll" at bounding box center [886, 287] width 54 height 17
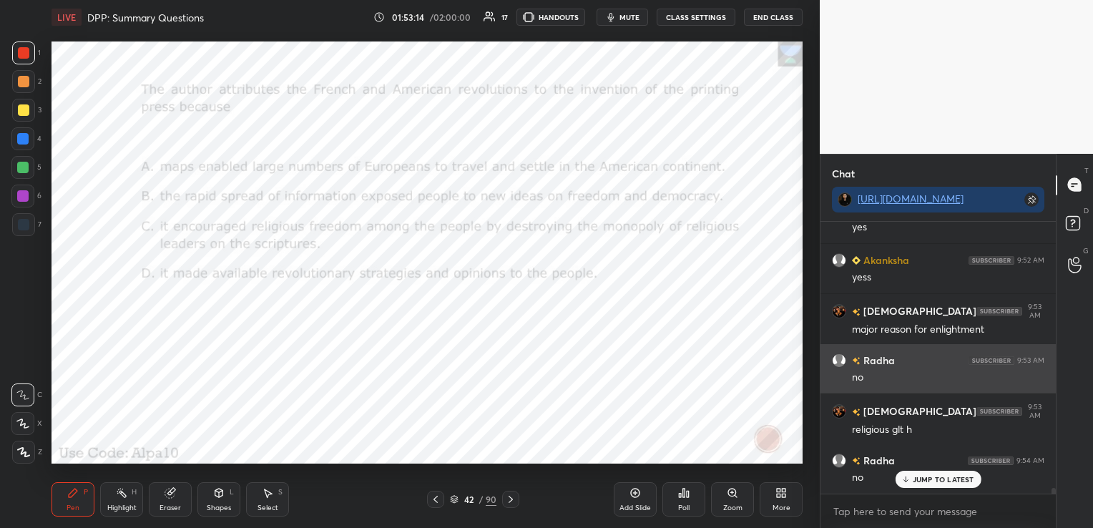
scroll to position [13113, 0]
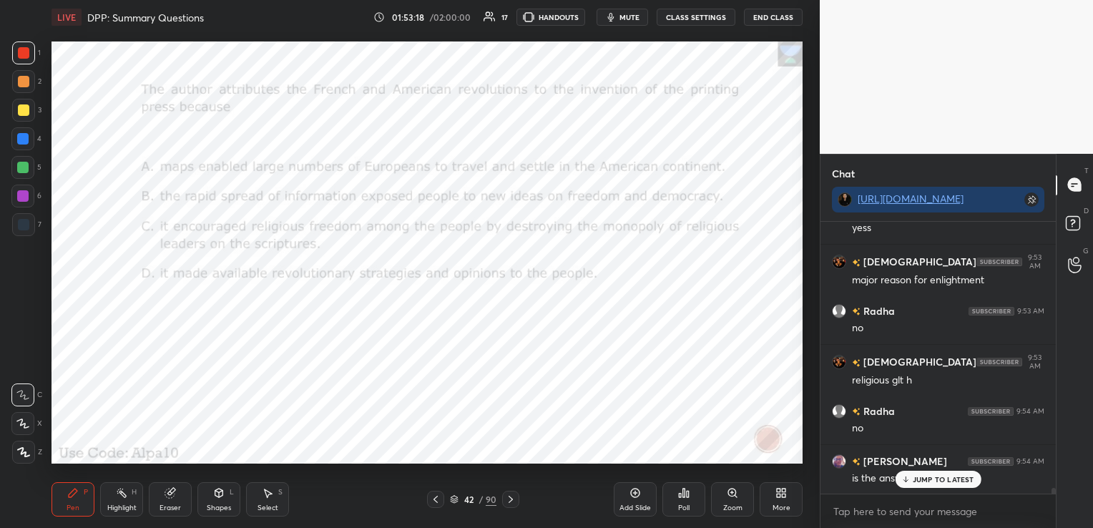
click at [175, 499] on icon at bounding box center [170, 492] width 11 height 11
click at [26, 454] on span "Erase all" at bounding box center [22, 452] width 21 height 10
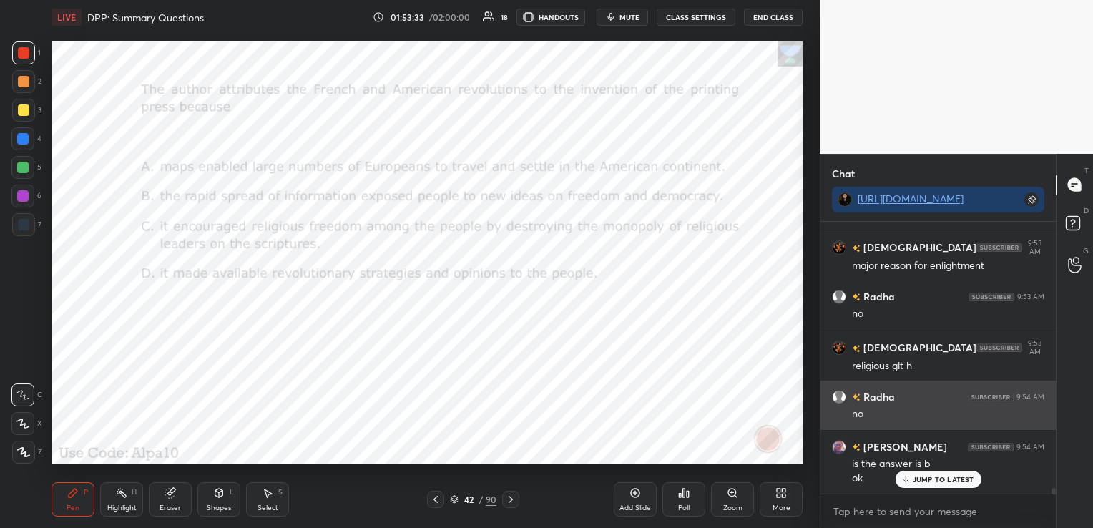
scroll to position [13128, 0]
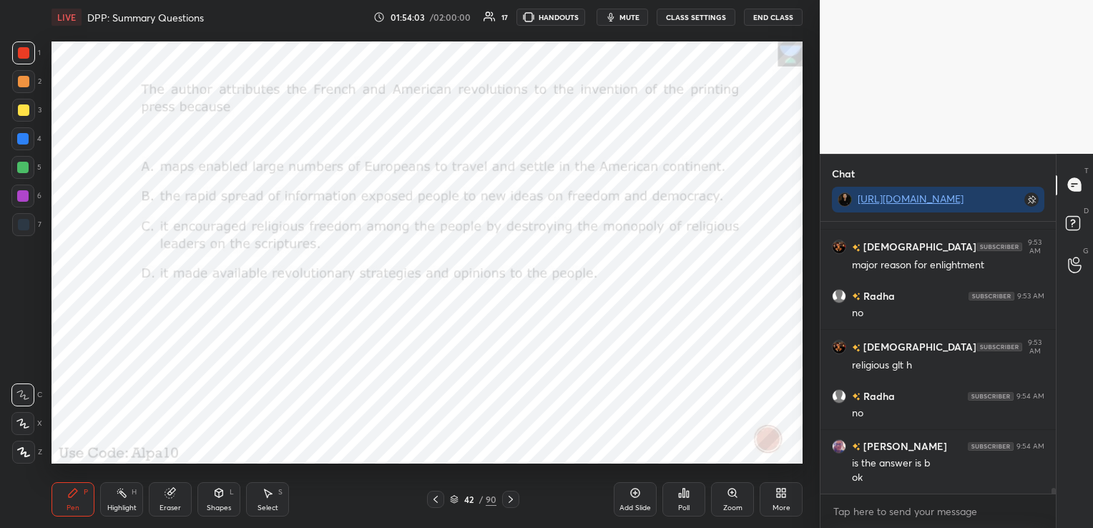
click at [508, 501] on icon at bounding box center [510, 499] width 11 height 11
click at [683, 500] on div "Poll" at bounding box center [684, 499] width 43 height 34
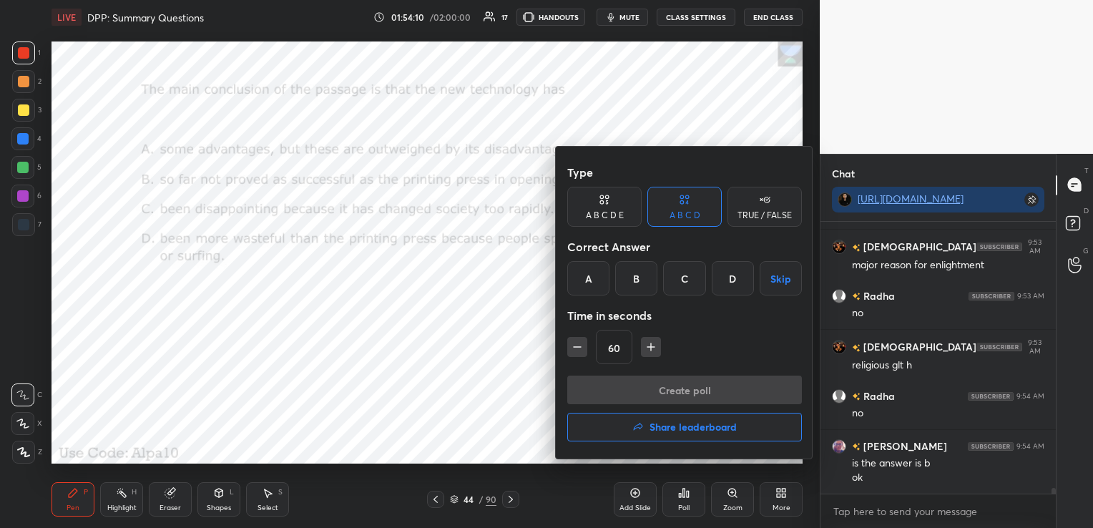
click at [638, 272] on div "B" at bounding box center [636, 278] width 42 height 34
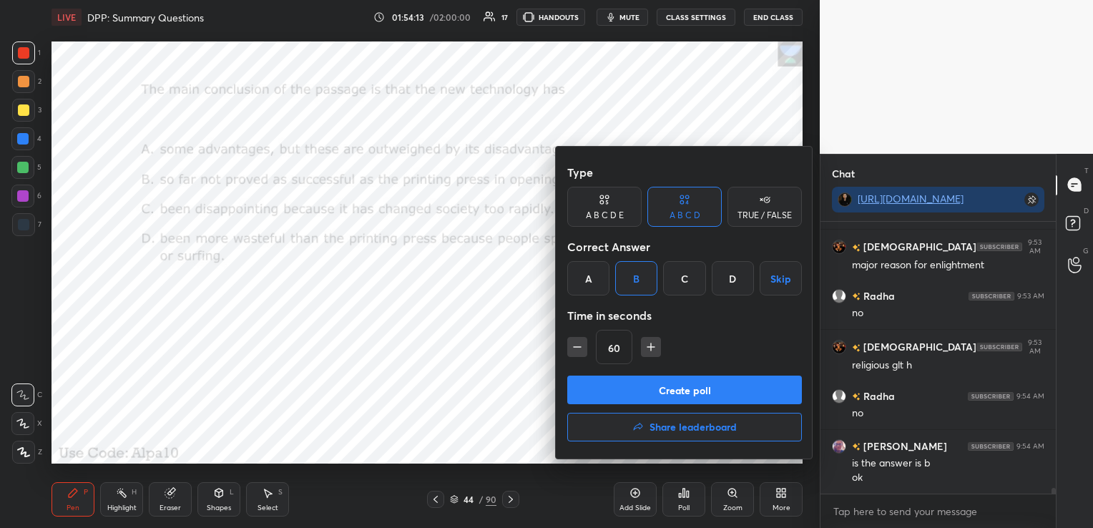
click at [600, 385] on button "Create poll" at bounding box center [684, 390] width 235 height 29
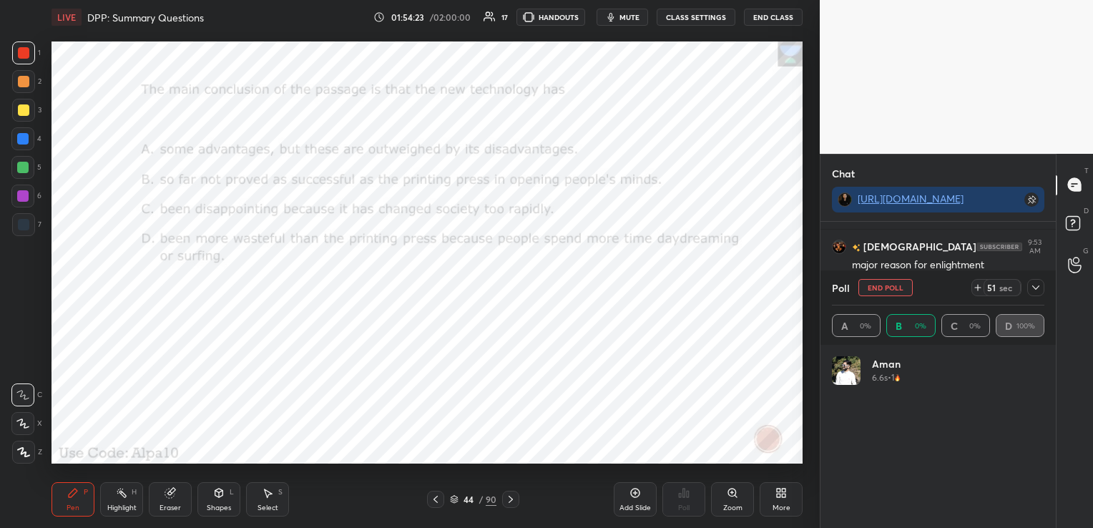
scroll to position [13236, 0]
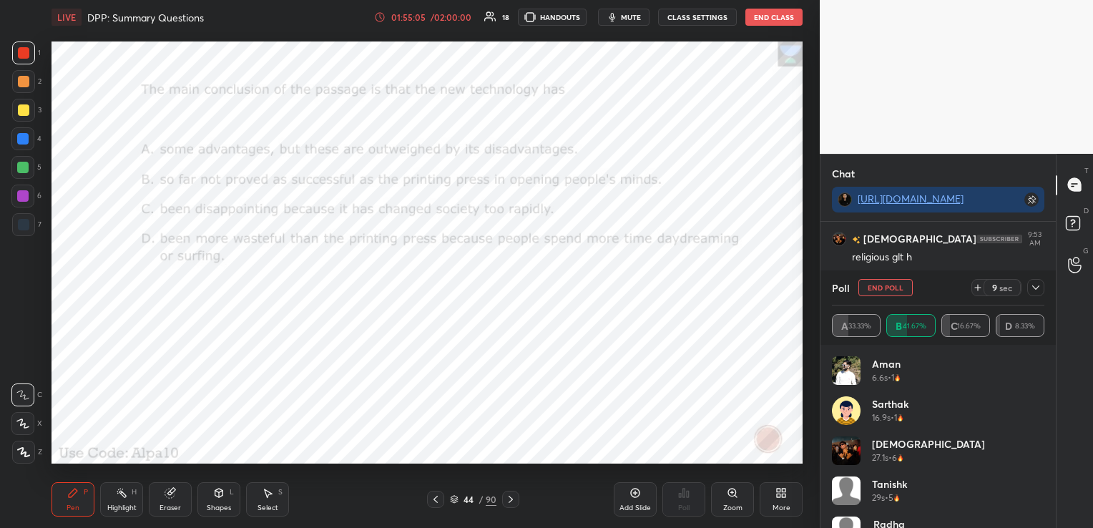
click at [420, 17] on div "01:55:05" at bounding box center [409, 17] width 40 height 9
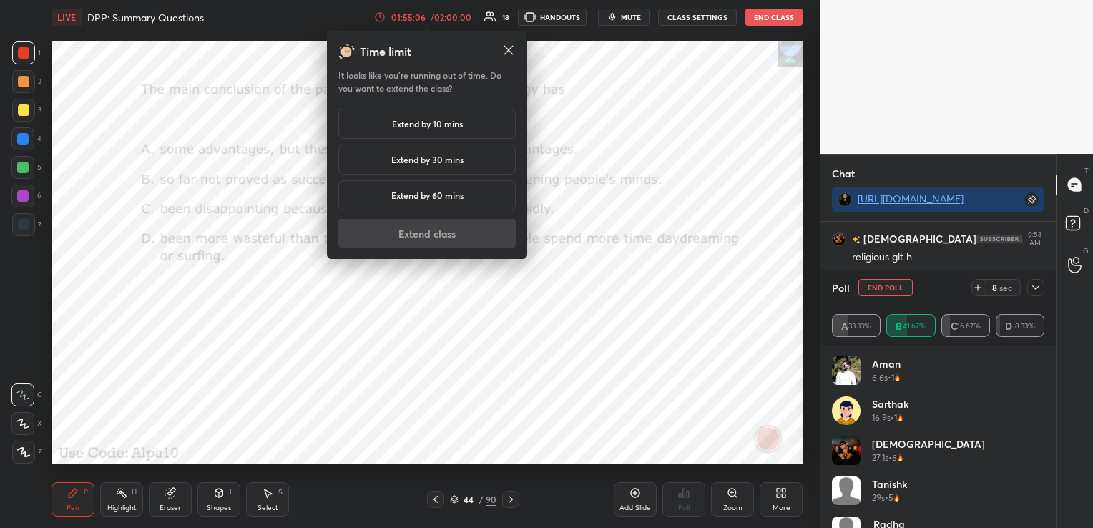
click at [412, 128] on h5 "Extend by 10 mins" at bounding box center [427, 123] width 71 height 13
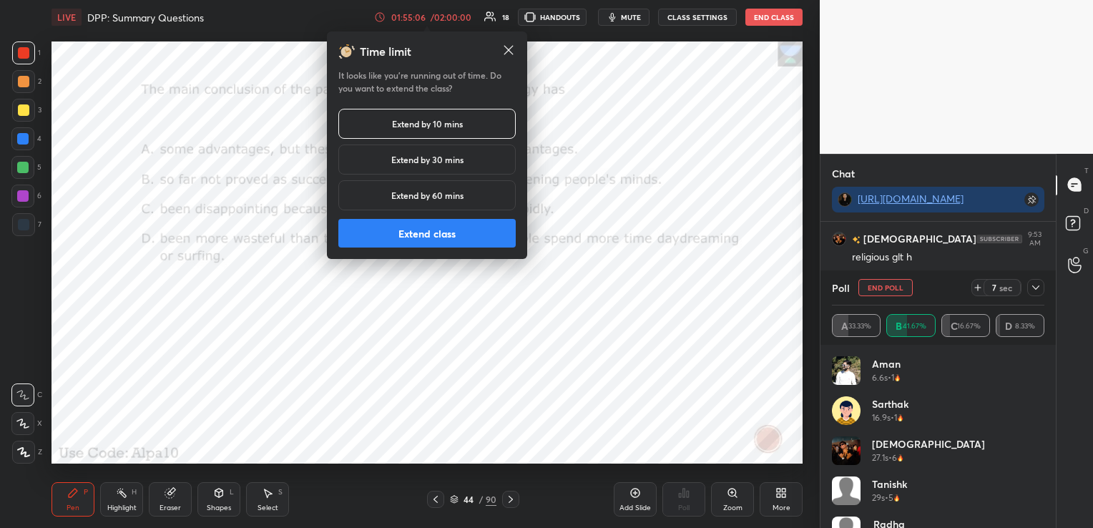
click at [462, 236] on button "Extend class" at bounding box center [426, 233] width 177 height 29
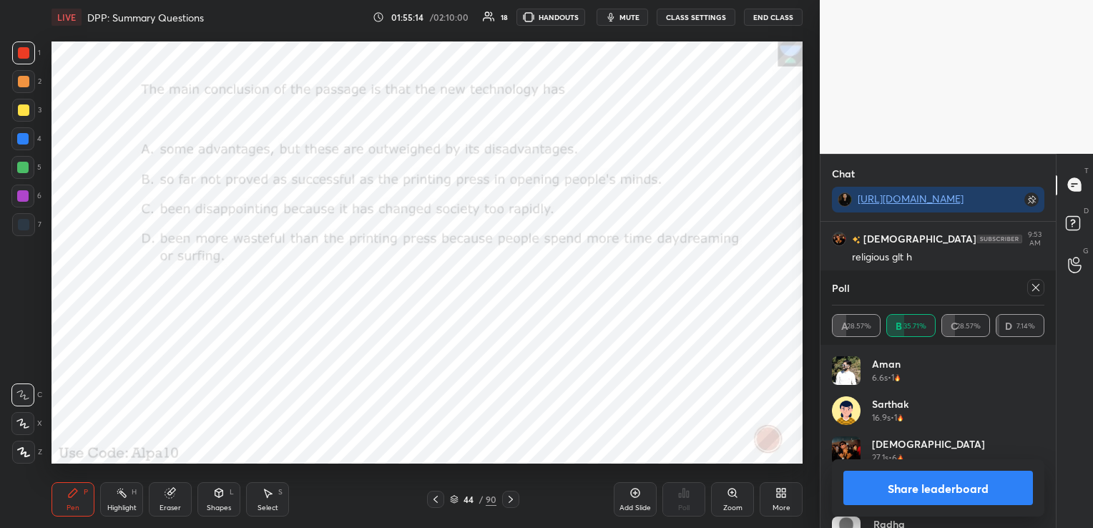
click at [1036, 288] on icon at bounding box center [1036, 287] width 7 height 7
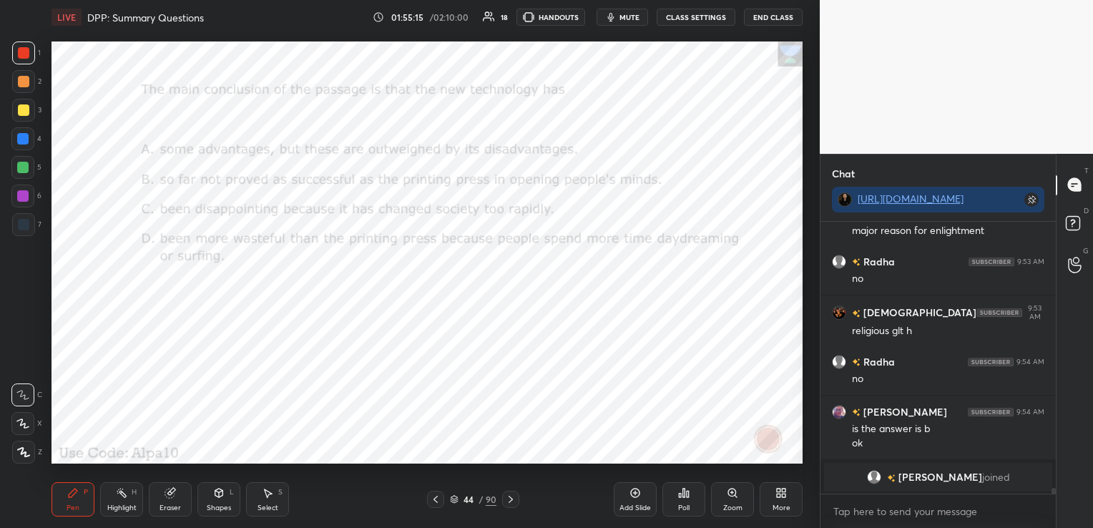
scroll to position [268, 231]
click at [456, 497] on icon at bounding box center [454, 498] width 7 height 4
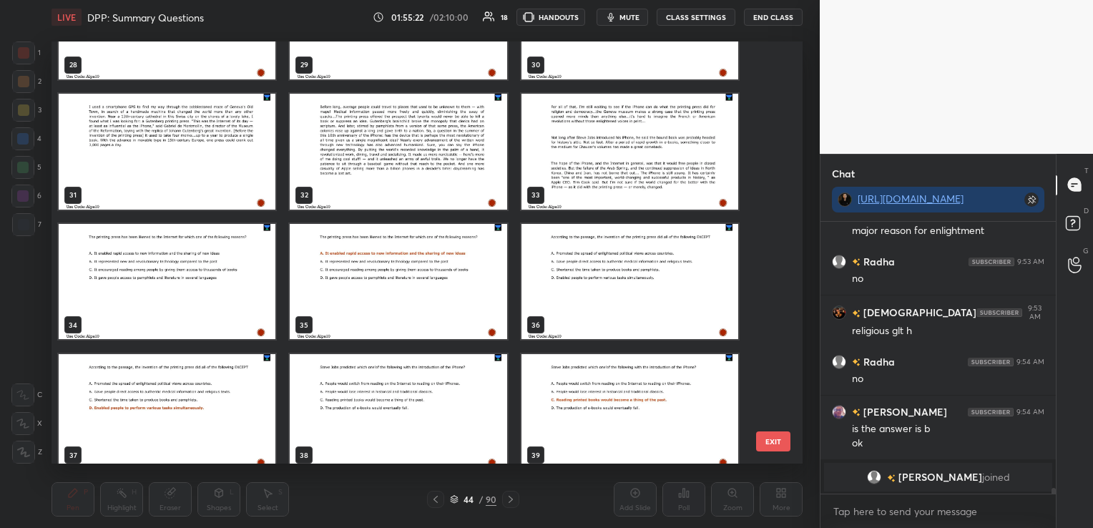
scroll to position [1171, 0]
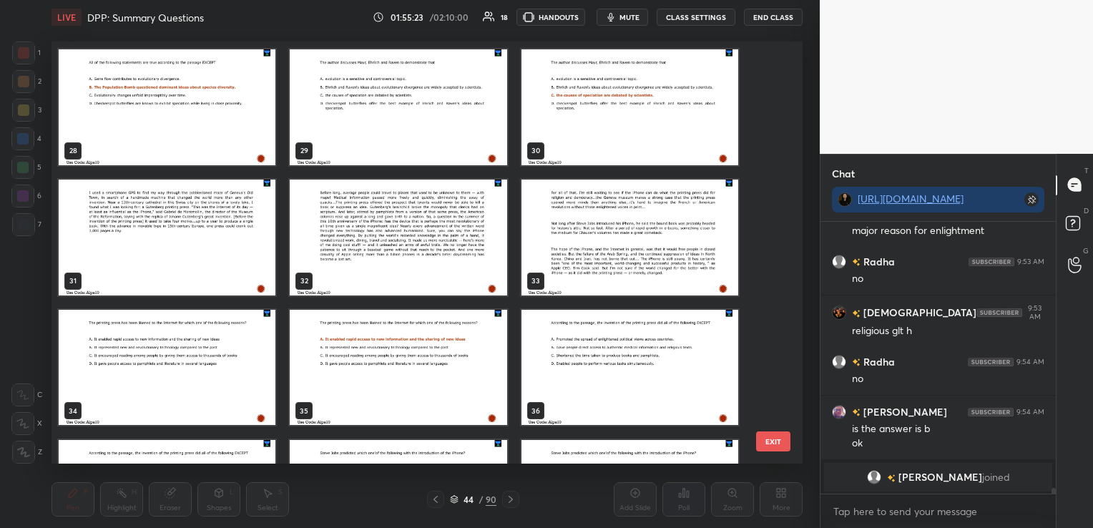
click at [625, 263] on img "grid" at bounding box center [630, 237] width 217 height 116
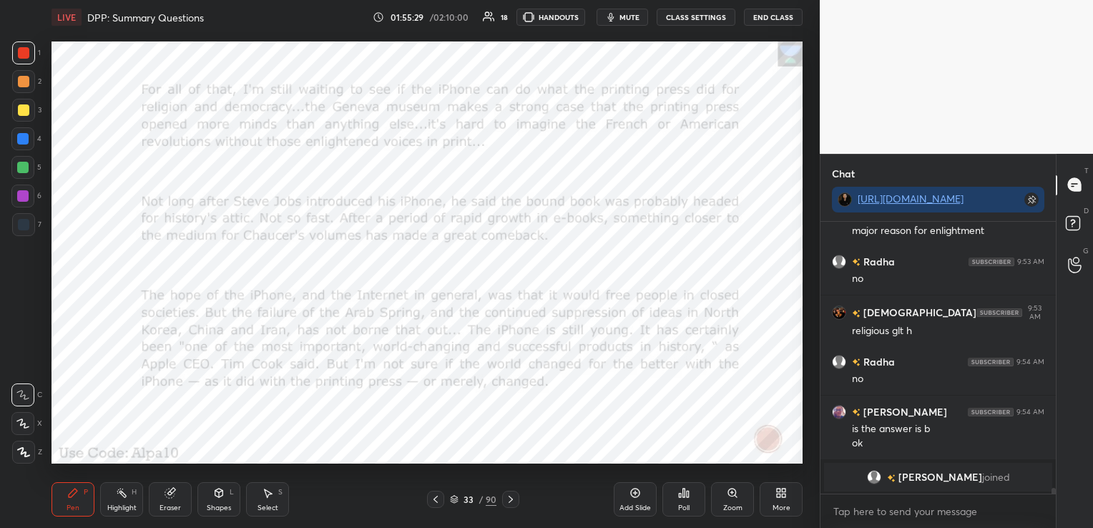
scroll to position [13179, 0]
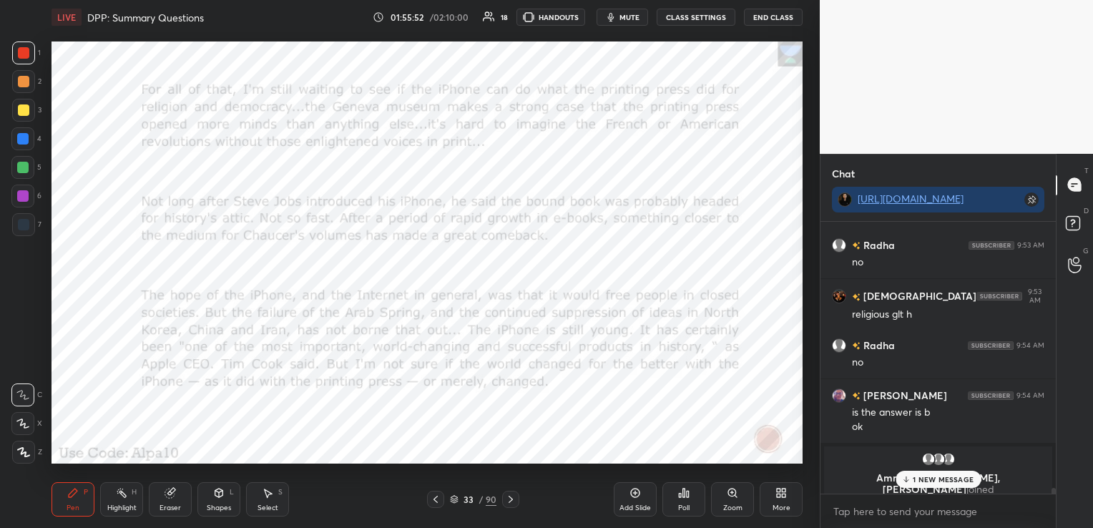
click at [176, 501] on div "Eraser" at bounding box center [170, 499] width 43 height 34
click at [23, 455] on span "Erase all" at bounding box center [22, 452] width 21 height 10
click at [510, 495] on icon at bounding box center [510, 499] width 11 height 11
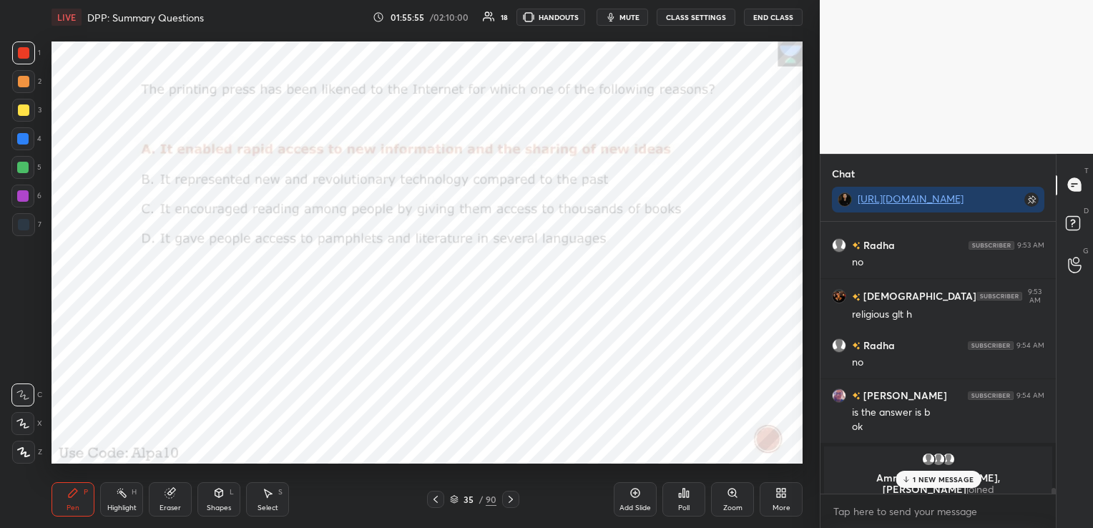
click at [510, 495] on icon at bounding box center [510, 499] width 11 height 11
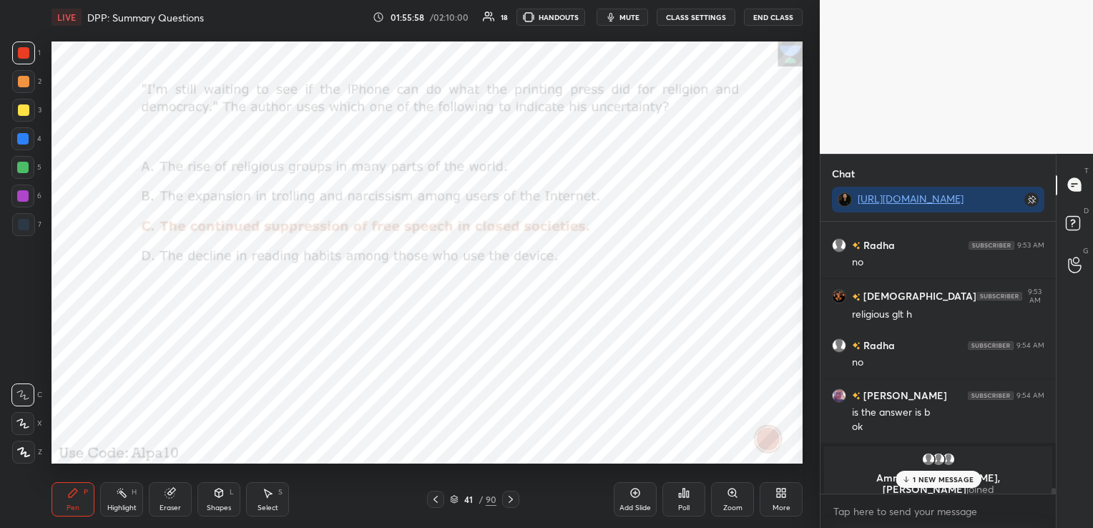
click at [510, 495] on icon at bounding box center [510, 499] width 11 height 11
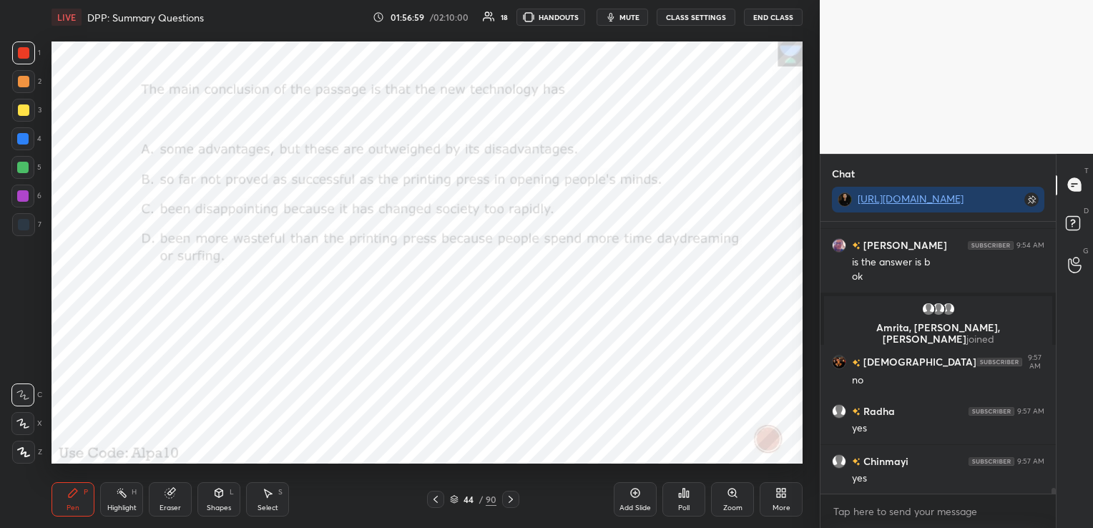
scroll to position [13153, 0]
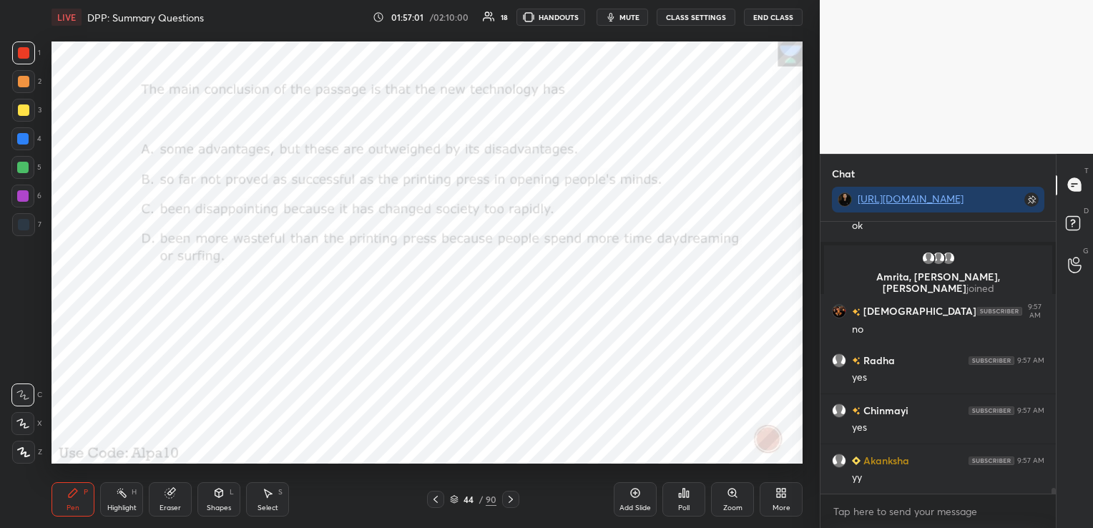
click at [177, 497] on div "Eraser" at bounding box center [170, 499] width 43 height 34
click at [26, 454] on span "Erase all" at bounding box center [22, 452] width 21 height 10
click at [515, 501] on icon at bounding box center [510, 499] width 11 height 11
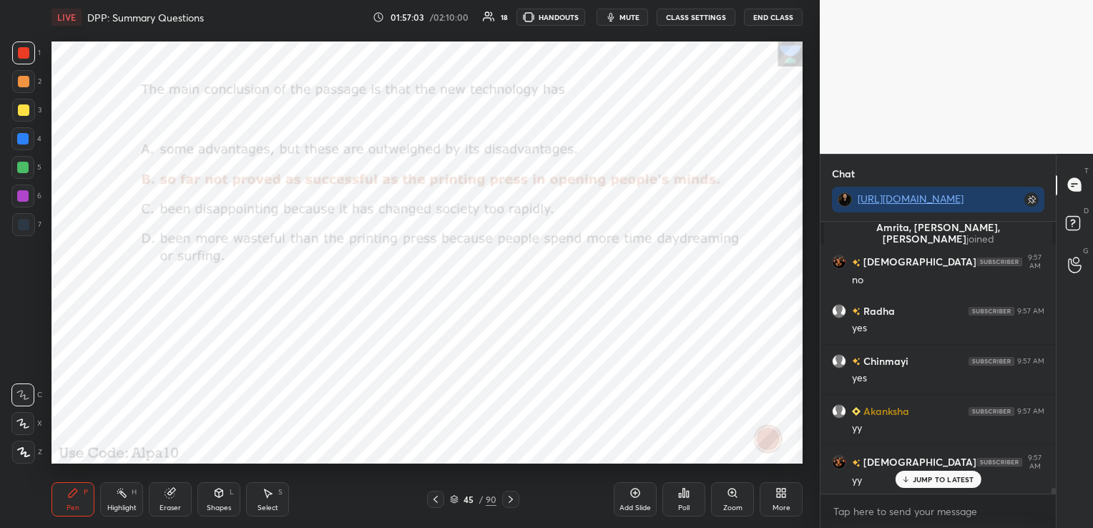
click at [515, 501] on icon at bounding box center [510, 499] width 11 height 11
click at [696, 500] on div "Poll" at bounding box center [684, 499] width 43 height 34
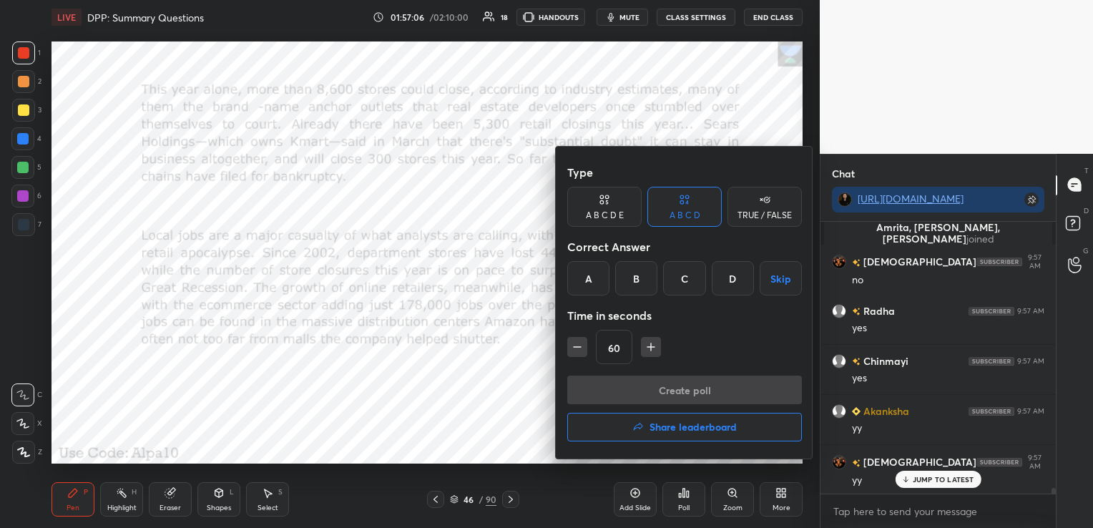
click at [717, 428] on h4 "Share leaderboard" at bounding box center [693, 427] width 87 height 10
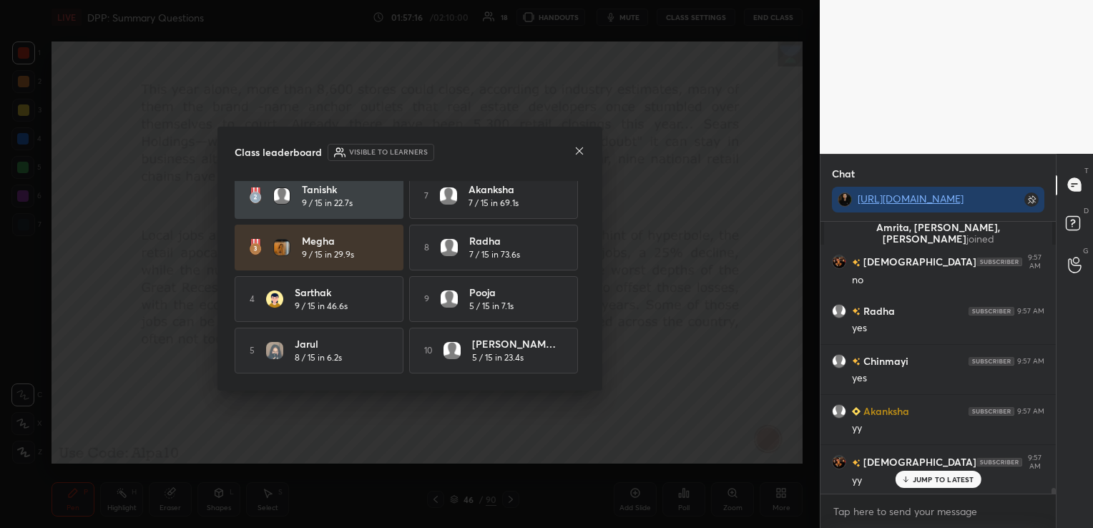
scroll to position [0, 0]
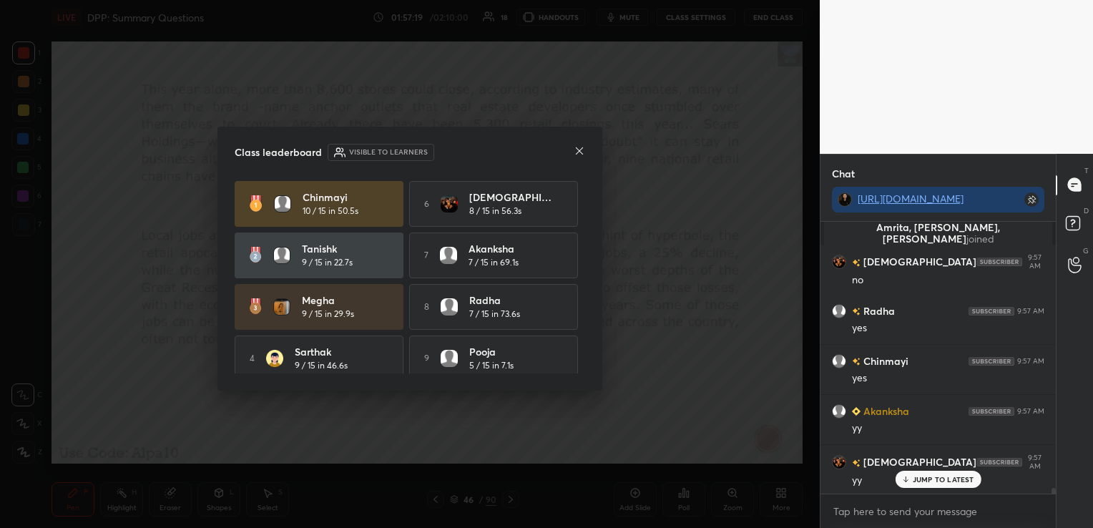
click at [578, 155] on icon at bounding box center [579, 150] width 11 height 11
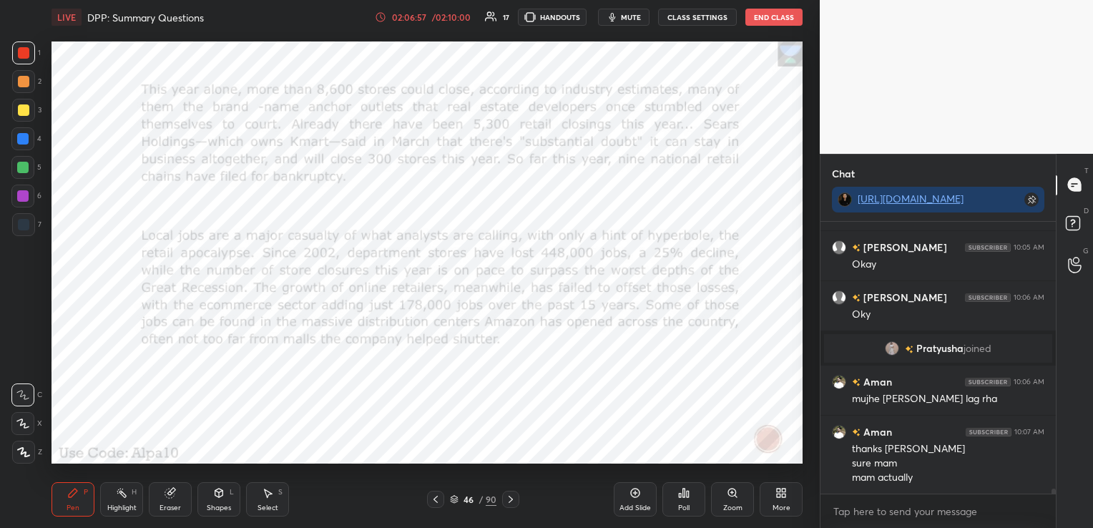
scroll to position [14535, 0]
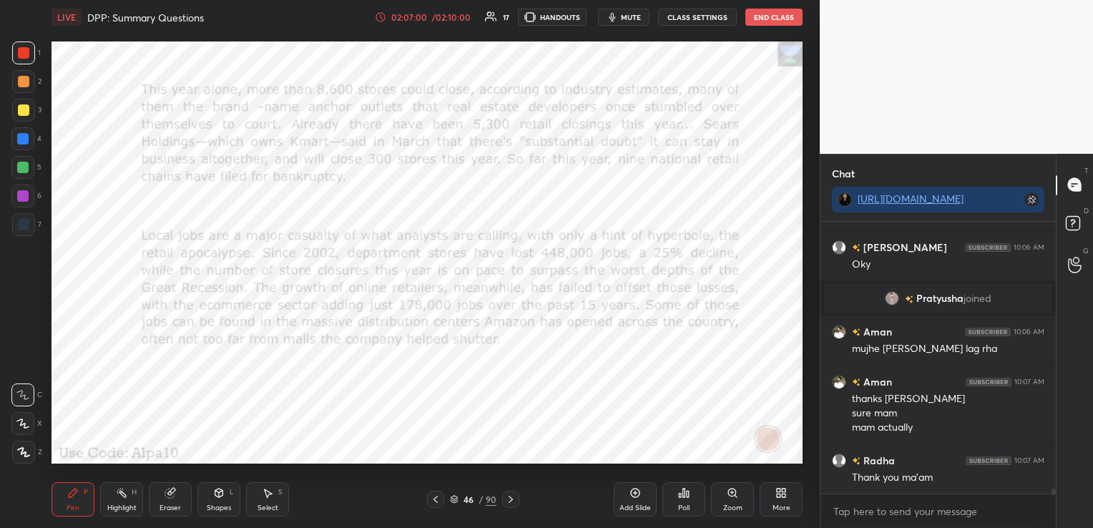
click at [784, 19] on button "End Class" at bounding box center [774, 17] width 57 height 17
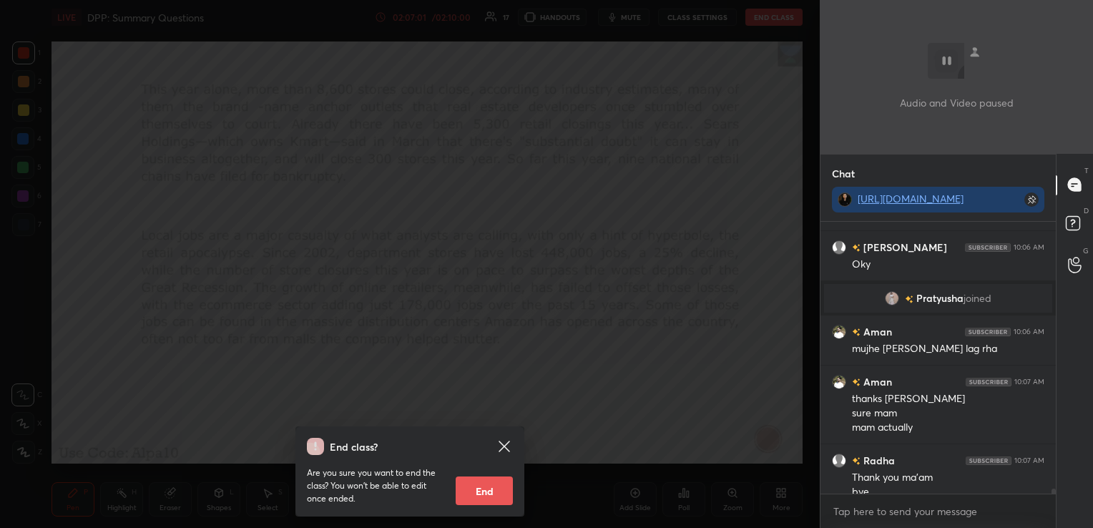
scroll to position [14550, 0]
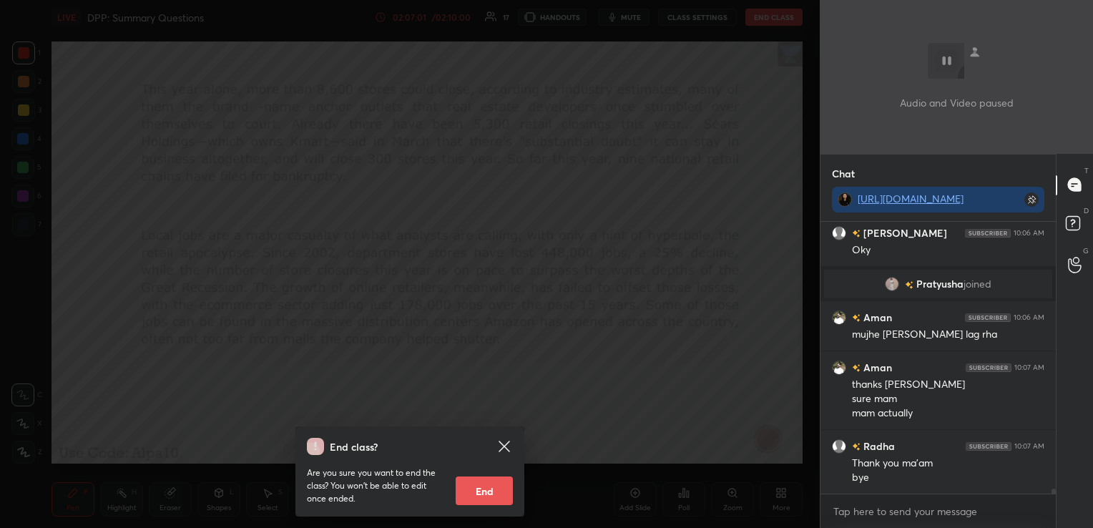
click at [485, 495] on button "End" at bounding box center [484, 491] width 57 height 29
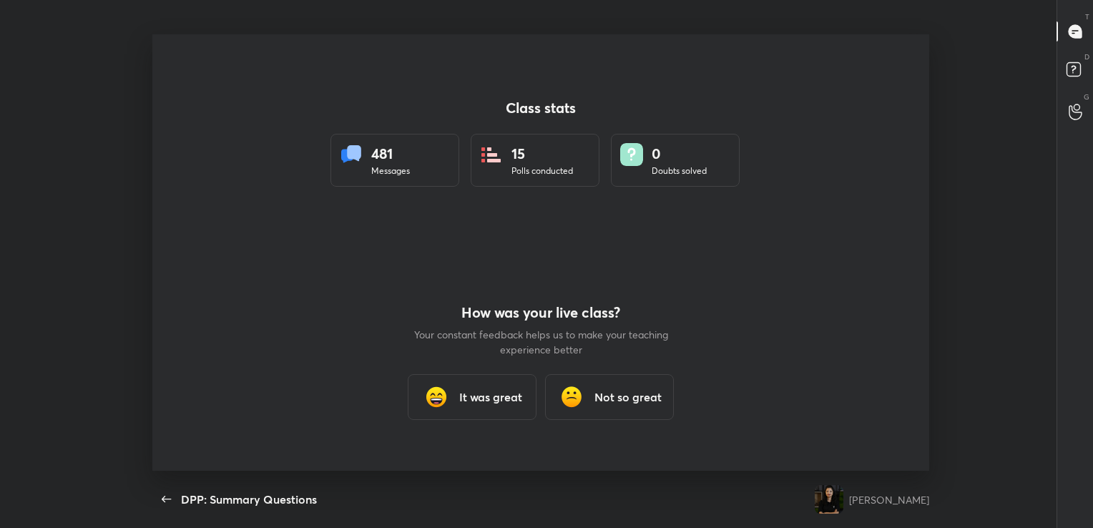
scroll to position [0, 0]
